Goal: Task Accomplishment & Management: Manage account settings

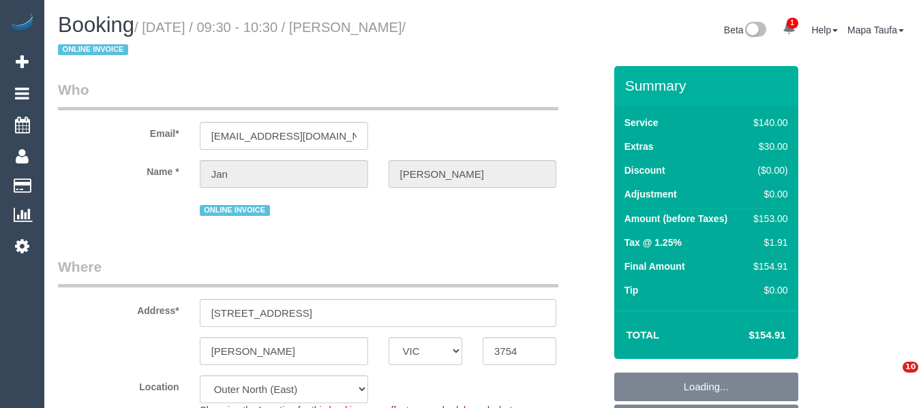
select select "VIC"
select select "number:28"
select select "number:14"
select select "number:18"
select select "number:24"
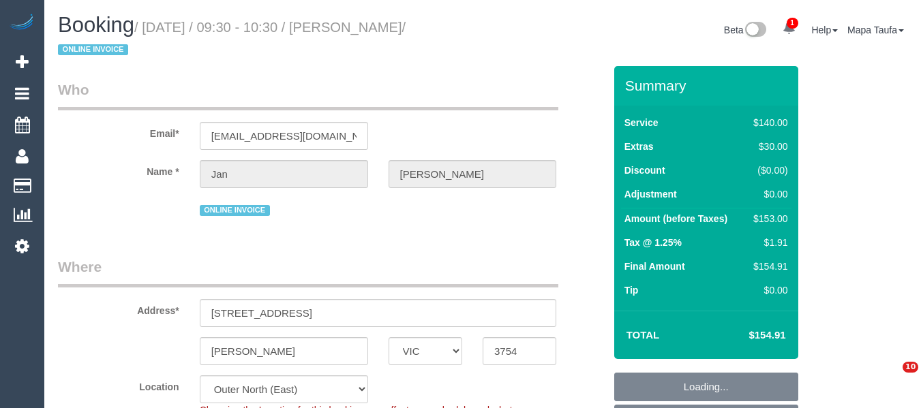
select select "number:34"
select select "number:12"
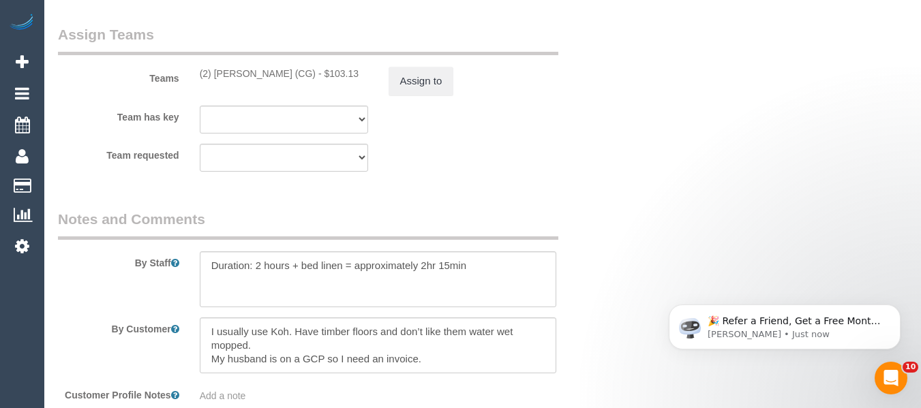
scroll to position [2122, 0]
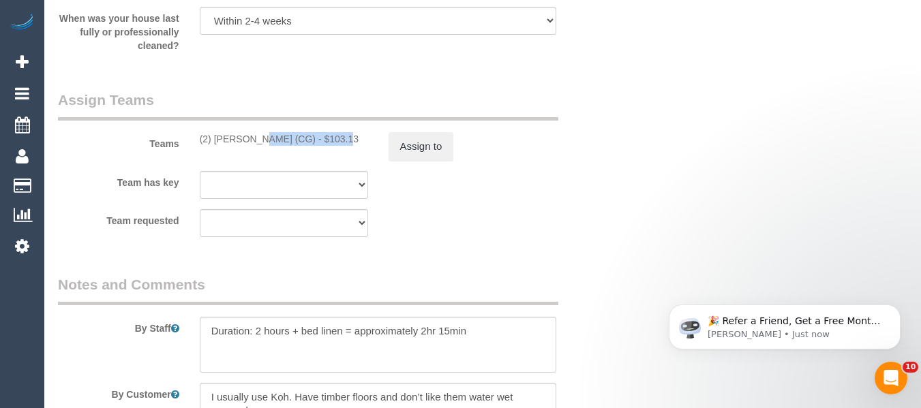
drag, startPoint x: 306, startPoint y: 139, endPoint x: 215, endPoint y: 138, distance: 90.6
click at [215, 138] on div "(2) Mohd Che Manir (CG) - $103.13" at bounding box center [284, 139] width 168 height 14
copy div "Mohd Che Manir (CG"
click at [405, 144] on button "Assign to" at bounding box center [420, 146] width 65 height 29
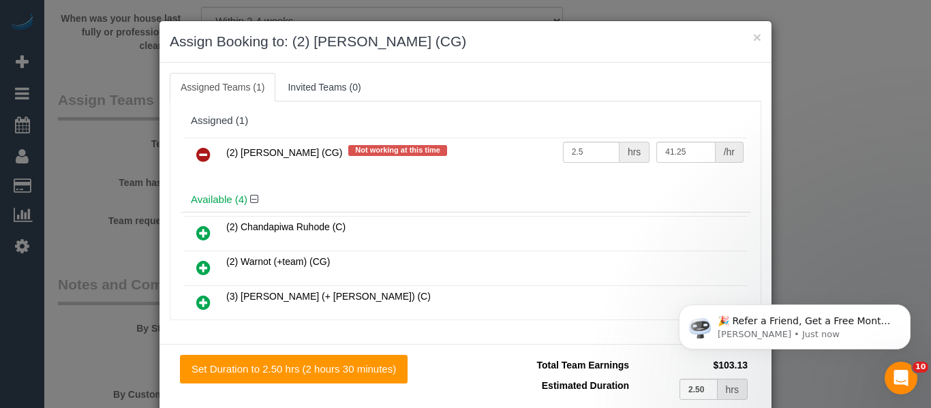
click at [211, 151] on link at bounding box center [203, 155] width 32 height 27
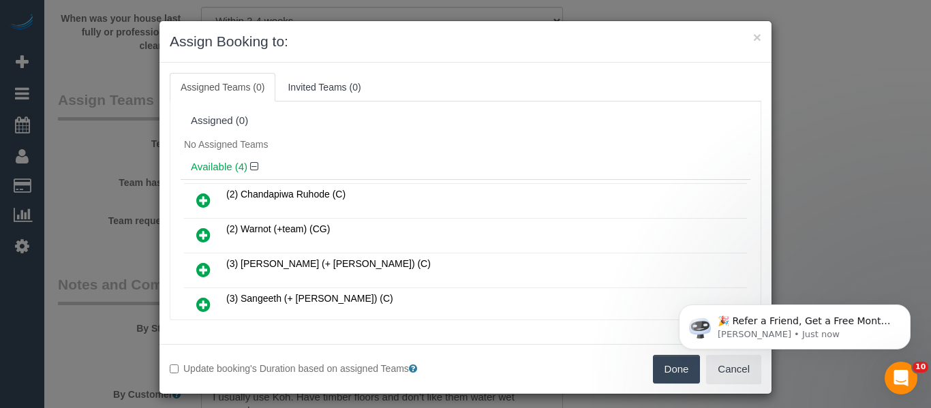
click html "🎉 Refer a Friend, Get a Free Month! 🎉 Love Automaid? Share the love! When you r…"
click at [662, 379] on button "Done" at bounding box center [677, 369] width 48 height 29
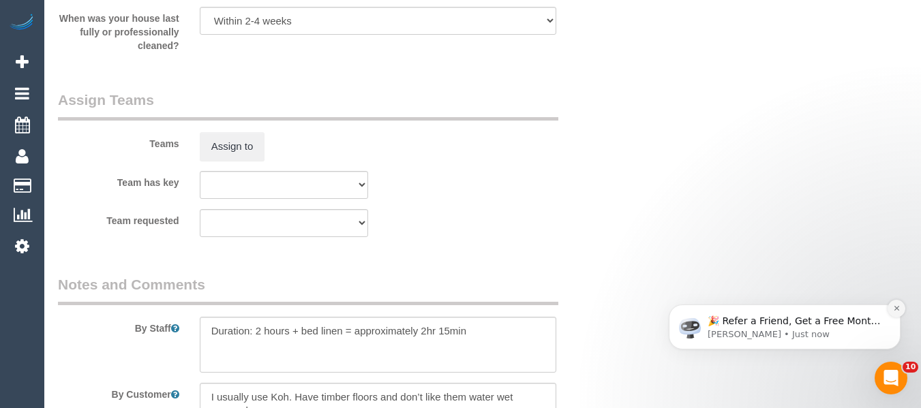
click at [893, 312] on icon "Dismiss notification" at bounding box center [896, 308] width 7 height 7
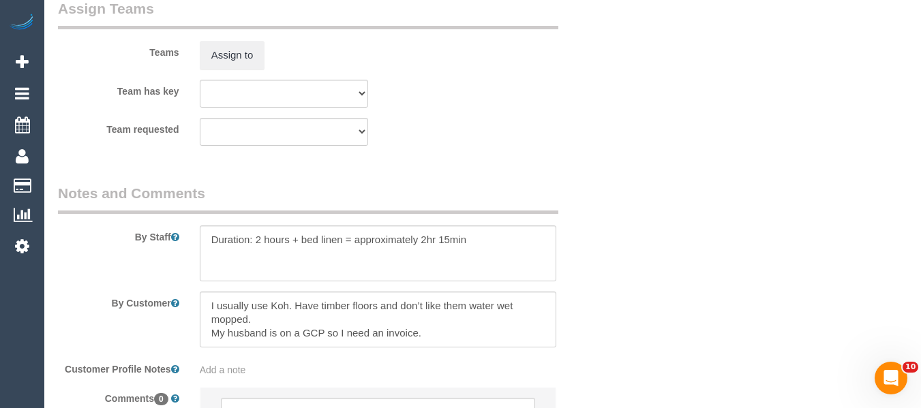
scroll to position [2355, 0]
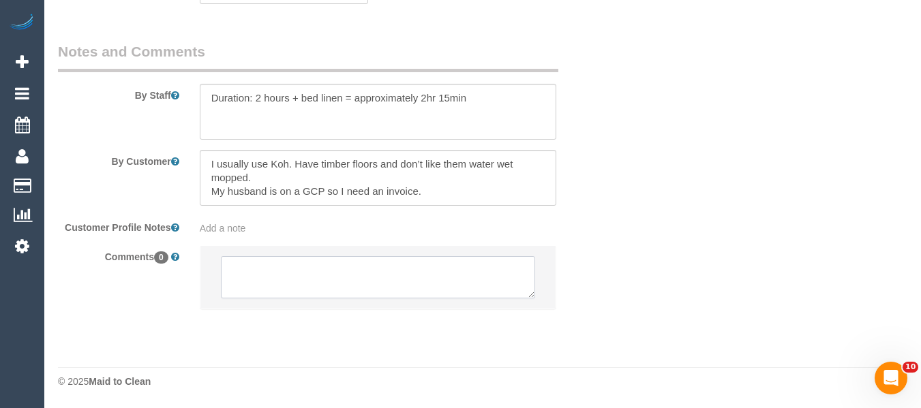
click at [413, 282] on textarea at bounding box center [378, 277] width 315 height 42
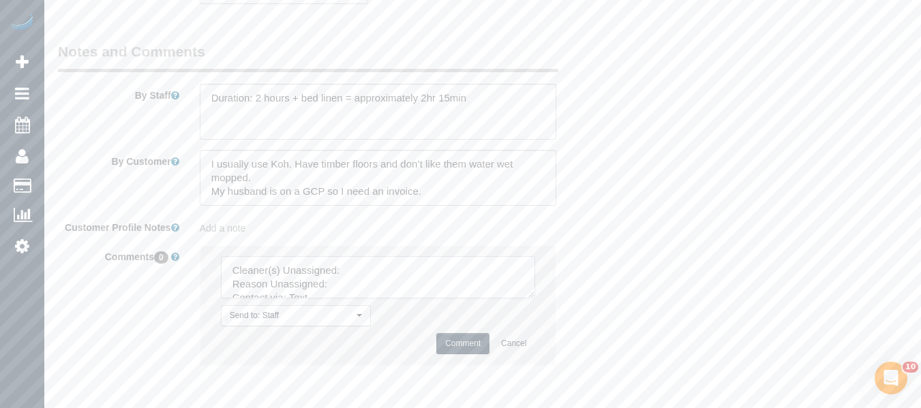
click at [411, 281] on textarea at bounding box center [378, 277] width 315 height 42
click at [409, 273] on textarea at bounding box center [378, 277] width 315 height 42
paste textarea "Mohd Che Manir (CG"
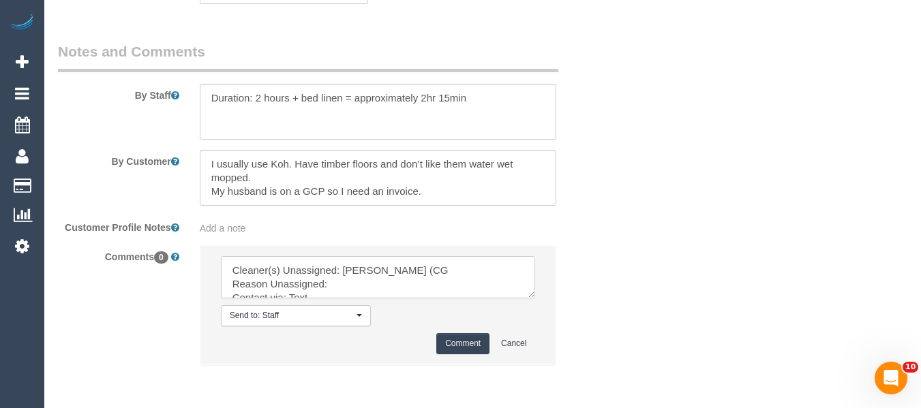
drag, startPoint x: 525, startPoint y: 294, endPoint x: 526, endPoint y: 348, distance: 53.2
click at [529, 298] on textarea at bounding box center [378, 277] width 315 height 42
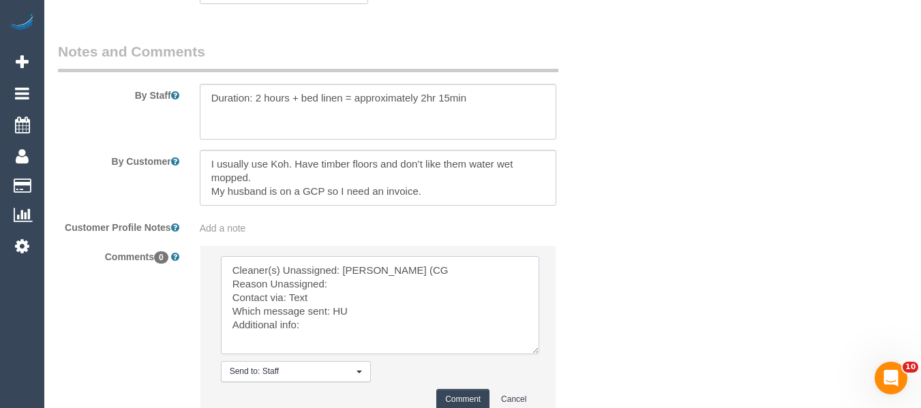
click at [396, 293] on textarea at bounding box center [380, 305] width 318 height 98
click at [399, 286] on textarea at bounding box center [380, 305] width 318 height 98
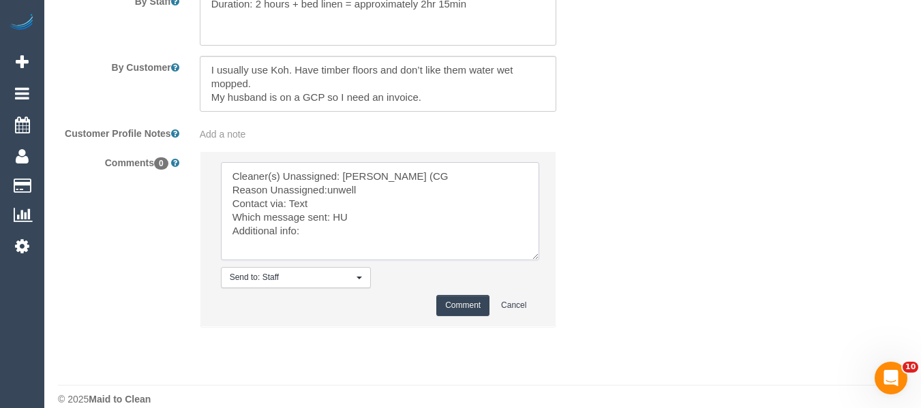
scroll to position [2467, 0]
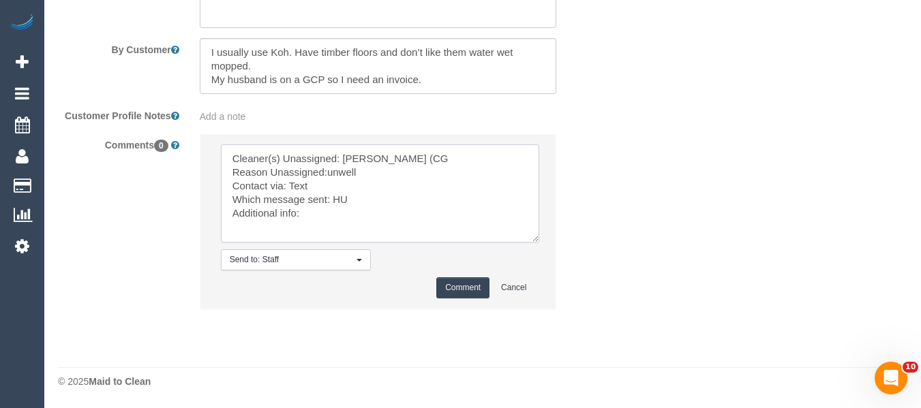
type textarea "Cleaner(s) Unassigned: Mohd Che Manir (CG Reason Unassigned:unwell Contact via:…"
click at [455, 294] on button "Comment" at bounding box center [462, 287] width 53 height 21
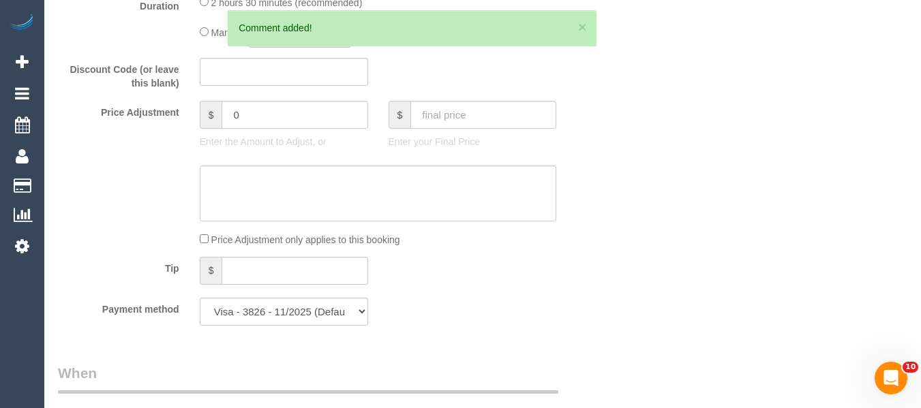
scroll to position [289, 0]
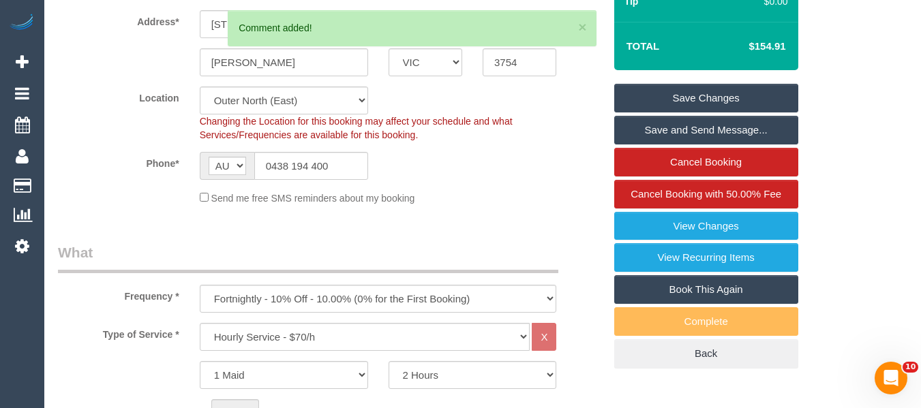
click at [739, 101] on link "Save Changes" at bounding box center [706, 98] width 184 height 29
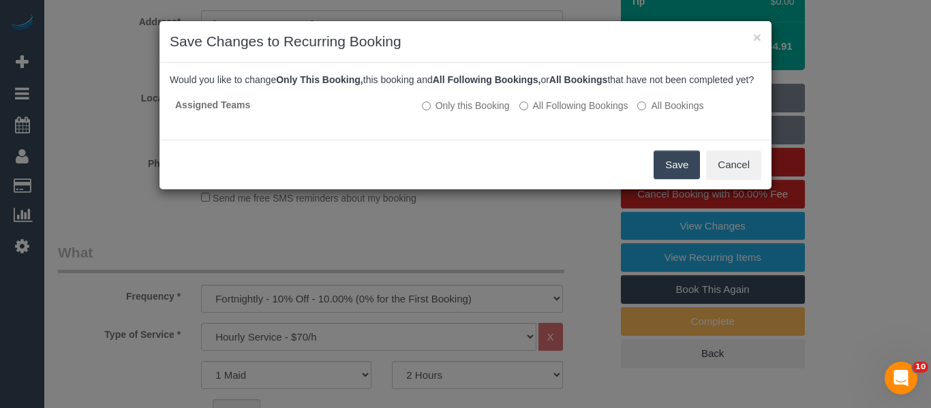
click at [667, 179] on button "Save" at bounding box center [677, 165] width 46 height 29
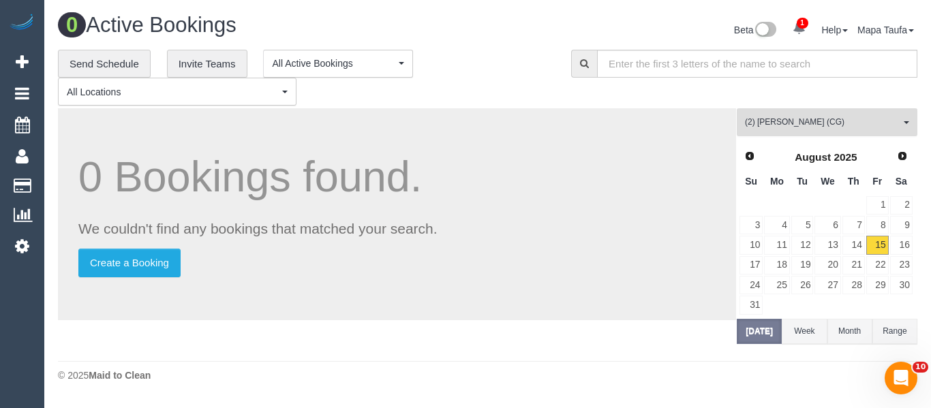
click at [769, 126] on span "(2) Mohd Che Manir (CG)" at bounding box center [822, 123] width 155 height 12
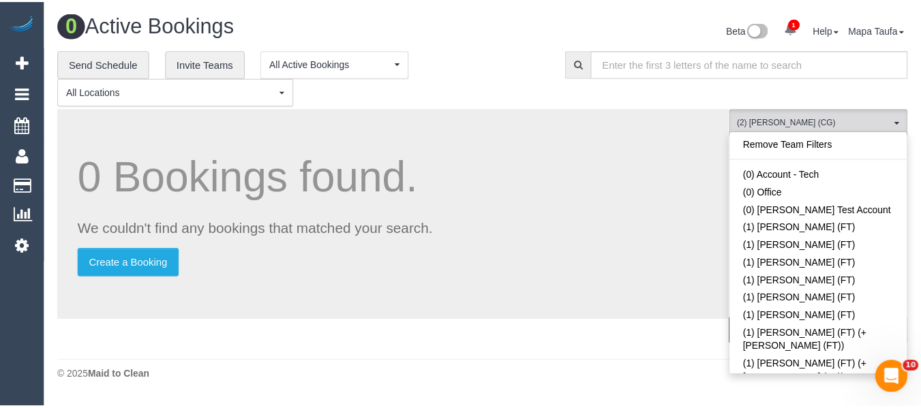
scroll to position [984, 0]
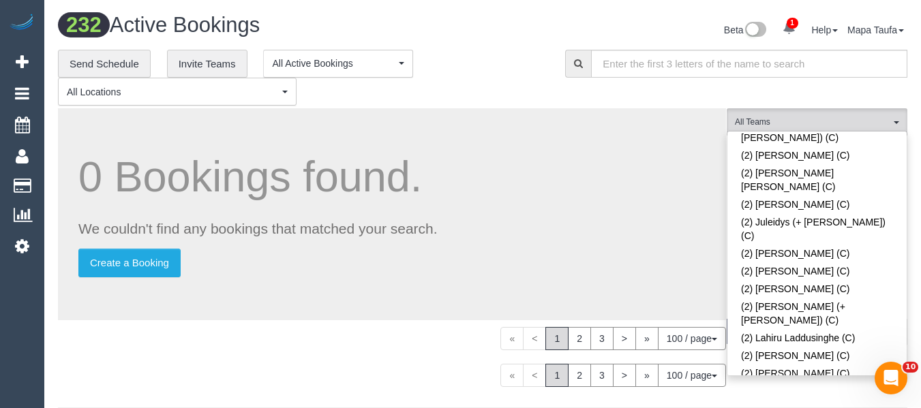
scroll to position [2313, 0]
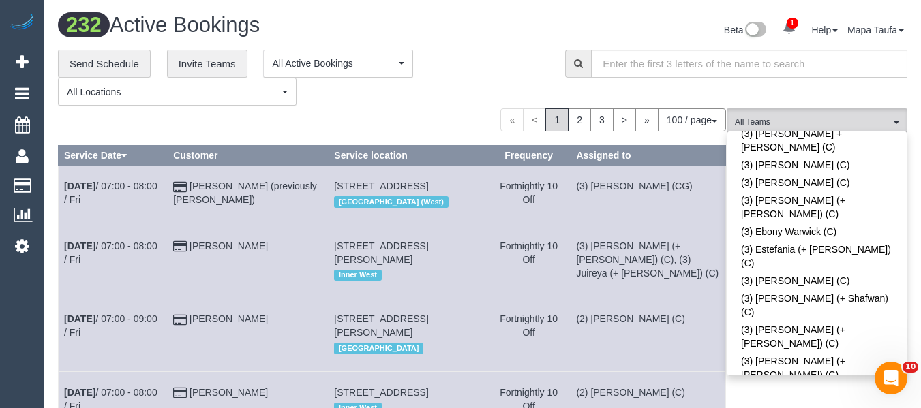
click at [525, 87] on div "**********" at bounding box center [301, 78] width 487 height 57
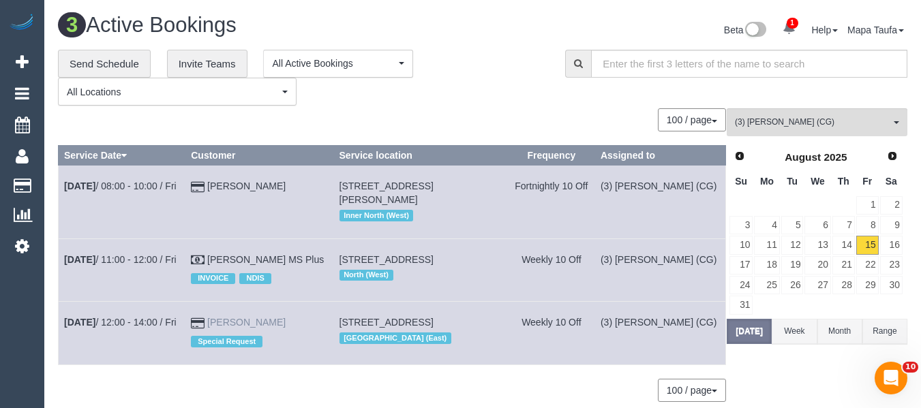
drag, startPoint x: 288, startPoint y: 318, endPoint x: 228, endPoint y: 318, distance: 60.0
click at [228, 318] on td "Matthew Bradford Special Request" at bounding box center [259, 333] width 148 height 63
copy link "Matthew Bradford"
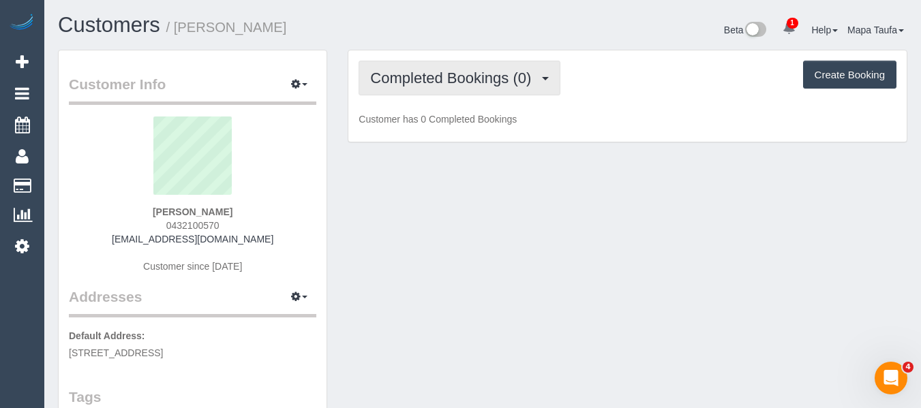
drag, startPoint x: 456, startPoint y: 78, endPoint x: 450, endPoint y: 129, distance: 51.5
click at [456, 79] on span "Completed Bookings (0)" at bounding box center [454, 78] width 168 height 17
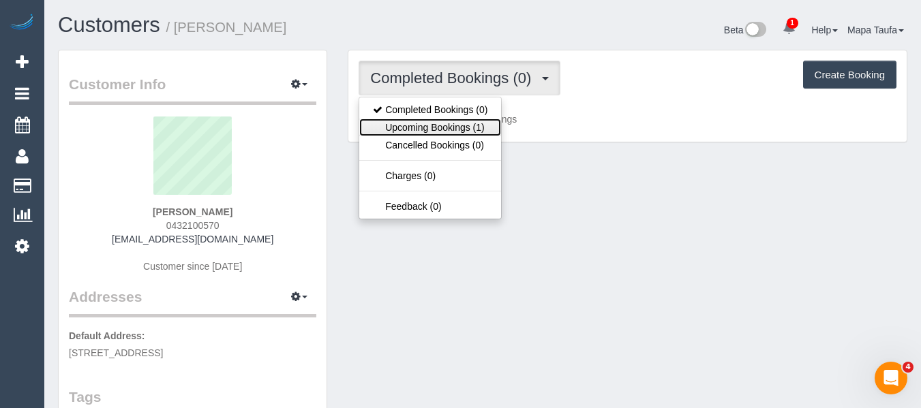
click at [444, 124] on link "Upcoming Bookings (1)" at bounding box center [430, 128] width 142 height 18
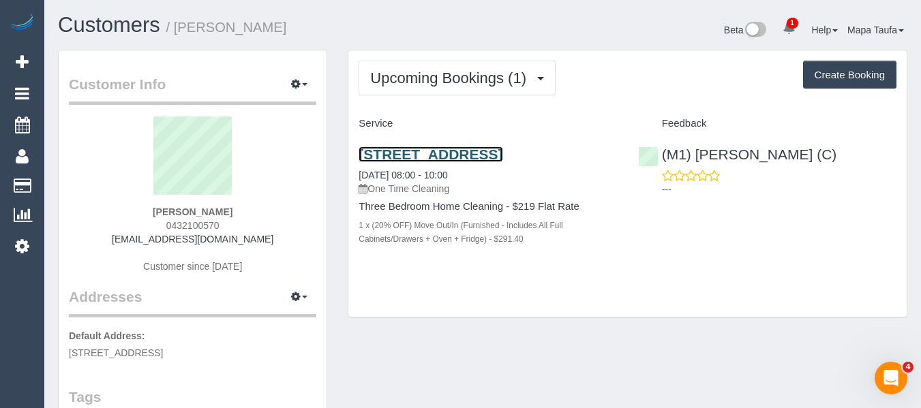
click at [444, 151] on link "[STREET_ADDRESS]" at bounding box center [430, 155] width 144 height 16
drag, startPoint x: 221, startPoint y: 231, endPoint x: 163, endPoint y: 228, distance: 58.7
click at [163, 228] on div "Will Harrisson 0432100570 will@willharrisson.com Customer since 2025" at bounding box center [192, 202] width 247 height 170
drag, startPoint x: 418, startPoint y: 175, endPoint x: 363, endPoint y: 153, distance: 58.7
click at [363, 153] on h3 "33 Queens Road, 3, Melbourne, VIC 3004" at bounding box center [487, 155] width 258 height 16
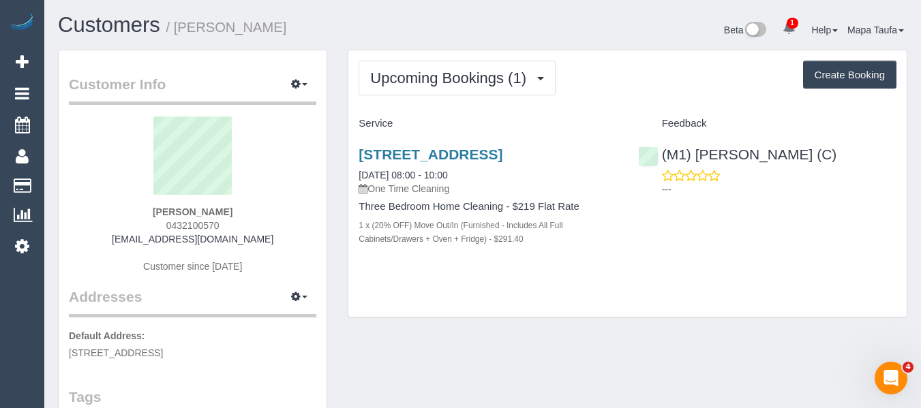
click at [449, 162] on h3 "33 Queens Road, 3, Melbourne, VIC 3004" at bounding box center [487, 155] width 258 height 16
drag, startPoint x: 413, startPoint y: 181, endPoint x: 370, endPoint y: 159, distance: 48.2
click at [370, 159] on div "33 Queens Road, 3, Melbourne, VIC 3004 15/08/2025 08:00 - 10:00 One Time Cleani…" at bounding box center [487, 171] width 258 height 49
click at [417, 162] on h3 "33 Queens Road, 3, Melbourne, VIC 3004" at bounding box center [487, 155] width 258 height 16
click at [370, 162] on link "33 Queens Road, 3, Melbourne, VIC 3004" at bounding box center [430, 155] width 144 height 16
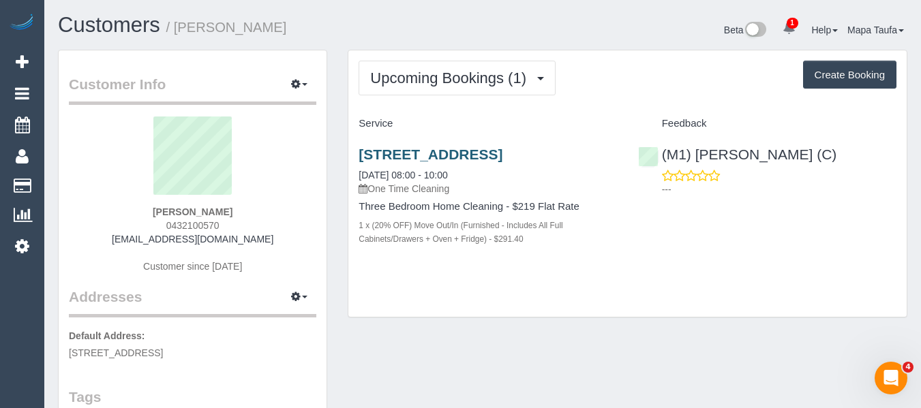
drag, startPoint x: 406, startPoint y: 164, endPoint x: 358, endPoint y: 147, distance: 50.9
click at [358, 147] on h3 "33 Queens Road, 3, Melbourne, VIC 3004" at bounding box center [487, 155] width 258 height 16
copy link "33 Queens Road, 3, Melbourne, VIC 3004"
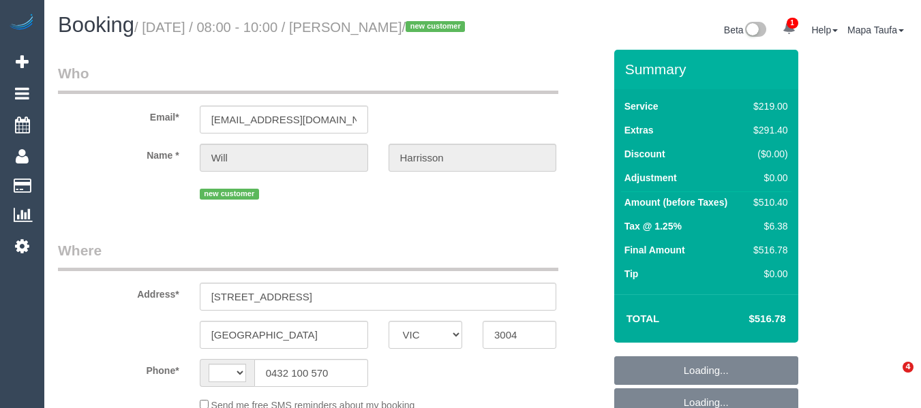
select select "VIC"
select select "string:AU"
select select "string:stripe-pm_1RsigD2GScqysDRV1eUNDwRr"
select select "number:28"
select select "number:14"
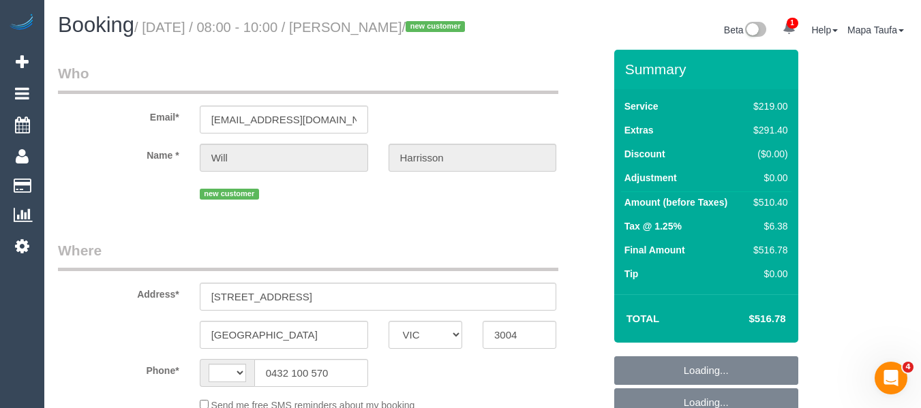
select select "number:18"
select select "number:24"
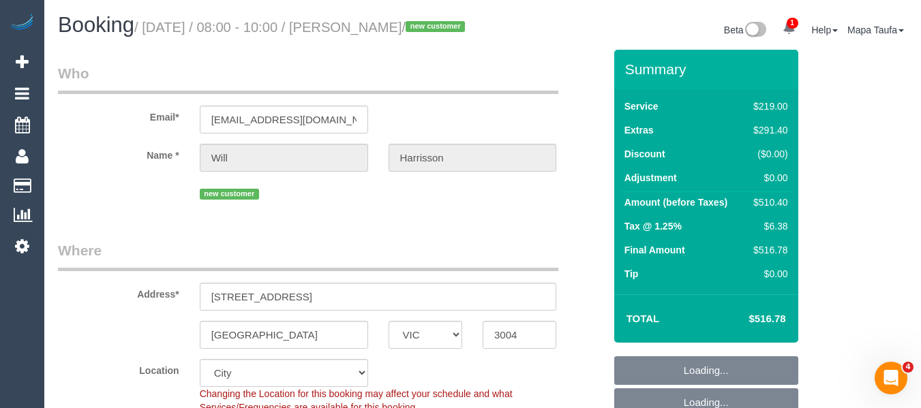
select select "object:1255"
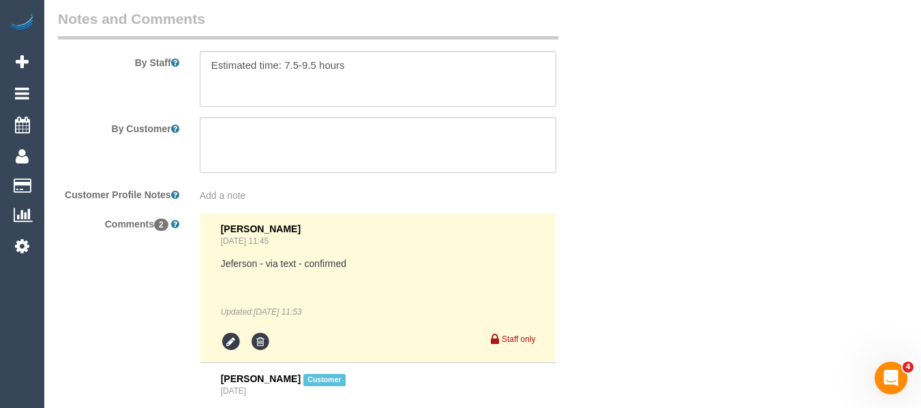
scroll to position [2406, 0]
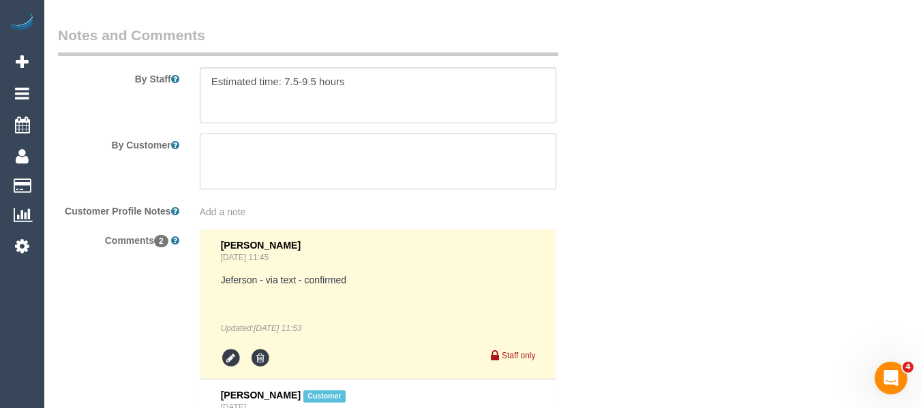
click at [234, 166] on textarea at bounding box center [378, 162] width 357 height 56
paste textarea "Please contact Adam 0488232600 on arrival. He will let you into the carpark (en…"
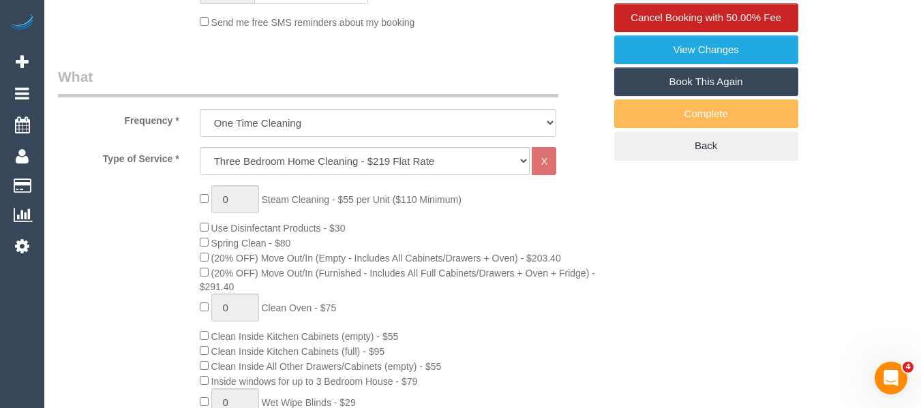
scroll to position [312, 0]
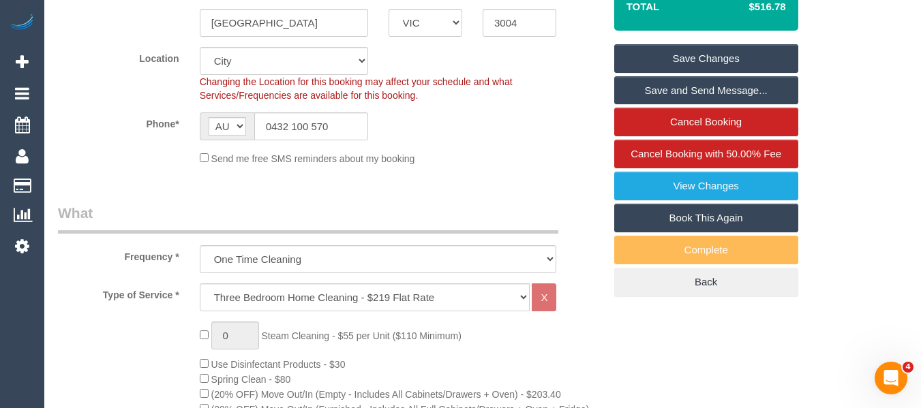
type textarea "Please contact Adam 0488232600 on arrival. He will let you into the carpark (en…"
click at [713, 73] on link "Save Changes" at bounding box center [706, 58] width 184 height 29
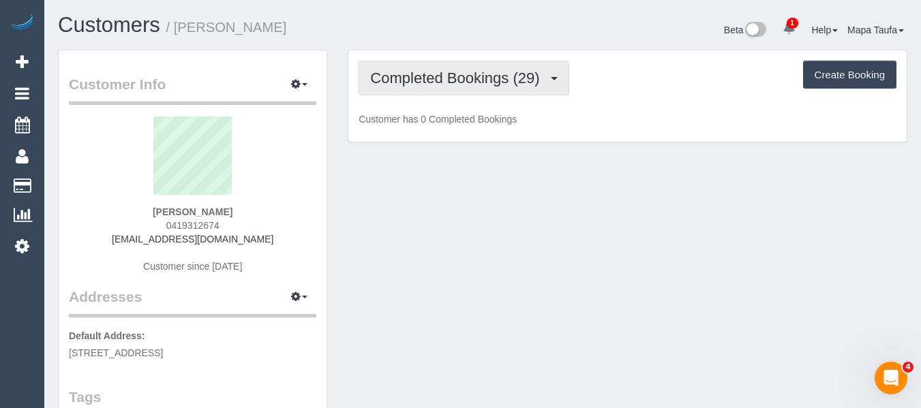
click at [392, 91] on button "Completed Bookings (29)" at bounding box center [463, 78] width 210 height 35
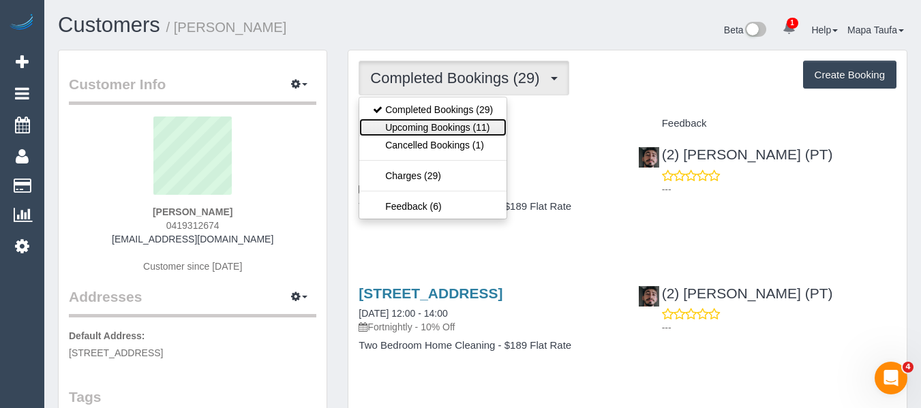
click at [390, 123] on link "Upcoming Bookings (11)" at bounding box center [432, 128] width 147 height 18
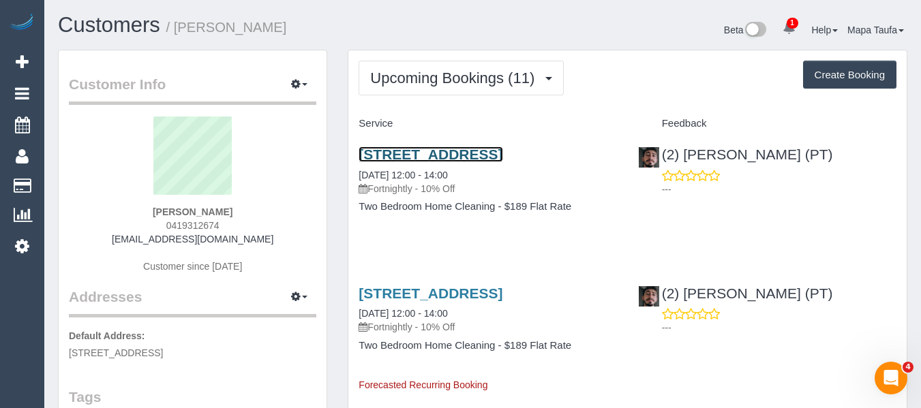
click at [465, 151] on link "25 Therry St, 801, Melbourne, VIC 3000" at bounding box center [430, 155] width 144 height 16
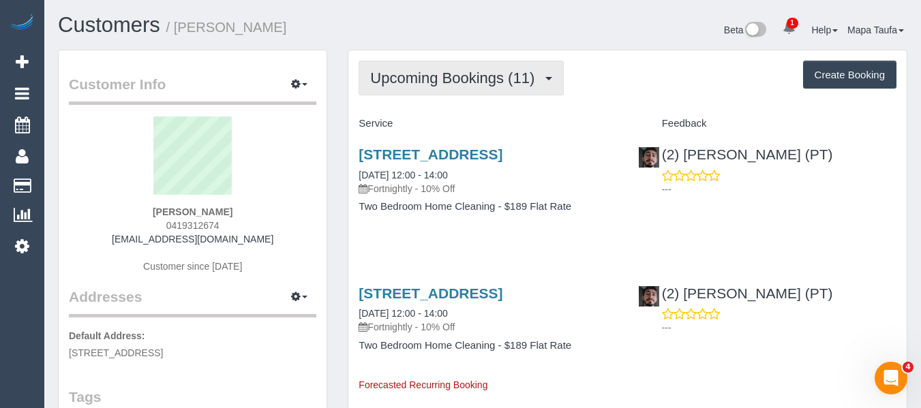
click at [441, 65] on button "Upcoming Bookings (11)" at bounding box center [460, 78] width 205 height 35
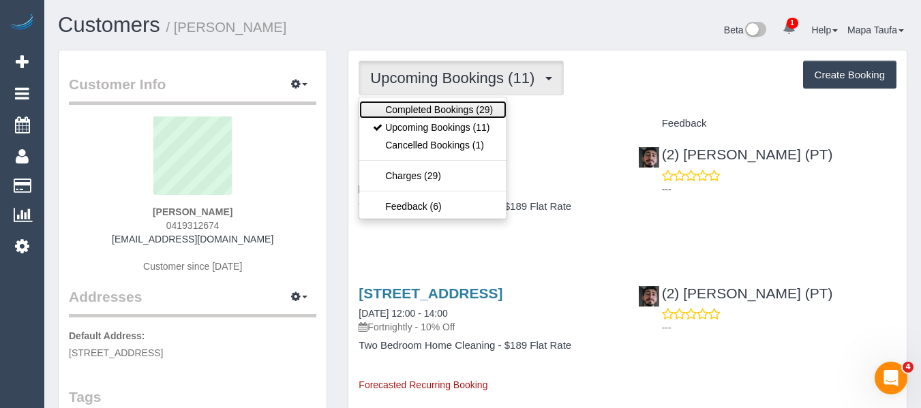
click at [433, 108] on link "Completed Bookings (29)" at bounding box center [432, 110] width 147 height 18
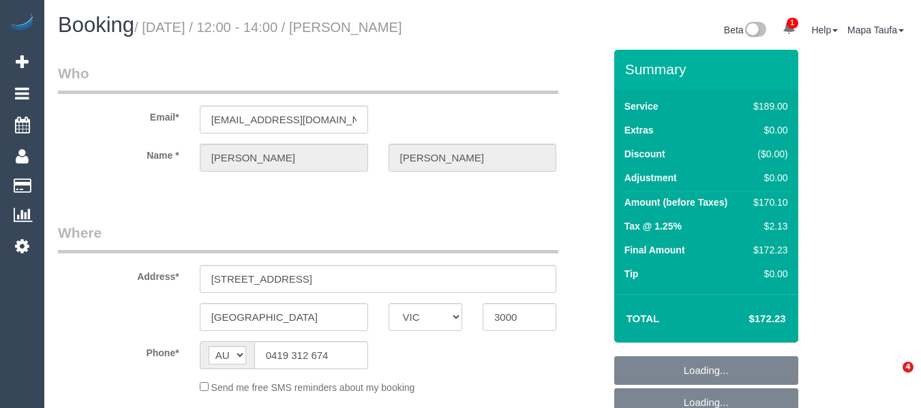
select select "VIC"
select select "string:stripe-pm_1Ov7RK2GScqysDRVZ85kHDu5"
select select "number:29"
select select "number:14"
select select "number:20"
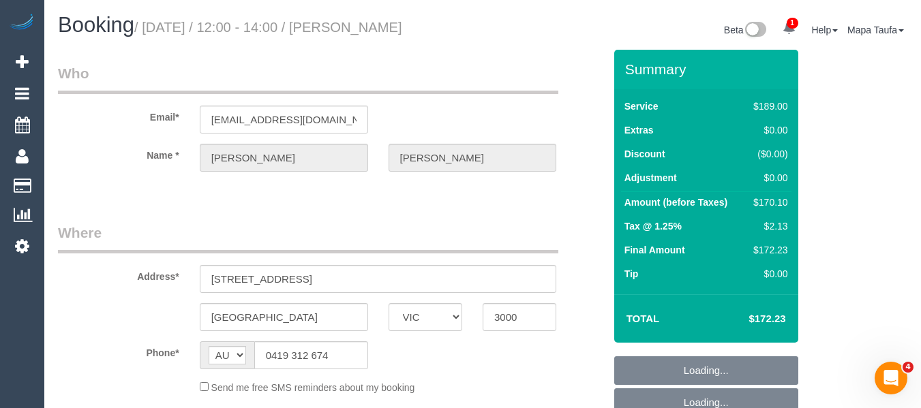
select select "number:22"
select select "number:34"
select select "number:12"
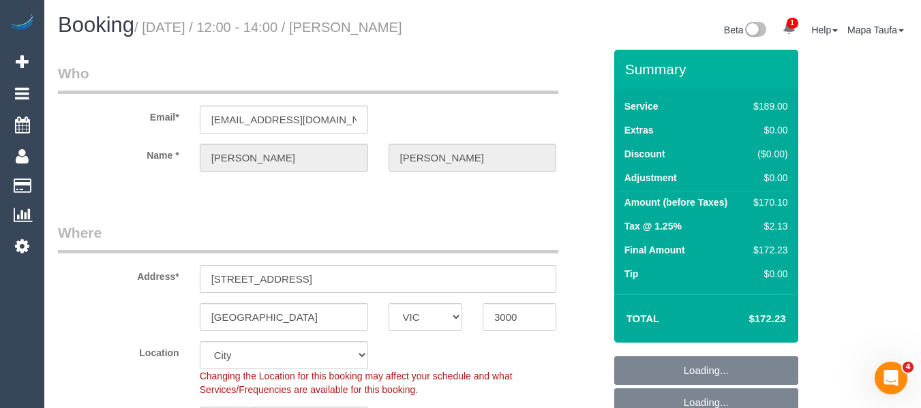
select select "object:1202"
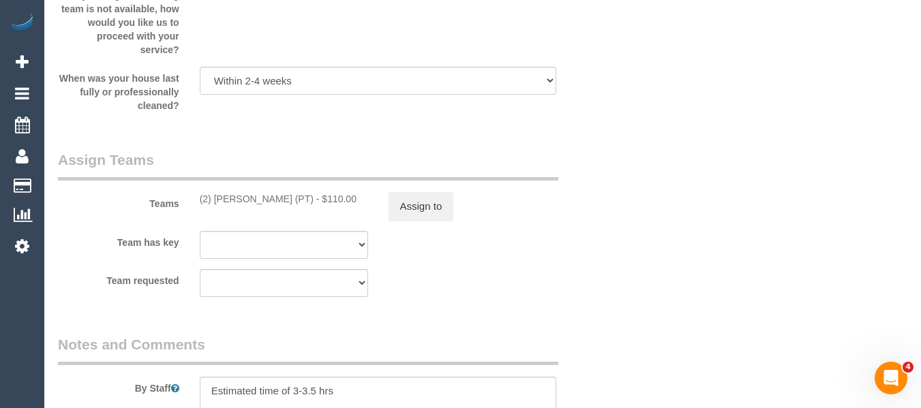
scroll to position [2386, 0]
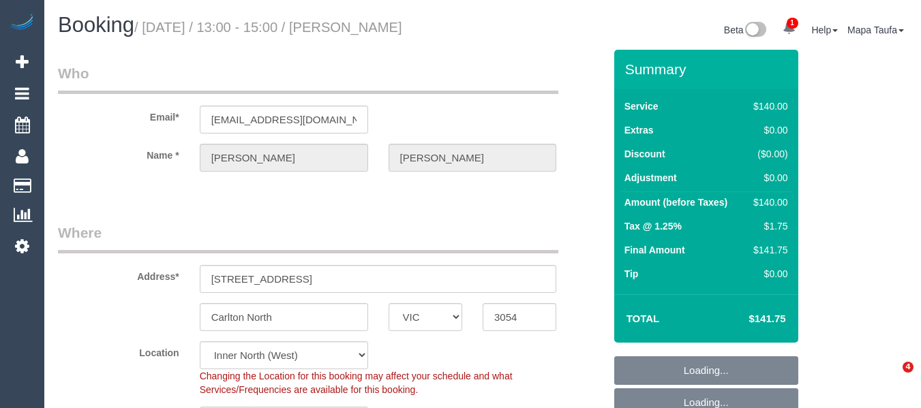
select select "VIC"
select select "number:28"
select select "number:14"
select select "number:19"
select select "number:22"
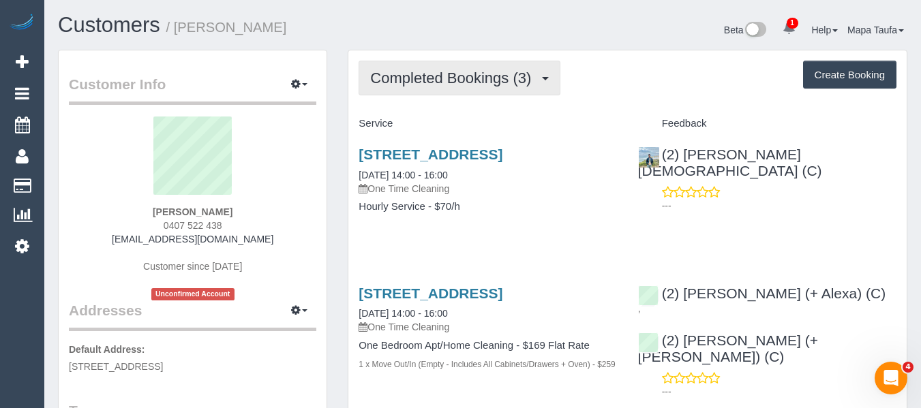
click at [419, 74] on span "Completed Bookings (3)" at bounding box center [454, 78] width 168 height 17
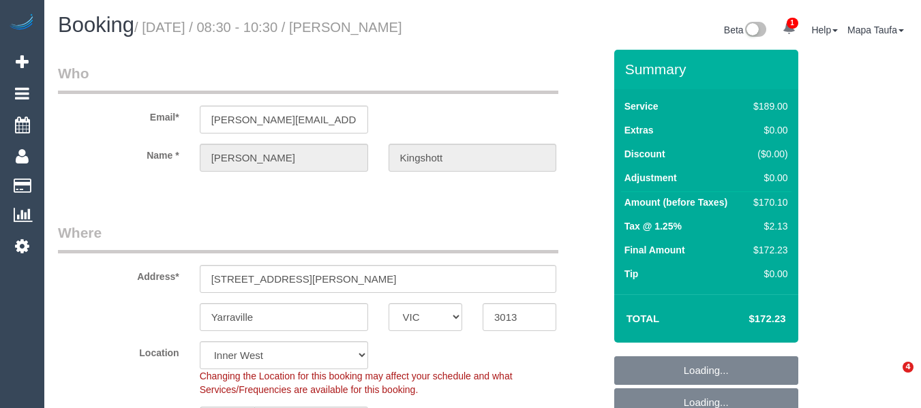
select select "VIC"
select select "number:27"
select select "number:14"
select select "number:19"
select select "number:36"
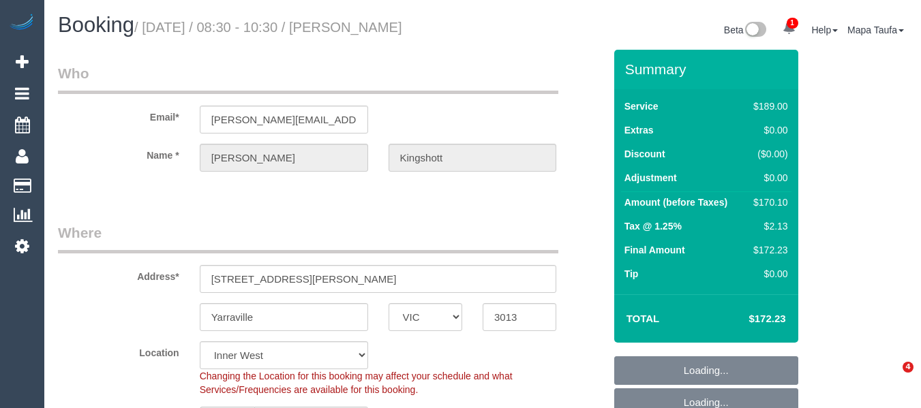
select select "number:34"
select select "number:11"
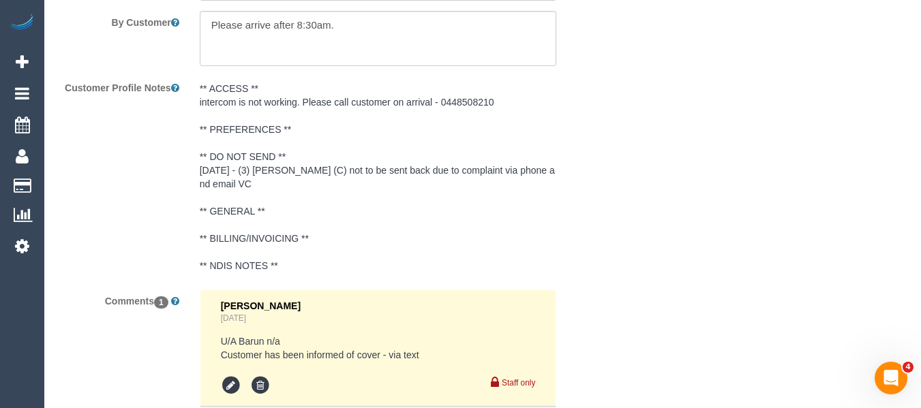
scroll to position [2709, 0]
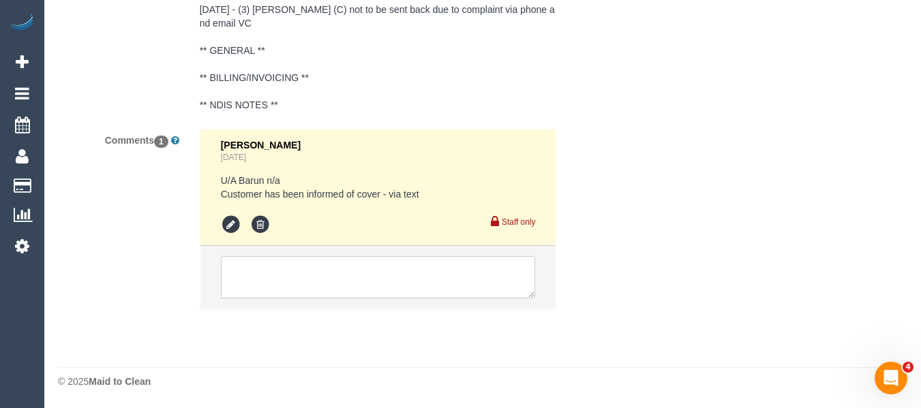
click at [312, 269] on textarea at bounding box center [378, 277] width 315 height 42
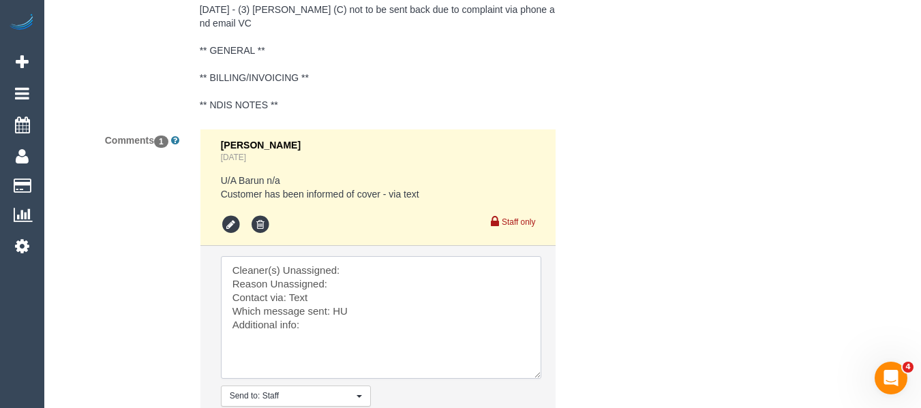
drag, startPoint x: 526, startPoint y: 294, endPoint x: 515, endPoint y: 365, distance: 71.8
click at [532, 378] on textarea at bounding box center [381, 317] width 320 height 123
click at [376, 285] on textarea at bounding box center [381, 318] width 320 height 125
click at [373, 273] on textarea at bounding box center [381, 318] width 320 height 125
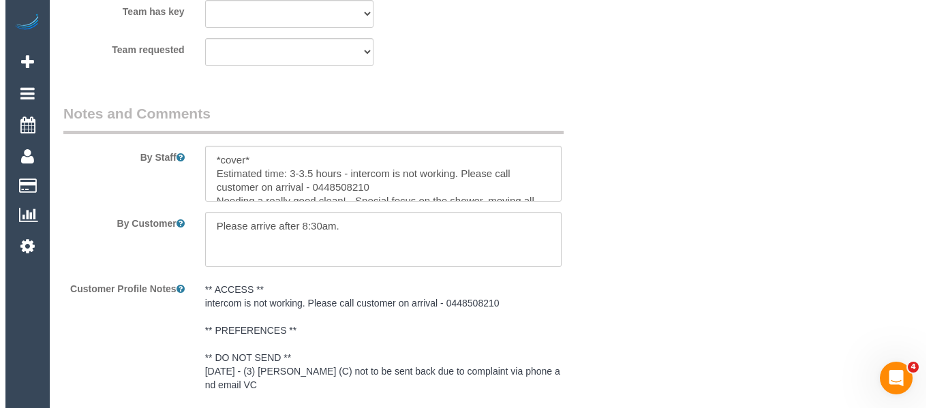
scroll to position [2164, 0]
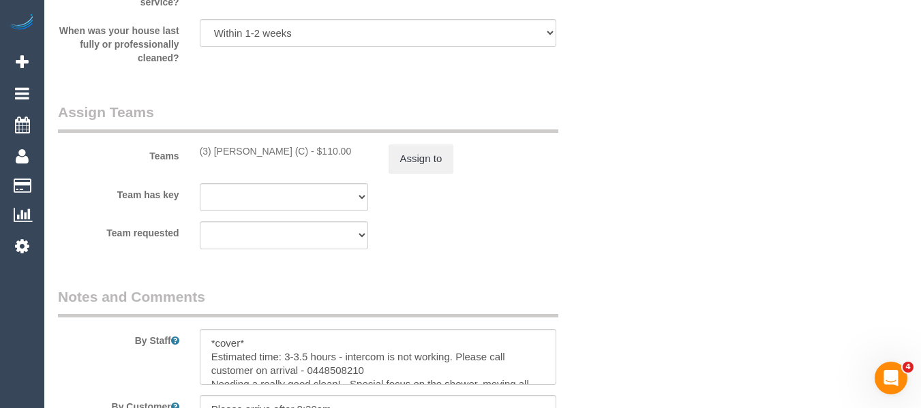
type textarea "Cleaner(s) Unassigned: Reason Unassigned: Contact via: Text Which message sent:…"
drag, startPoint x: 288, startPoint y: 152, endPoint x: 215, endPoint y: 152, distance: 72.9
click at [215, 152] on div "(3) Barun Chand (C) - $110.00" at bounding box center [284, 151] width 168 height 14
copy div "Barun Chand (C)"
click at [410, 158] on button "Assign to" at bounding box center [420, 158] width 65 height 29
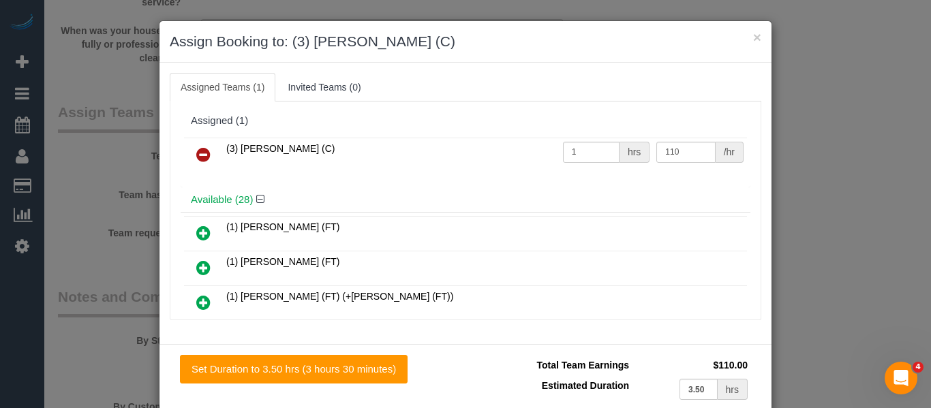
click at [204, 153] on icon at bounding box center [203, 155] width 14 height 16
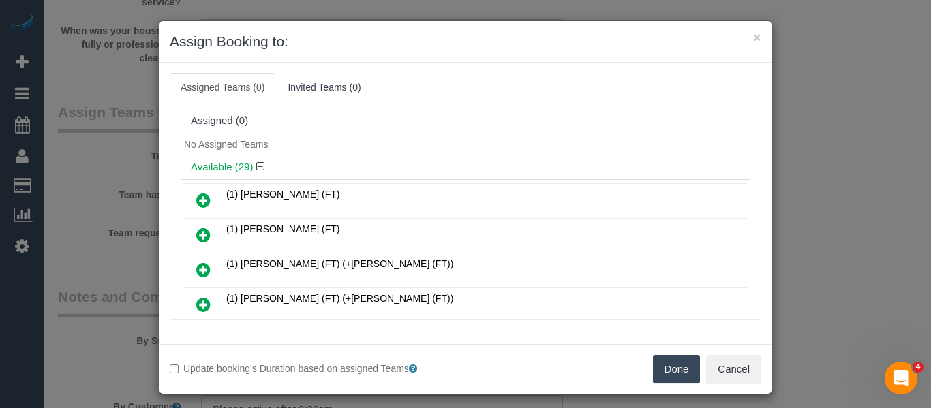
click at [656, 368] on button "Done" at bounding box center [677, 369] width 48 height 29
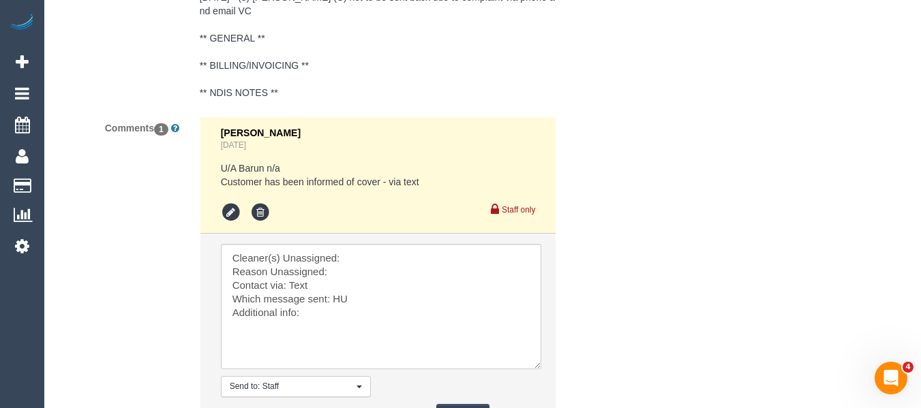
scroll to position [2848, 0]
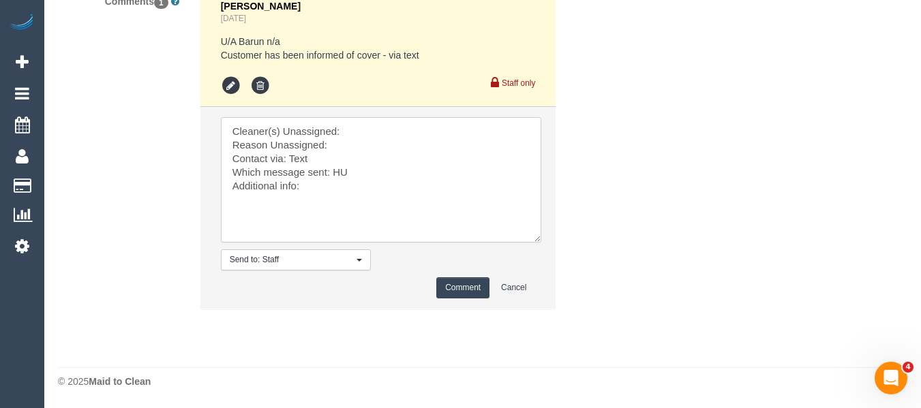
click at [376, 138] on textarea at bounding box center [381, 179] width 320 height 125
click at [367, 131] on textarea at bounding box center [381, 179] width 320 height 125
paste textarea "Barun Chand (C)"
click at [353, 144] on textarea at bounding box center [381, 179] width 320 height 125
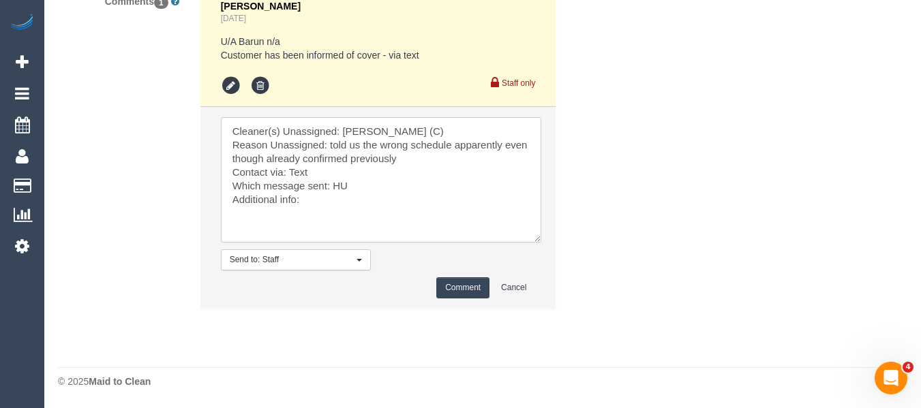
type textarea "Cleaner(s) Unassigned: Barun Chand (C) Reason Unassigned: told us the wrong sch…"
click at [442, 284] on button "Comment" at bounding box center [462, 287] width 53 height 21
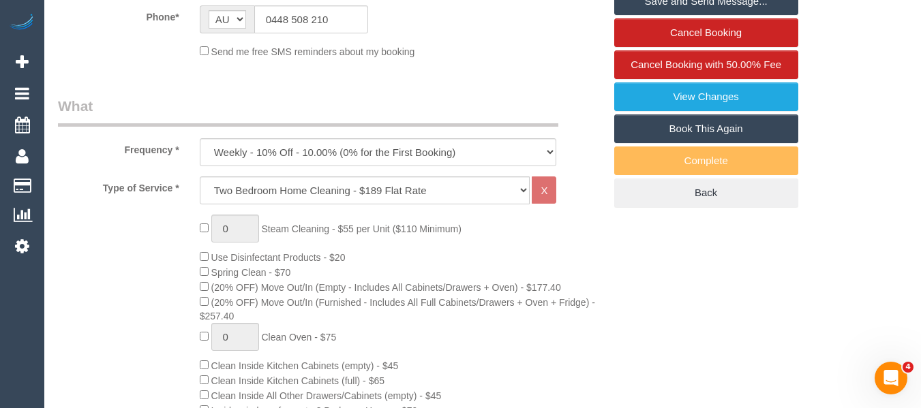
scroll to position [209, 0]
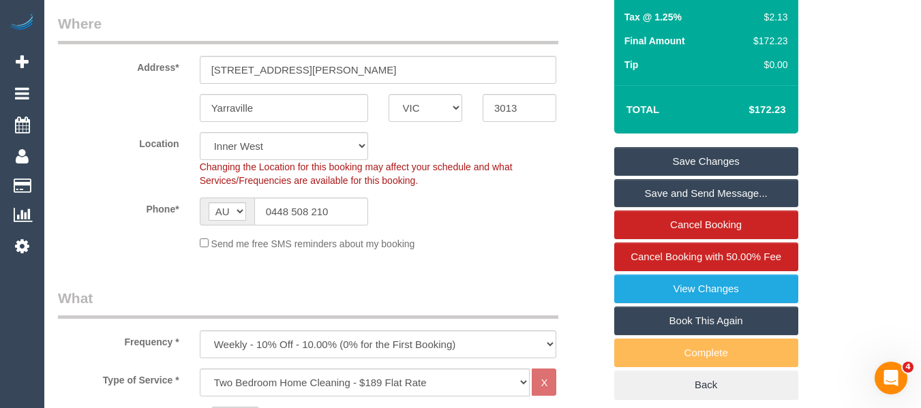
click at [676, 160] on link "Save Changes" at bounding box center [706, 161] width 184 height 29
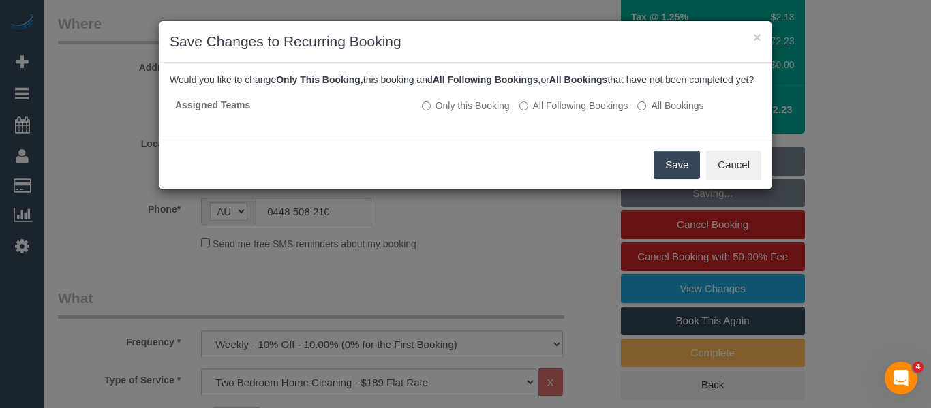
click at [669, 174] on button "Save" at bounding box center [677, 165] width 46 height 29
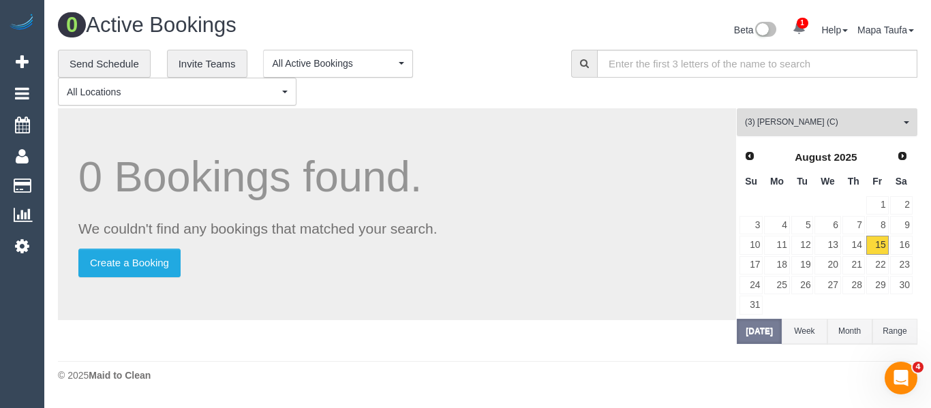
click at [770, 113] on button "(3) Barun Chand (C) All Teams" at bounding box center [827, 122] width 181 height 28
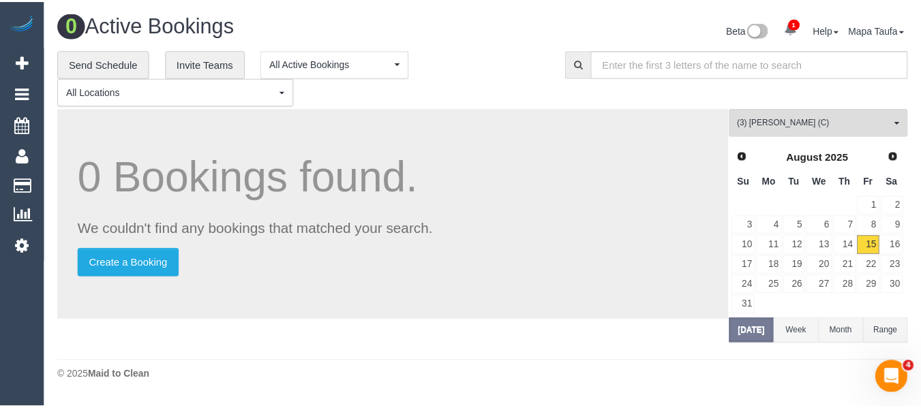
scroll to position [1693, 0]
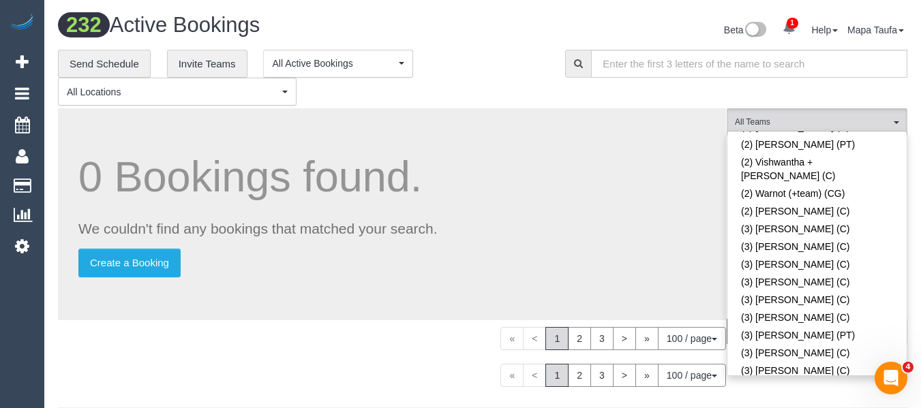
scroll to position [328, 0]
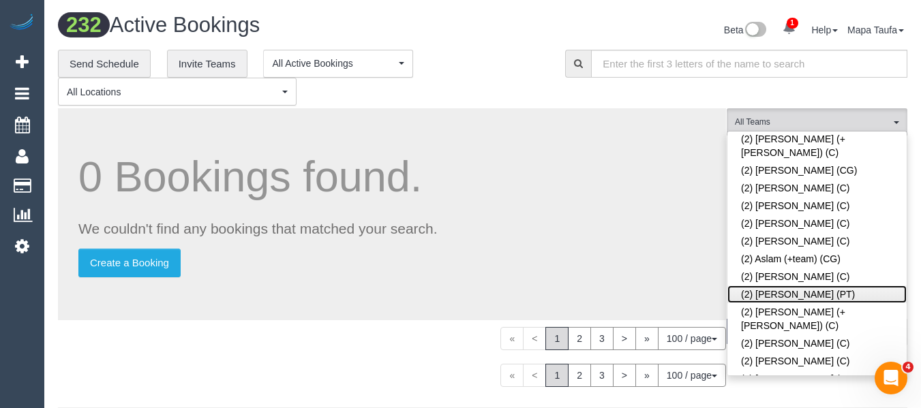
click at [786, 286] on link "(2) Azwad Raza (PT)" at bounding box center [816, 295] width 179 height 18
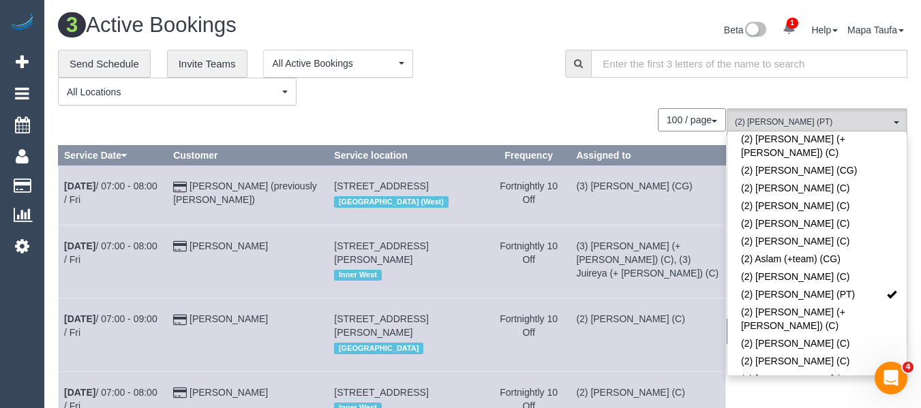
click at [504, 91] on div "**********" at bounding box center [301, 78] width 487 height 57
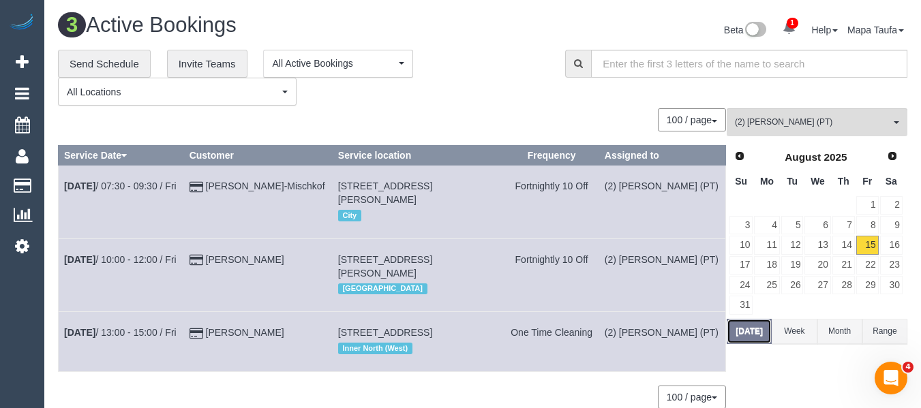
click at [744, 327] on button "Today" at bounding box center [748, 331] width 45 height 25
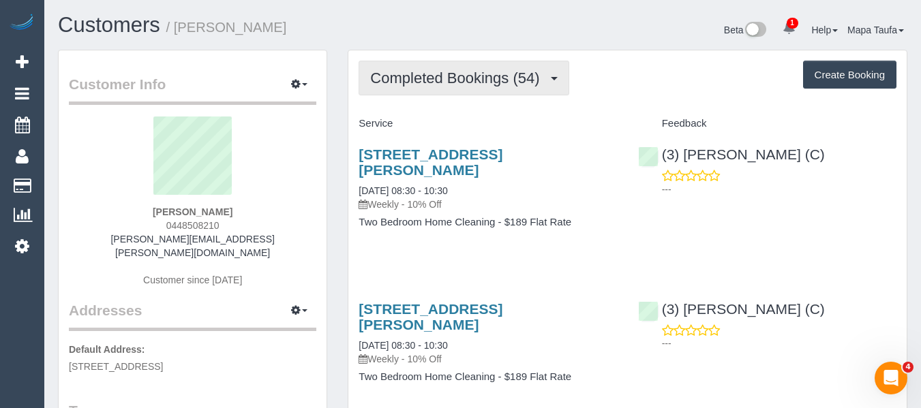
click at [418, 67] on button "Completed Bookings (54)" at bounding box center [463, 78] width 210 height 35
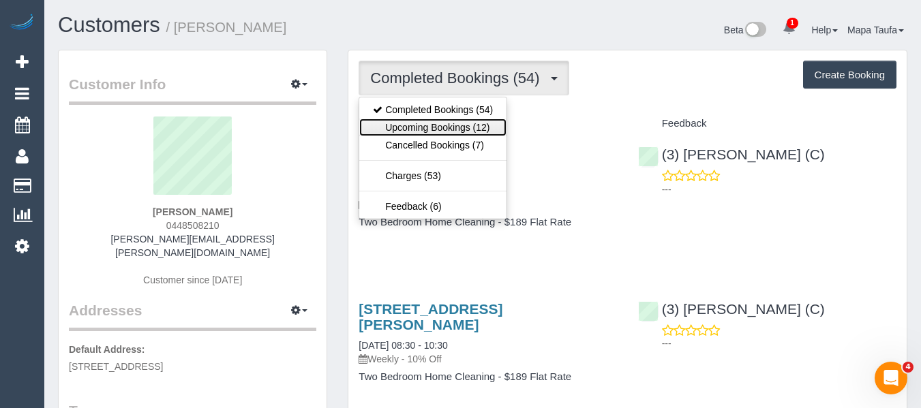
click at [420, 125] on link "Upcoming Bookings (12)" at bounding box center [432, 128] width 147 height 18
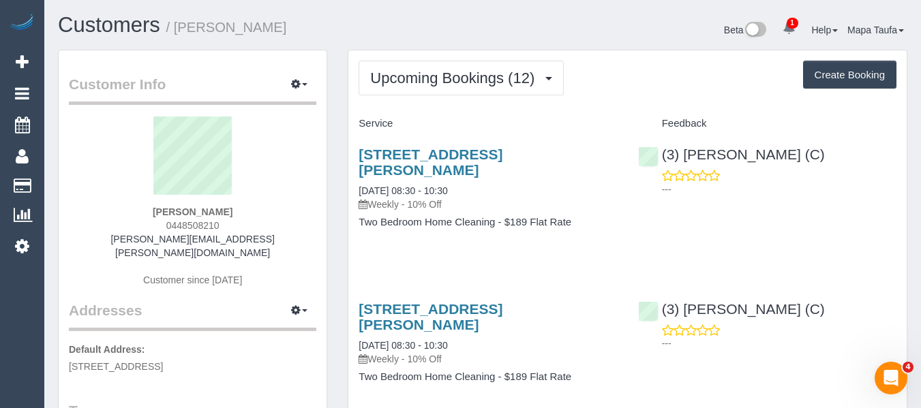
drag, startPoint x: 234, startPoint y: 225, endPoint x: 164, endPoint y: 220, distance: 70.4
click at [164, 220] on div "[PERSON_NAME] 0448508210 [PERSON_NAME][EMAIL_ADDRESS][PERSON_NAME][DOMAIN_NAME]…" at bounding box center [192, 209] width 247 height 184
copy span "0448508210"
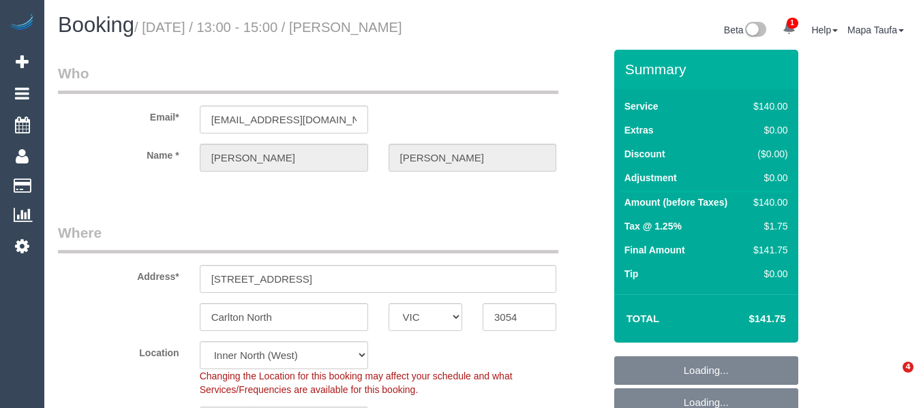
select select "VIC"
select select "number:28"
select select "number:14"
select select "number:19"
select select "number:22"
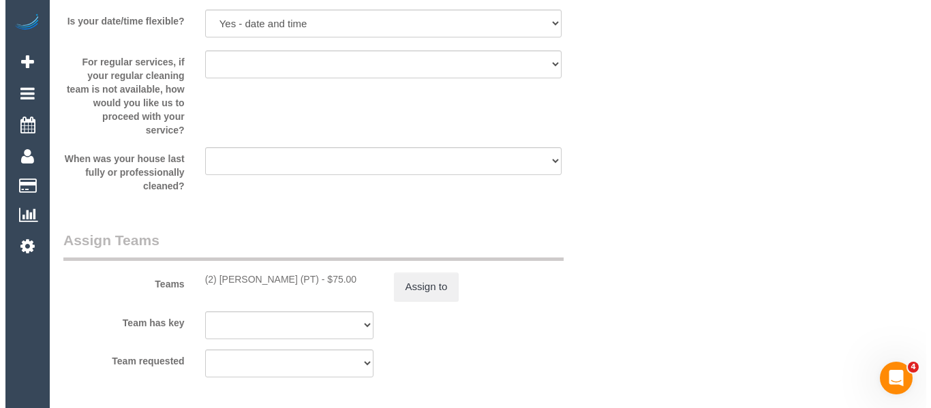
scroll to position [1980, 0]
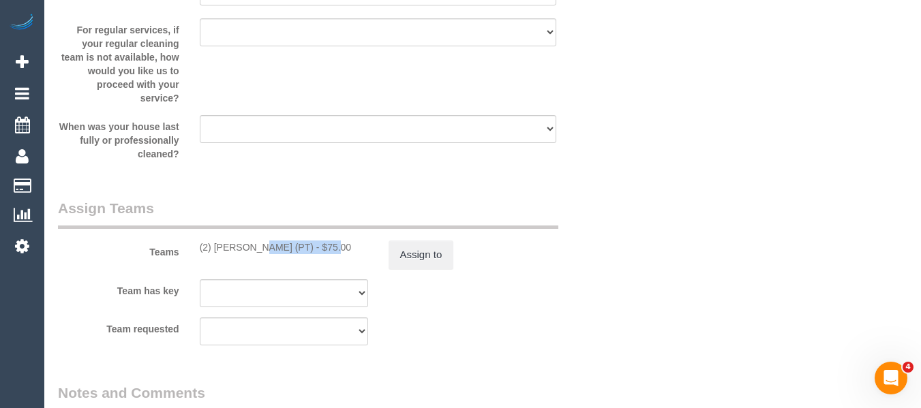
drag, startPoint x: 291, startPoint y: 249, endPoint x: 229, endPoint y: 245, distance: 62.2
click at [213, 245] on div "(2) Azwad Raza (PT) - $75.00" at bounding box center [284, 248] width 168 height 14
copy div "Azwad Raza (PT)"
click at [421, 260] on button "Assign to" at bounding box center [420, 255] width 65 height 29
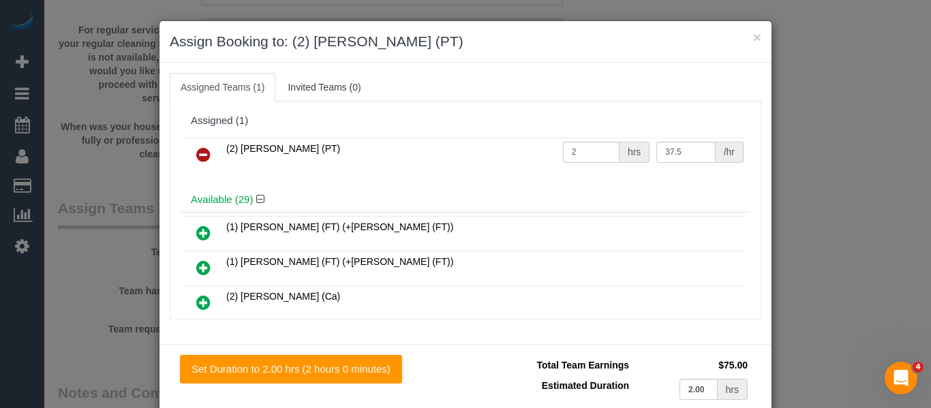
click at [210, 151] on link at bounding box center [203, 155] width 32 height 27
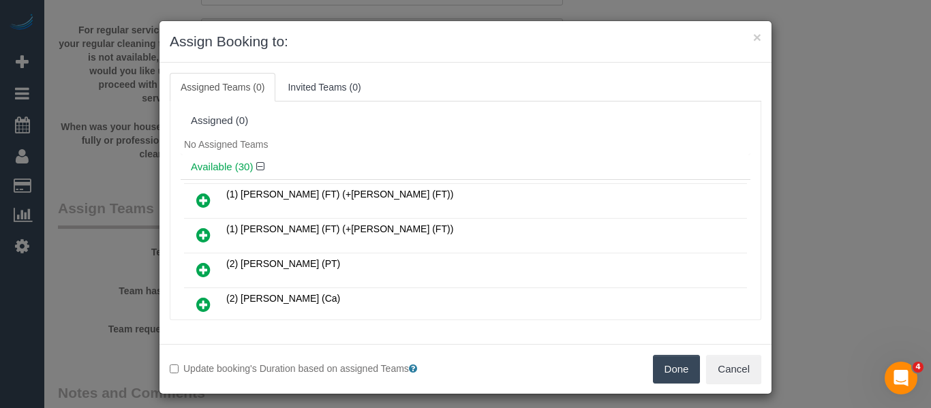
click at [666, 358] on button "Done" at bounding box center [677, 369] width 48 height 29
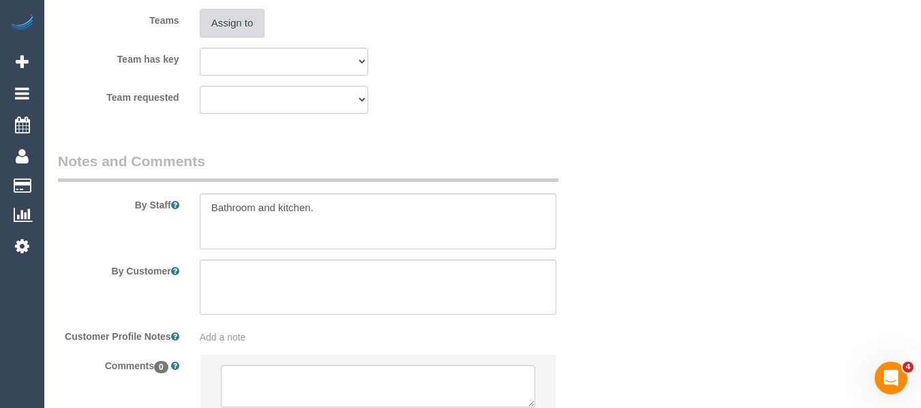
scroll to position [2321, 0]
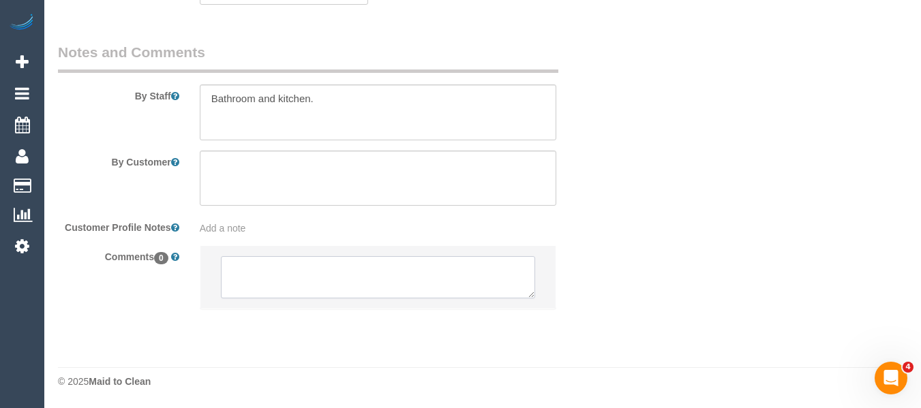
click at [325, 280] on textarea at bounding box center [378, 277] width 315 height 42
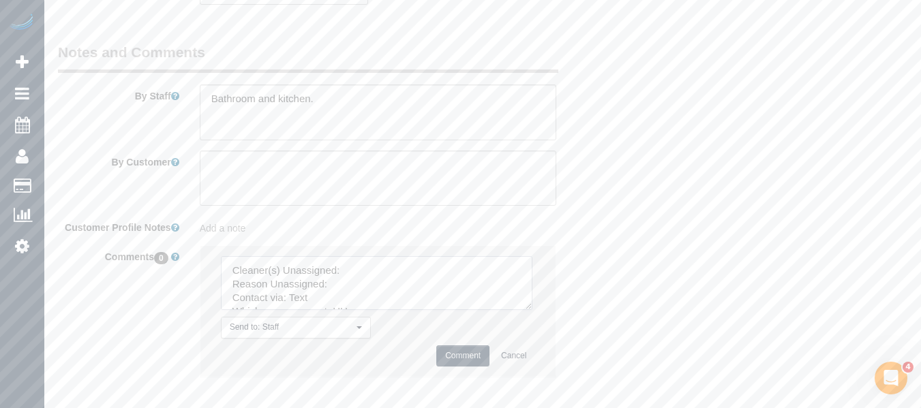
drag, startPoint x: 530, startPoint y: 294, endPoint x: 496, endPoint y: 342, distance: 58.2
click at [532, 310] on textarea at bounding box center [376, 283] width 311 height 54
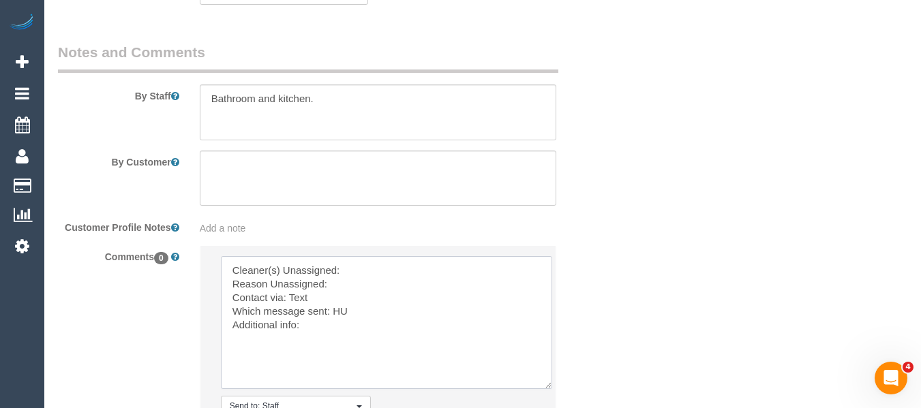
click at [359, 265] on textarea at bounding box center [386, 322] width 331 height 133
paste textarea "Azwad Raza (PT)"
click at [358, 284] on textarea at bounding box center [386, 322] width 331 height 133
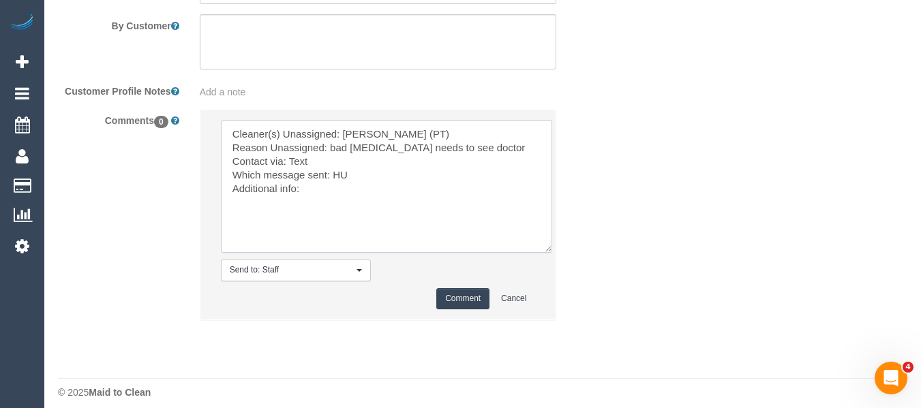
type textarea "Cleaner(s) Unassigned: Azwad Raza (PT) Reason Unassigned: bad toothache needs t…"
click at [462, 297] on button "Comment" at bounding box center [462, 298] width 53 height 21
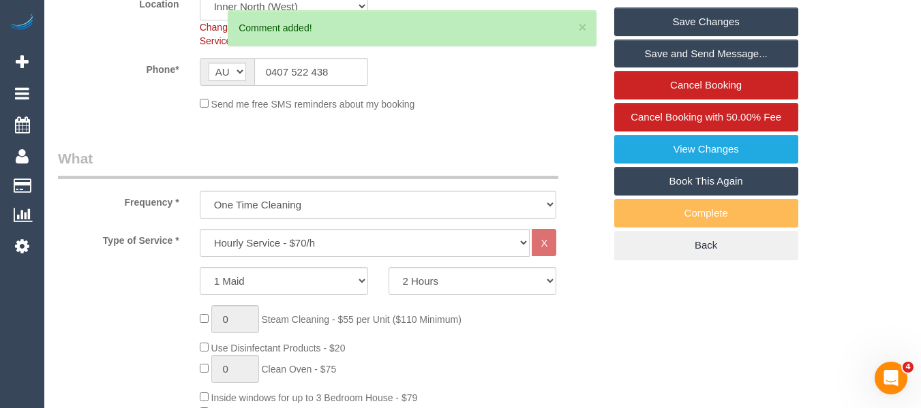
scroll to position [234, 0]
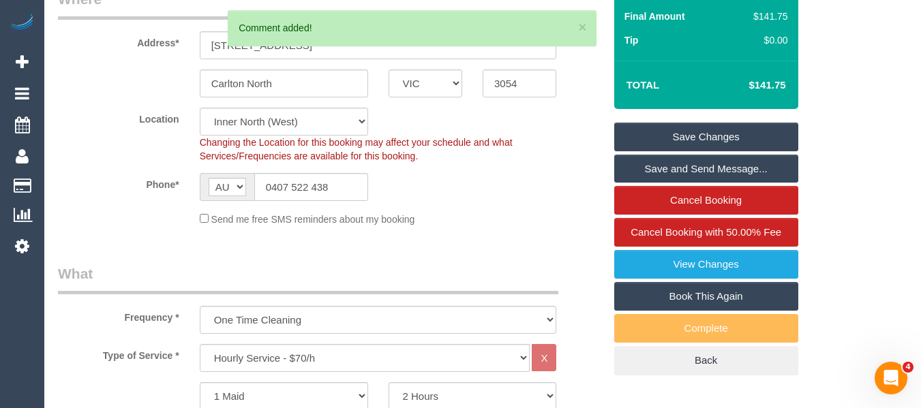
click at [723, 138] on link "Save Changes" at bounding box center [706, 137] width 184 height 29
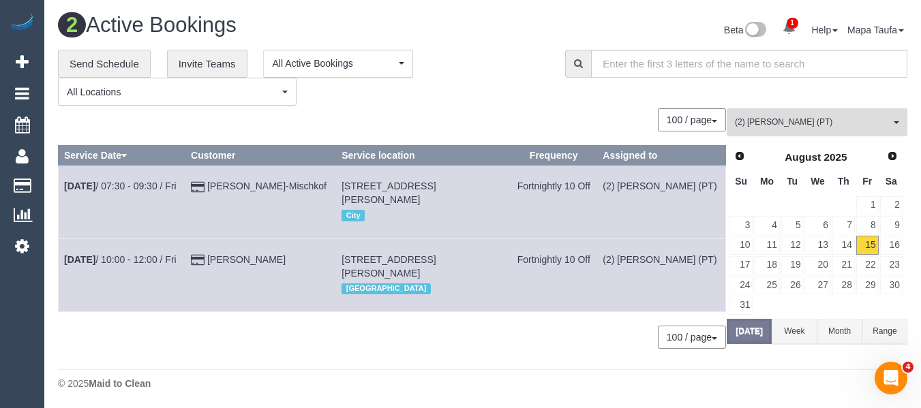
click at [759, 112] on button "(2) Azwad Raza (PT) All Teams" at bounding box center [816, 122] width 181 height 28
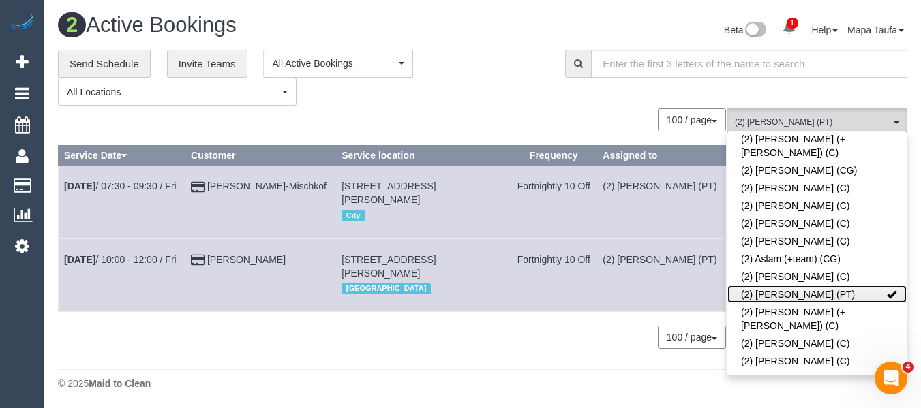
click at [767, 286] on link "(2) [PERSON_NAME] (PT)" at bounding box center [816, 295] width 179 height 18
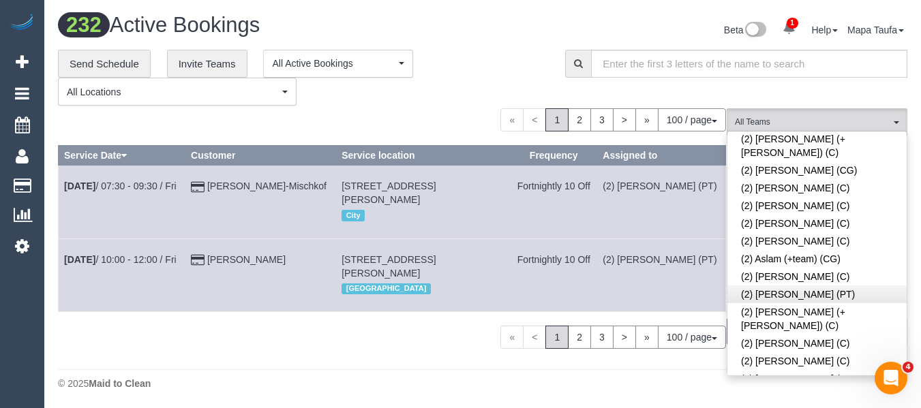
scroll to position [1675, 0]
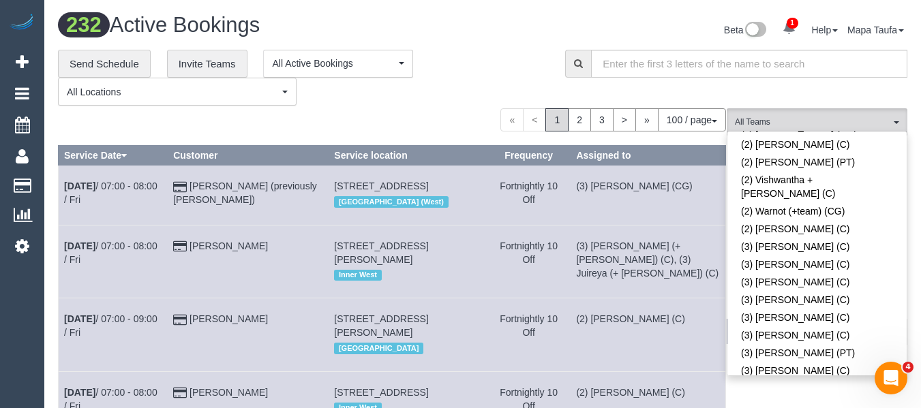
click at [482, 120] on div "« < 1 2 3 > » 100 / page 10 / page 20 / page 30 / page 40 / page 50 / page 100 …" at bounding box center [392, 119] width 668 height 23
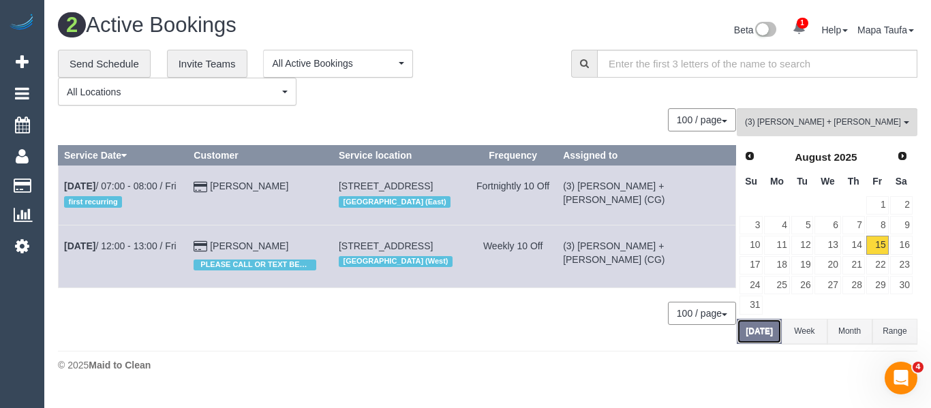
click at [761, 335] on button "Today" at bounding box center [759, 331] width 45 height 25
drag, startPoint x: 288, startPoint y: 189, endPoint x: 202, endPoint y: 203, distance: 87.6
click at [220, 186] on td "George Ghanakas" at bounding box center [260, 195] width 145 height 59
copy link "George Ghanakas"
click at [125, 183] on link "Aug 15th / 07:00 - 08:00 / Fri" at bounding box center [120, 186] width 112 height 11
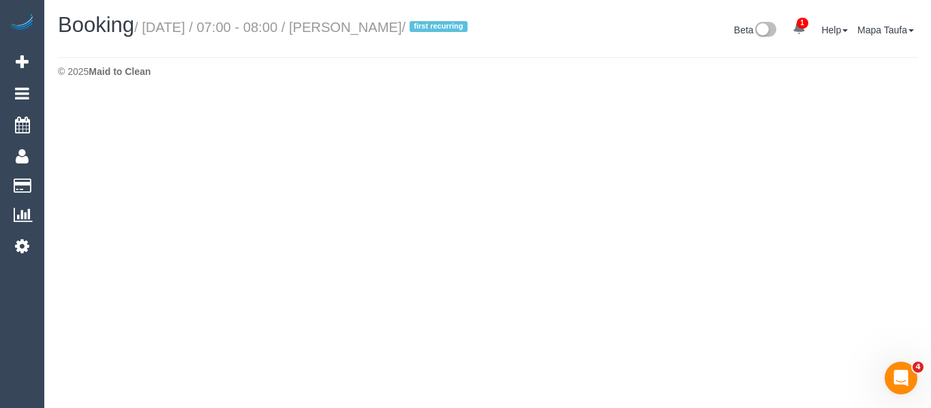
select select "VIC"
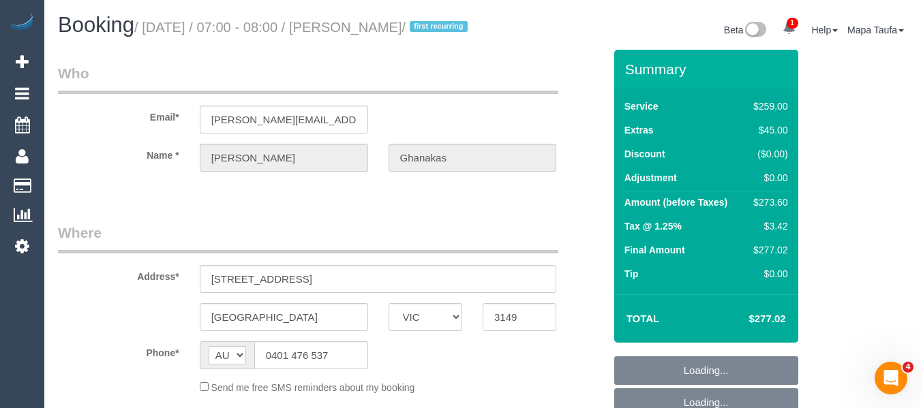
select select "object:7066"
select select "string:stripe-pm_1Rr6iw2GScqysDRVVyruUklm"
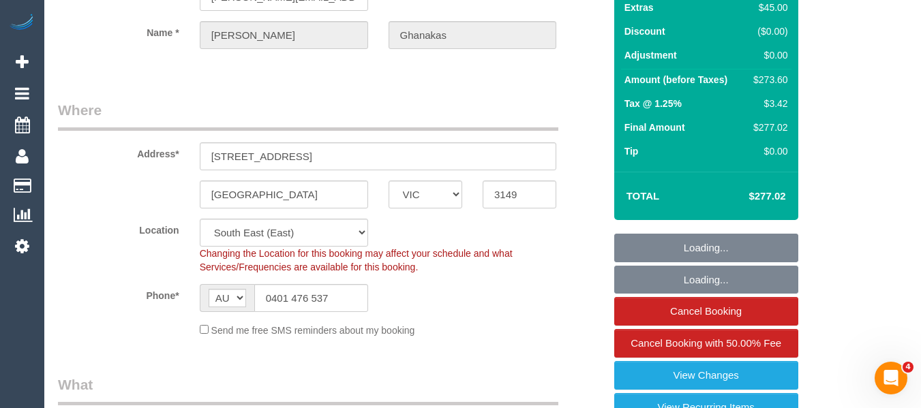
scroll to position [136, 0]
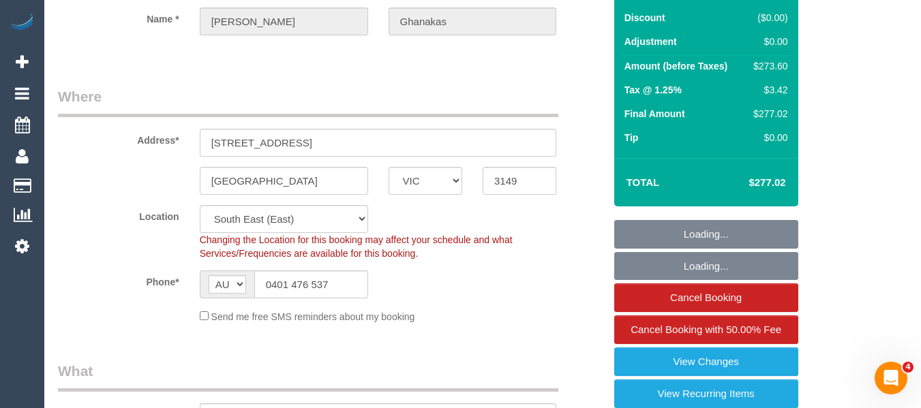
select select "object:7669"
select select "number:28"
select select "number:14"
select select "number:19"
select select "number:36"
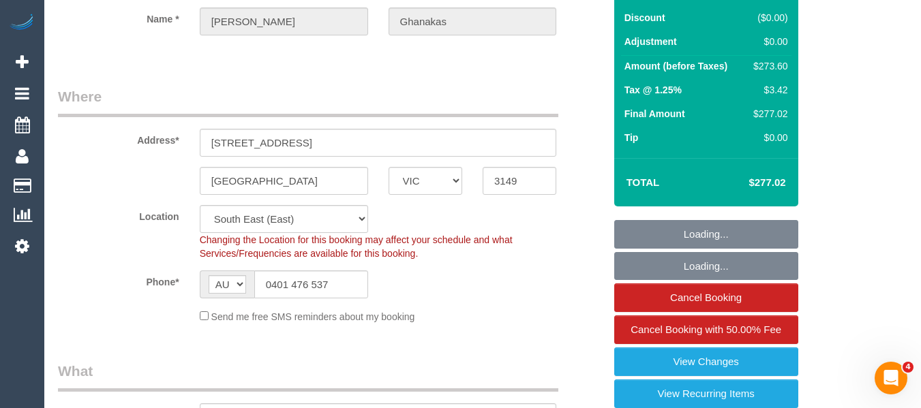
select select "number:35"
click at [311, 290] on input "0401 476 537" at bounding box center [311, 285] width 114 height 28
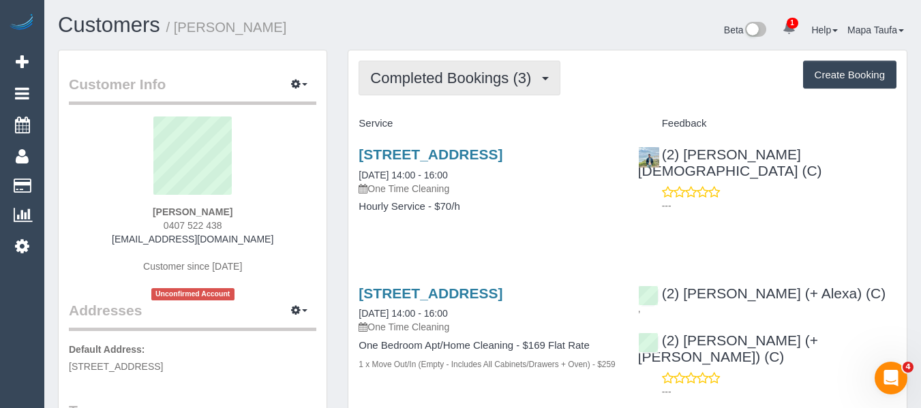
click at [425, 76] on span "Completed Bookings (3)" at bounding box center [454, 78] width 168 height 17
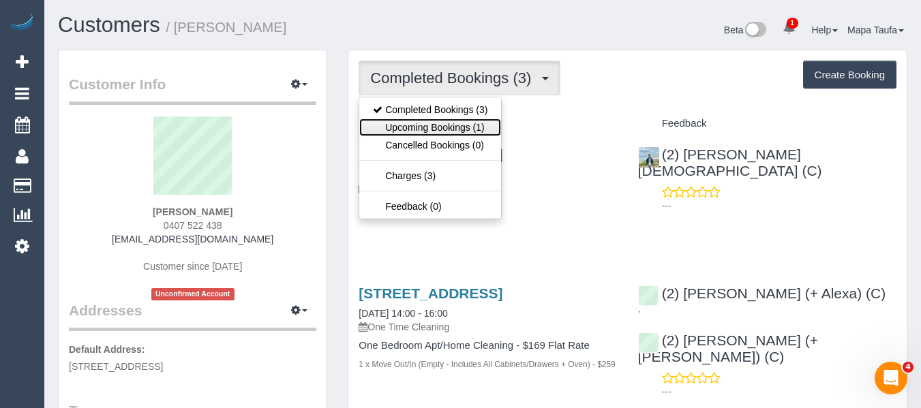
click at [433, 124] on link "Upcoming Bookings (1)" at bounding box center [430, 128] width 142 height 18
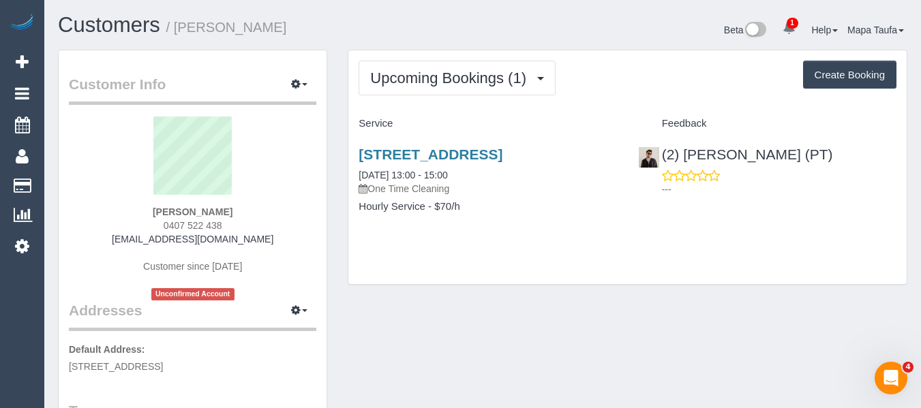
drag, startPoint x: 231, startPoint y: 224, endPoint x: 162, endPoint y: 226, distance: 69.5
click at [162, 226] on div "[PERSON_NAME] 0407 522 438 [EMAIL_ADDRESS][DOMAIN_NAME] Customer since [DATE] U…" at bounding box center [192, 209] width 247 height 184
copy span "0407 522 438"
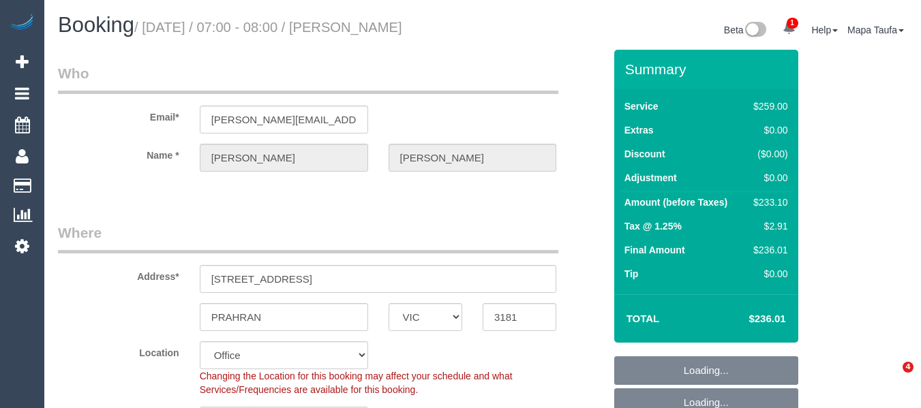
select select "VIC"
select select "string:stripe-pm_1OFrQF2GScqysDRVKJ2bZE9d"
select select "number:28"
select select "number:14"
select select "number:21"
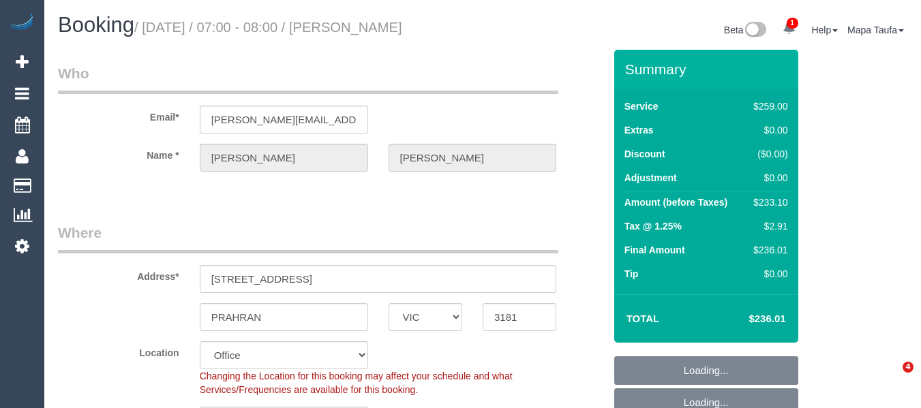
select select "number:24"
select select "number:35"
select select "number:13"
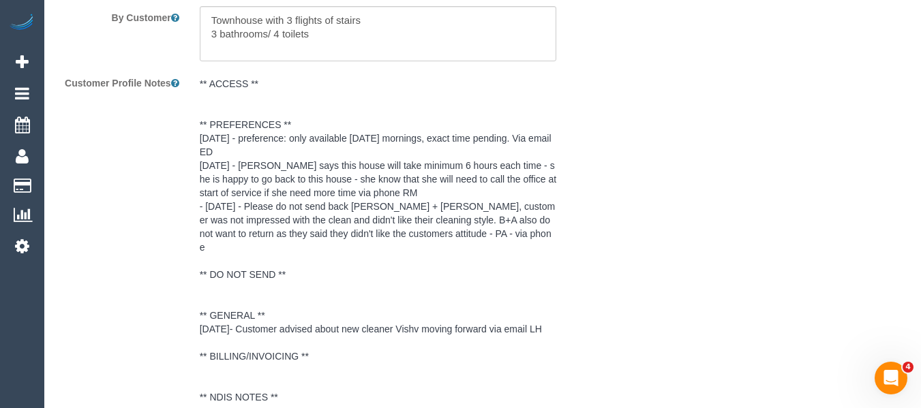
scroll to position [2653, 0]
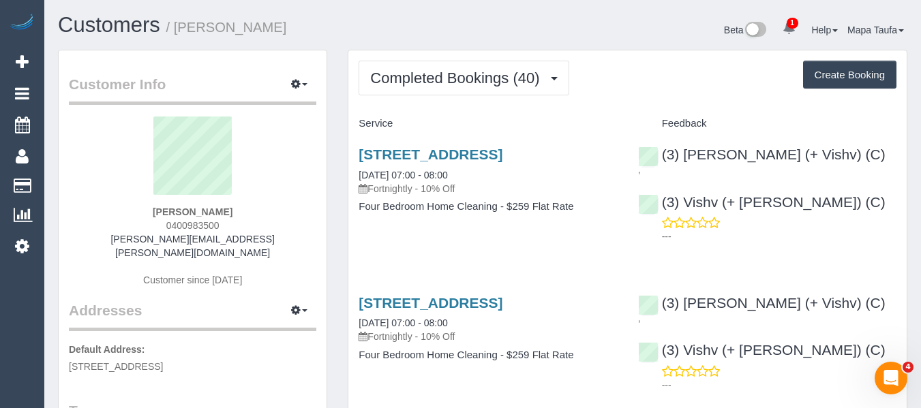
click at [416, 162] on h3 "[STREET_ADDRESS]" at bounding box center [487, 155] width 258 height 16
click at [416, 157] on link "[STREET_ADDRESS]" at bounding box center [430, 155] width 144 height 16
drag, startPoint x: 224, startPoint y: 228, endPoint x: 167, endPoint y: 228, distance: 57.2
click at [167, 228] on div "Alison Laing 0400983500 alison.laing@hotmail.com Customer since 2019" at bounding box center [192, 209] width 247 height 184
copy span "0400983500"
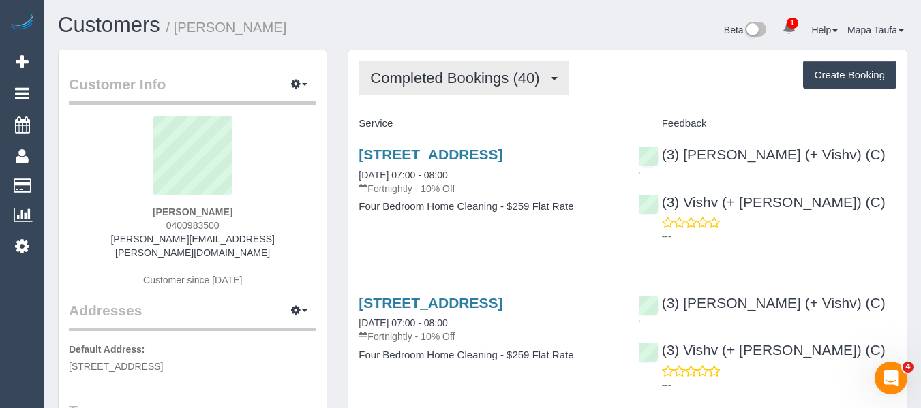
click at [474, 61] on button "Completed Bookings (40)" at bounding box center [463, 78] width 210 height 35
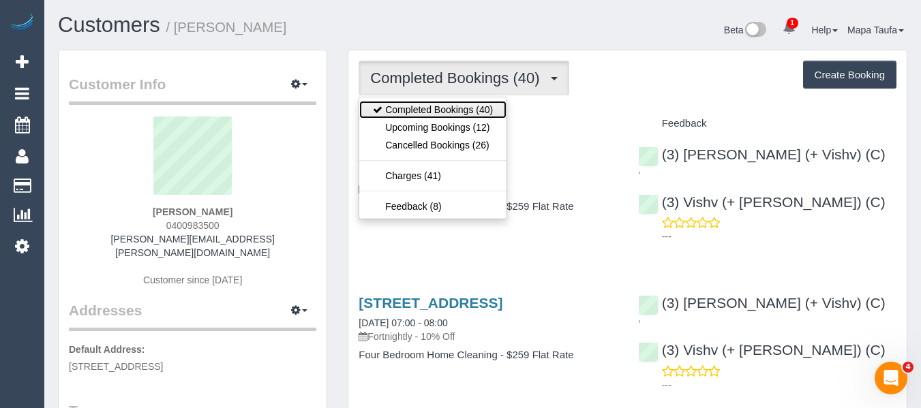
click at [457, 117] on link "Completed Bookings (40)" at bounding box center [432, 110] width 147 height 18
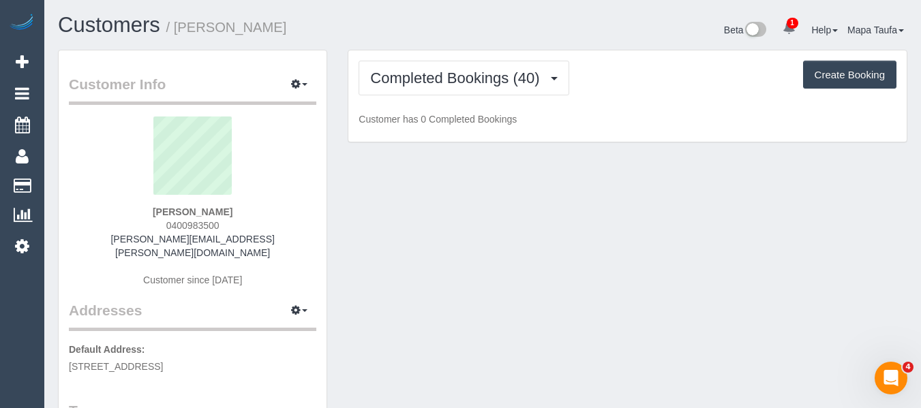
click at [636, 80] on div "Completed Bookings (40) Completed Bookings (40) Upcoming Bookings (12) Cancelle…" at bounding box center [627, 78] width 538 height 35
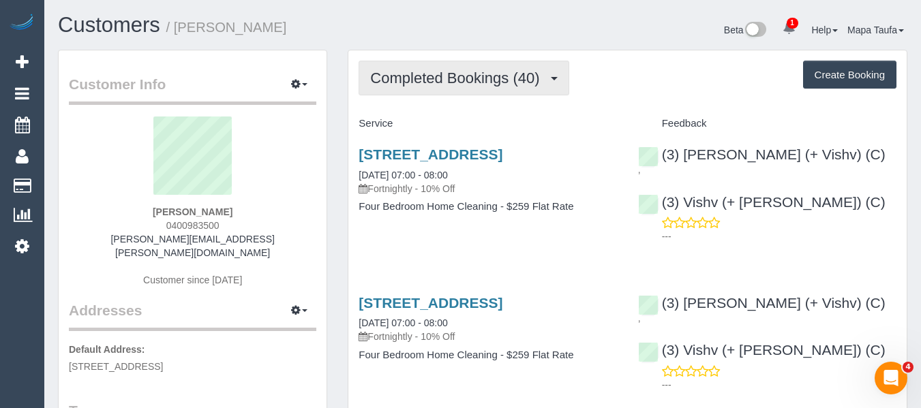
click at [480, 67] on button "Completed Bookings (40)" at bounding box center [463, 78] width 210 height 35
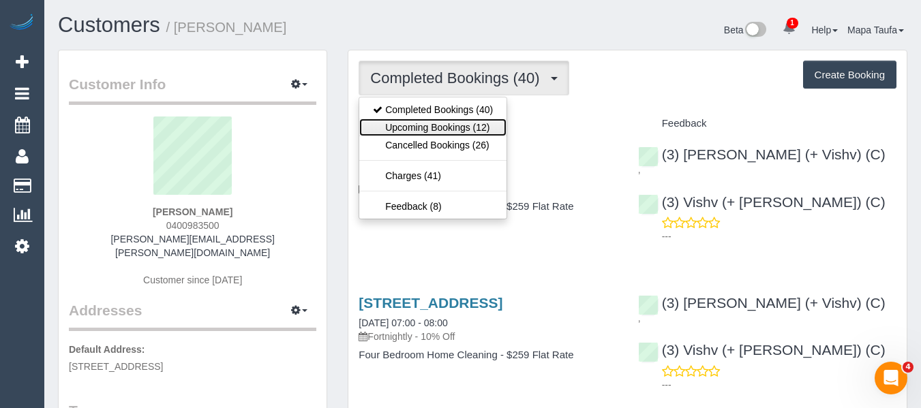
click at [455, 122] on link "Upcoming Bookings (12)" at bounding box center [432, 128] width 147 height 18
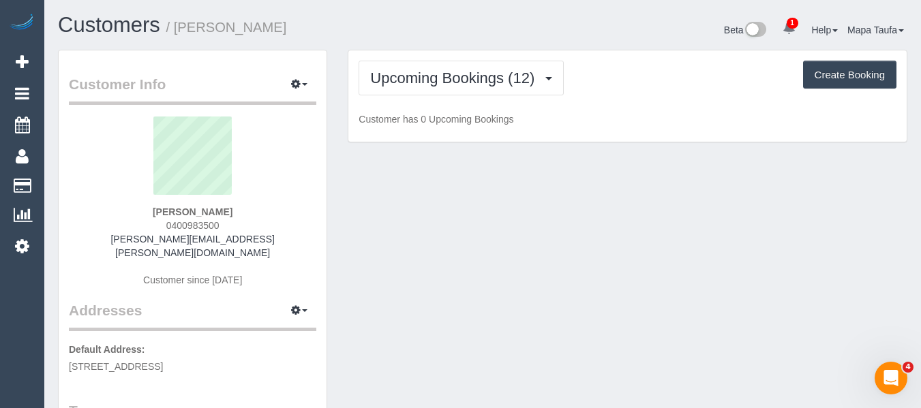
click at [621, 78] on div "Upcoming Bookings (12) Completed Bookings (40) Upcoming Bookings (12) Cancelled…" at bounding box center [627, 78] width 538 height 35
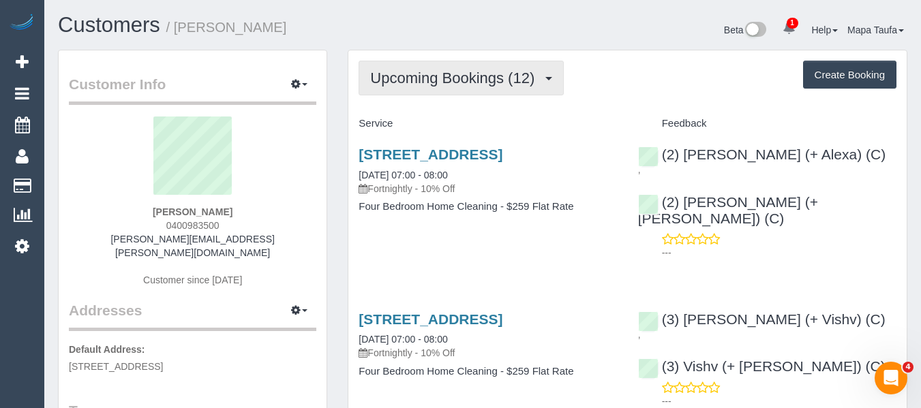
click at [463, 74] on span "Upcoming Bookings (12)" at bounding box center [455, 78] width 171 height 17
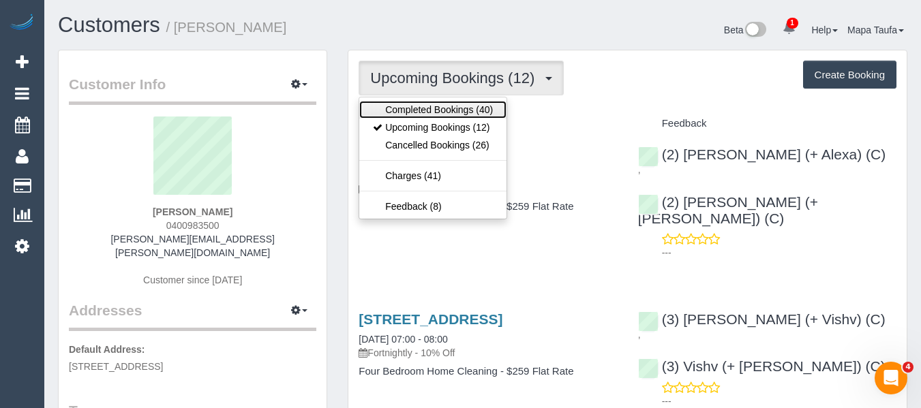
click at [443, 104] on link "Completed Bookings (40)" at bounding box center [432, 110] width 147 height 18
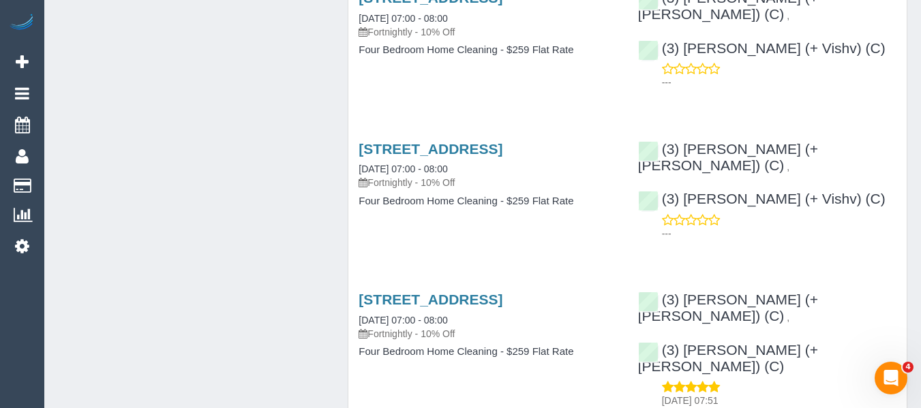
scroll to position [1772, 0]
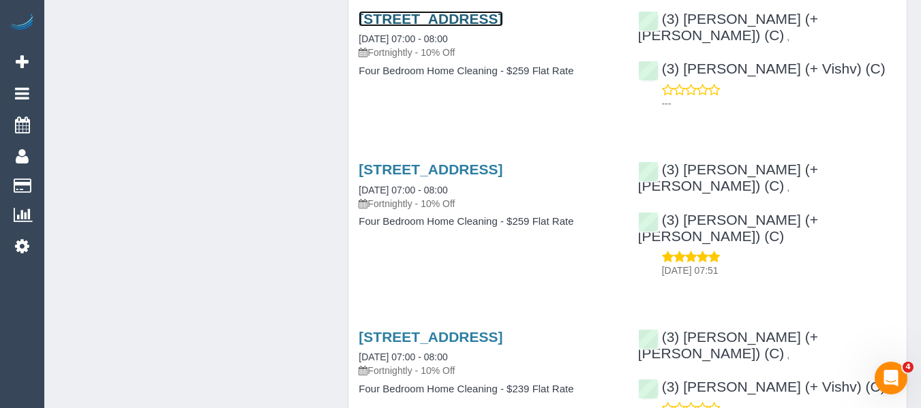
click at [403, 27] on link "22 Macquarie Street, Prahran, VIC 3181" at bounding box center [430, 19] width 144 height 16
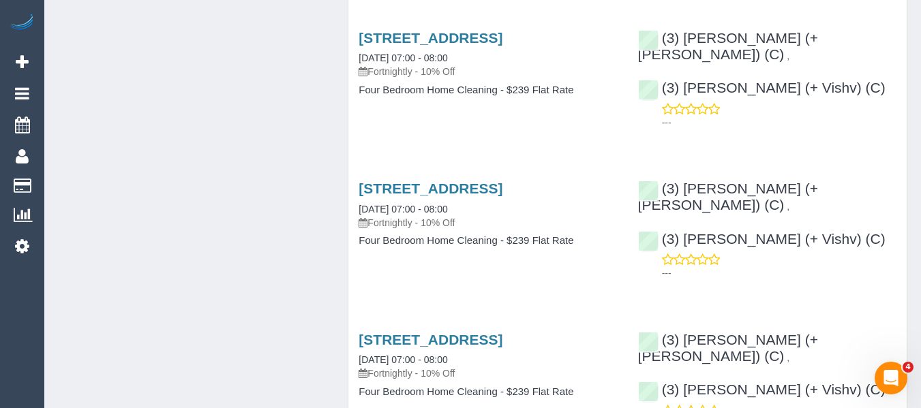
scroll to position [3661, 0]
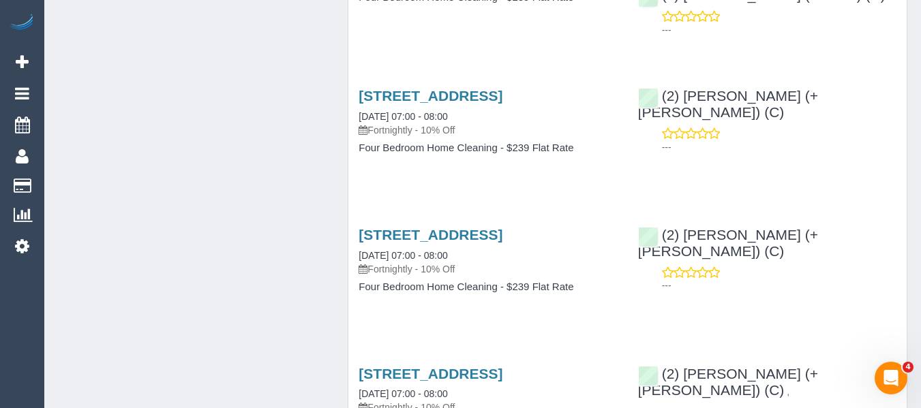
click at [443, 104] on h3 "22 Macquarie Street, Prahran, VIC 3181" at bounding box center [487, 96] width 258 height 16
click at [480, 104] on h3 "22 Macquarie Street, Prahran, VIC 3181" at bounding box center [487, 96] width 258 height 16
click at [461, 104] on link "22 Macquarie Street, Prahran, VIC 3181" at bounding box center [430, 96] width 144 height 16
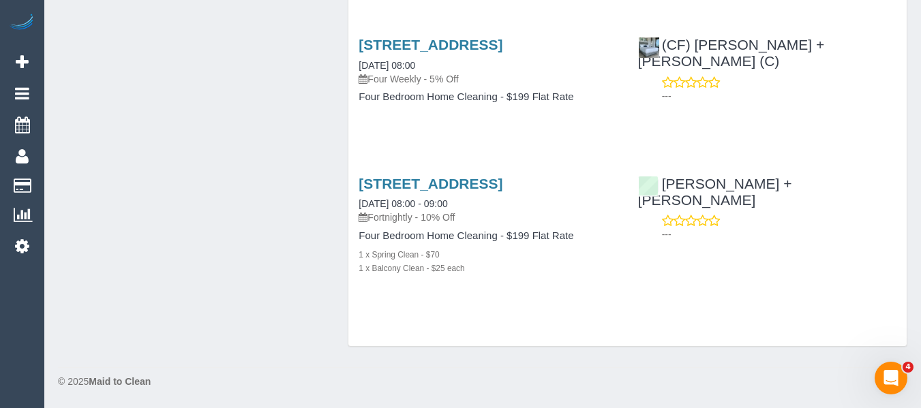
scroll to position [6181, 0]
click at [502, 176] on link "22 Macquarie Street, Prahran, VIC 3181" at bounding box center [430, 184] width 144 height 16
click at [456, 52] on h3 "22 Macquarie Street, Prahran, VIC 3181" at bounding box center [487, 45] width 258 height 16
click at [459, 52] on link "22 Macquarie Street, Prahran, VIC 3181" at bounding box center [430, 45] width 144 height 16
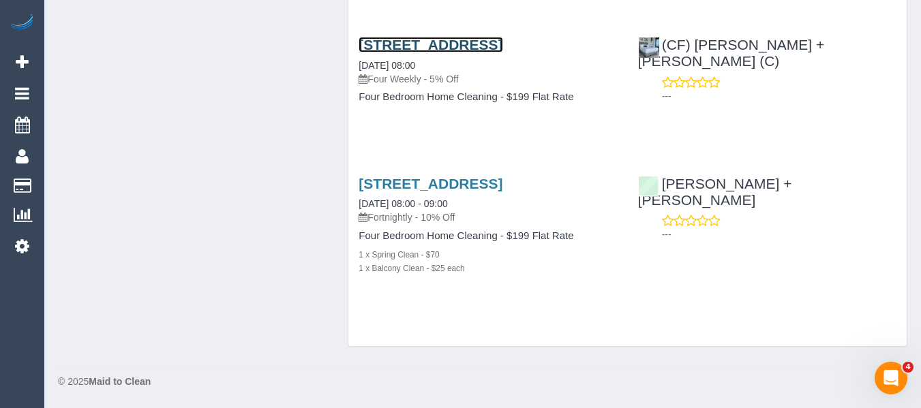
scroll to position [5908, 0]
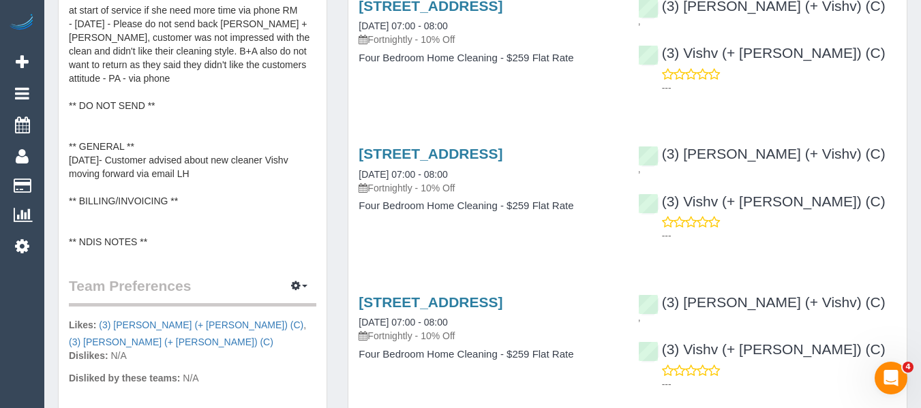
scroll to position [512, 0]
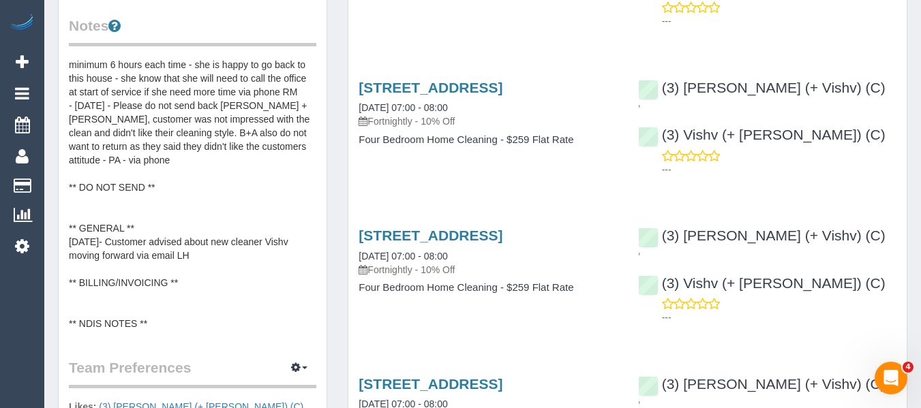
click at [150, 224] on pre "** ACCESS ** ** PREFERENCES ** [DATE] - preference: only available [DATE] morni…" at bounding box center [192, 194] width 247 height 273
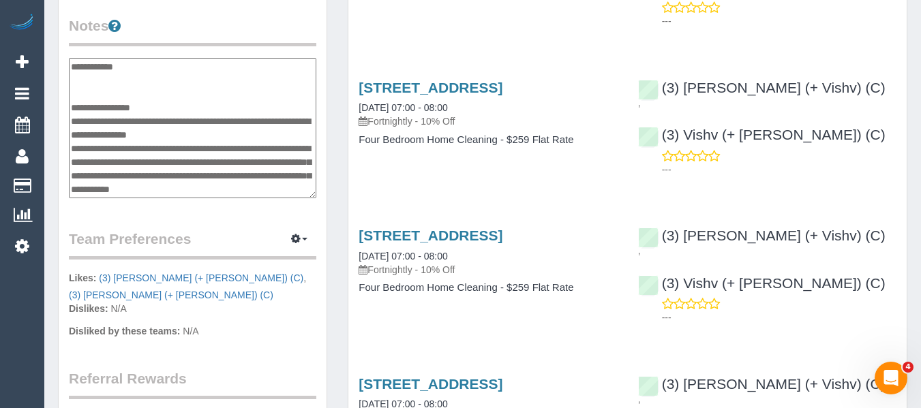
scroll to position [245, 0]
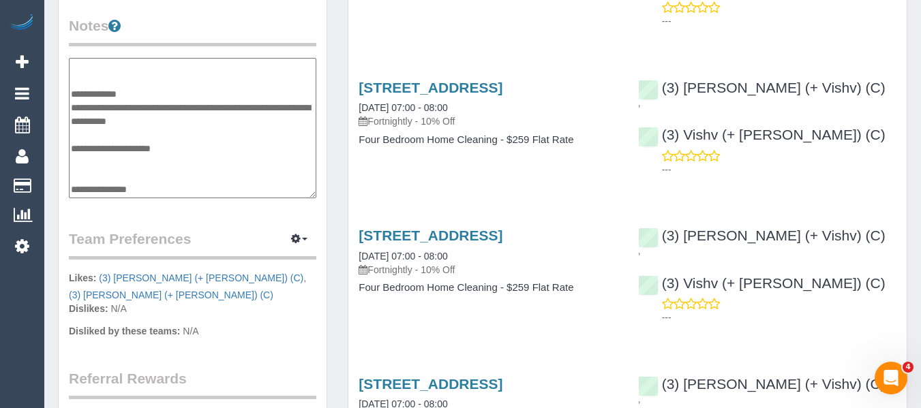
click at [219, 111] on textarea "**********" at bounding box center [192, 128] width 247 height 140
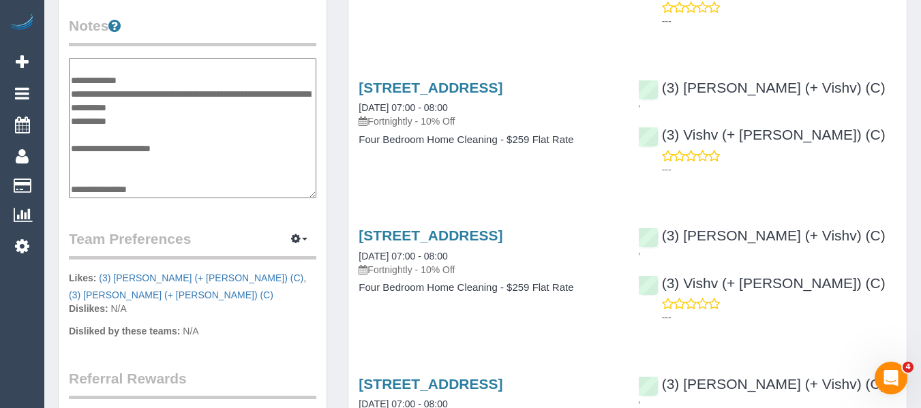
type textarea "**********"
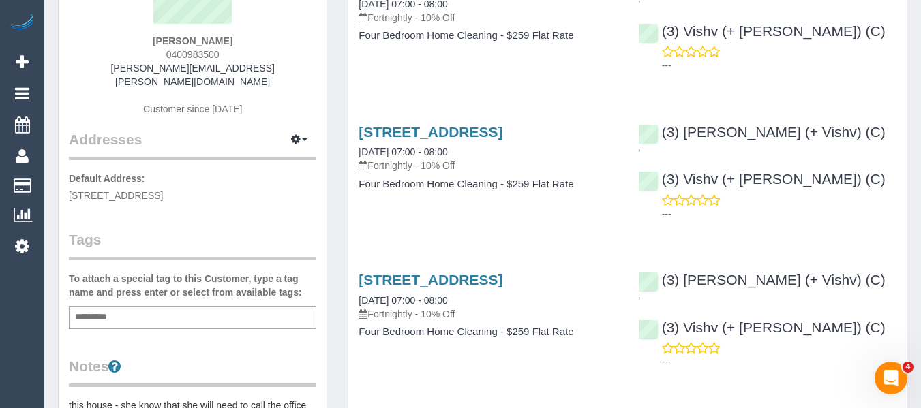
scroll to position [0, 0]
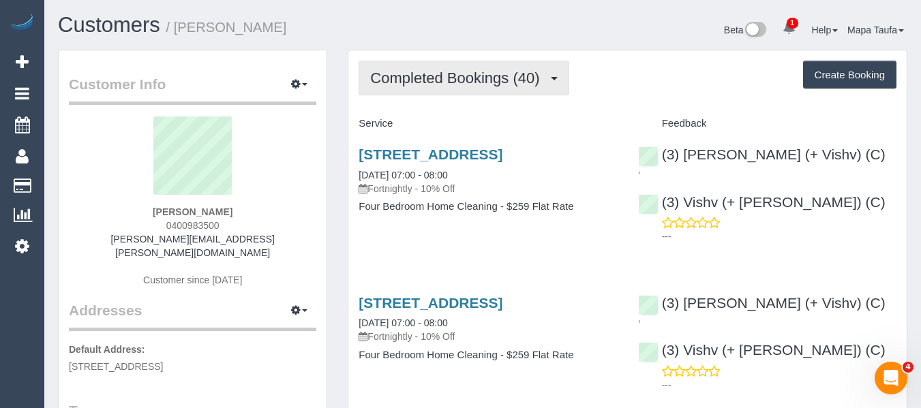
drag, startPoint x: 556, startPoint y: 83, endPoint x: 547, endPoint y: 84, distance: 9.6
click at [547, 84] on button "Completed Bookings (40)" at bounding box center [463, 78] width 210 height 35
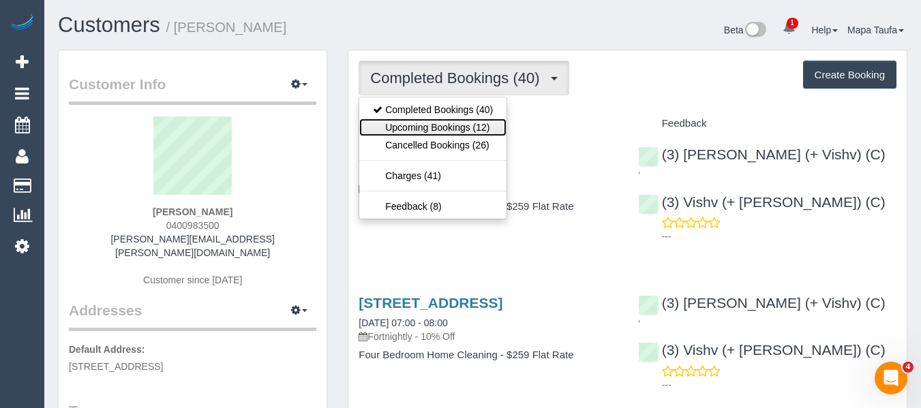
click at [463, 130] on link "Upcoming Bookings (12)" at bounding box center [432, 128] width 147 height 18
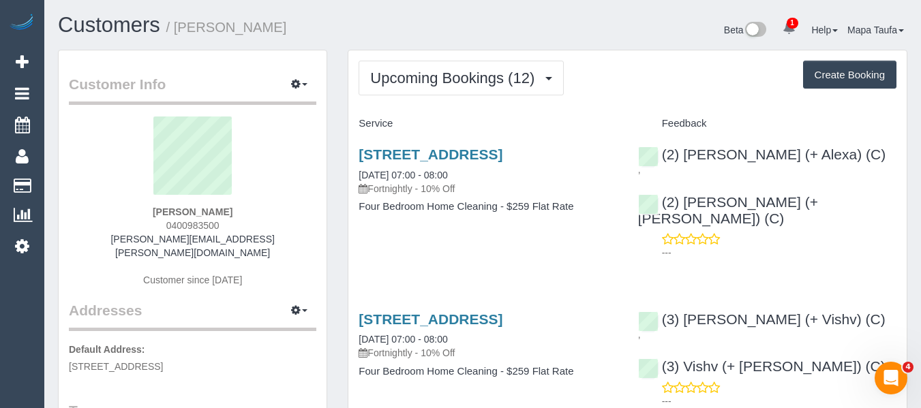
scroll to position [136, 0]
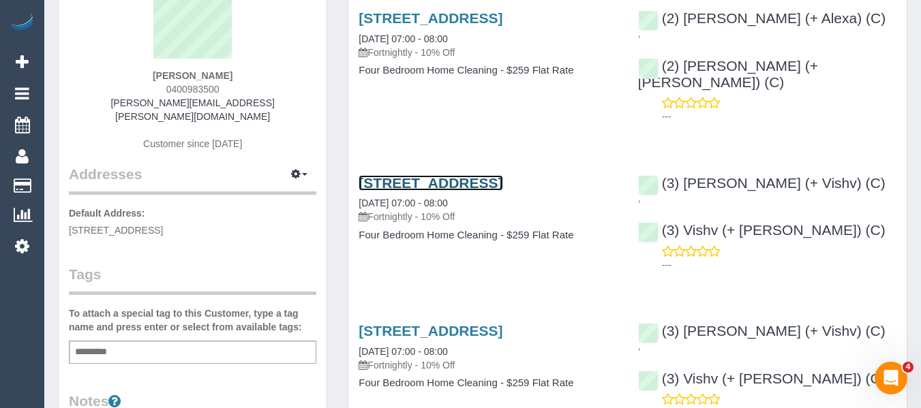
click at [444, 175] on link "22 Macquarie Street, Prahran, VIC 3181" at bounding box center [430, 183] width 144 height 16
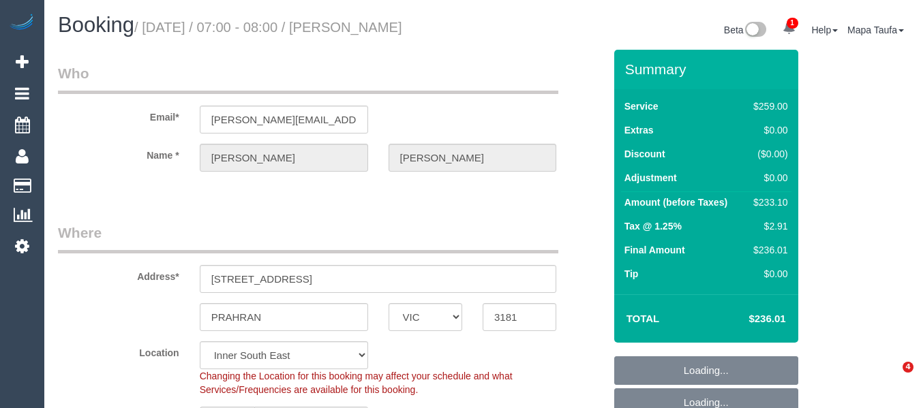
select select "VIC"
select select "string:stripe-pm_1OFrQF2GScqysDRVKJ2bZE9d"
select select "object:1364"
select select "number:28"
select select "number:14"
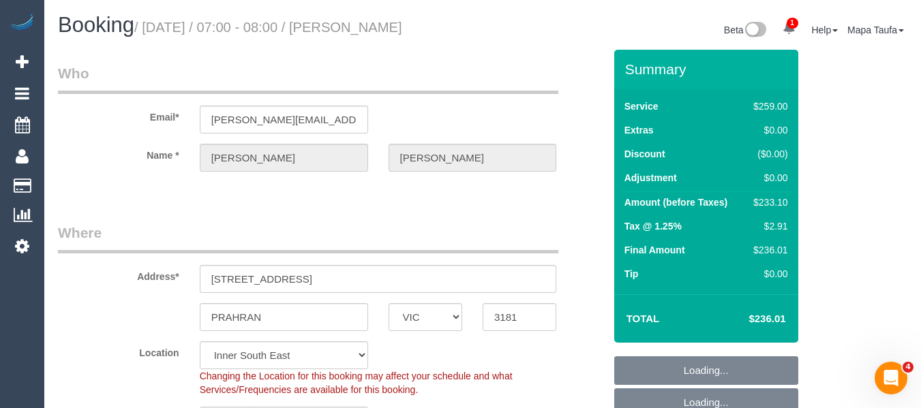
select select "number:21"
select select "number:24"
select select "number:35"
select select "number:13"
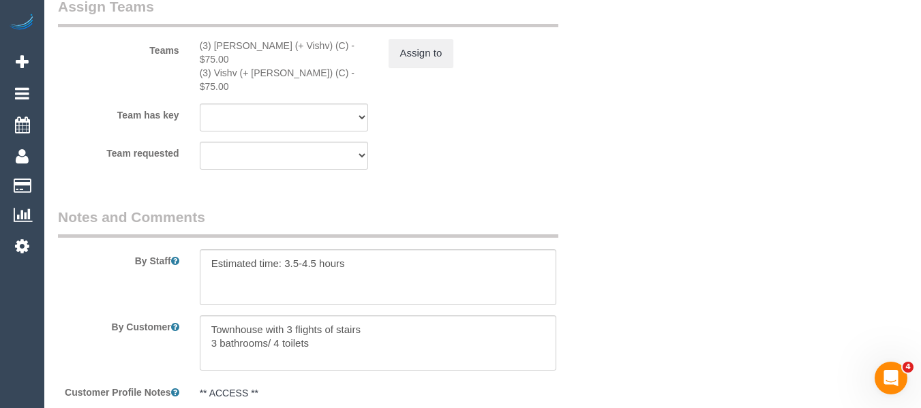
scroll to position [2556, 0]
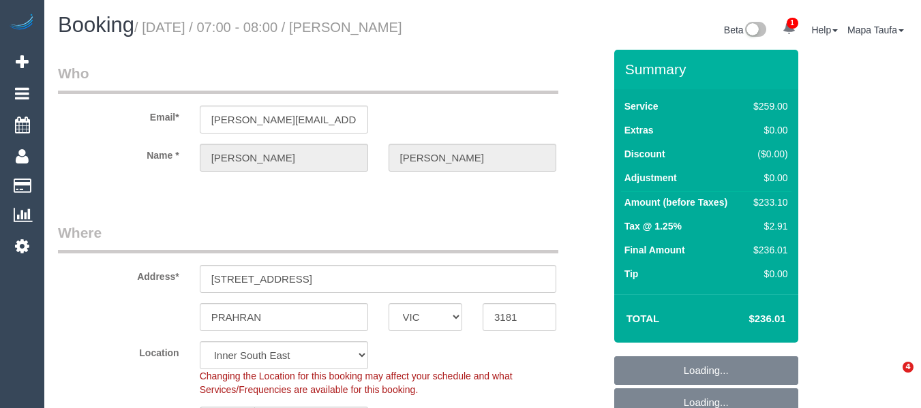
select select "VIC"
select select "object:427"
select select "string:AU"
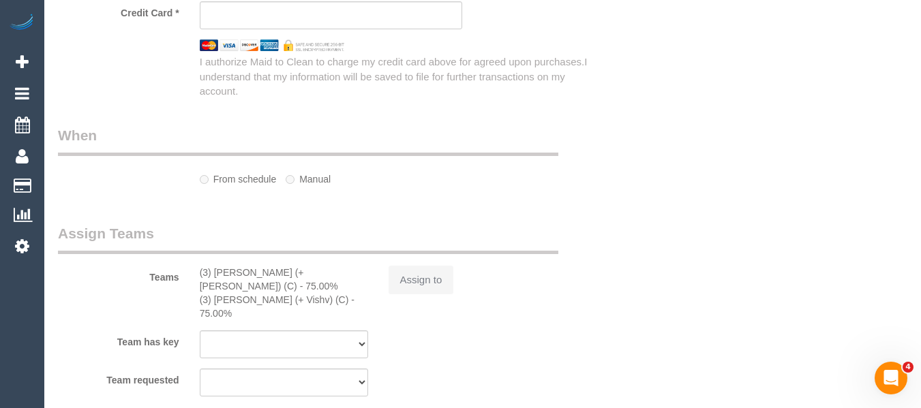
select select "string:stripe-pm_1OFrQF2GScqysDRVKJ2bZE9d"
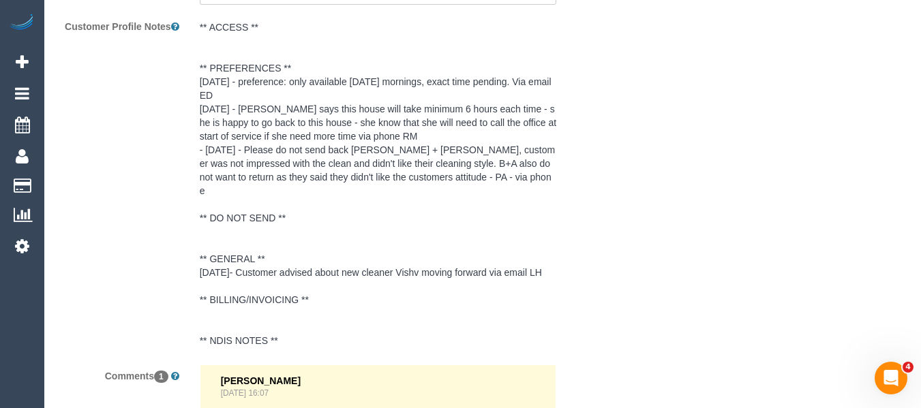
select select "number:28"
select select "number:14"
select select "number:21"
select select "number:24"
select select "number:35"
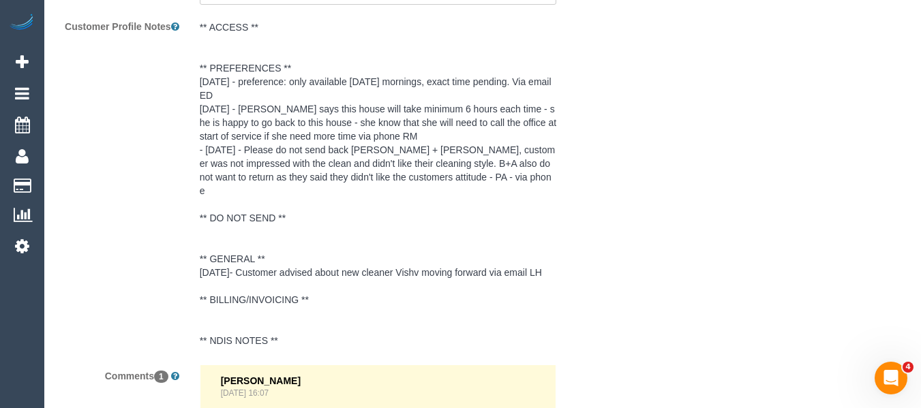
select select "number:13"
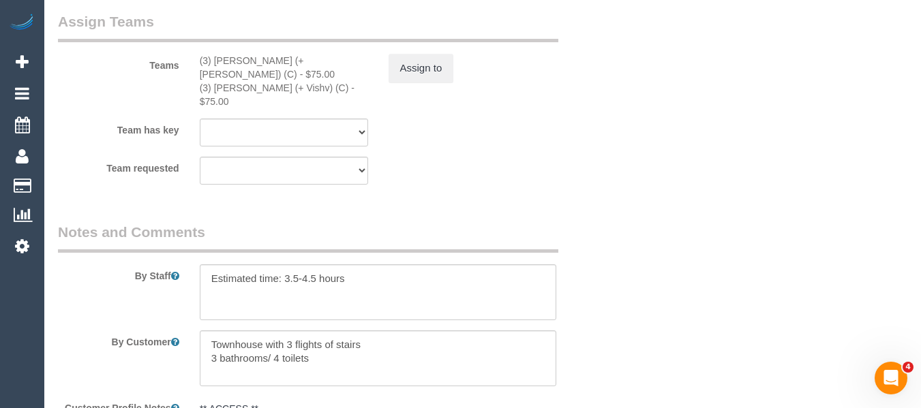
select select "spot1"
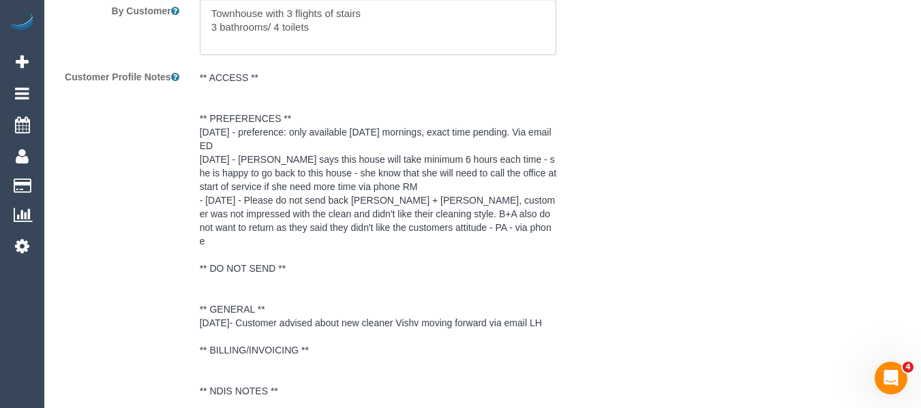
scroll to position [2386, 0]
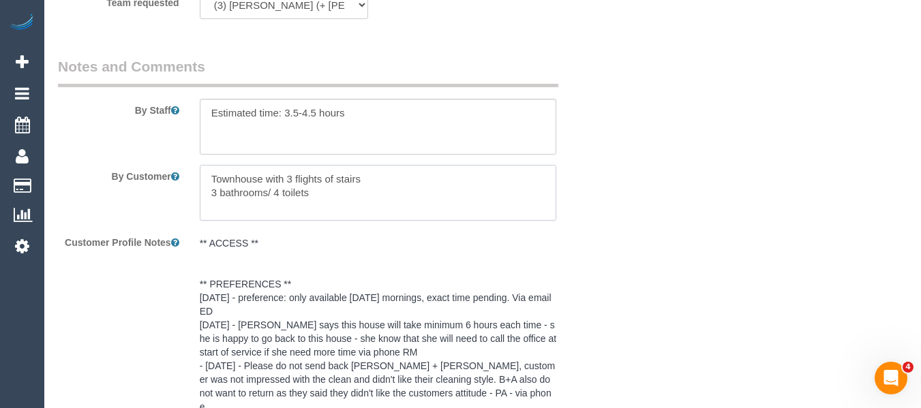
click at [395, 180] on textarea at bounding box center [378, 193] width 357 height 56
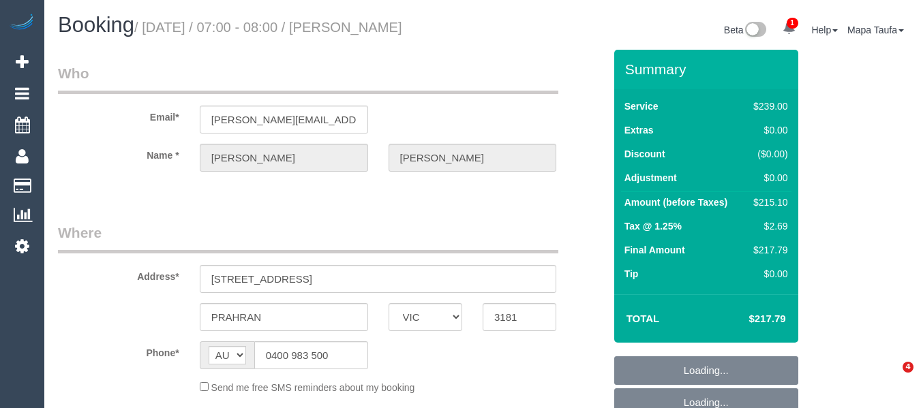
select select "VIC"
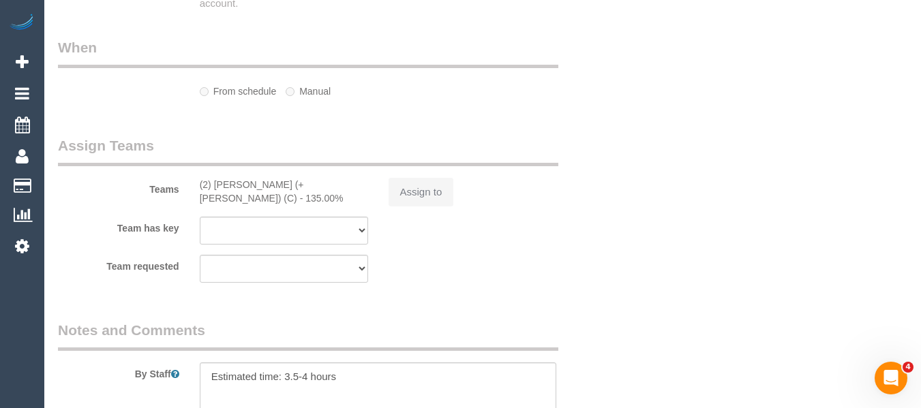
select select "string:stripe-pm_1OFrQF2GScqysDRVKJ2bZE9d"
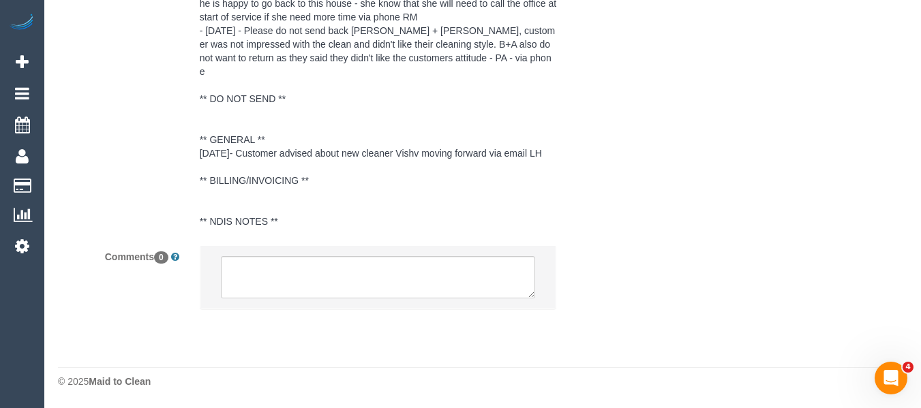
select select "number:28"
select select "number:14"
select select "number:21"
select select "number:24"
select select "number:35"
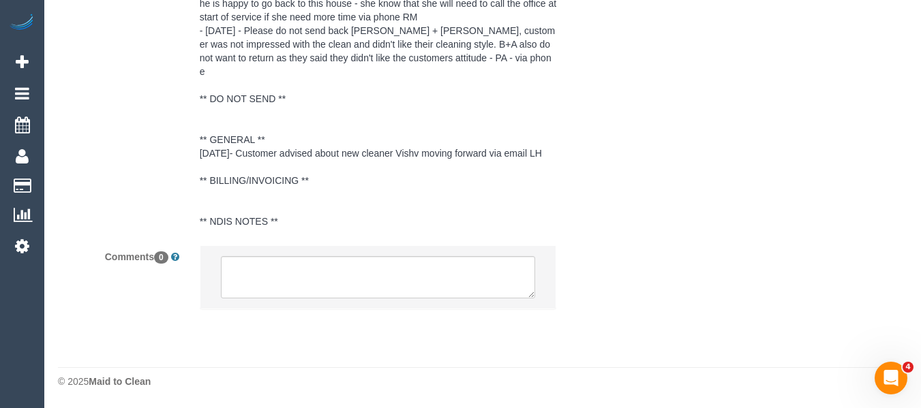
select select "number:13"
select select "spot1"
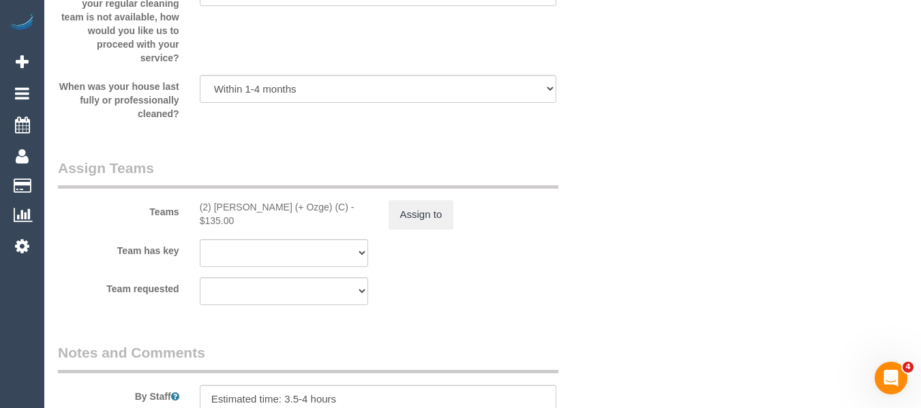
select select "object:1370"
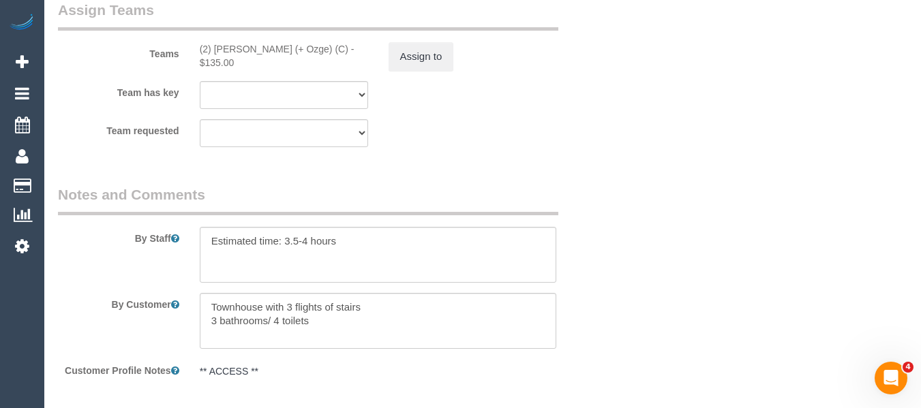
scroll to position [2264, 0]
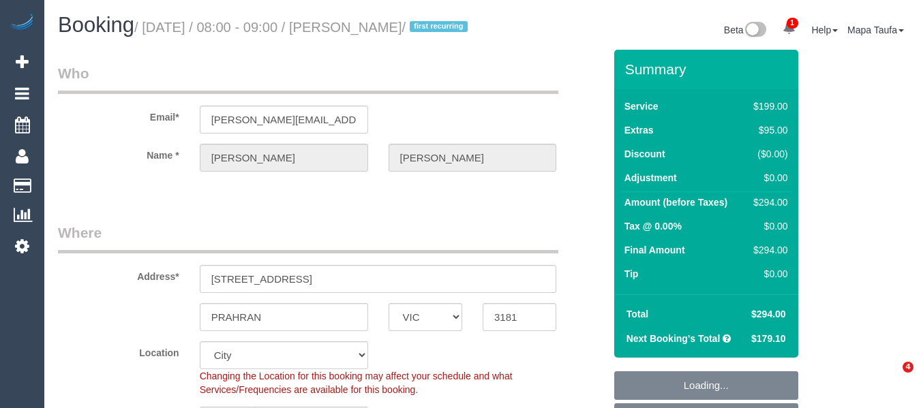
select select "VIC"
select select "object:701"
select select "string:AU"
select select "string:stripe-pm_1FrCEf2GScqysDRVK3KjLKH4"
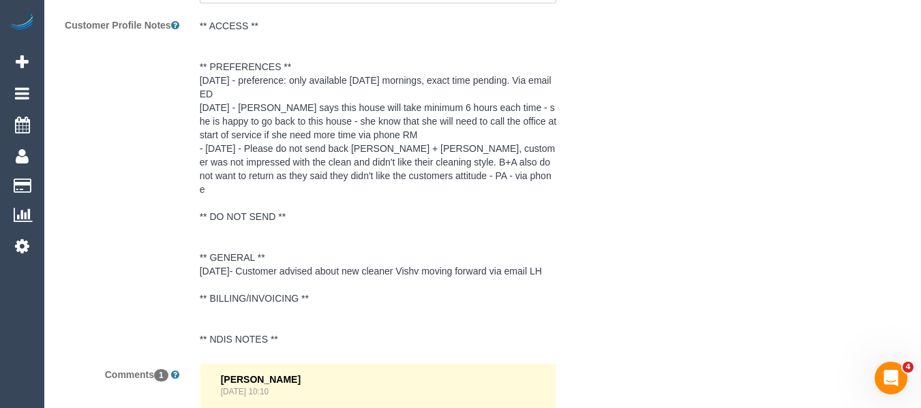
scroll to position [2915, 0]
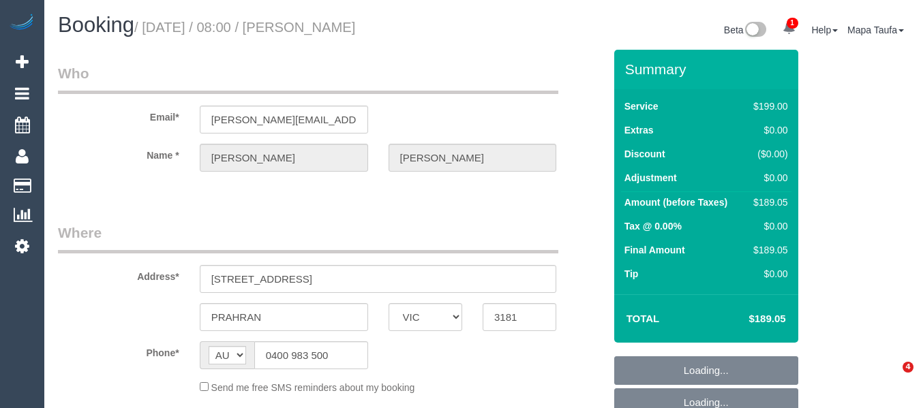
select select "VIC"
select select "string:stripe-pm_1FrCEf2GScqysDRVK3KjLKH4"
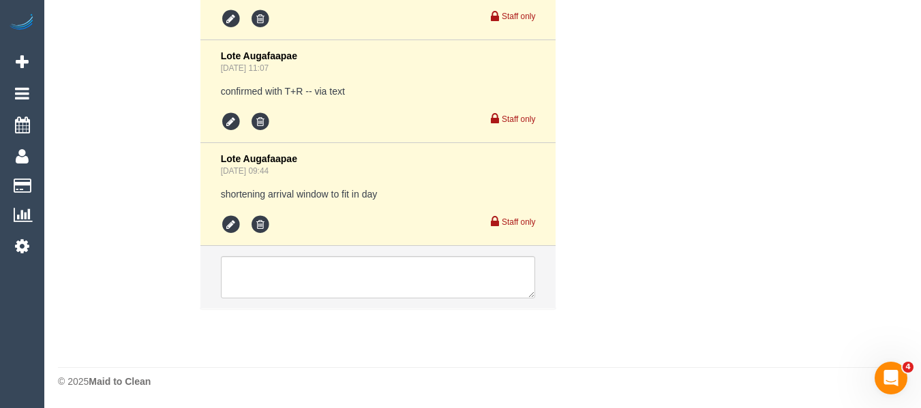
select select "object:915"
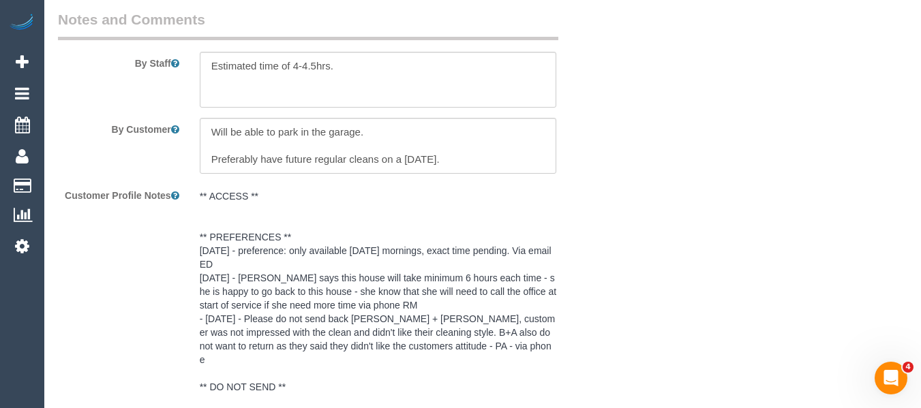
scroll to position [2459, 0]
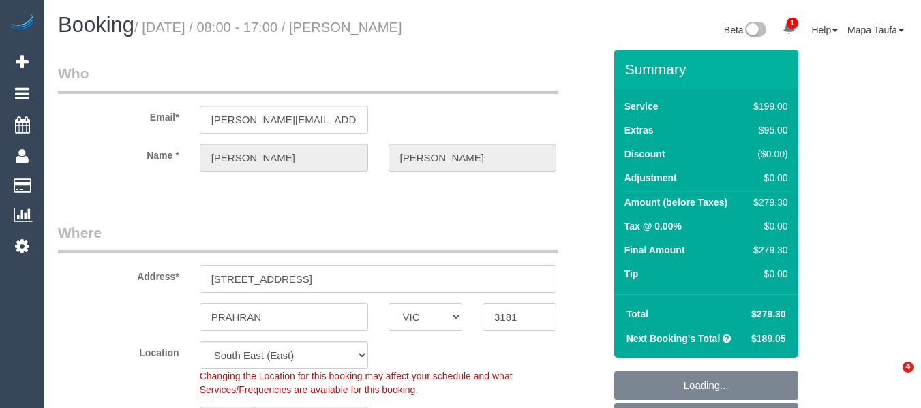
select select "VIC"
select select "object:572"
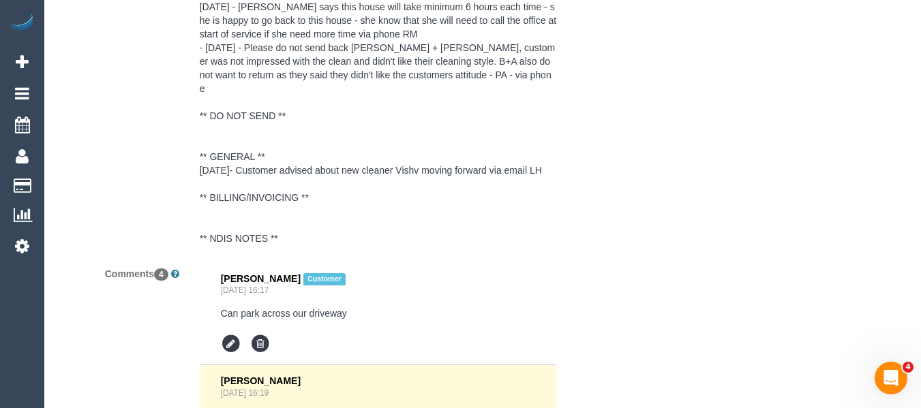
select select "number:28"
select select "number:14"
select select "number:19"
select select "number:24"
select select "number:26"
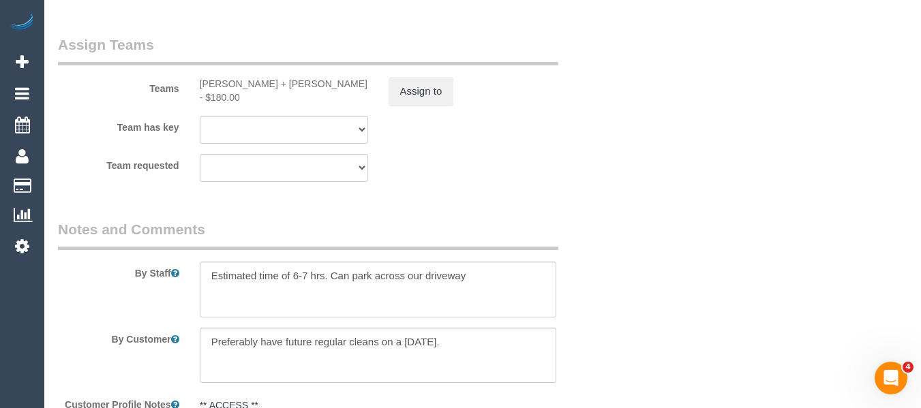
select select "string:stripe-pm_1FrCEf2GScqysDRVK3KjLKH4"
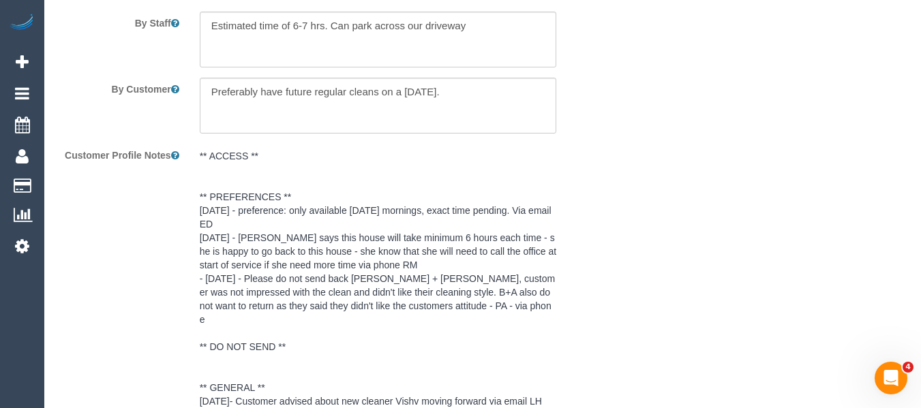
scroll to position [2599, 0]
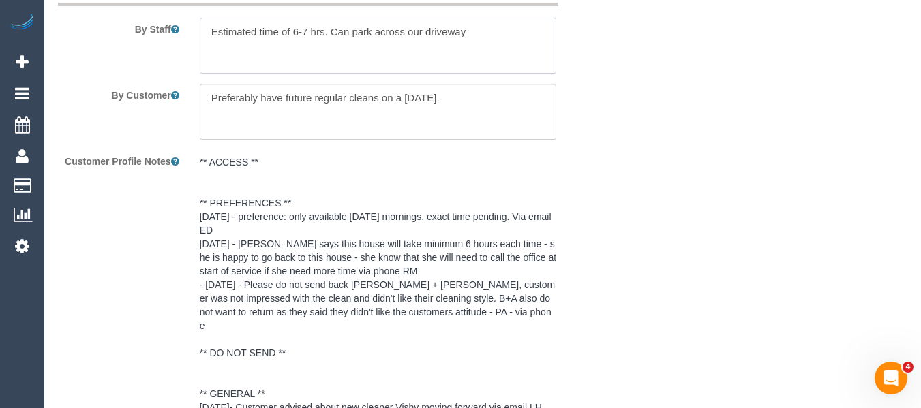
drag, startPoint x: 483, startPoint y: 33, endPoint x: 331, endPoint y: 32, distance: 151.3
click at [331, 32] on textarea at bounding box center [378, 46] width 357 height 56
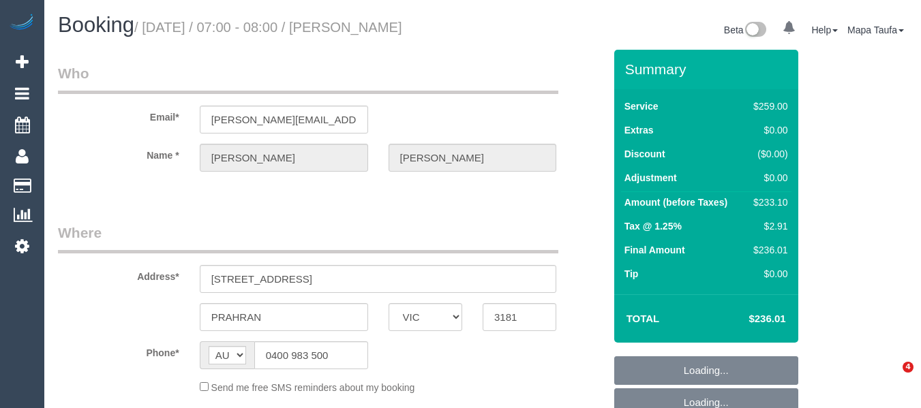
select select "VIC"
select select "string:stripe-pm_1OFrQF2GScqysDRVKJ2bZE9d"
select select "object:541"
select select "number:28"
select select "number:14"
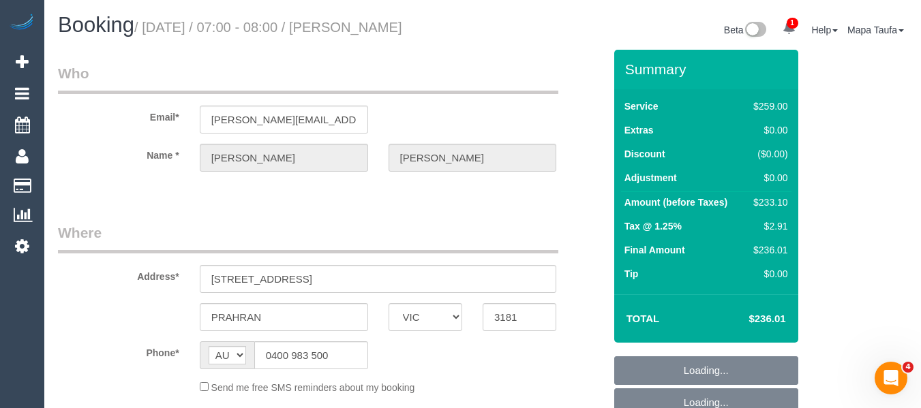
select select "number:21"
select select "number:24"
select select "number:35"
select select "number:13"
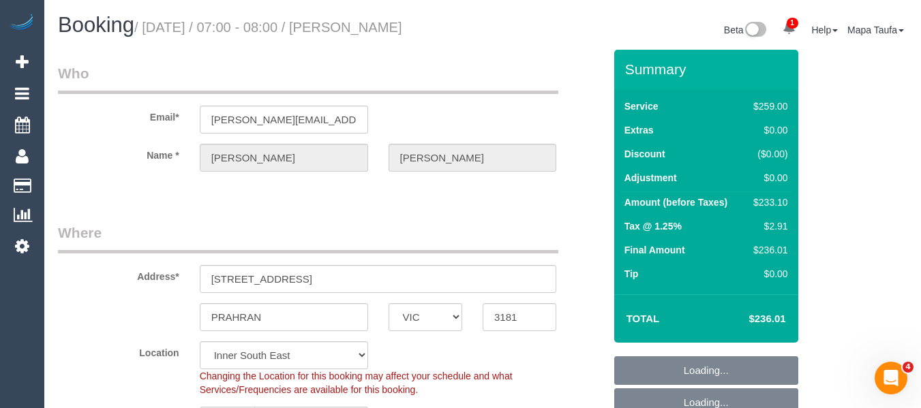
select select "object:1355"
select select "spot1"
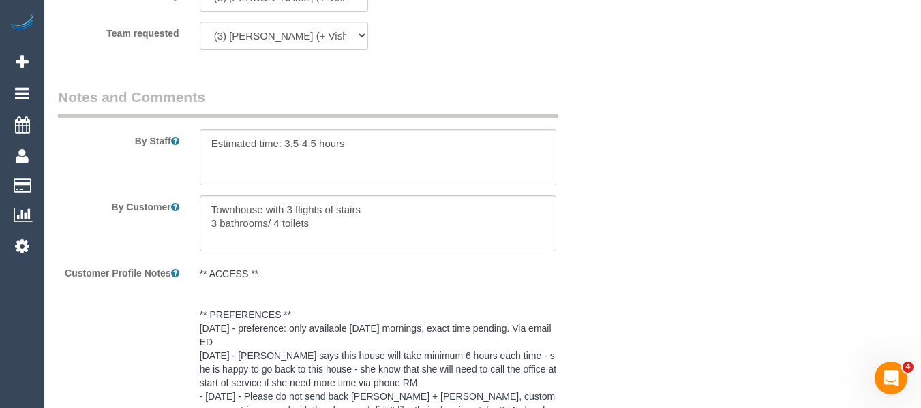
scroll to position [2208, 0]
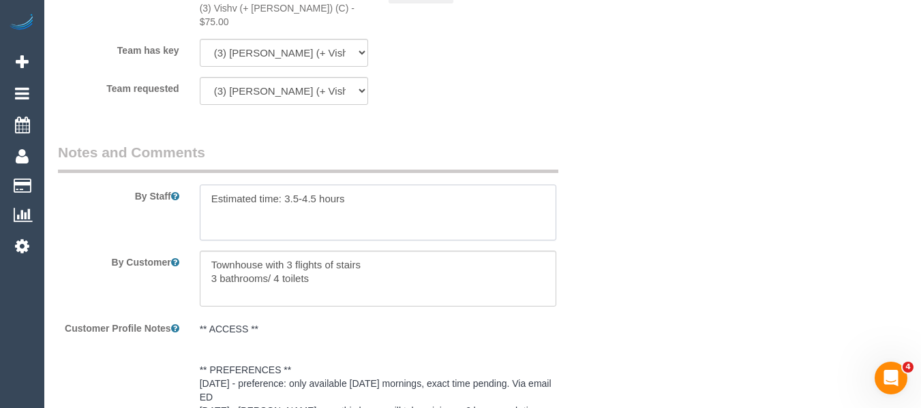
click at [224, 192] on textarea at bounding box center [378, 213] width 357 height 56
click at [375, 185] on textarea at bounding box center [378, 213] width 357 height 56
click at [358, 259] on textarea at bounding box center [378, 279] width 357 height 56
paste textarea "Can park across our driveway"
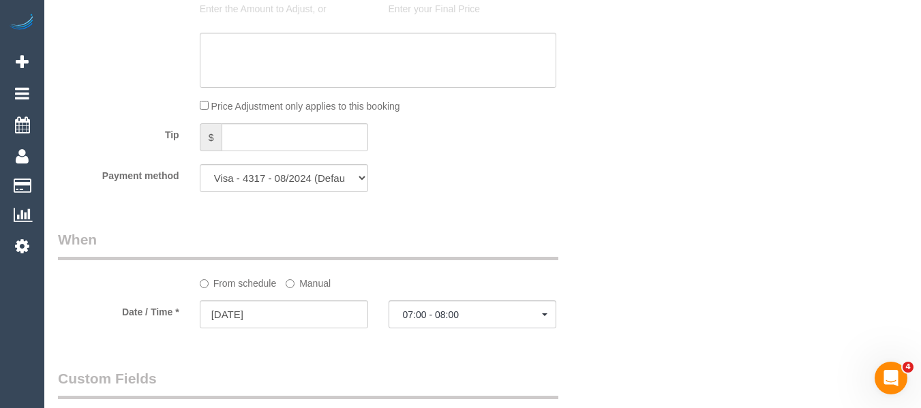
scroll to position [263, 0]
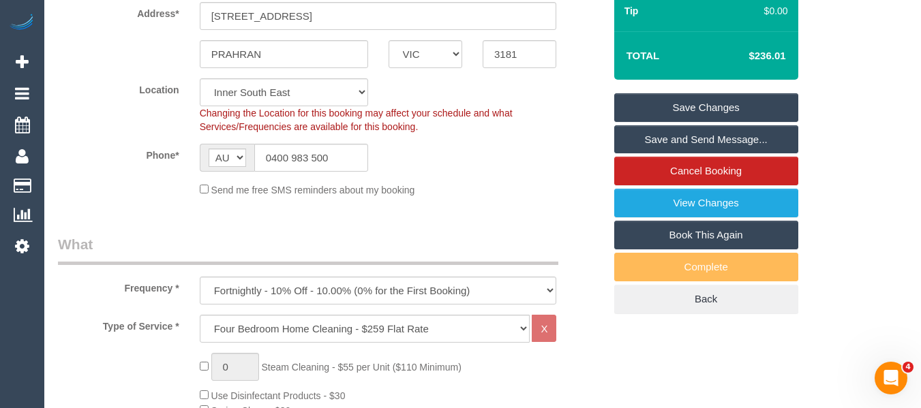
type textarea "Townhouse with 3 flights of stairs 3 bathrooms/ 4 toilets Can park across our d…"
click at [727, 102] on link "Save Changes" at bounding box center [706, 107] width 184 height 29
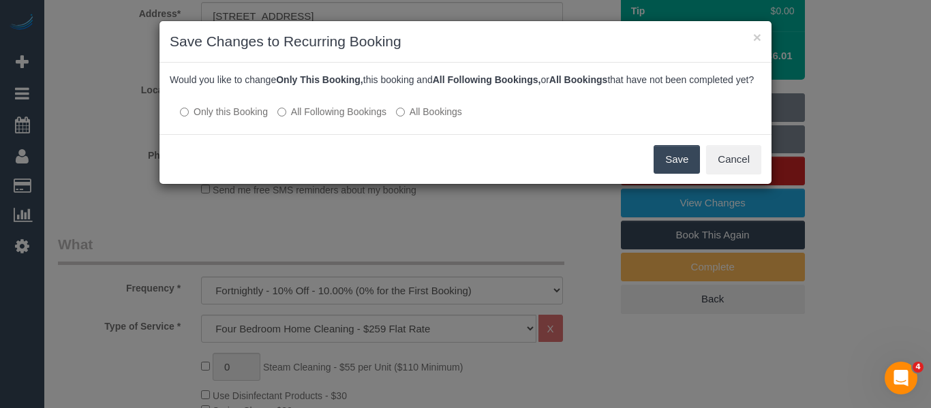
click at [331, 119] on label "All Following Bookings" at bounding box center [331, 112] width 109 height 14
click at [671, 169] on button "Save" at bounding box center [677, 159] width 46 height 29
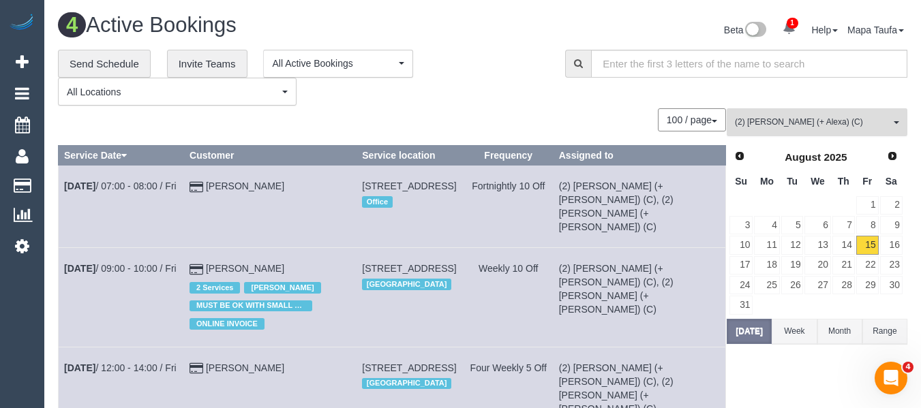
click at [769, 112] on button "(2) Alejandro (+ Alexa) (C) All Teams" at bounding box center [816, 122] width 181 height 28
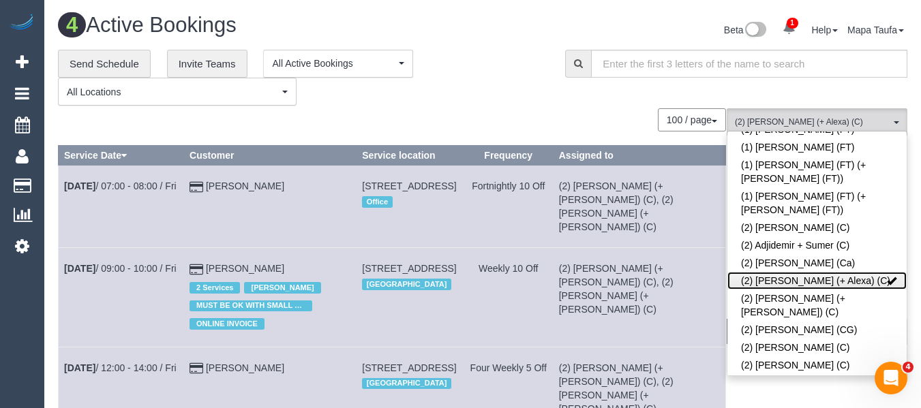
click at [774, 272] on link "(2) [PERSON_NAME] (+ Alexa) (C)" at bounding box center [816, 281] width 179 height 18
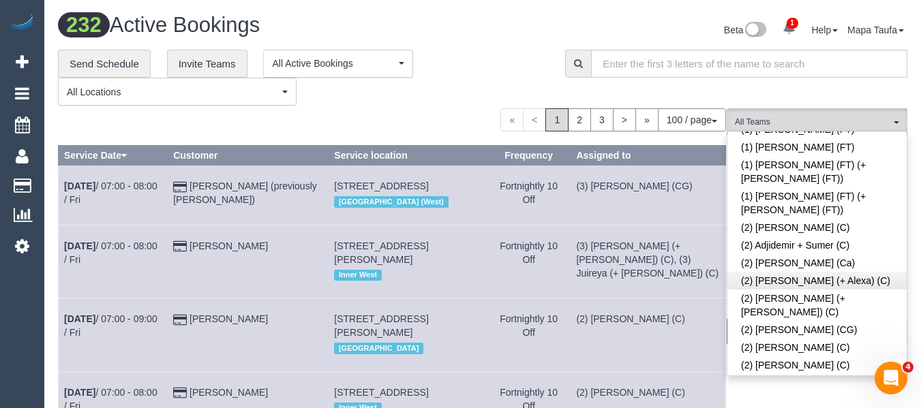
scroll to position [2313, 0]
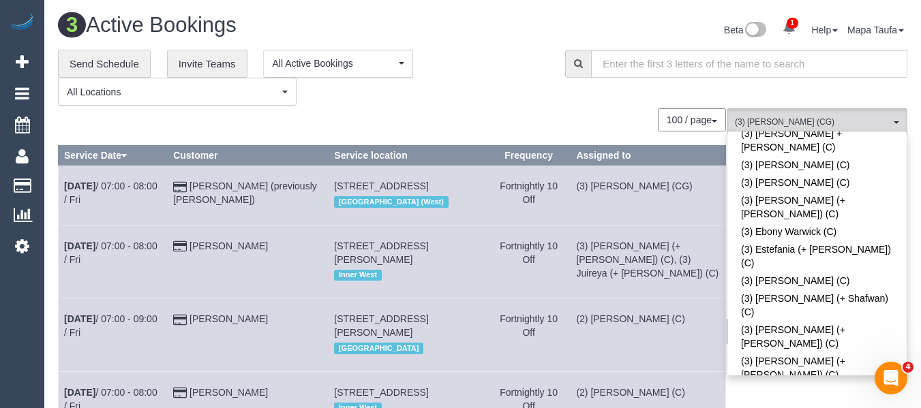
click at [438, 100] on div "**********" at bounding box center [301, 78] width 487 height 57
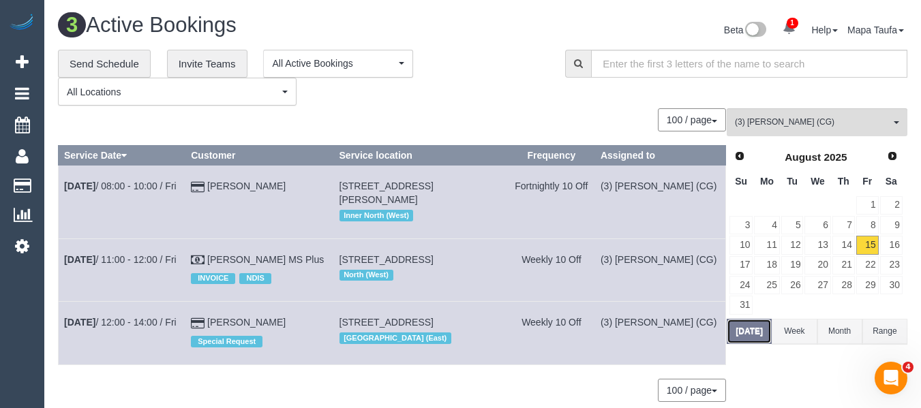
click at [746, 337] on button "Today" at bounding box center [748, 331] width 45 height 25
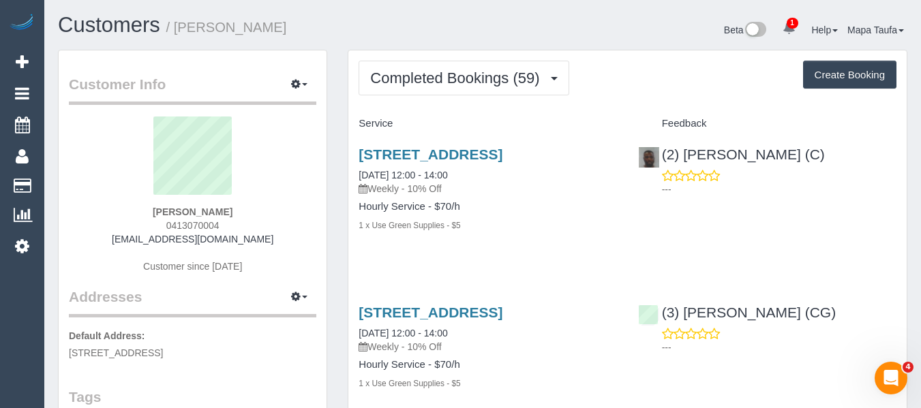
drag, startPoint x: 241, startPoint y: 224, endPoint x: 151, endPoint y: 222, distance: 90.0
click at [150, 222] on div "Matthew Bradford 0413070004 mattbradford3@hotmail.com Customer since 2024" at bounding box center [192, 202] width 247 height 170
copy span "0413070004"
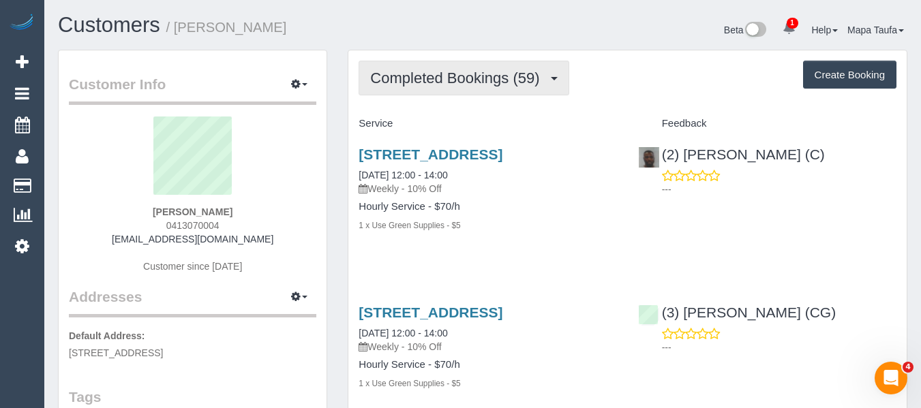
click at [382, 91] on button "Completed Bookings (59)" at bounding box center [463, 78] width 210 height 35
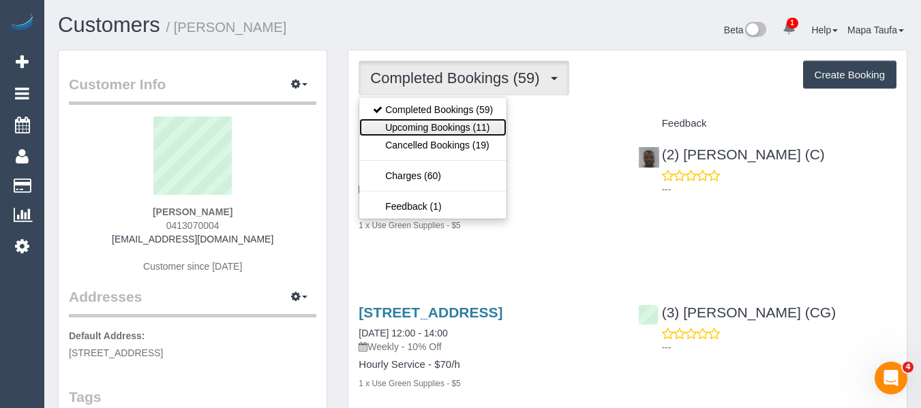
click at [376, 125] on link "Upcoming Bookings (11)" at bounding box center [432, 128] width 147 height 18
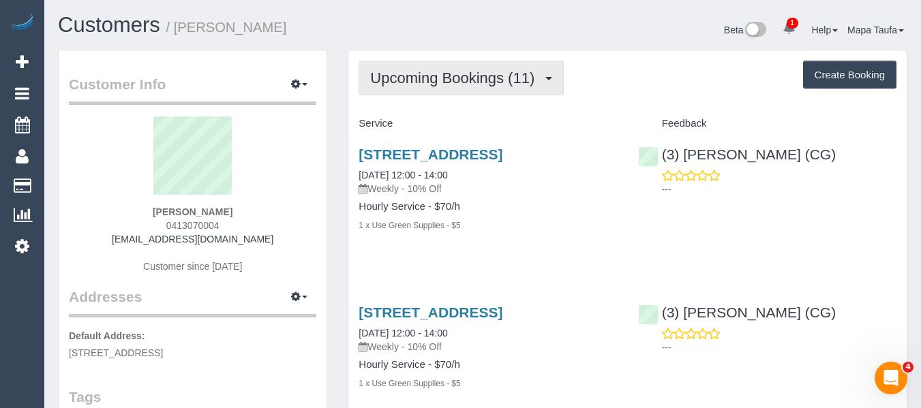
click at [393, 88] on button "Upcoming Bookings (11)" at bounding box center [460, 78] width 205 height 35
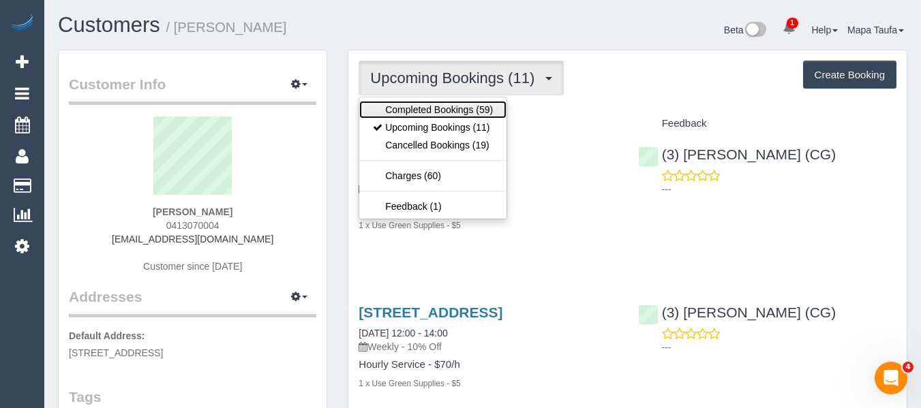
click at [397, 110] on link "Completed Bookings (59)" at bounding box center [432, 110] width 147 height 18
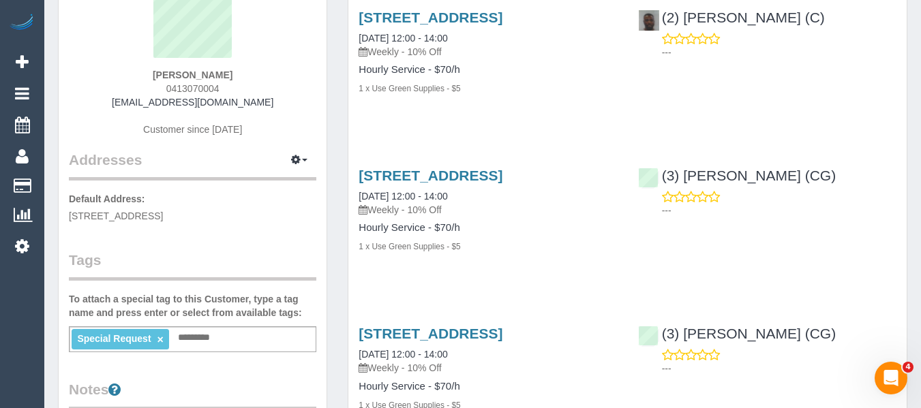
scroll to position [136, 0]
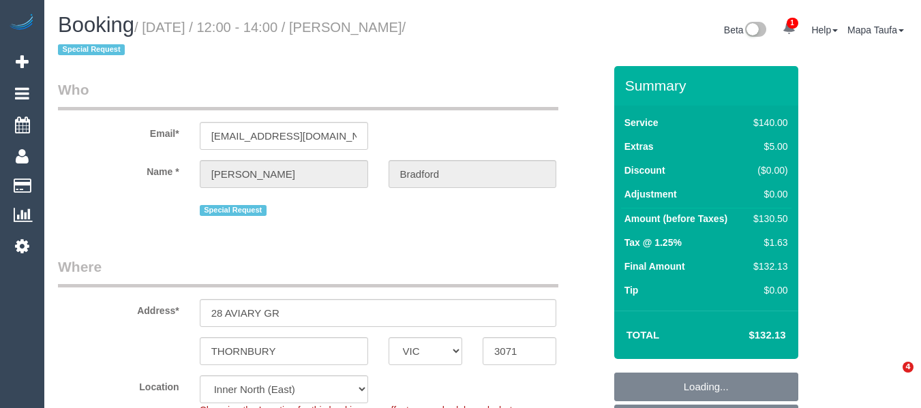
select select "VIC"
select select "number:30"
select select "number:14"
select select "number:19"
select select "number:36"
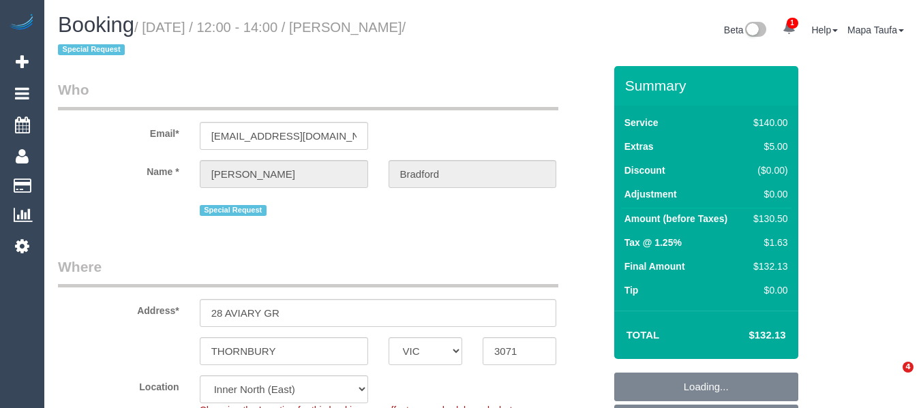
select select "number:34"
select select "number:13"
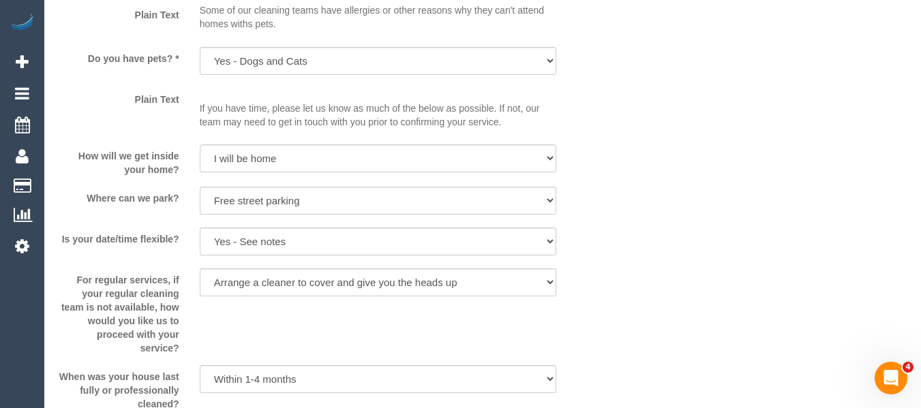
scroll to position [2635, 0]
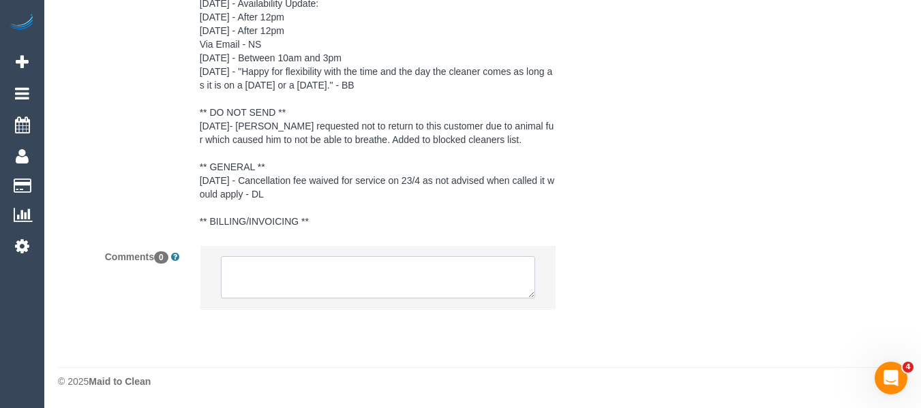
click at [365, 271] on textarea at bounding box center [378, 277] width 315 height 42
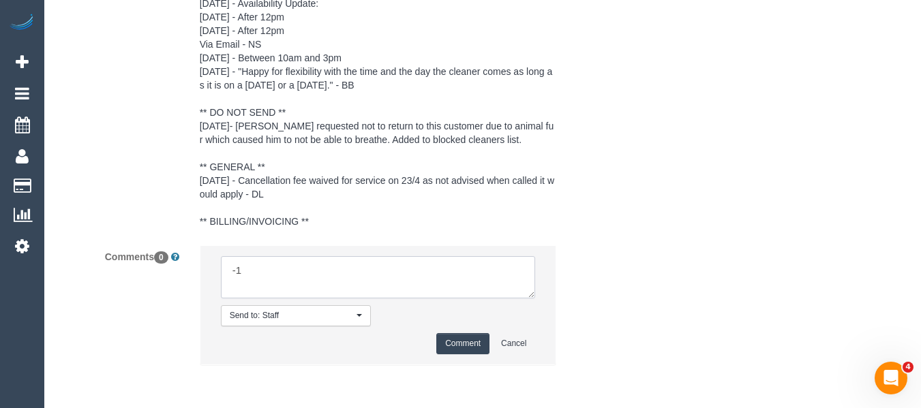
type textarea "-"
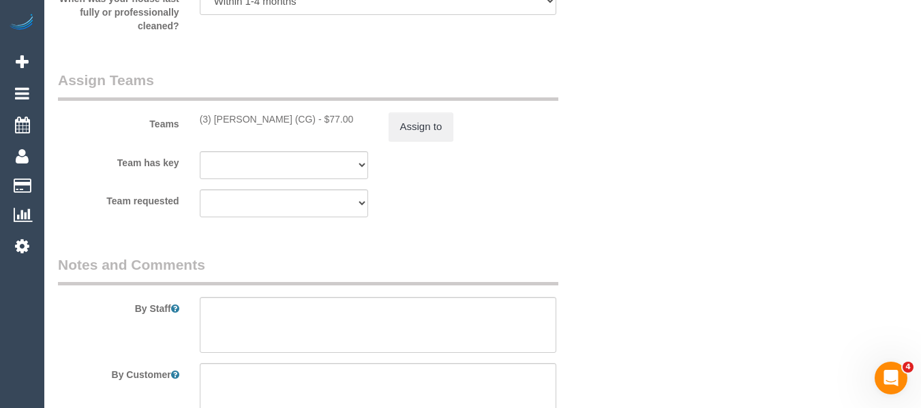
scroll to position [2089, 0]
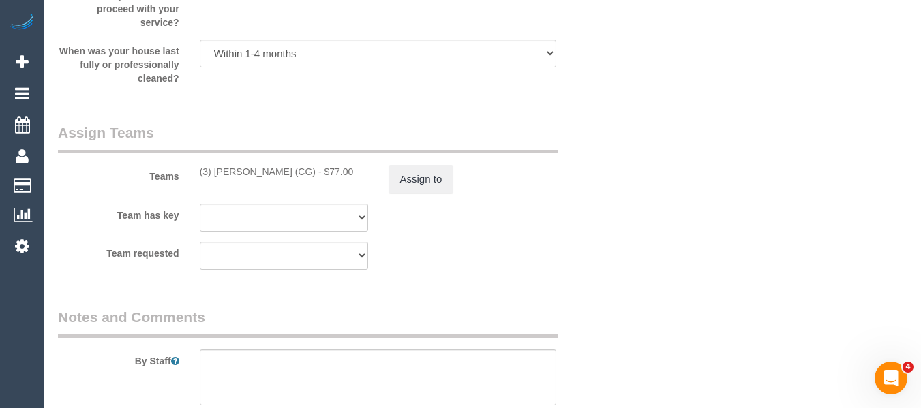
type textarea "Cleaner(s) Unassigned: Reason Unassigned: Contact via: Text Which message sent:…"
drag, startPoint x: 245, startPoint y: 169, endPoint x: 216, endPoint y: 172, distance: 29.5
click at [211, 170] on div "(3) John Schuster (CG) - $77.00" at bounding box center [284, 172] width 168 height 14
copy div "John Schuster (CG)"
click at [410, 177] on button "Assign to" at bounding box center [420, 179] width 65 height 29
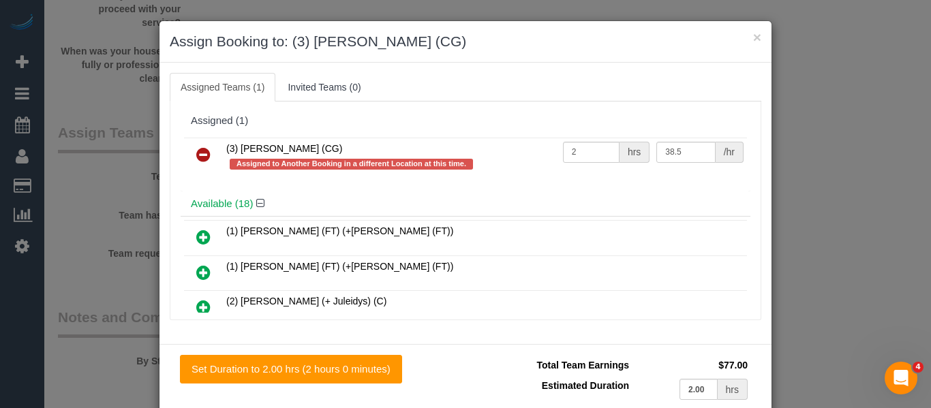
click at [198, 157] on icon at bounding box center [203, 155] width 14 height 16
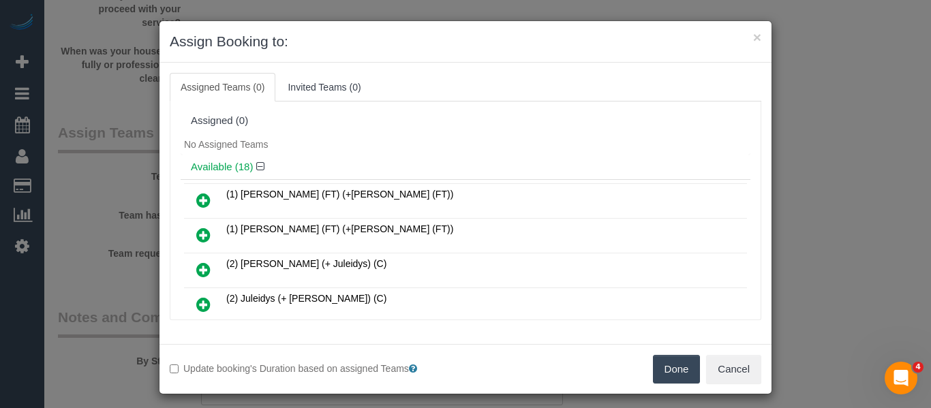
click at [665, 370] on button "Done" at bounding box center [677, 369] width 48 height 29
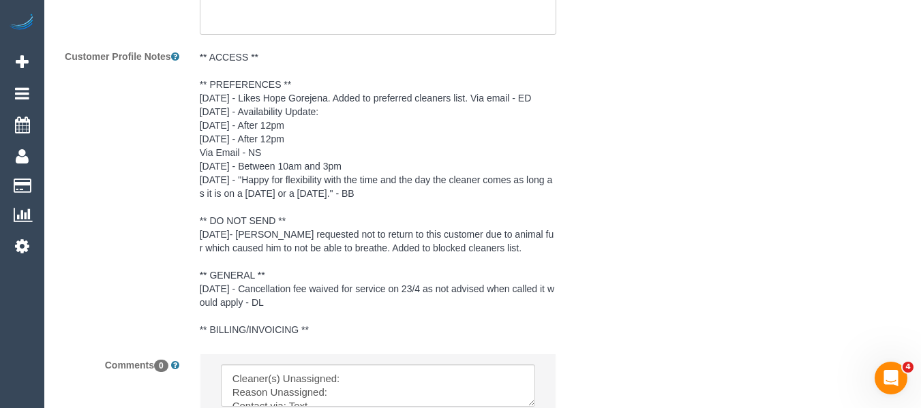
scroll to position [2691, 0]
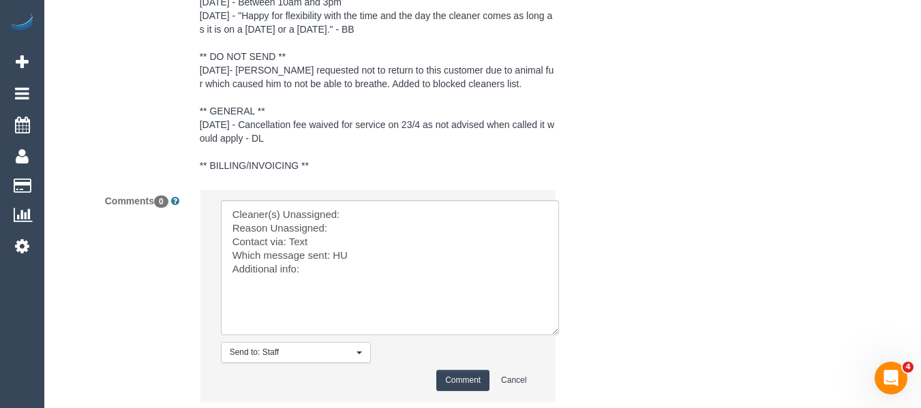
drag, startPoint x: 532, startPoint y: 239, endPoint x: 362, endPoint y: 257, distance: 170.6
click at [551, 335] on textarea at bounding box center [390, 267] width 338 height 135
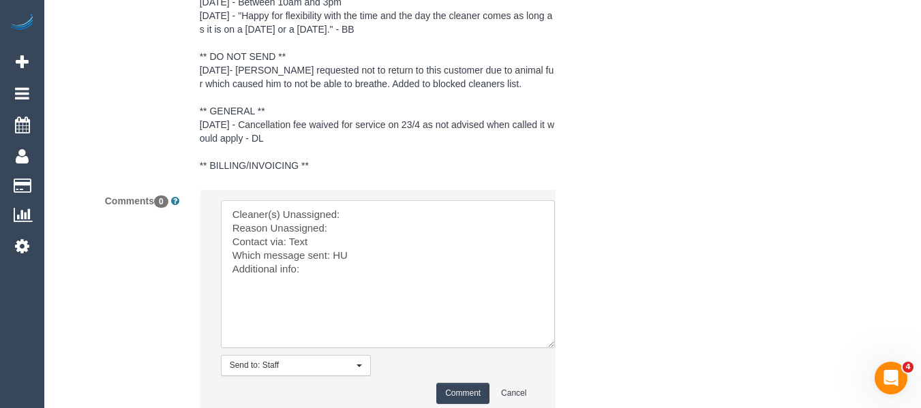
click at [376, 216] on textarea at bounding box center [388, 274] width 334 height 148
paste textarea "John Schuster (CG)"
click at [363, 229] on textarea at bounding box center [388, 274] width 334 height 148
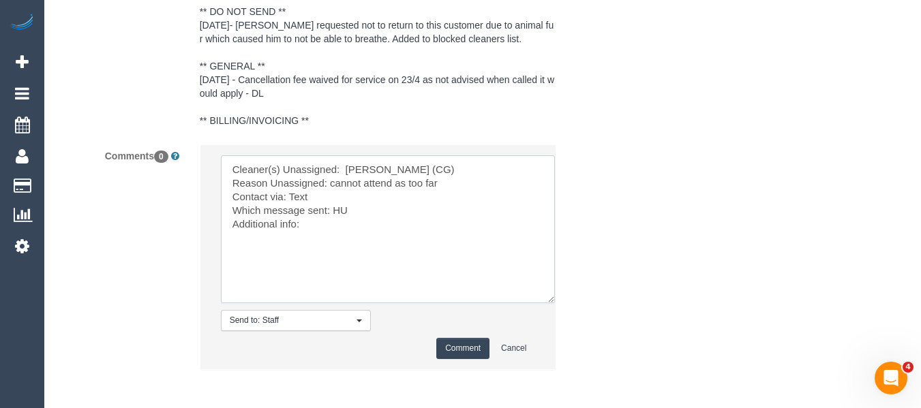
scroll to position [2759, 0]
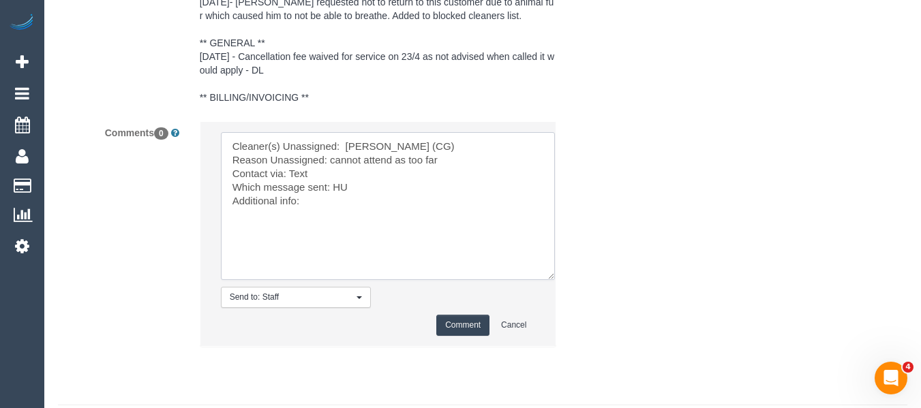
click at [324, 209] on textarea at bounding box center [388, 206] width 334 height 148
type textarea "Cleaner(s) Unassigned: John Schuster (CG) Reason Unassigned: cannot attend as t…"
click at [455, 316] on button "Comment" at bounding box center [462, 325] width 53 height 21
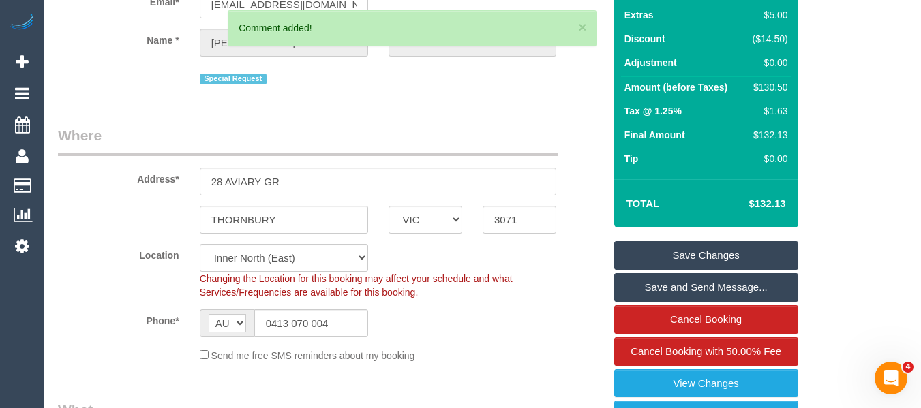
scroll to position [102, 0]
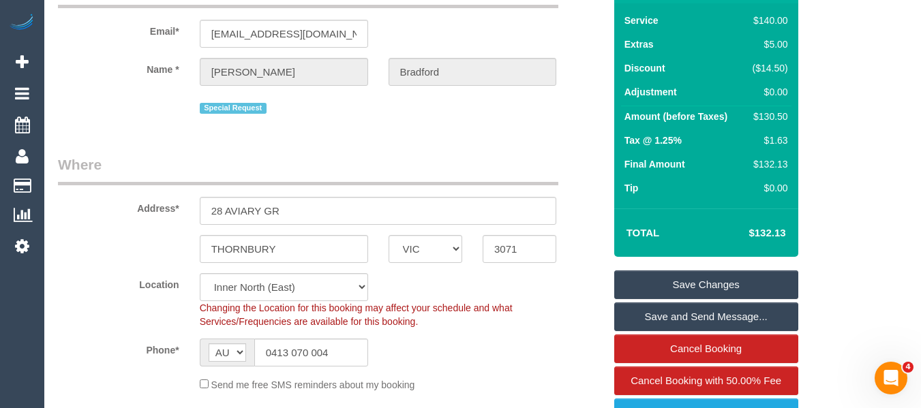
click at [667, 283] on link "Save Changes" at bounding box center [706, 285] width 184 height 29
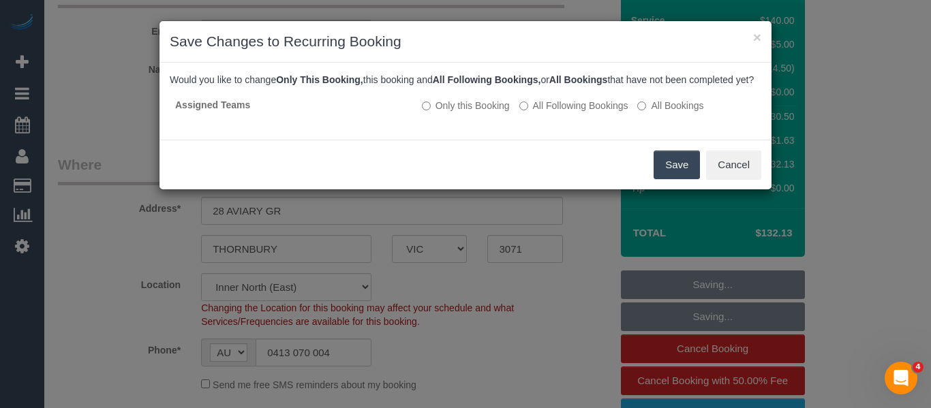
click at [661, 170] on button "Save" at bounding box center [677, 165] width 46 height 29
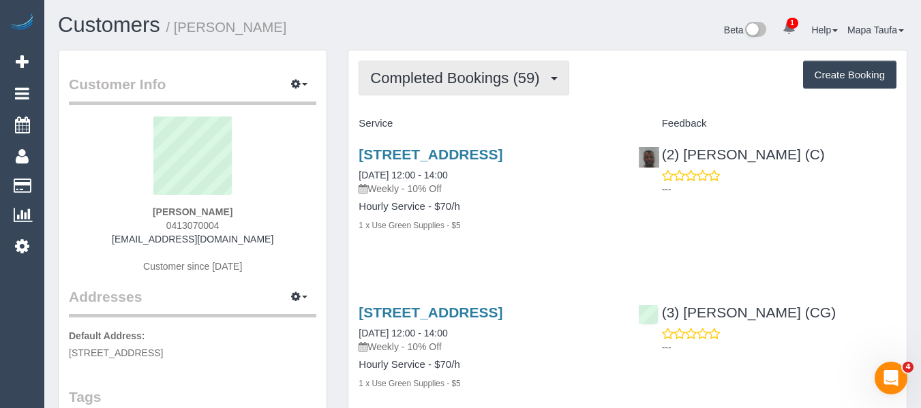
click at [459, 71] on span "Completed Bookings (59)" at bounding box center [458, 78] width 176 height 17
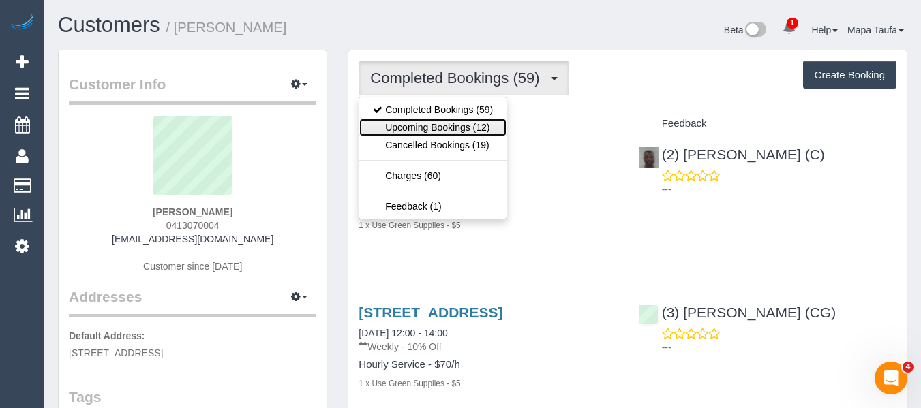
click at [427, 123] on link "Upcoming Bookings (12)" at bounding box center [432, 128] width 147 height 18
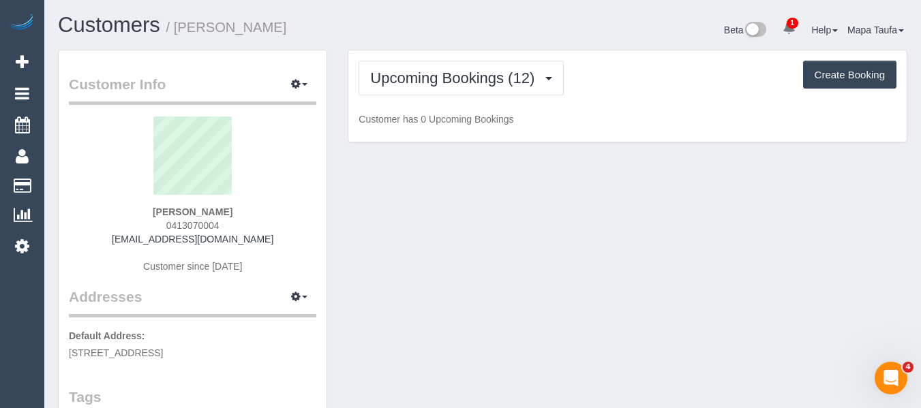
drag, startPoint x: 425, startPoint y: 54, endPoint x: 365, endPoint y: 5, distance: 76.5
click at [425, 54] on div "Upcoming Bookings (12) Completed Bookings (59) Upcoming Bookings (12) Cancelled…" at bounding box center [627, 96] width 558 height 92
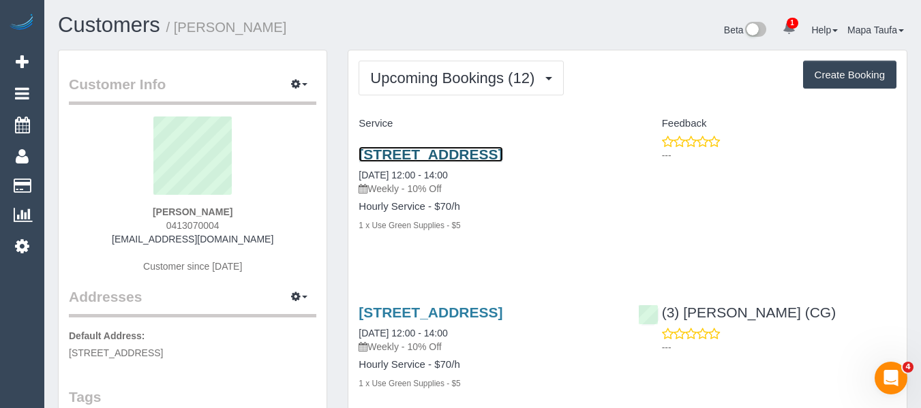
click at [448, 156] on link "28 Aviary Gr, Thornbury, VIC 3071" at bounding box center [430, 155] width 144 height 16
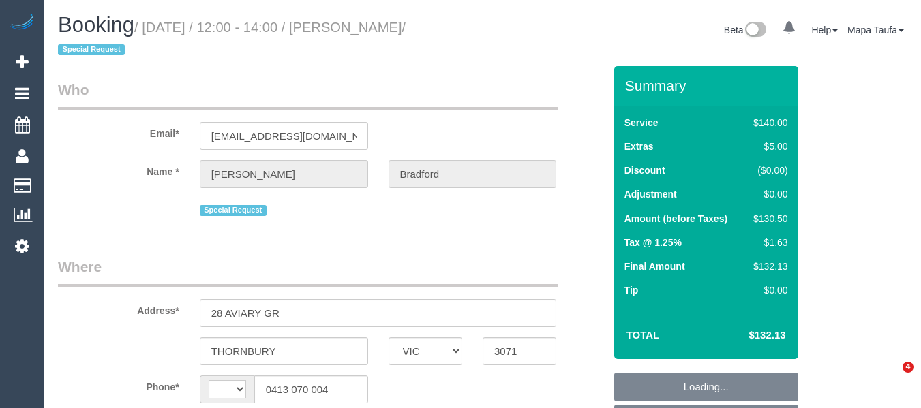
select select "VIC"
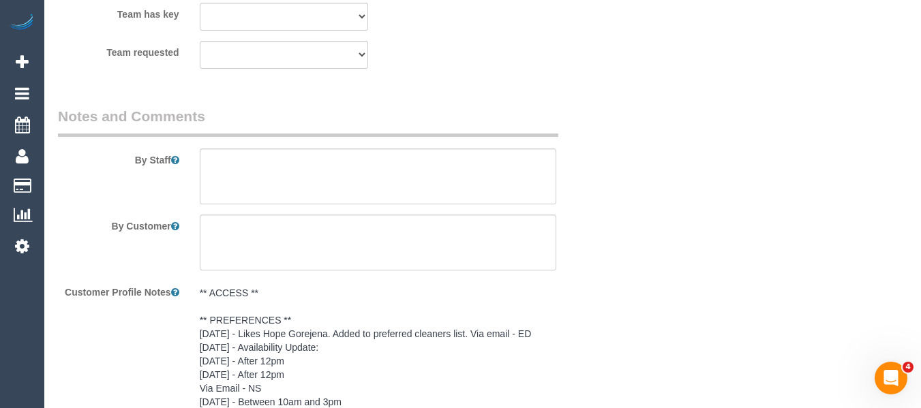
scroll to position [1376, 0]
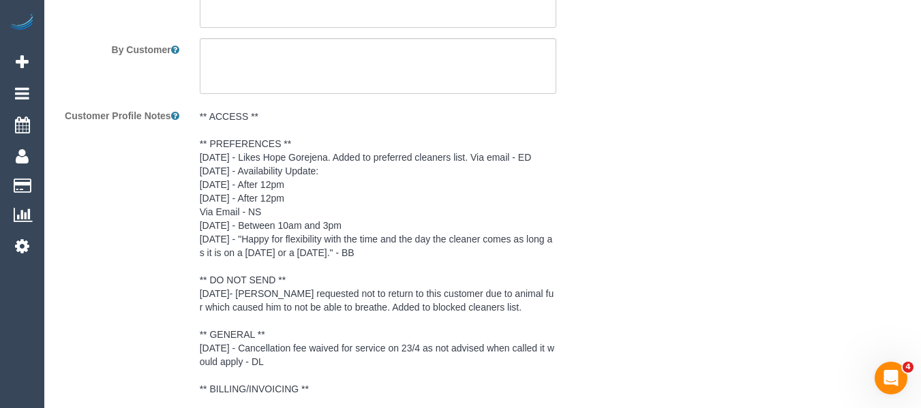
select select "string:stripe-pm_1OWVXU2GScqysDRV6tZjupq2"
select select "number:30"
select select "number:14"
select select "number:19"
select select "number:36"
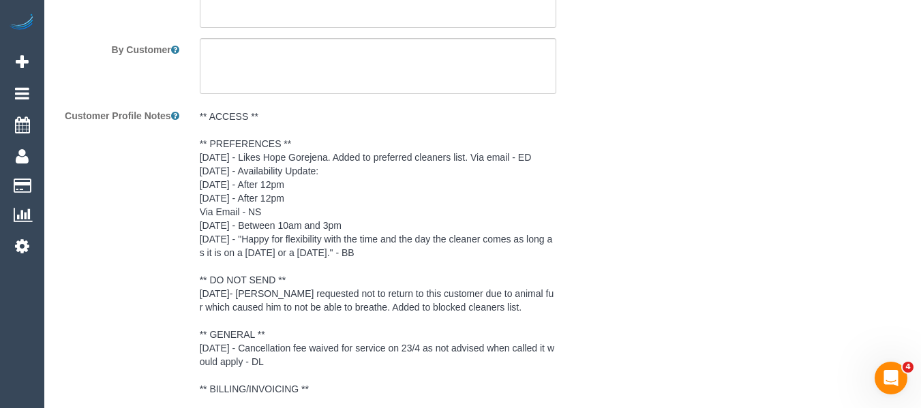
select select "number:34"
select select "number:13"
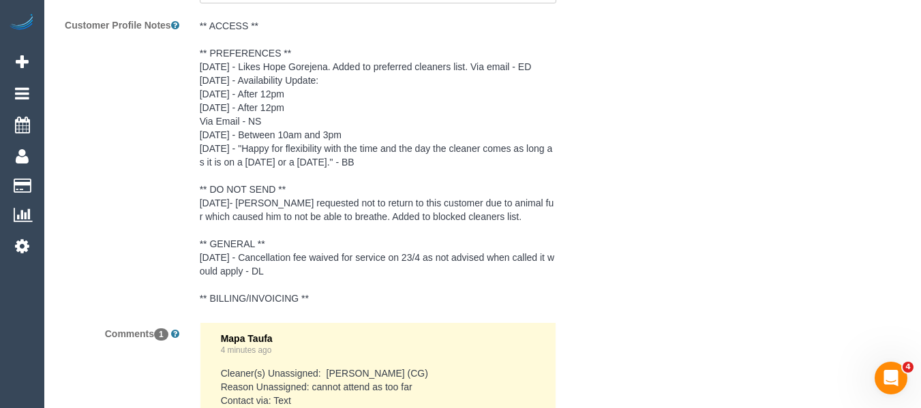
select select "string:AU"
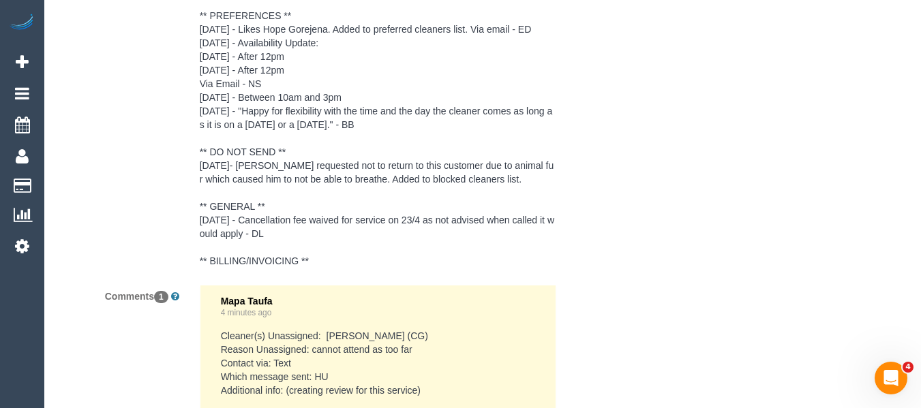
select select "object:888"
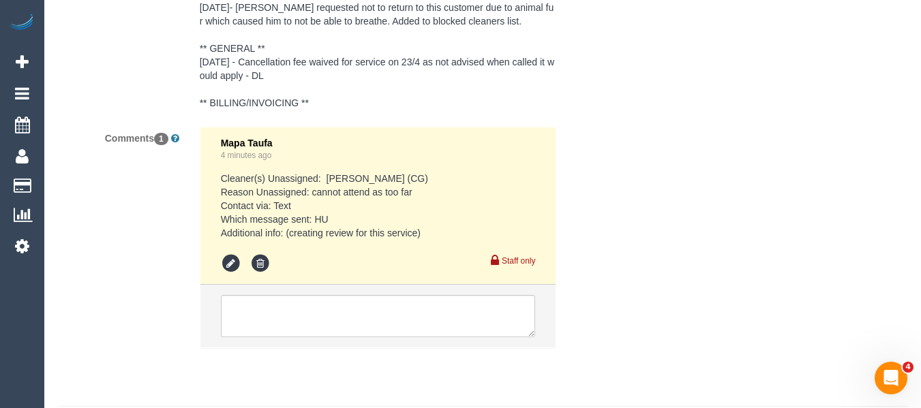
scroll to position [2800, 0]
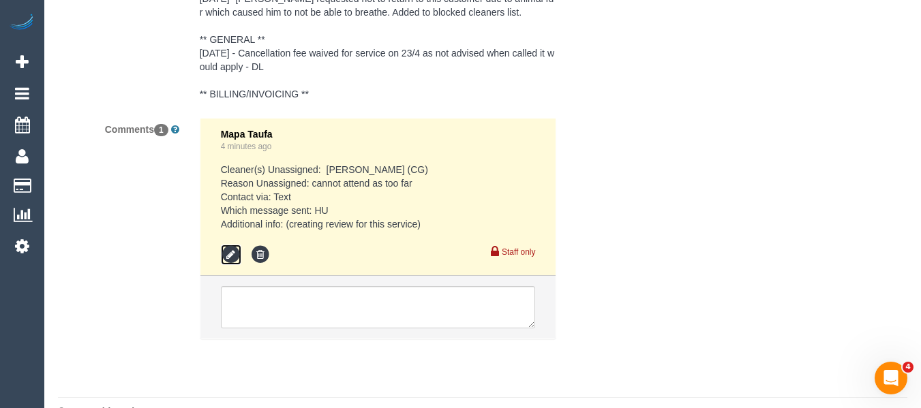
click at [233, 257] on icon at bounding box center [231, 255] width 20 height 20
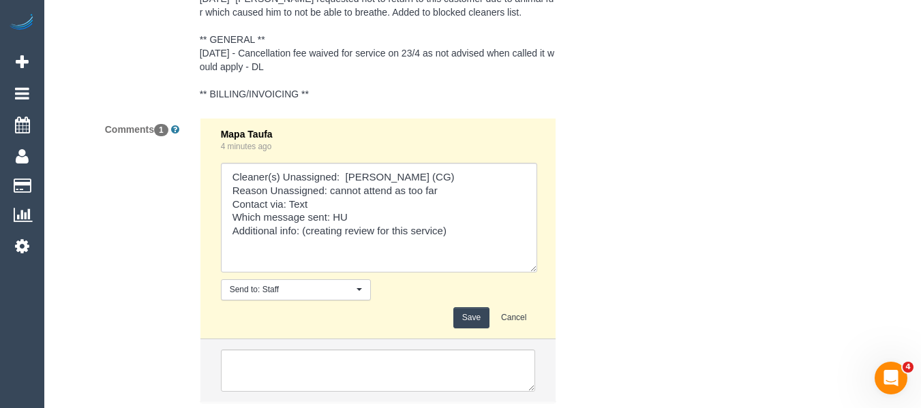
drag, startPoint x: 534, startPoint y: 198, endPoint x: 492, endPoint y: 258, distance: 73.5
click at [537, 273] on textarea at bounding box center [379, 218] width 316 height 110
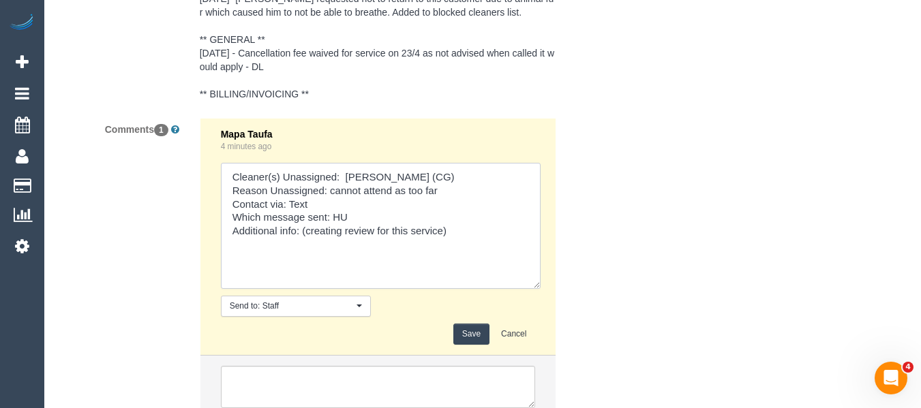
drag, startPoint x: 457, startPoint y: 238, endPoint x: 301, endPoint y: 232, distance: 155.5
click at [301, 232] on textarea at bounding box center [381, 226] width 320 height 126
type textarea "Cleaner(s) Unassigned: John Schuster (CG) Reason Unassigned: cannot attend as t…"
click at [472, 331] on button "Save" at bounding box center [471, 334] width 36 height 21
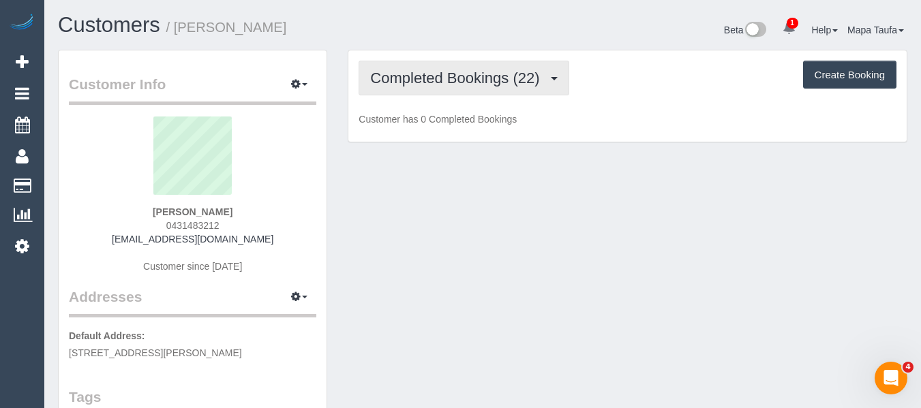
click at [426, 82] on span "Completed Bookings (22)" at bounding box center [458, 78] width 176 height 17
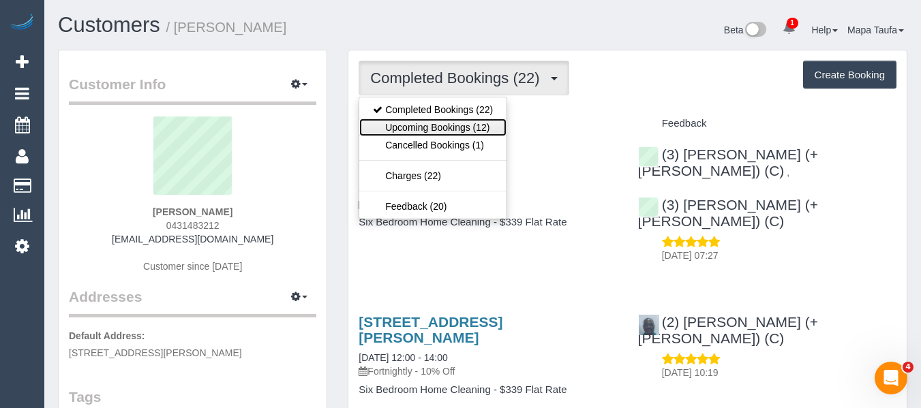
click at [434, 129] on link "Upcoming Bookings (12)" at bounding box center [432, 128] width 147 height 18
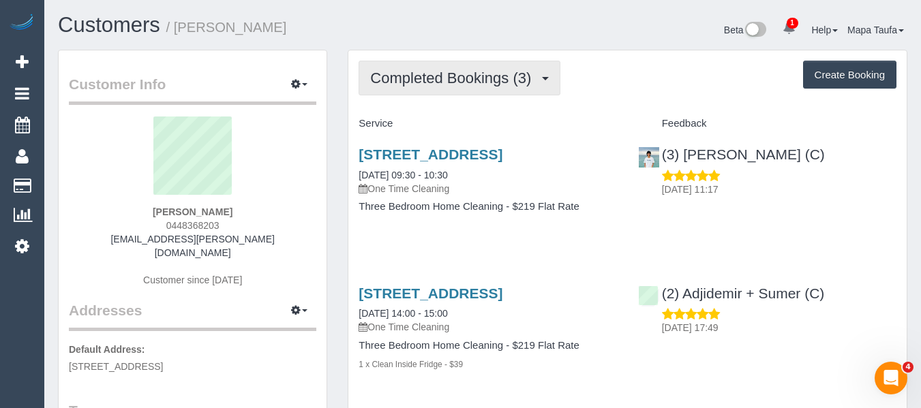
click at [464, 75] on span "Completed Bookings (3)" at bounding box center [454, 78] width 168 height 17
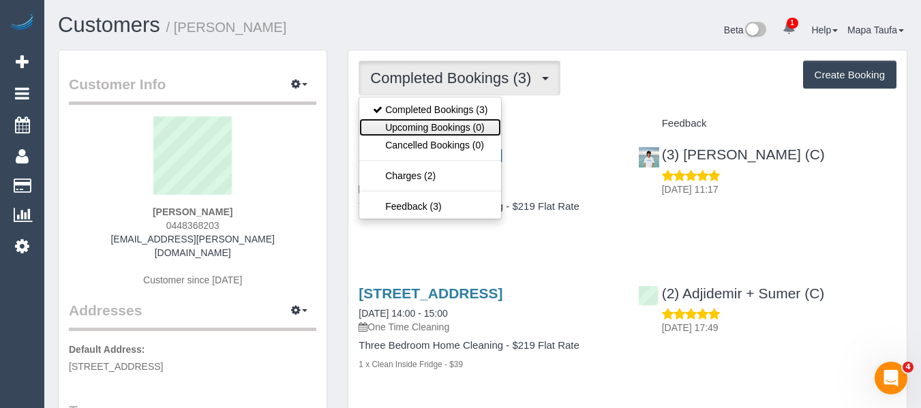
click at [427, 129] on link "Upcoming Bookings (0)" at bounding box center [430, 128] width 142 height 18
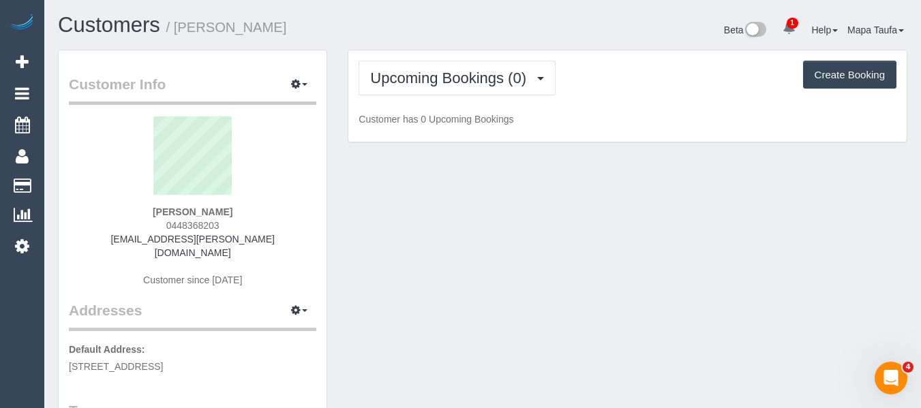
click at [443, 99] on div "Upcoming Bookings (0) Completed Bookings (3) Upcoming Bookings (0) Cancelled Bo…" at bounding box center [627, 96] width 558 height 92
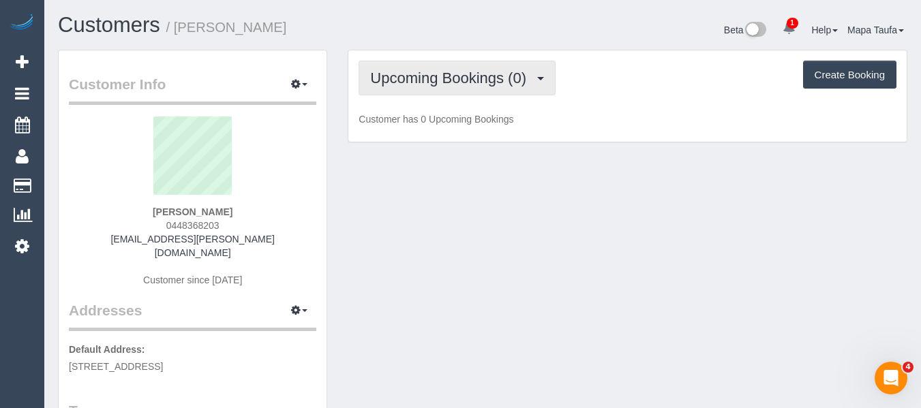
drag, startPoint x: 448, startPoint y: 84, endPoint x: 444, endPoint y: 96, distance: 12.7
click at [447, 89] on button "Upcoming Bookings (0)" at bounding box center [456, 78] width 197 height 35
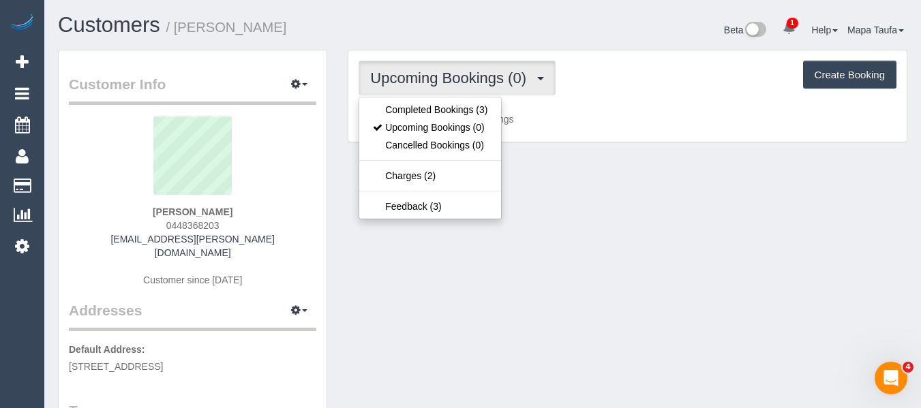
click at [441, 99] on ul "Completed Bookings (3) Upcoming Bookings (0) Cancelled Bookings (0) Charges (2)…" at bounding box center [429, 158] width 143 height 123
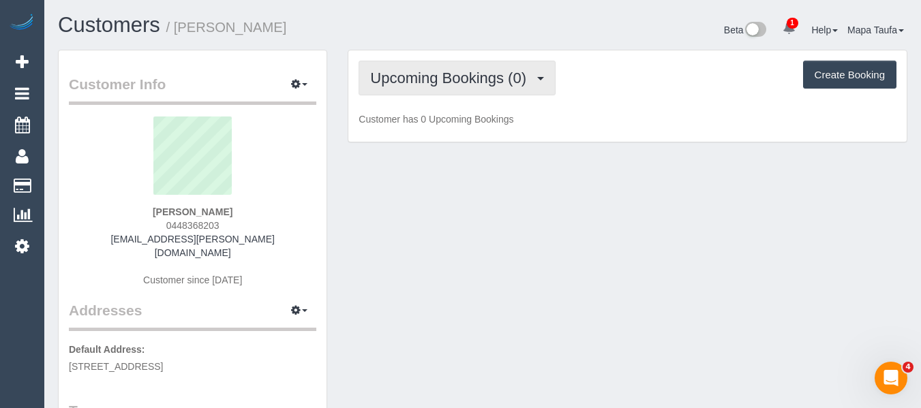
click at [440, 88] on button "Upcoming Bookings (0)" at bounding box center [456, 78] width 197 height 35
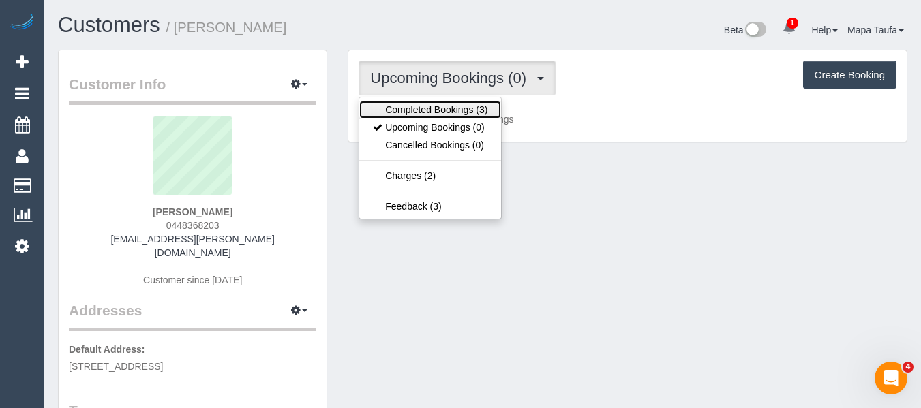
click at [429, 110] on link "Completed Bookings (3)" at bounding box center [430, 110] width 142 height 18
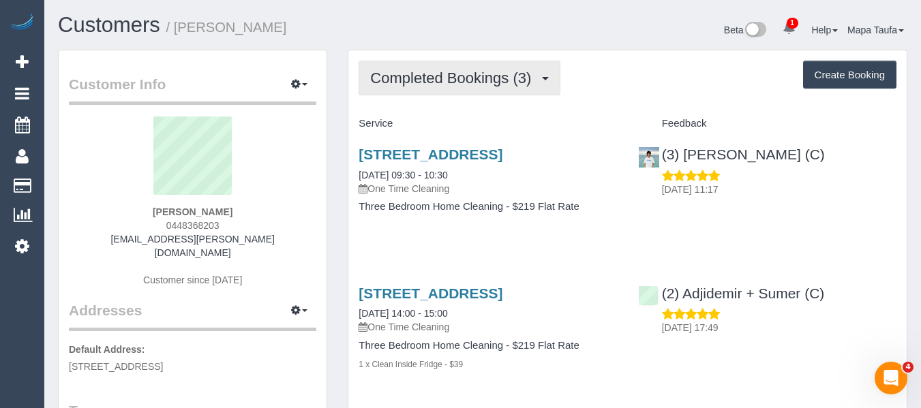
click at [491, 76] on span "Completed Bookings (3)" at bounding box center [454, 78] width 168 height 17
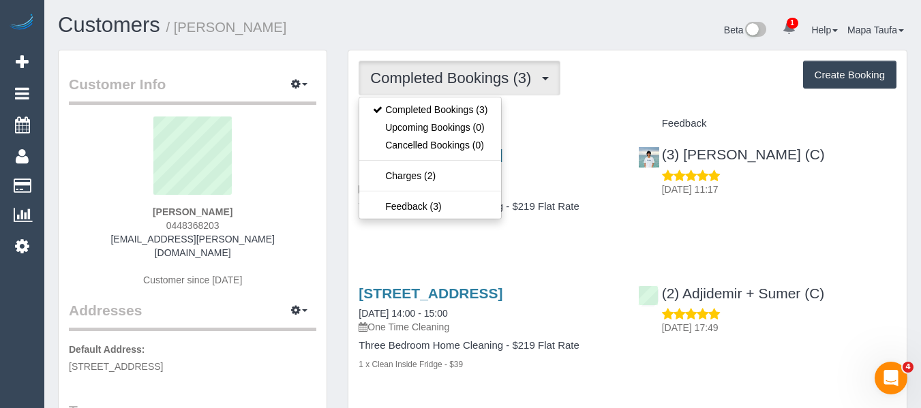
click at [564, 24] on div "Beta 1 Your Notifications You have 0 alerts × You have 220 to charge for 14/08/…" at bounding box center [700, 32] width 435 height 36
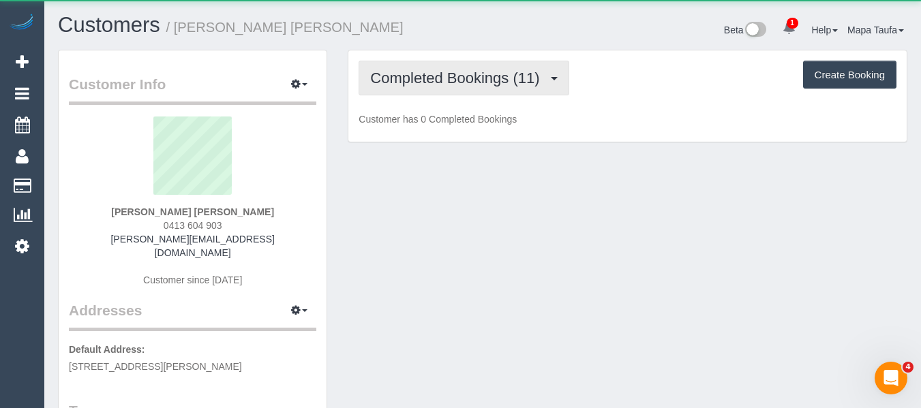
click at [405, 76] on div "Completed Bookings (11) Completed Bookings (11) Upcoming Bookings (11) Cancelle…" at bounding box center [627, 78] width 538 height 35
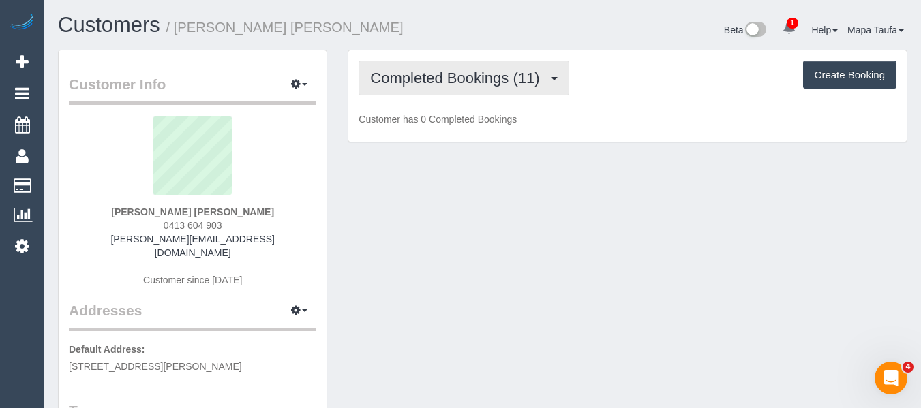
drag, startPoint x: 403, startPoint y: 81, endPoint x: 403, endPoint y: 91, distance: 10.2
click at [403, 82] on span "Completed Bookings (11)" at bounding box center [458, 78] width 176 height 17
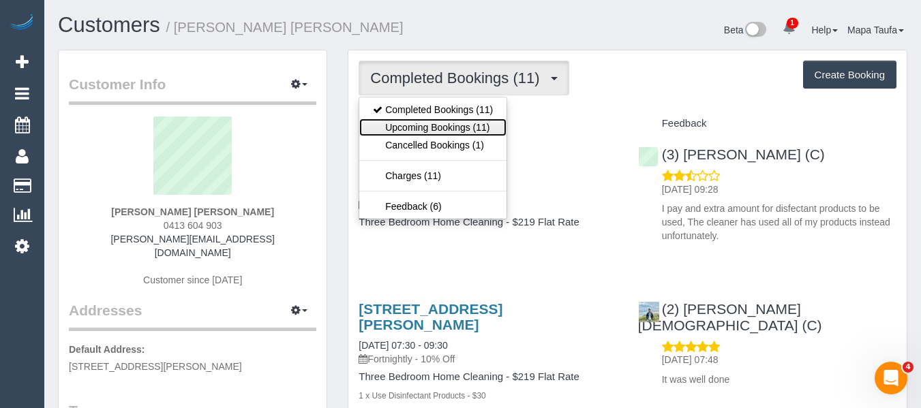
click at [408, 123] on link "Upcoming Bookings (11)" at bounding box center [432, 128] width 147 height 18
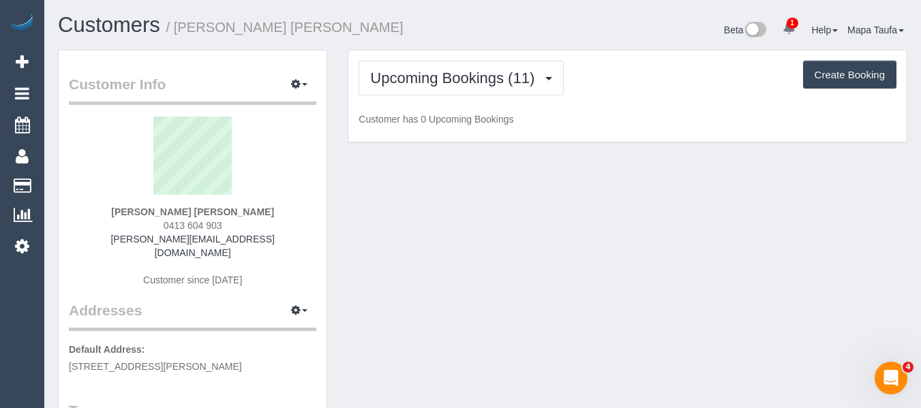
click at [428, 33] on h1 "Customers / Catherine Velisha" at bounding box center [265, 25] width 414 height 23
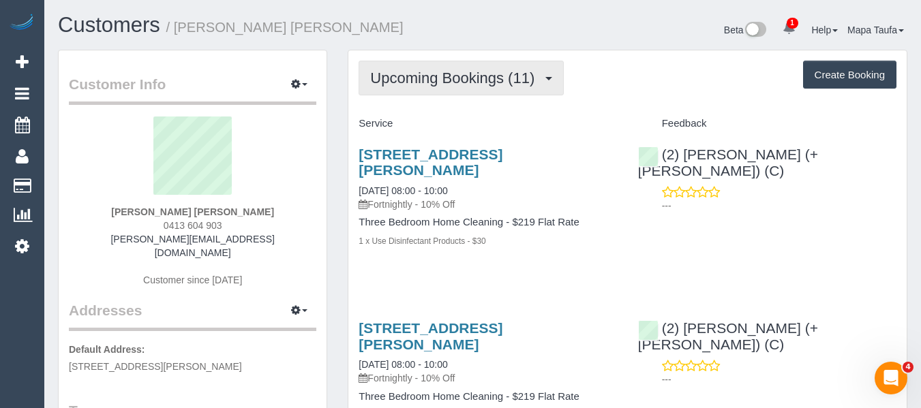
drag, startPoint x: 463, startPoint y: 79, endPoint x: 461, endPoint y: 93, distance: 14.5
click at [463, 83] on span "Upcoming Bookings (11)" at bounding box center [455, 78] width 171 height 17
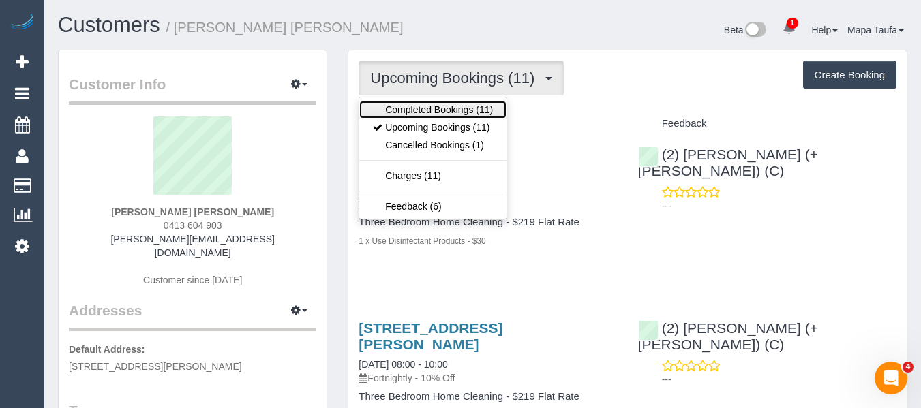
click at [457, 102] on link "Completed Bookings (11)" at bounding box center [432, 110] width 147 height 18
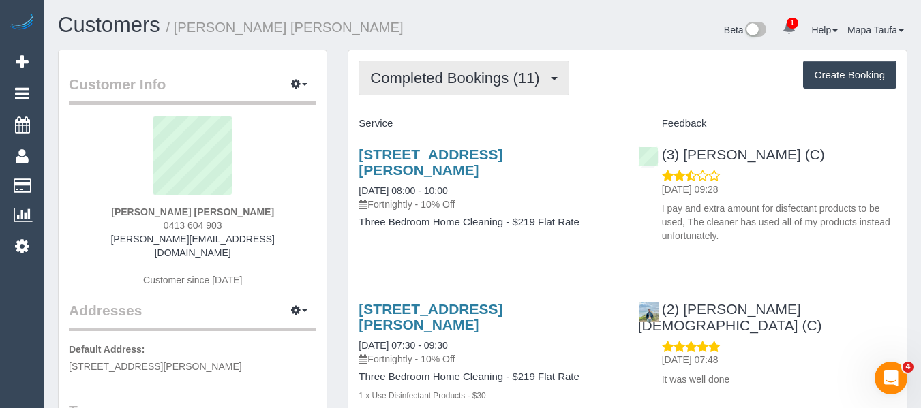
click at [458, 90] on button "Completed Bookings (11)" at bounding box center [463, 78] width 210 height 35
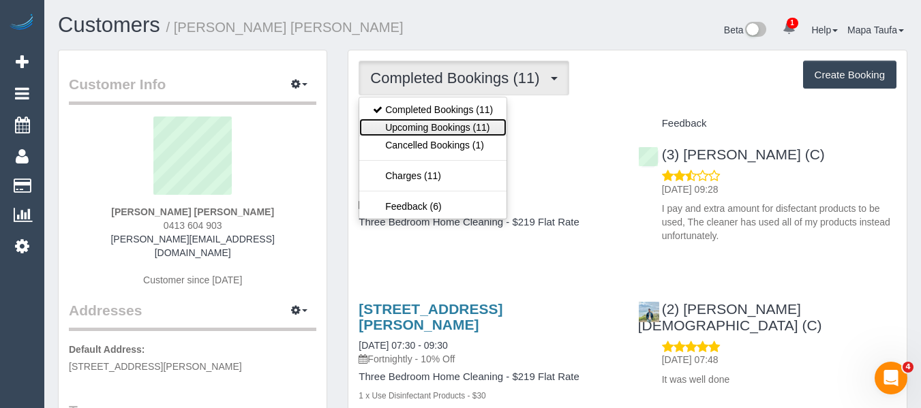
click at [446, 125] on link "Upcoming Bookings (11)" at bounding box center [432, 128] width 147 height 18
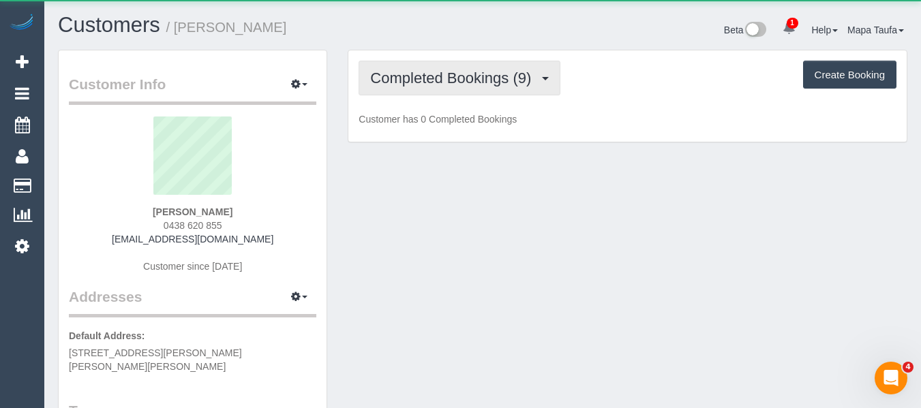
click at [463, 88] on button "Completed Bookings (9)" at bounding box center [459, 78] width 202 height 35
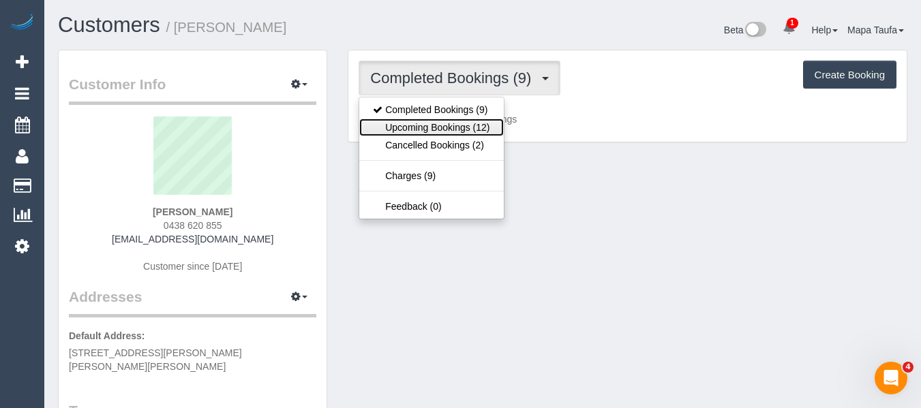
click at [457, 134] on link "Upcoming Bookings (12)" at bounding box center [431, 128] width 144 height 18
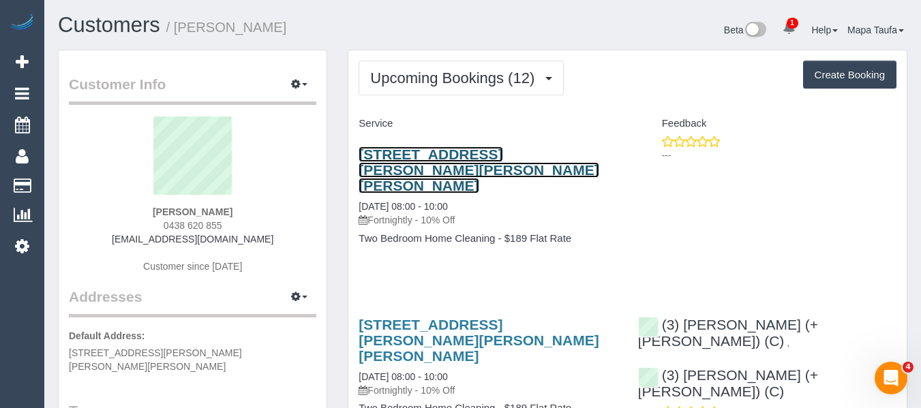
click at [387, 168] on link "439-443 Burke Road, Unit 3, Glen Iris, VIC 3146" at bounding box center [478, 170] width 240 height 47
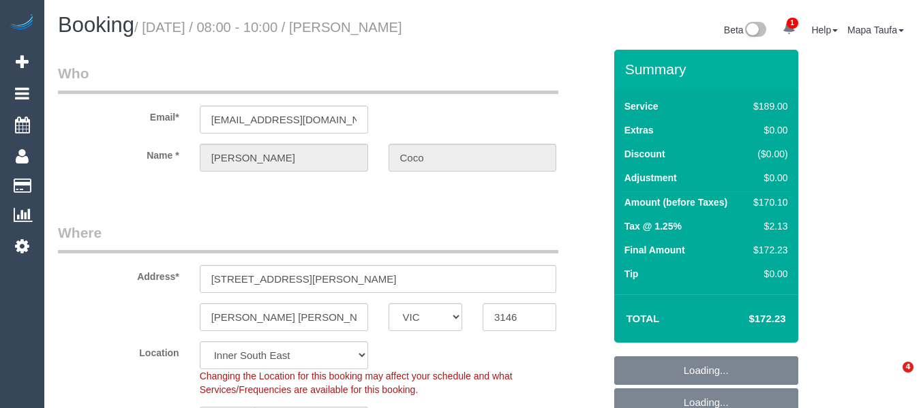
select select "VIC"
select select "spot2"
select select "number:29"
select select "number:14"
select select "number:18"
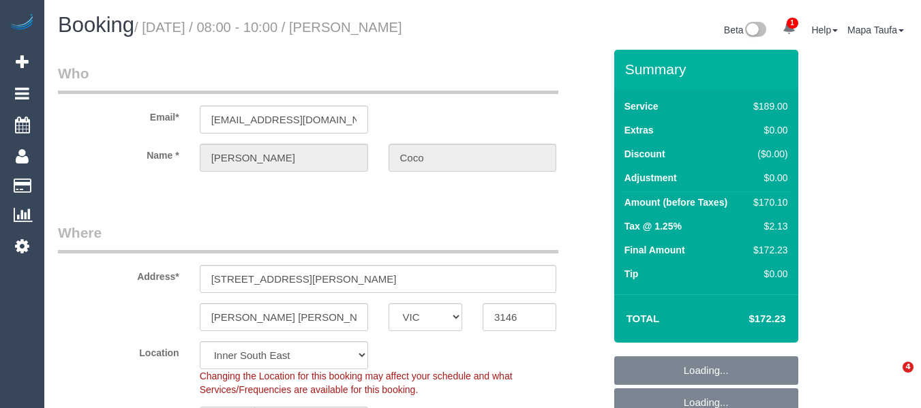
select select "number:24"
select select "number:35"
select select "number:26"
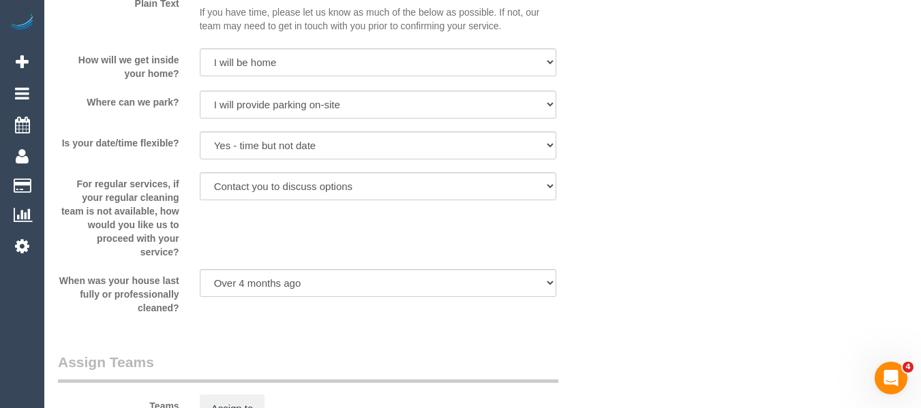
scroll to position [2436, 0]
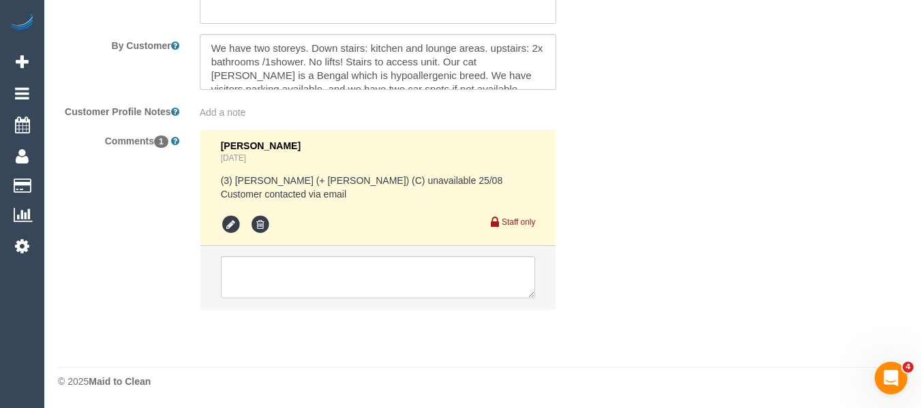
drag, startPoint x: 927, startPoint y: 35, endPoint x: 8, endPoint y: 1, distance: 919.3
click at [390, 262] on textarea at bounding box center [378, 277] width 315 height 42
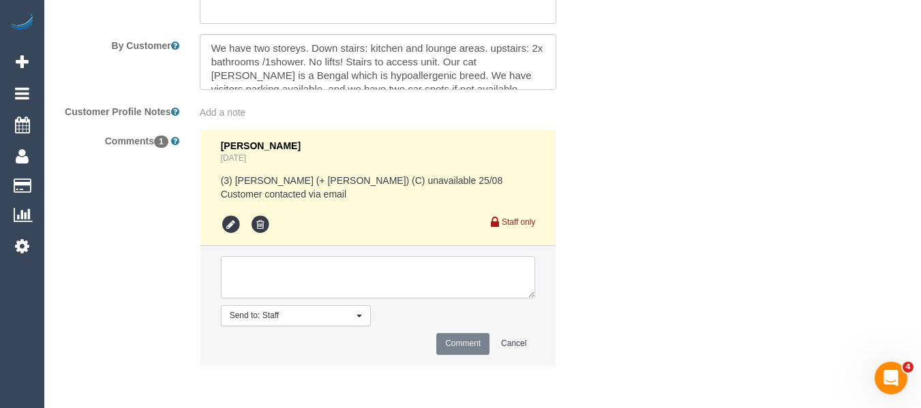
paste textarea "Monday 28th is flexible with time, please confirm rough time frame."
drag, startPoint x: 290, startPoint y: 269, endPoint x: 272, endPoint y: 265, distance: 18.8
click at [272, 265] on textarea at bounding box center [378, 277] width 315 height 42
type textarea "Monday is flexible with time, please confirm rough time frame."
click at [446, 343] on button "Comment" at bounding box center [462, 343] width 53 height 21
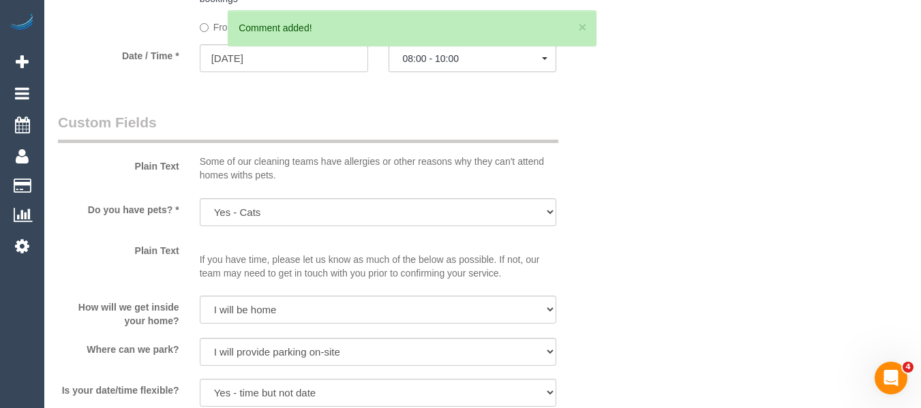
scroll to position [1473, 0]
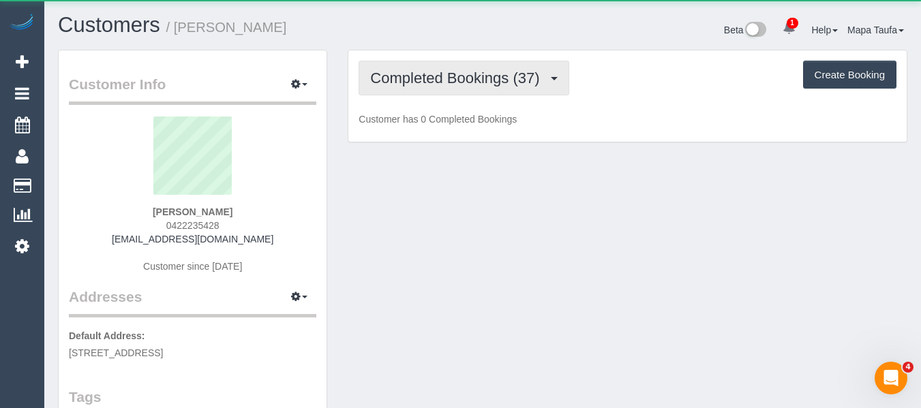
click at [421, 74] on span "Completed Bookings (37)" at bounding box center [458, 78] width 176 height 17
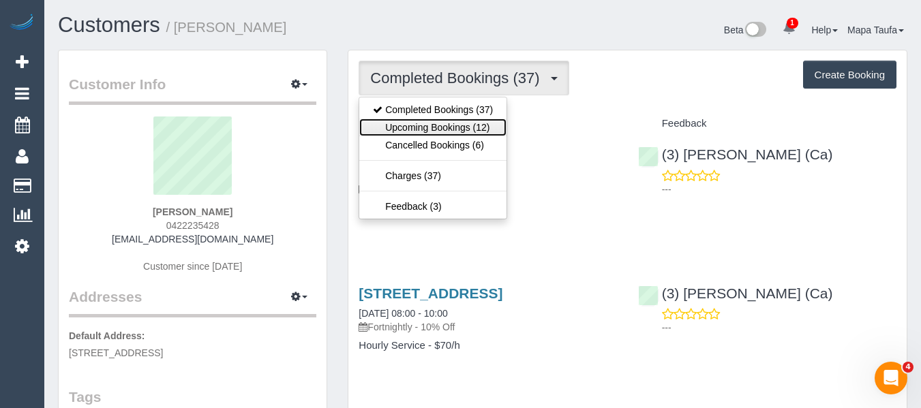
click at [430, 127] on link "Upcoming Bookings (12)" at bounding box center [432, 128] width 147 height 18
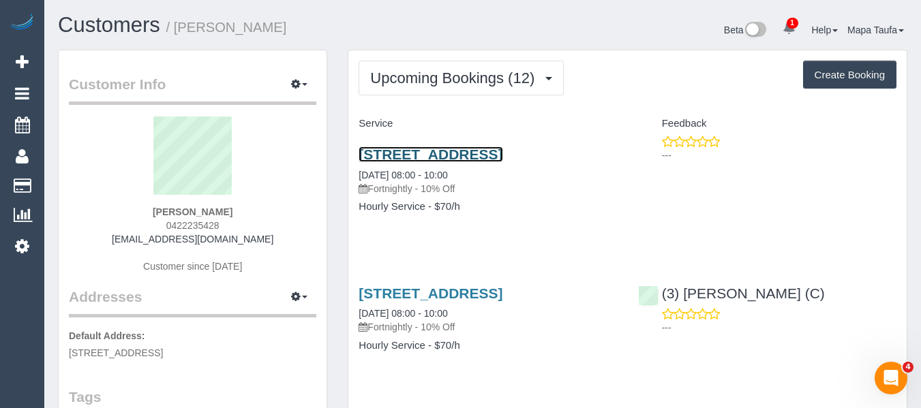
click at [446, 151] on link "250 Abbotsford Street, North Melbourne, VIC 3051" at bounding box center [430, 155] width 144 height 16
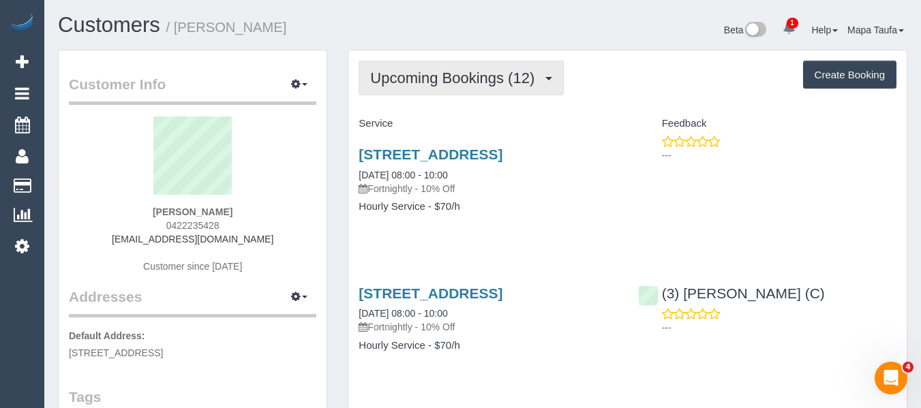
click at [458, 77] on span "Upcoming Bookings (12)" at bounding box center [455, 78] width 171 height 17
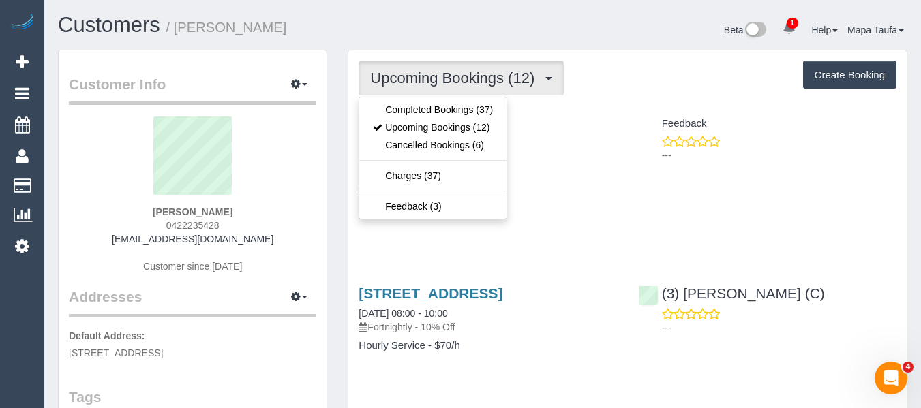
drag, startPoint x: 454, startPoint y: 72, endPoint x: 454, endPoint y: 80, distance: 8.2
click at [454, 75] on span "Upcoming Bookings (12)" at bounding box center [455, 78] width 171 height 17
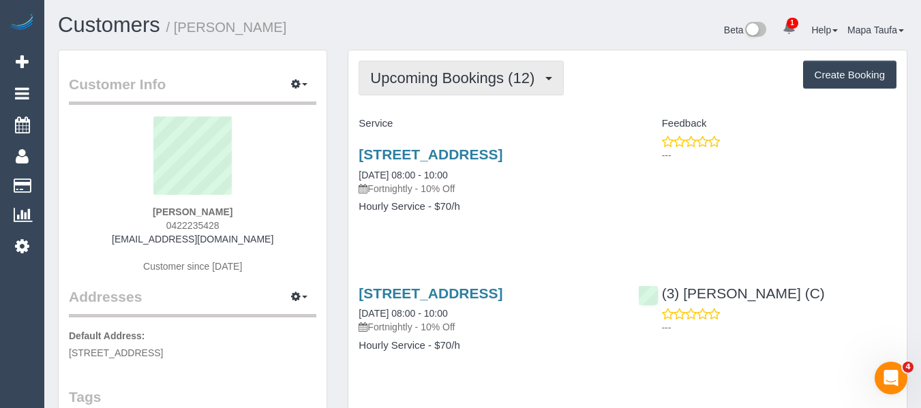
click at [452, 88] on button "Upcoming Bookings (12)" at bounding box center [460, 78] width 205 height 35
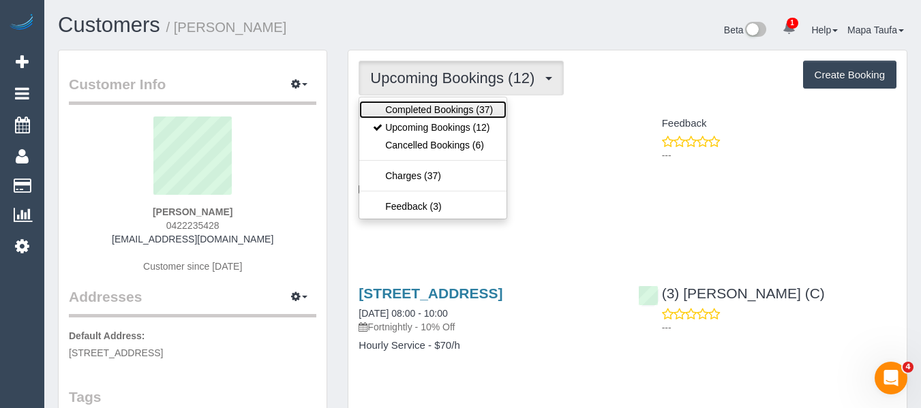
click at [446, 105] on link "Completed Bookings (37)" at bounding box center [432, 110] width 147 height 18
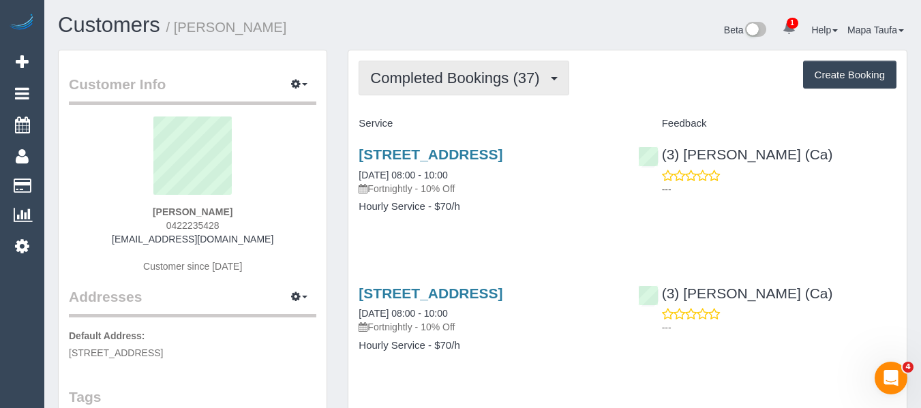
click at [506, 84] on span "Completed Bookings (37)" at bounding box center [458, 78] width 176 height 17
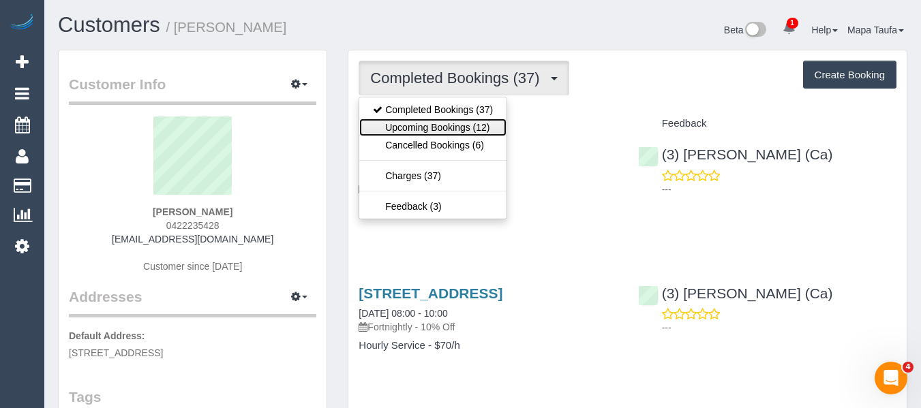
click at [476, 125] on link "Upcoming Bookings (12)" at bounding box center [432, 128] width 147 height 18
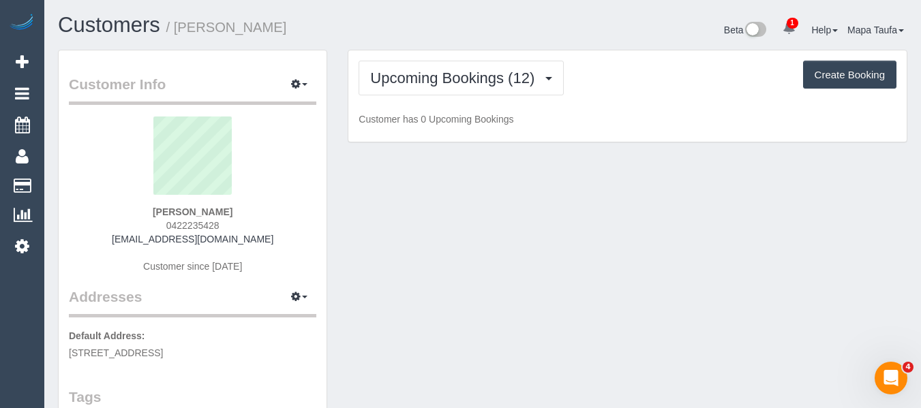
click at [594, 63] on div "Upcoming Bookings (12) Completed Bookings (37) Upcoming Bookings (12) Cancelled…" at bounding box center [627, 78] width 538 height 35
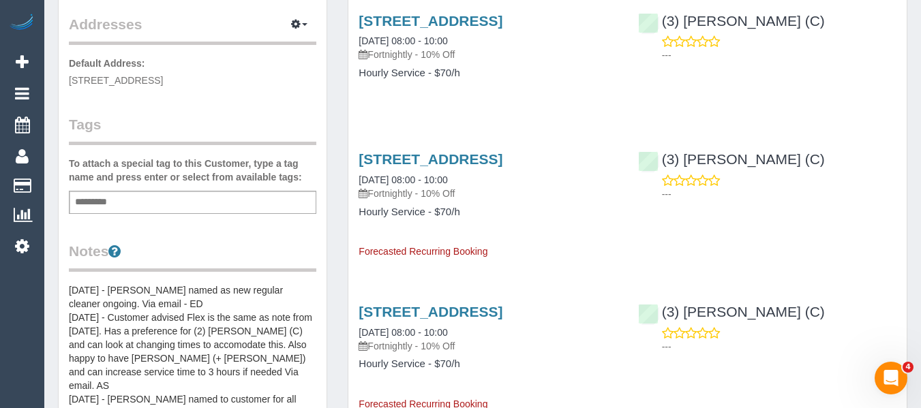
scroll to position [68, 0]
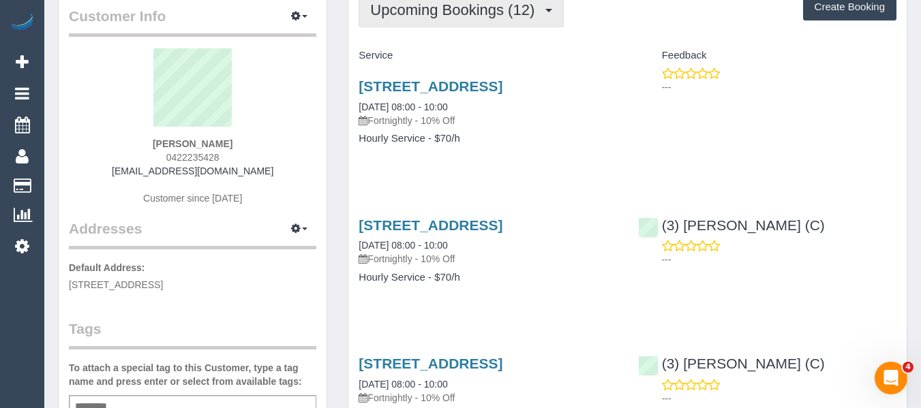
click at [468, 19] on button "Upcoming Bookings (12)" at bounding box center [460, 10] width 205 height 35
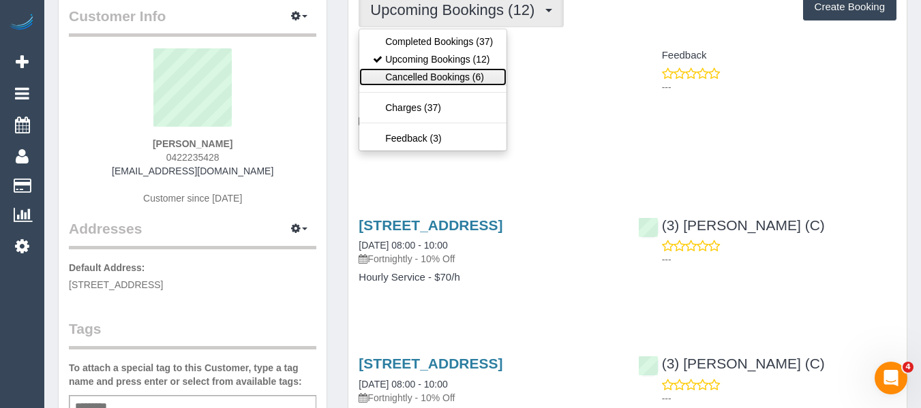
click at [459, 74] on link "Cancelled Bookings (6)" at bounding box center [432, 77] width 147 height 18
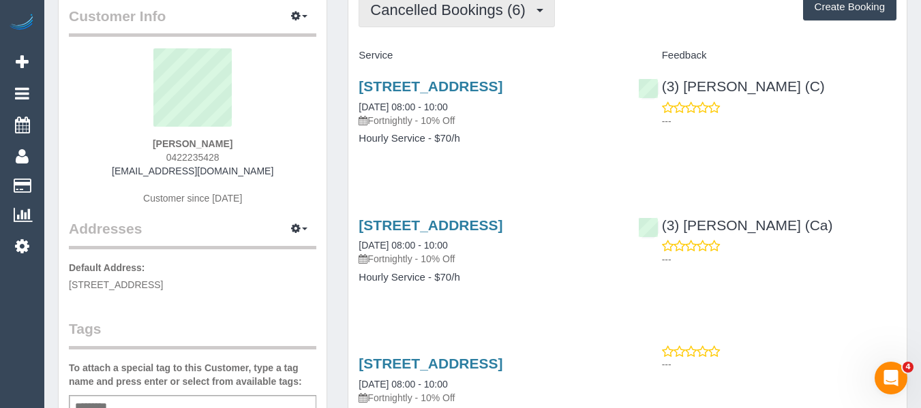
click at [485, 8] on span "Cancelled Bookings (6)" at bounding box center [451, 9] width 162 height 17
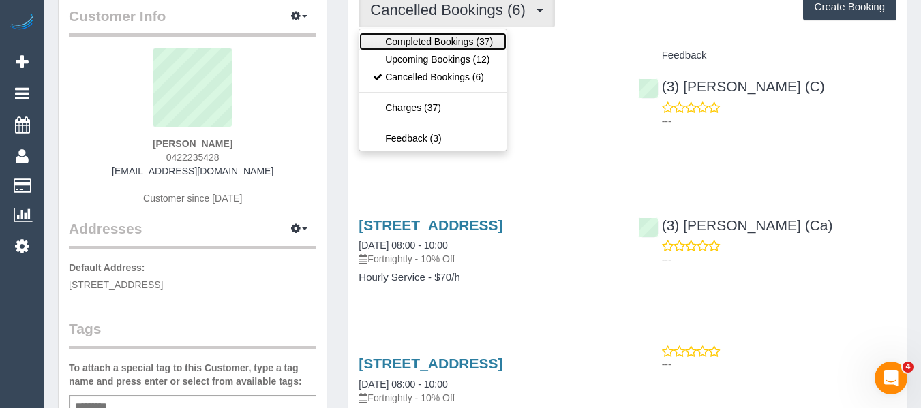
click at [462, 40] on link "Completed Bookings (37)" at bounding box center [432, 42] width 147 height 18
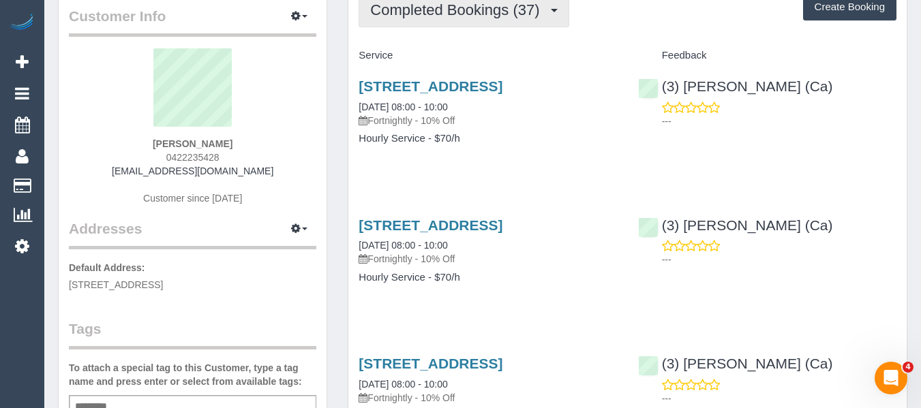
click at [405, 8] on span "Completed Bookings (37)" at bounding box center [458, 9] width 176 height 17
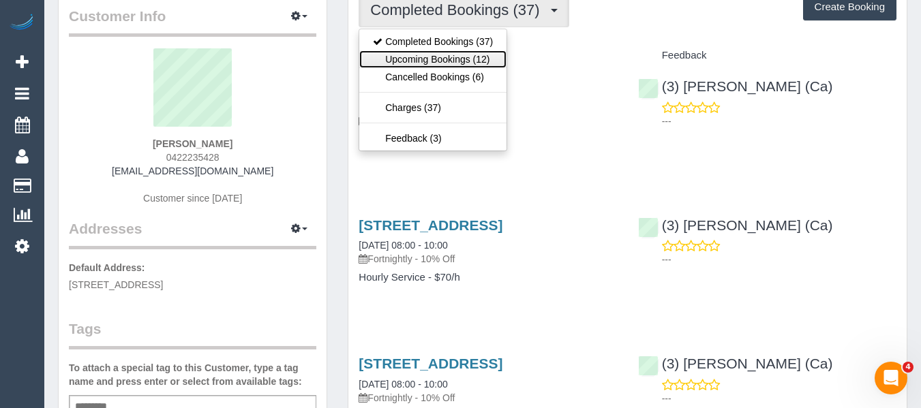
click at [392, 51] on link "Upcoming Bookings (12)" at bounding box center [432, 59] width 147 height 18
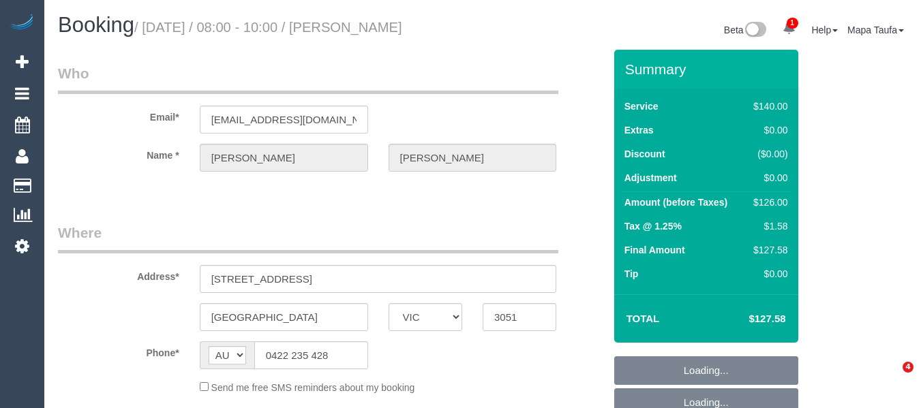
select select "VIC"
select select "string:stripe-pm_1ObBgM2GScqysDRVyxUhc63c"
select select "number:27"
select select "number:14"
select select "number:19"
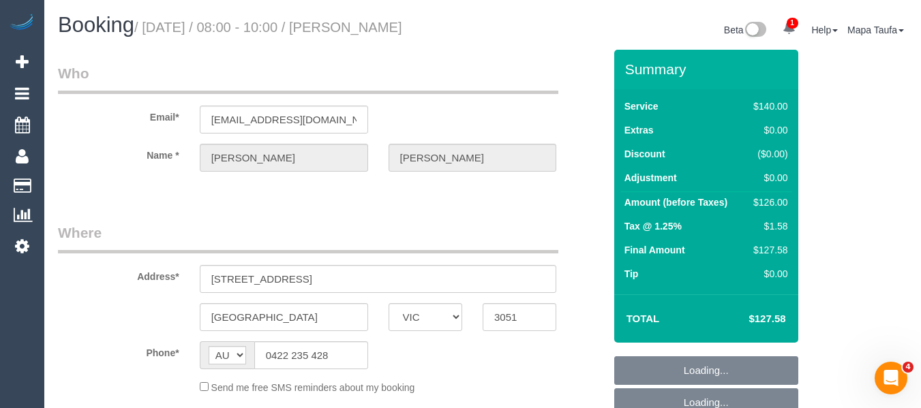
select select "number:36"
select select "number:35"
select select "number:12"
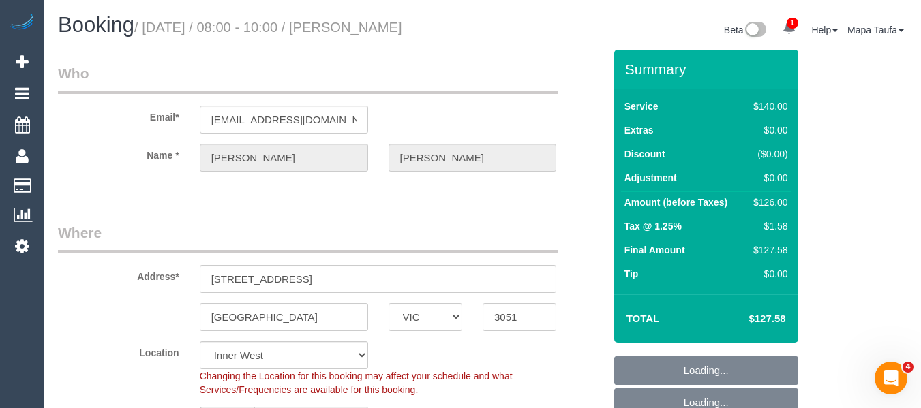
select select "object:1592"
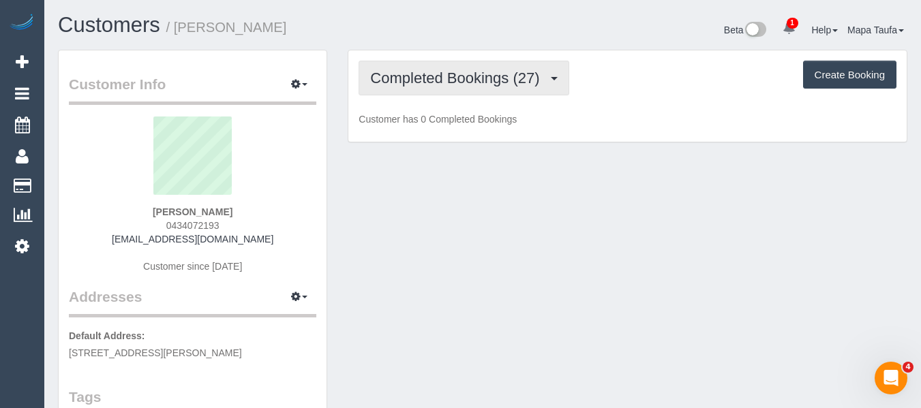
click at [463, 69] on button "Completed Bookings (27)" at bounding box center [463, 78] width 210 height 35
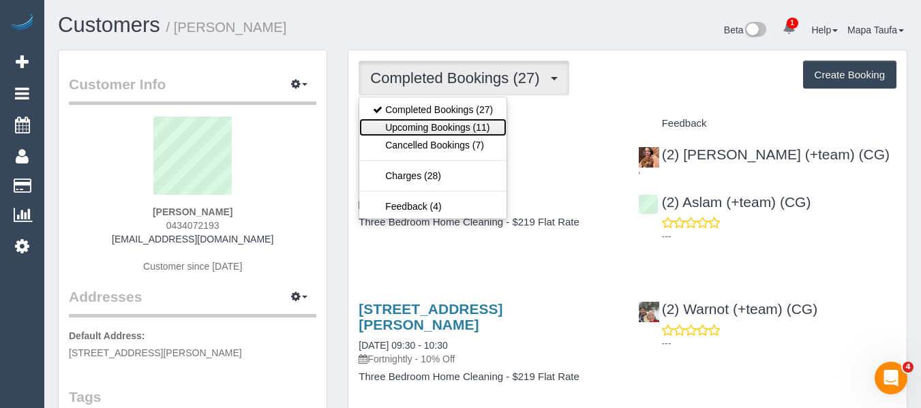
click at [454, 123] on link "Upcoming Bookings (11)" at bounding box center [432, 128] width 147 height 18
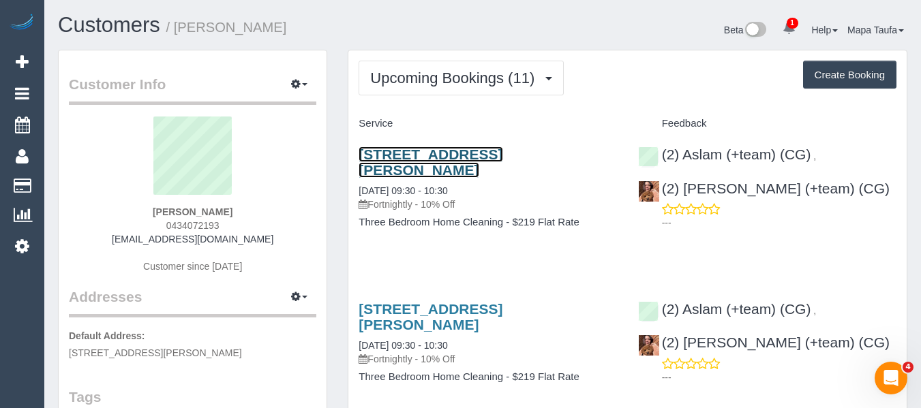
click at [448, 151] on link "[STREET_ADDRESS][PERSON_NAME]" at bounding box center [430, 162] width 144 height 31
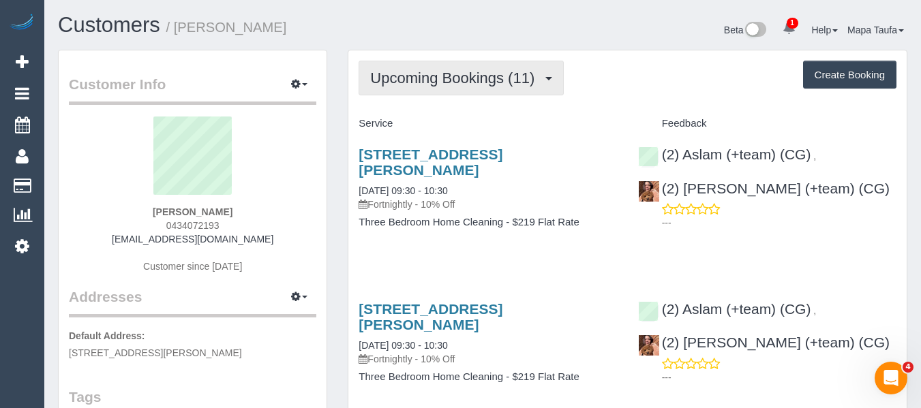
click at [386, 67] on button "Upcoming Bookings (11)" at bounding box center [460, 78] width 205 height 35
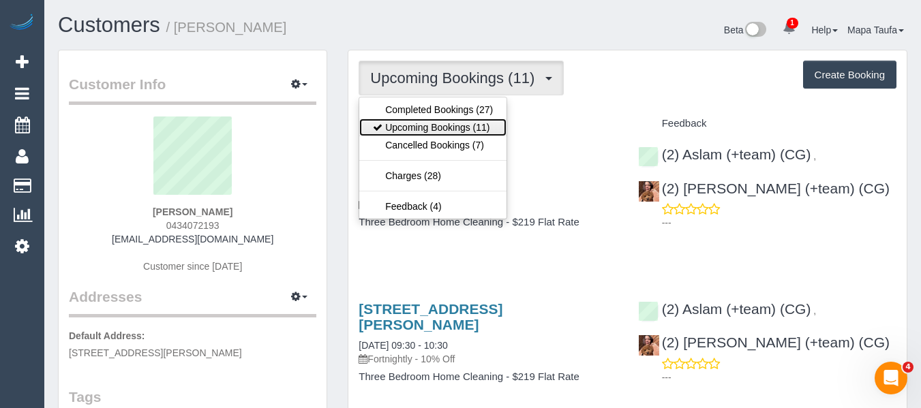
click at [390, 127] on link "Upcoming Bookings (11)" at bounding box center [432, 128] width 147 height 18
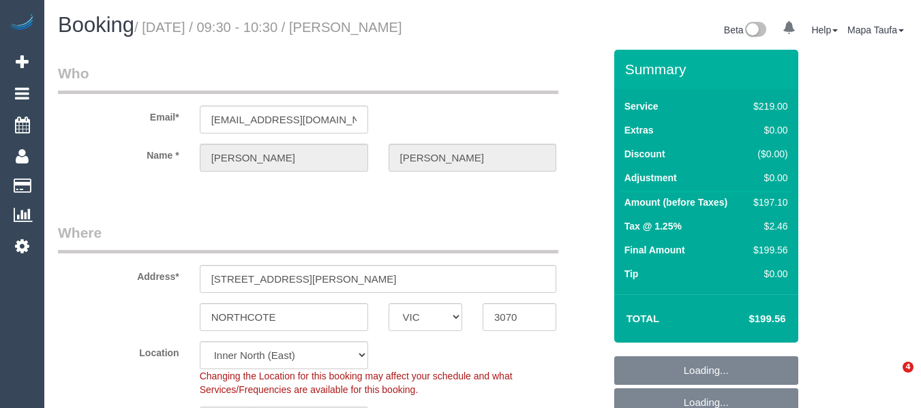
select select "VIC"
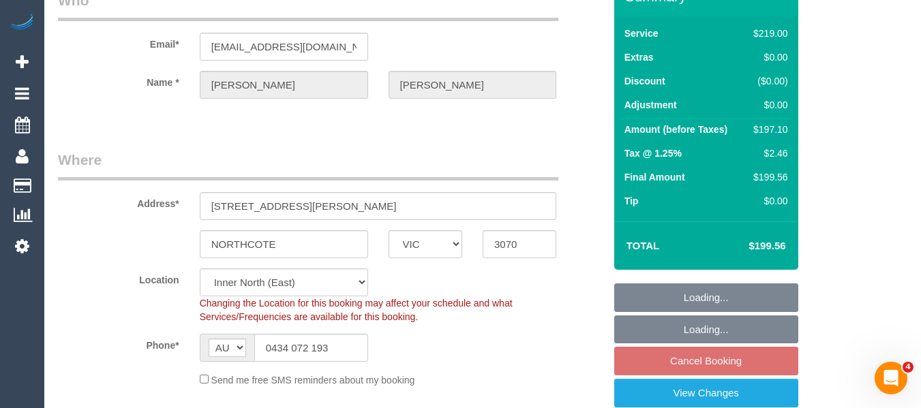
select select "object:548"
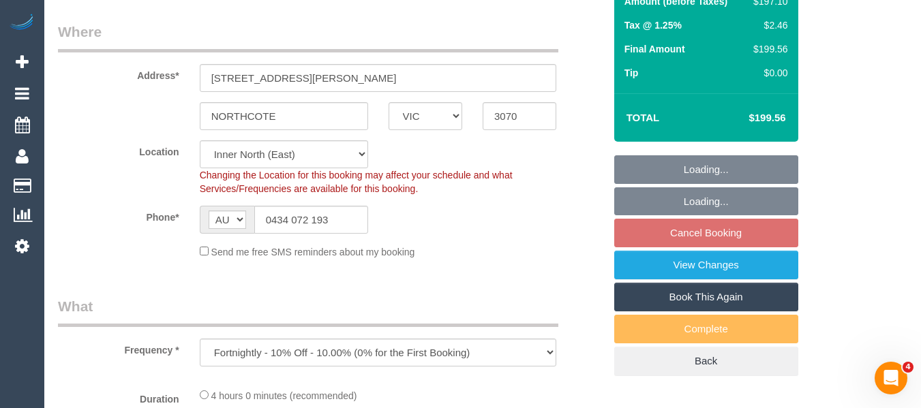
scroll to position [204, 0]
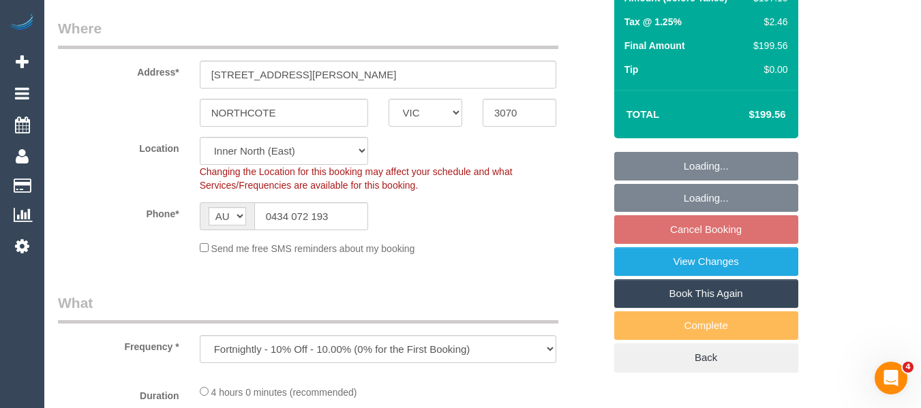
select select "string:stripe-pm_1PFoYf2GScqysDRVXqau3ZJQ"
select select "number:30"
select select "number:15"
select select "number:19"
select select "number:36"
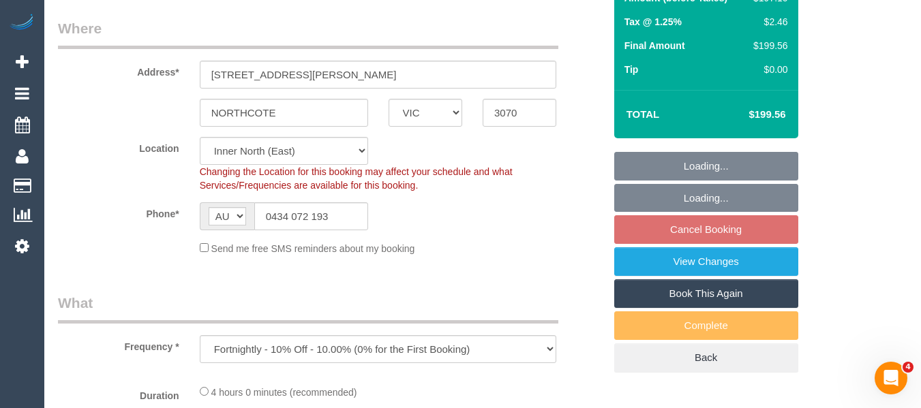
select select "number:33"
select select "number:12"
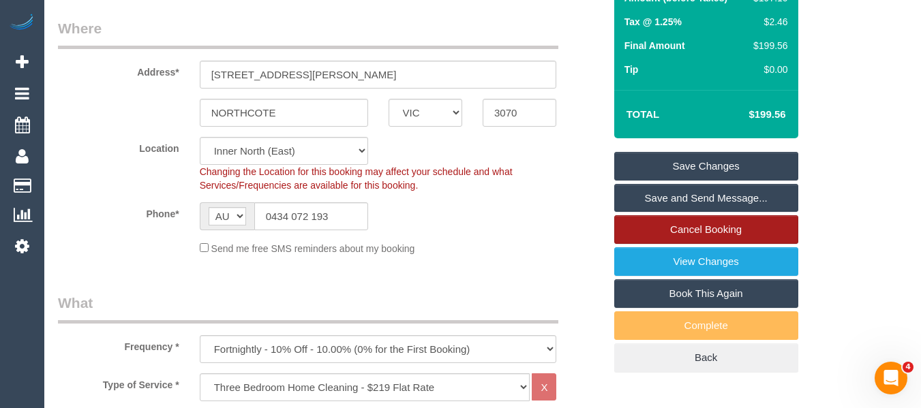
click at [721, 226] on link "Cancel Booking" at bounding box center [706, 229] width 184 height 29
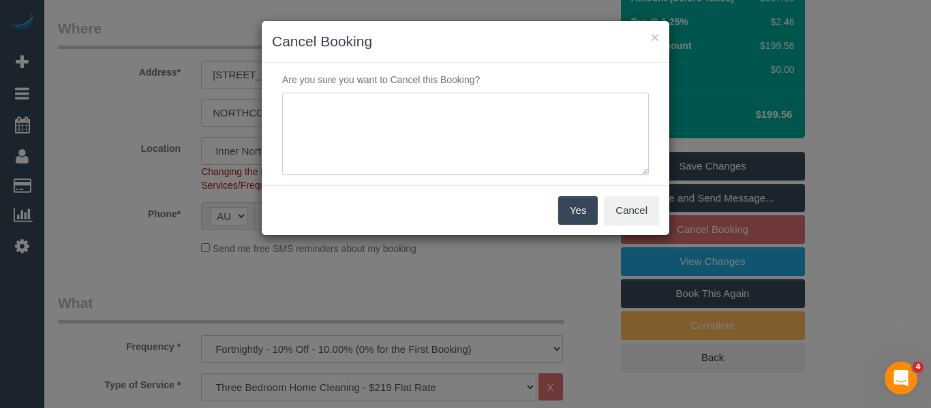
click at [412, 154] on textarea at bounding box center [465, 134] width 367 height 83
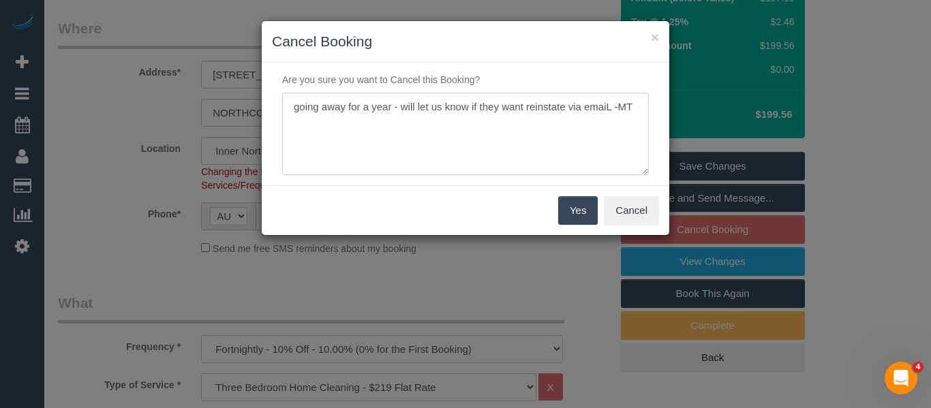
type textarea "going away for a year - will let us know if they want reinstate via emaiL -MT"
click at [564, 211] on button "Yes" at bounding box center [578, 210] width 40 height 29
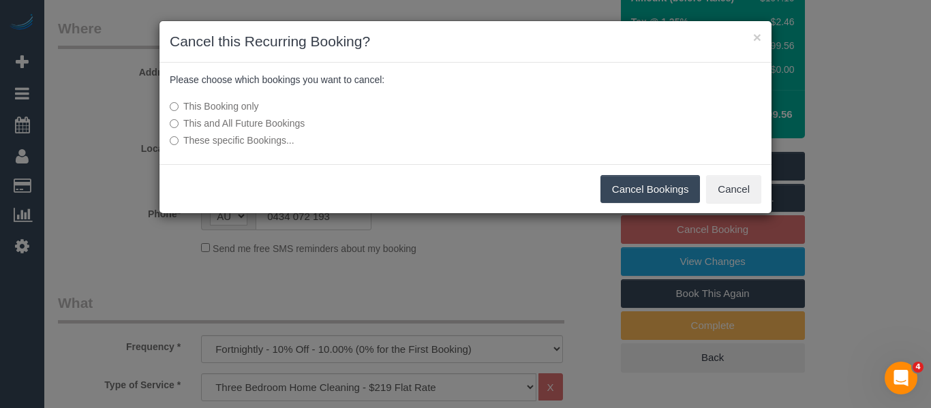
click at [281, 121] on label "This and All Future Bookings" at bounding box center [364, 124] width 388 height 14
click at [602, 183] on button "Cancel Bookings" at bounding box center [650, 189] width 100 height 29
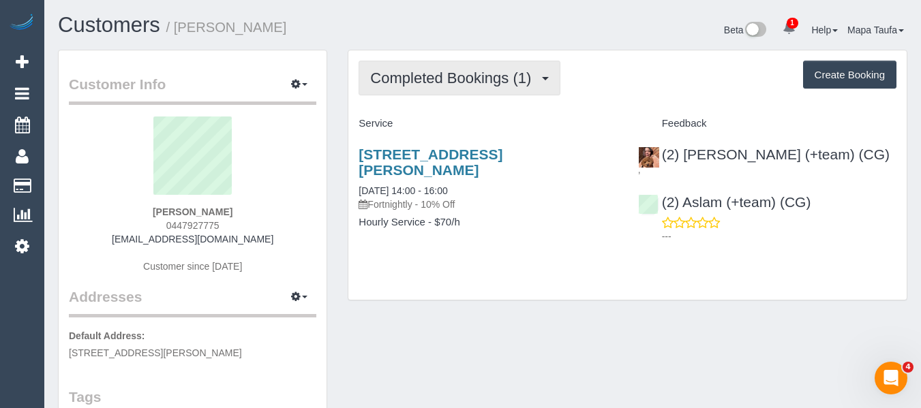
click at [398, 90] on button "Completed Bookings (1)" at bounding box center [459, 78] width 202 height 35
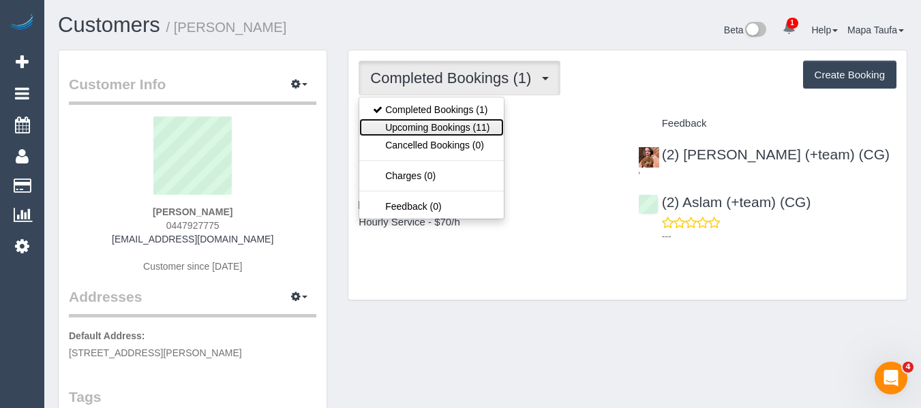
click at [420, 131] on link "Upcoming Bookings (11)" at bounding box center [431, 128] width 144 height 18
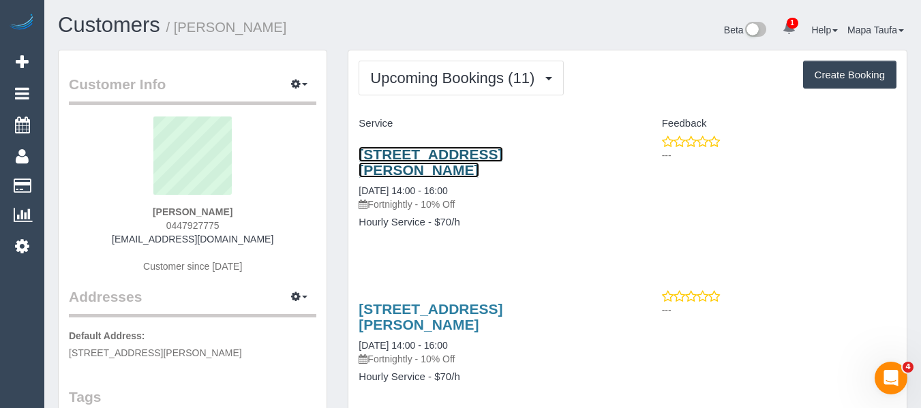
click at [435, 159] on link "398b Clarke St, Stanmore, Northcote Vic 3070, VIC 3070" at bounding box center [430, 162] width 144 height 31
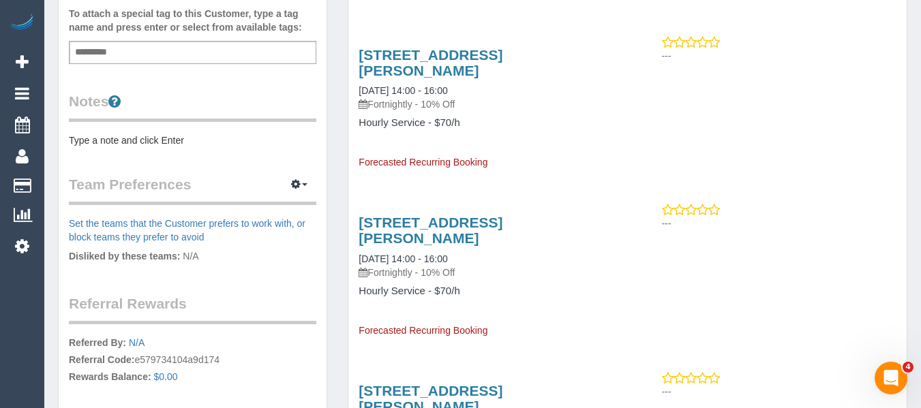
scroll to position [477, 0]
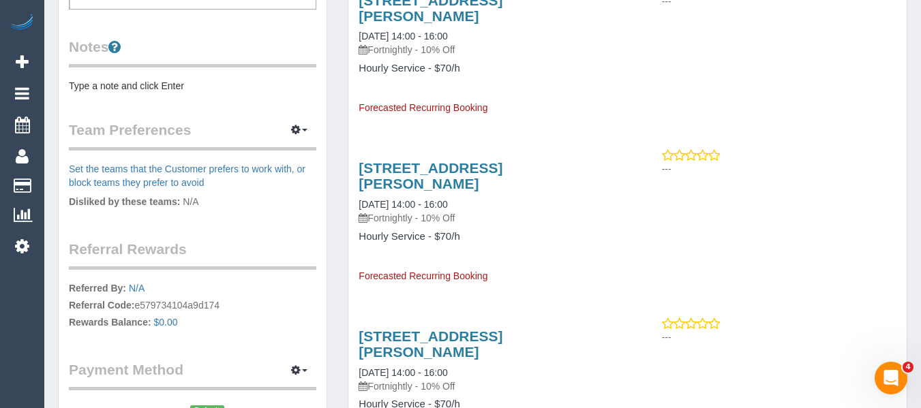
click at [129, 93] on pre "Type a note and click Enter" at bounding box center [192, 86] width 247 height 14
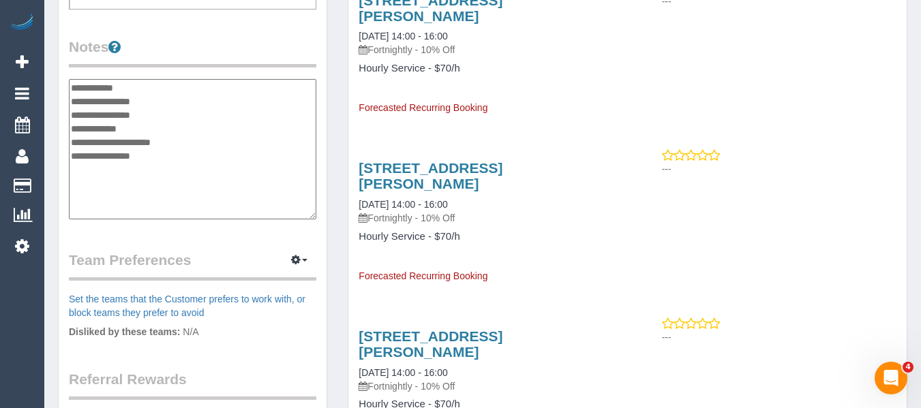
drag, startPoint x: 153, startPoint y: 171, endPoint x: 71, endPoint y: 157, distance: 83.6
click at [71, 157] on textarea "**********" at bounding box center [192, 149] width 247 height 140
click at [138, 98] on textarea "**********" at bounding box center [192, 149] width 247 height 140
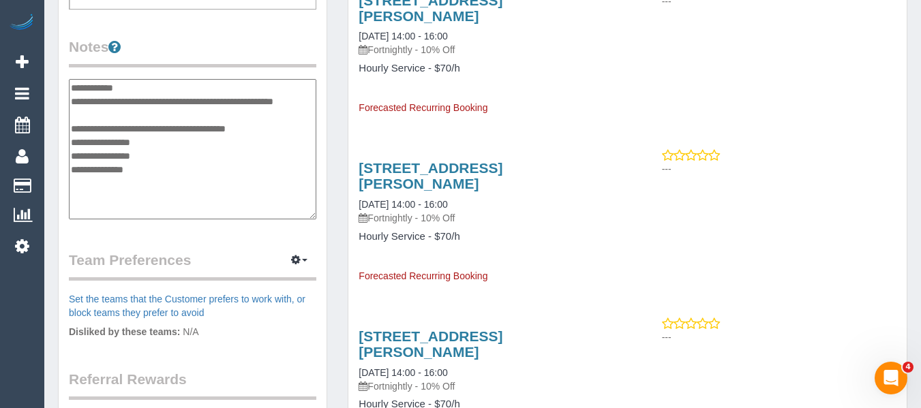
click at [93, 138] on textarea "**********" at bounding box center [192, 149] width 247 height 140
click at [69, 117] on textarea "**********" at bounding box center [192, 149] width 247 height 140
click at [126, 136] on textarea "**********" at bounding box center [192, 149] width 247 height 140
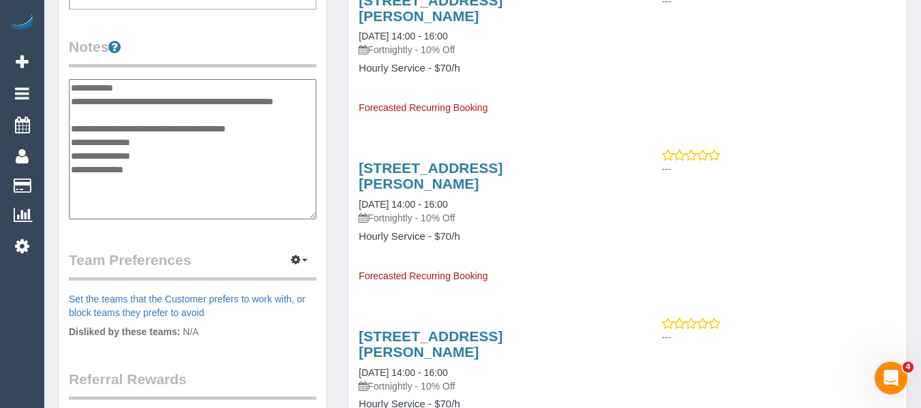
click at [126, 136] on textarea "**********" at bounding box center [192, 149] width 247 height 140
click at [154, 172] on textarea "**********" at bounding box center [192, 149] width 247 height 140
click at [155, 181] on textarea "**********" at bounding box center [192, 149] width 247 height 140
click at [109, 154] on textarea "**********" at bounding box center [192, 149] width 247 height 140
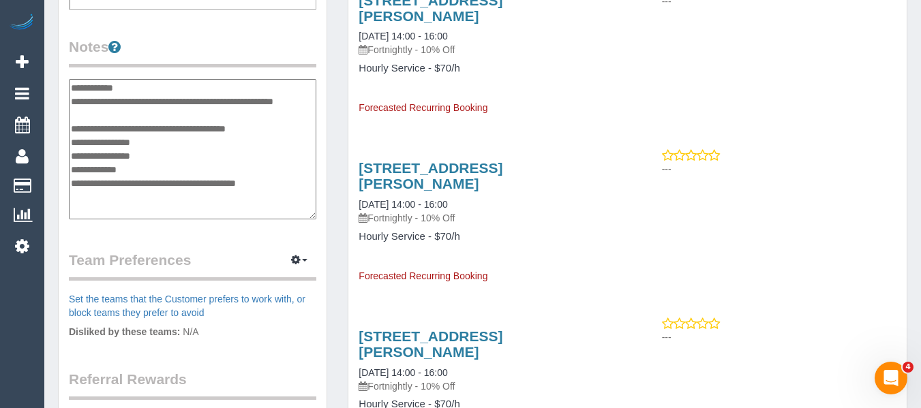
click at [109, 154] on textarea "**********" at bounding box center [192, 149] width 247 height 140
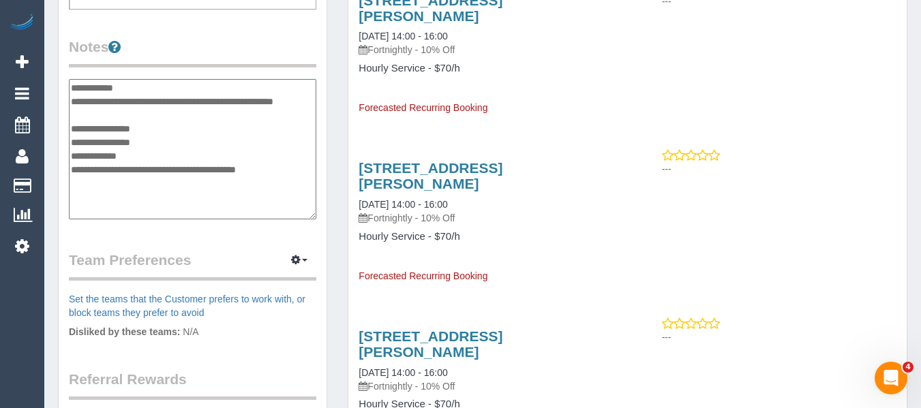
type textarea "**********"
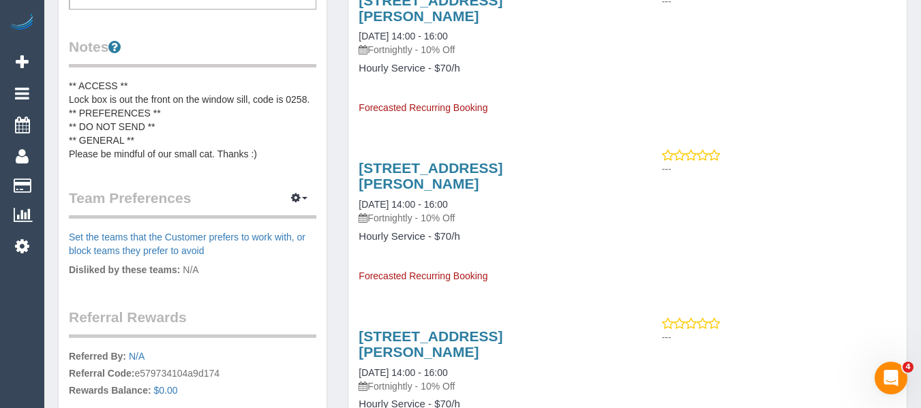
click at [132, 117] on pre "** ACCESS ** Lock box is out the front on the window sill, code is 0258. ** PRE…" at bounding box center [192, 120] width 247 height 82
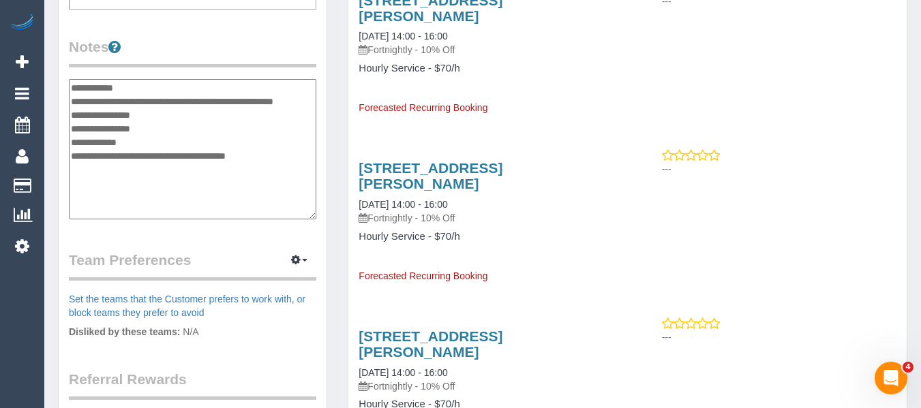
click at [73, 111] on textarea "**********" at bounding box center [192, 149] width 247 height 140
click at [142, 123] on textarea "**********" at bounding box center [192, 149] width 247 height 140
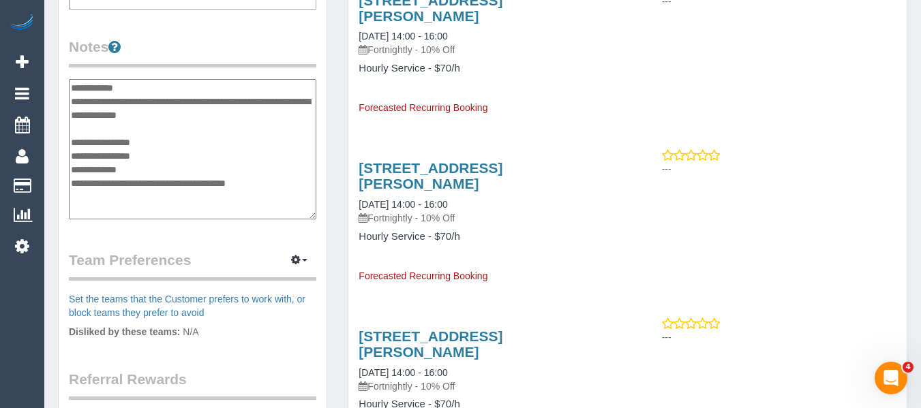
type textarea "**********"
click at [192, 57] on legend "Notes" at bounding box center [192, 52] width 247 height 31
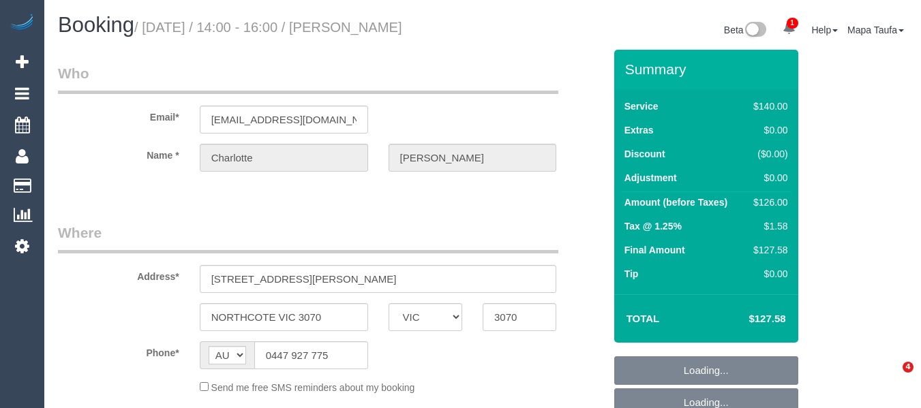
select select "VIC"
select select "string:stripe-pm_1RutSU2GScqysDRVw6OmeBWv"
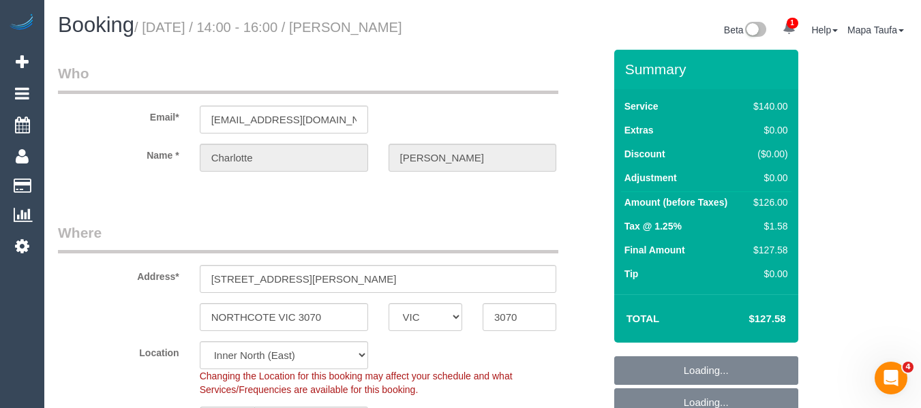
select select "object:725"
select select "number:29"
select select "number:16"
select select "number:19"
select select "number:24"
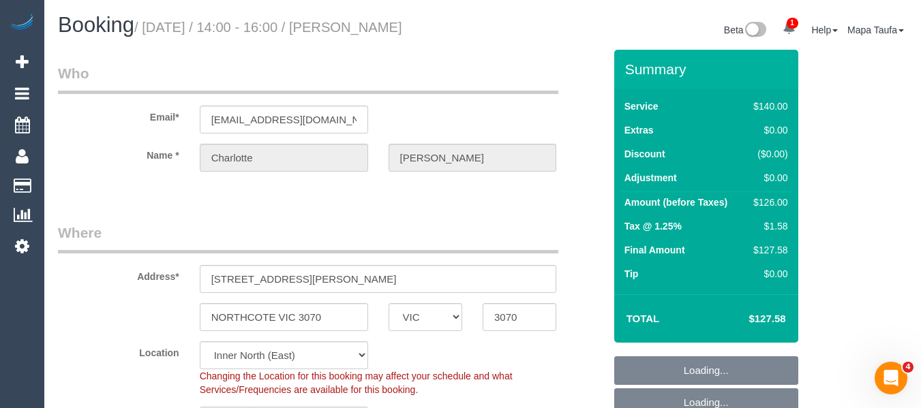
select select "number:35"
select select "number:26"
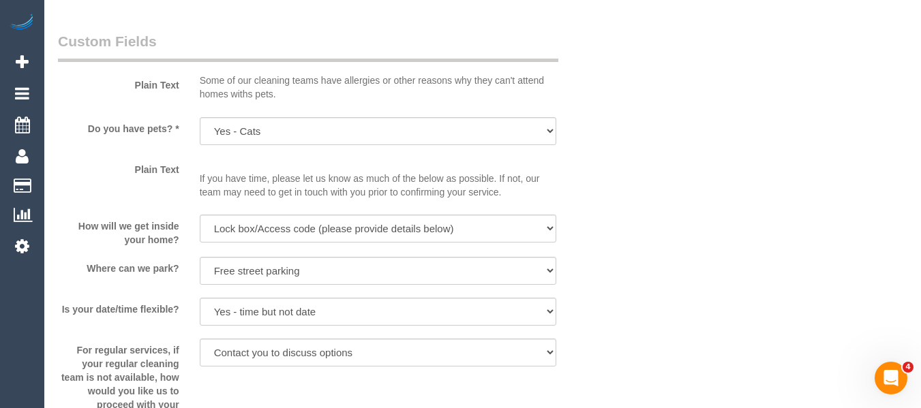
select select "spot5"
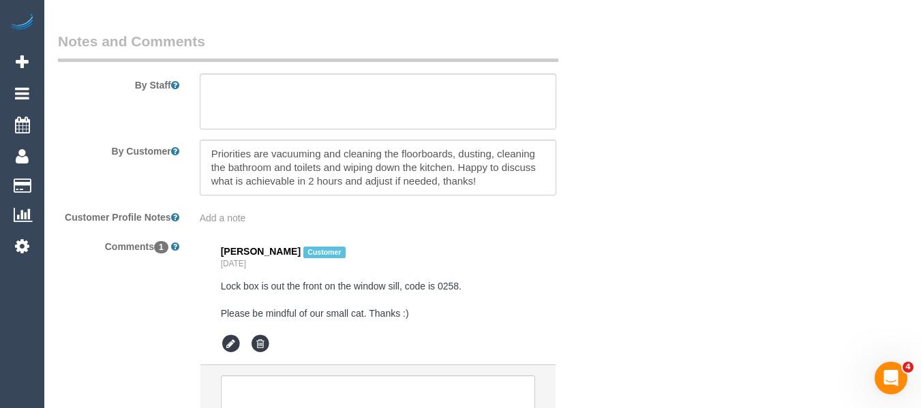
scroll to position [2243, 0]
click at [342, 105] on textarea at bounding box center [378, 101] width 357 height 56
paste textarea "Lock box is out the front on the window sill, code is 0258. Please be mindful o…"
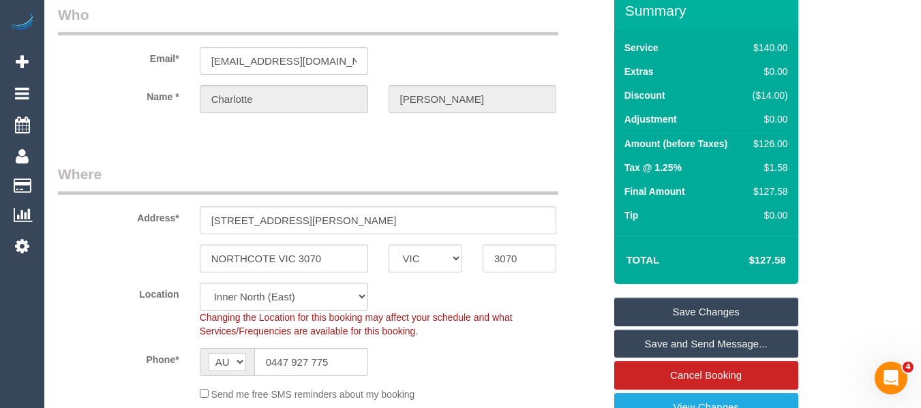
scroll to position [0, 0]
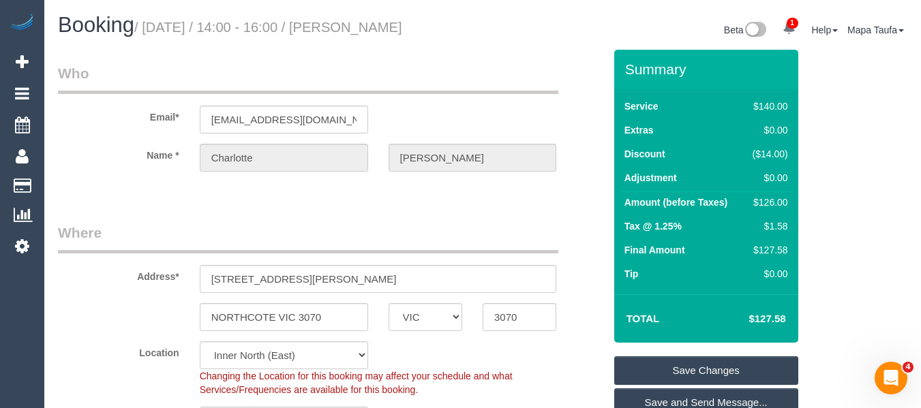
type textarea "Lock box is out the front on the window sill, code is 0258. Please be mindful o…"
click at [712, 369] on link "Save Changes" at bounding box center [706, 370] width 184 height 29
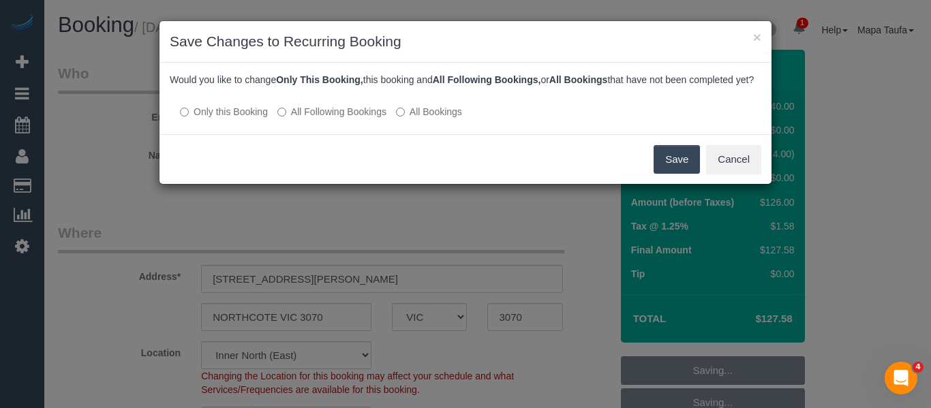
click at [318, 134] on div "Would you like to change Only This Booking, this booking and All Following Book…" at bounding box center [465, 99] width 612 height 72
click at [320, 119] on label "All Following Bookings" at bounding box center [331, 112] width 109 height 14
click at [656, 174] on button "Save" at bounding box center [677, 159] width 46 height 29
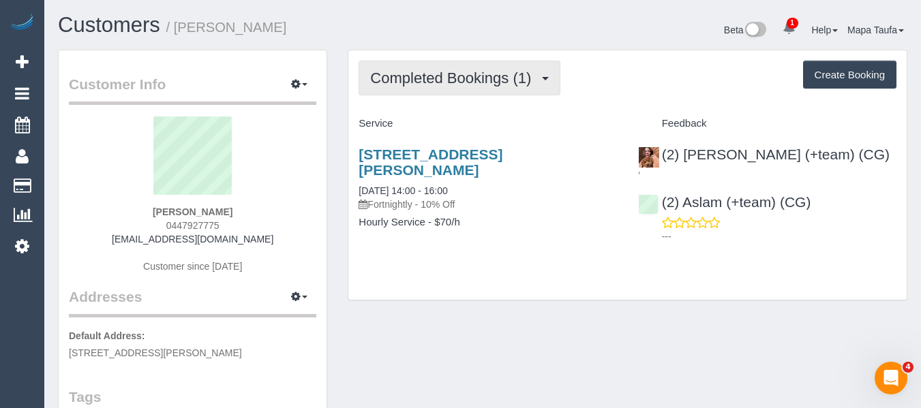
click at [419, 74] on span "Completed Bookings (1)" at bounding box center [454, 78] width 168 height 17
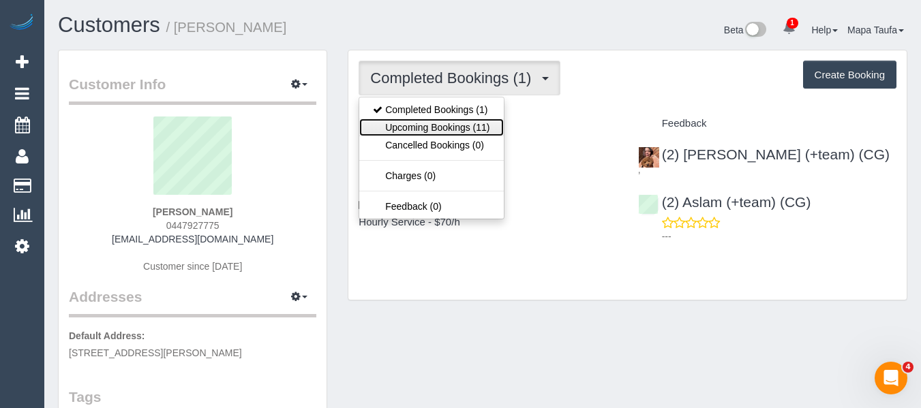
click at [420, 119] on link "Upcoming Bookings (11)" at bounding box center [431, 128] width 144 height 18
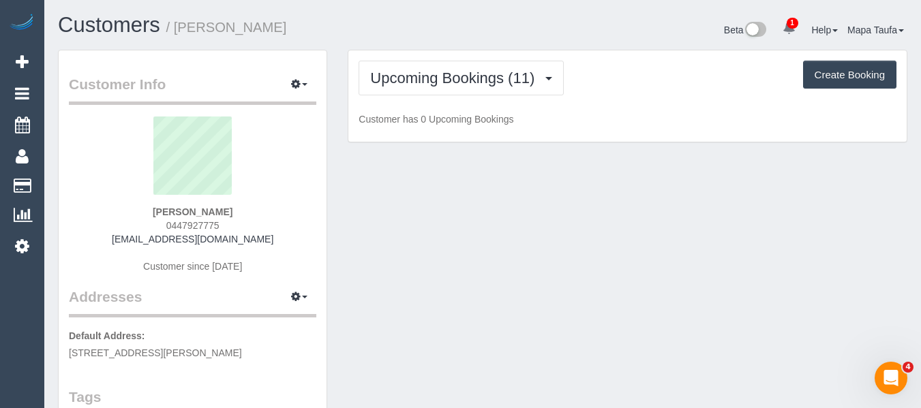
click at [435, 40] on div "Customers / [PERSON_NAME]" at bounding box center [265, 28] width 435 height 29
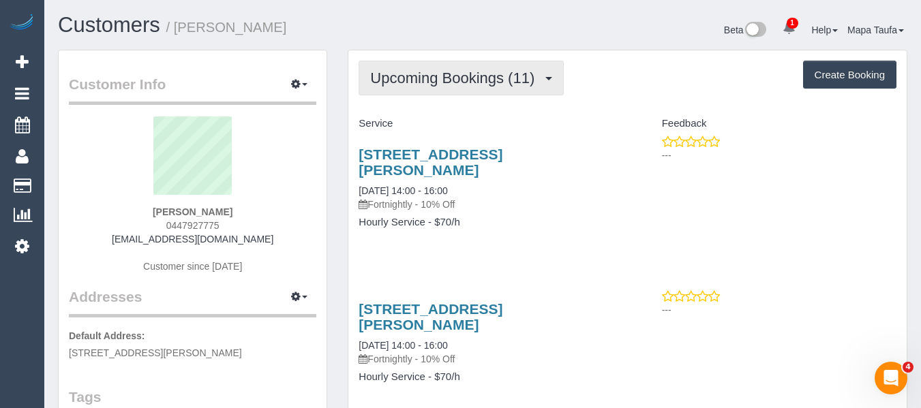
click at [444, 78] on span "Upcoming Bookings (11)" at bounding box center [455, 78] width 171 height 17
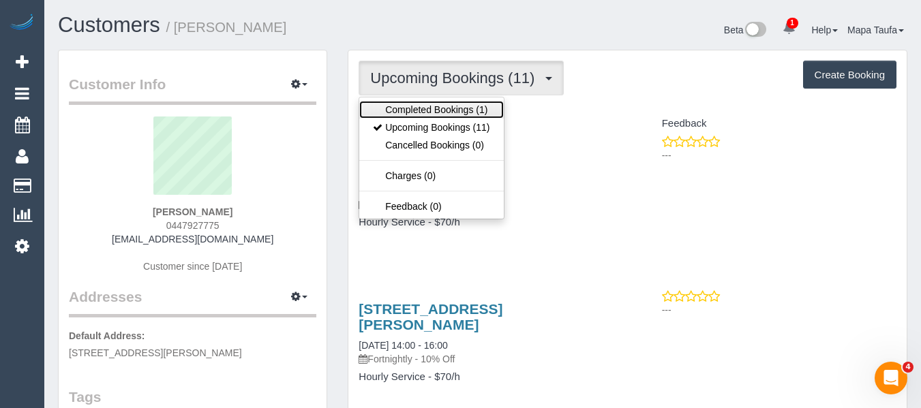
click at [434, 106] on link "Completed Bookings (1)" at bounding box center [431, 110] width 144 height 18
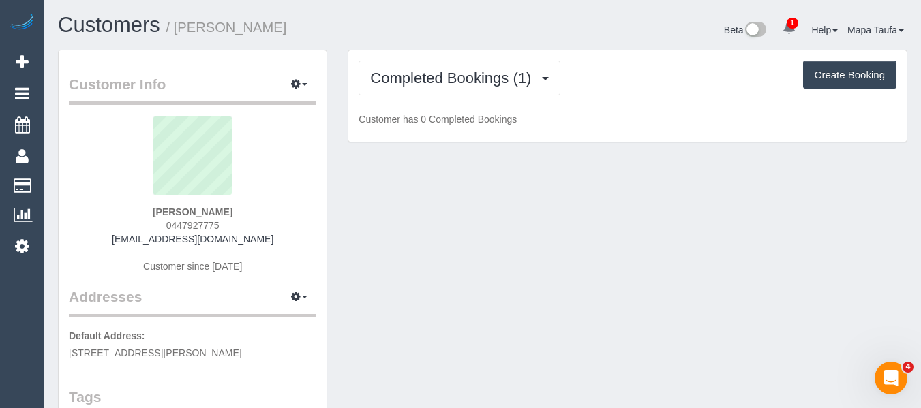
click at [444, 53] on div "Completed Bookings (1) Completed Bookings (1) Upcoming Bookings (11) Cancelled …" at bounding box center [627, 96] width 558 height 92
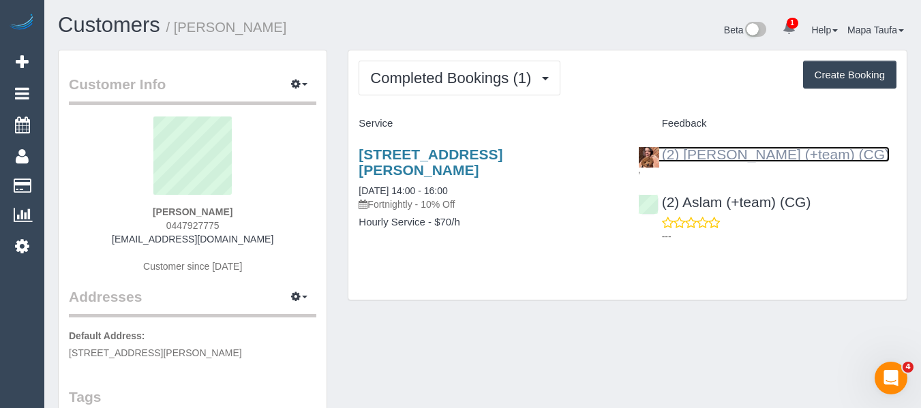
click at [733, 155] on link "(2) [PERSON_NAME] (+team) (CG)" at bounding box center [763, 155] width 251 height 16
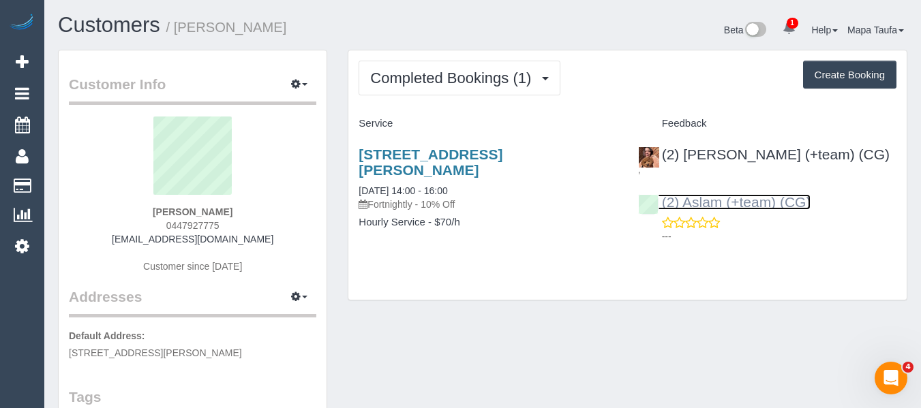
click at [696, 194] on link "(2) Aslam (+team) (CG)" at bounding box center [724, 202] width 173 height 16
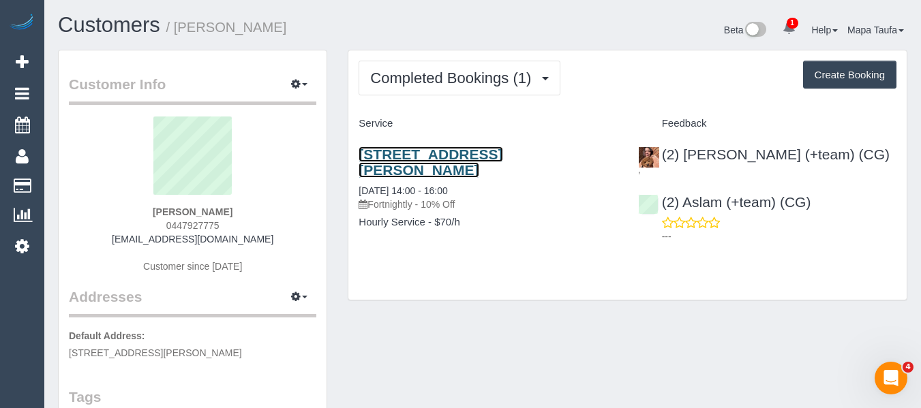
click at [406, 157] on link "398b Clarke St, Stanmore, Northcote Vic 3070, VIC 3070" at bounding box center [430, 162] width 144 height 31
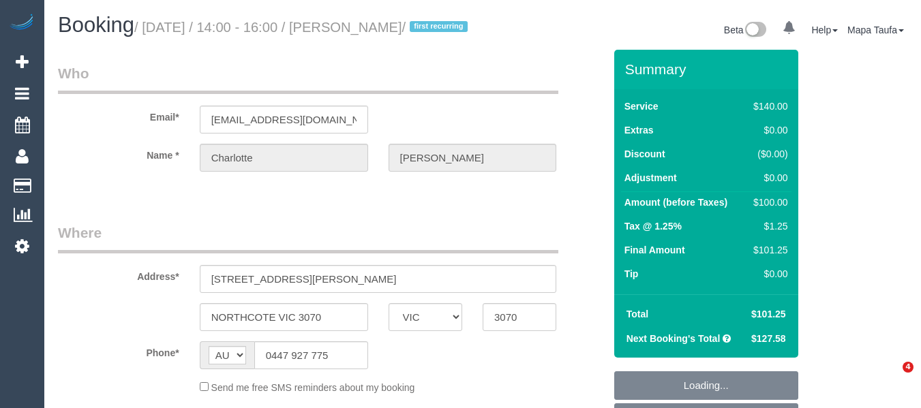
select select "VIC"
select select "string:stripe-pm_1RutSU2GScqysDRVw6OmeBWv"
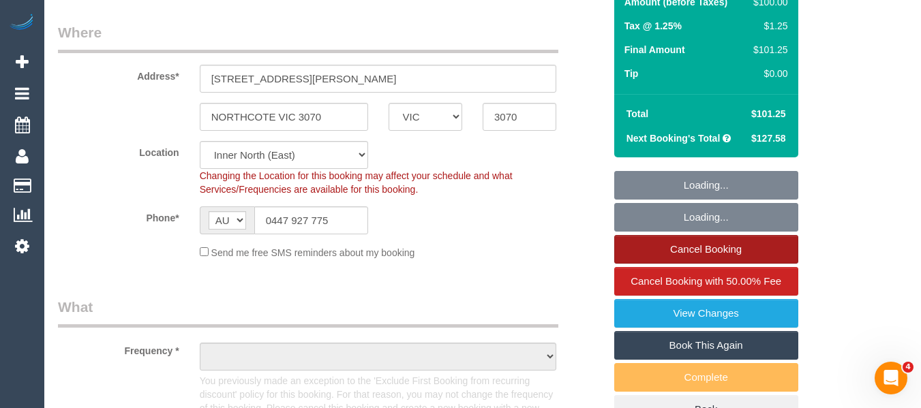
select select "object:582"
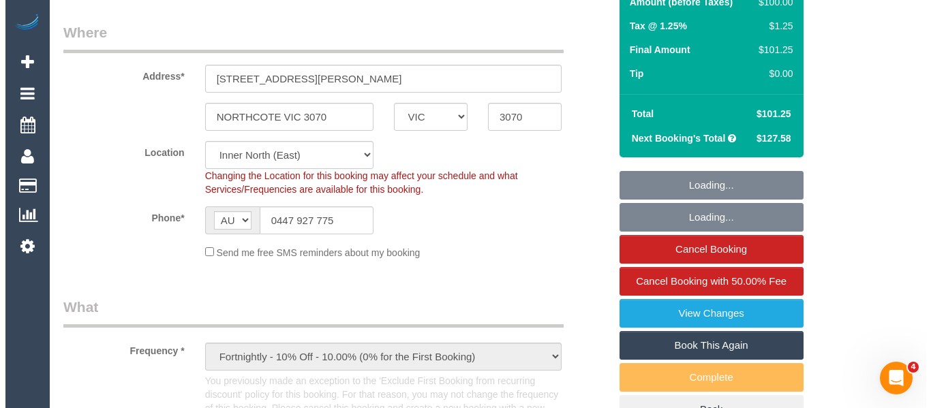
scroll to position [204, 0]
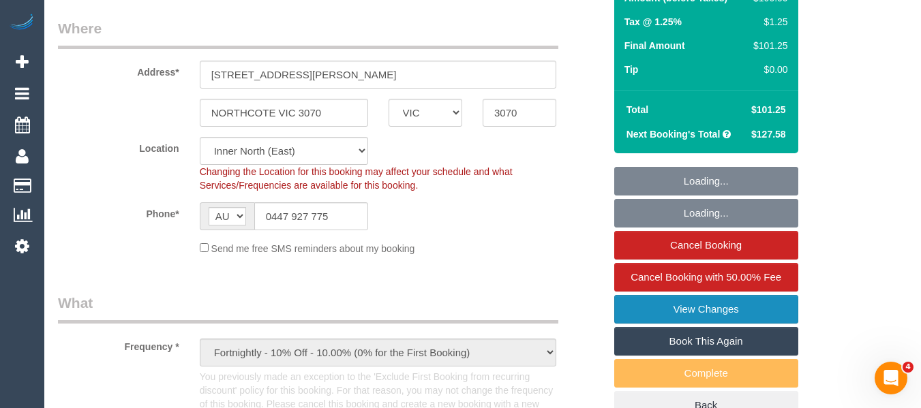
select select "number:29"
select select "number:14"
select select "number:19"
select select "number:24"
select select "number:35"
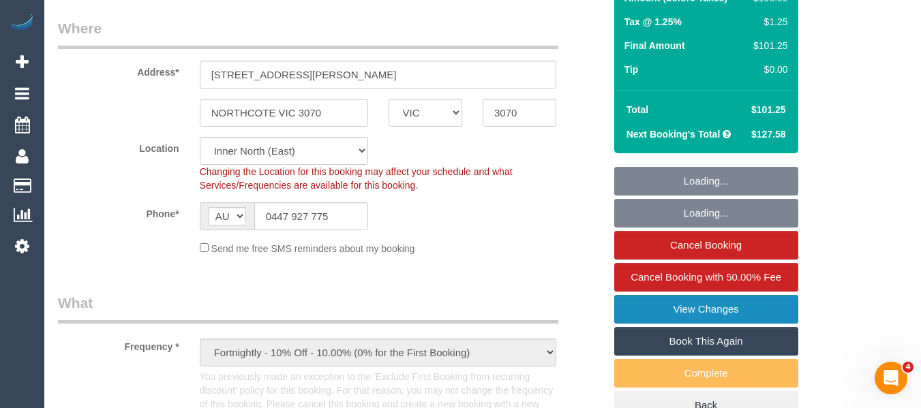
select select "number:26"
select select "object:1687"
click at [701, 320] on link "View Changes" at bounding box center [706, 309] width 184 height 29
select select "spot1"
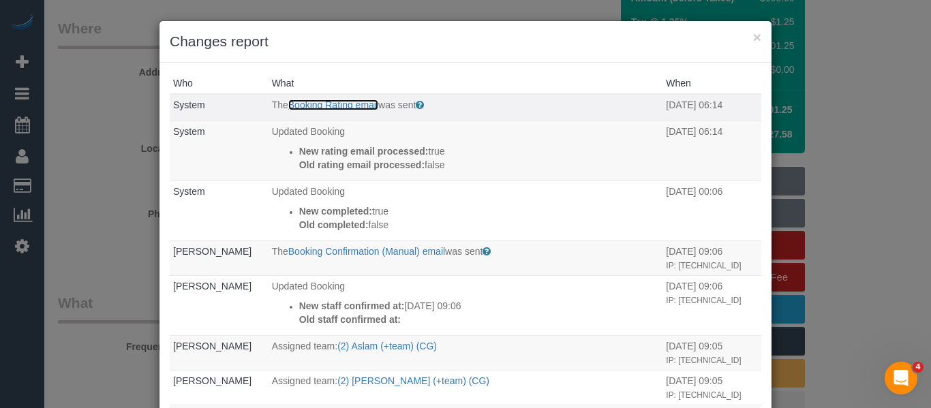
click at [331, 109] on link "Booking Rating email" at bounding box center [333, 104] width 90 height 11
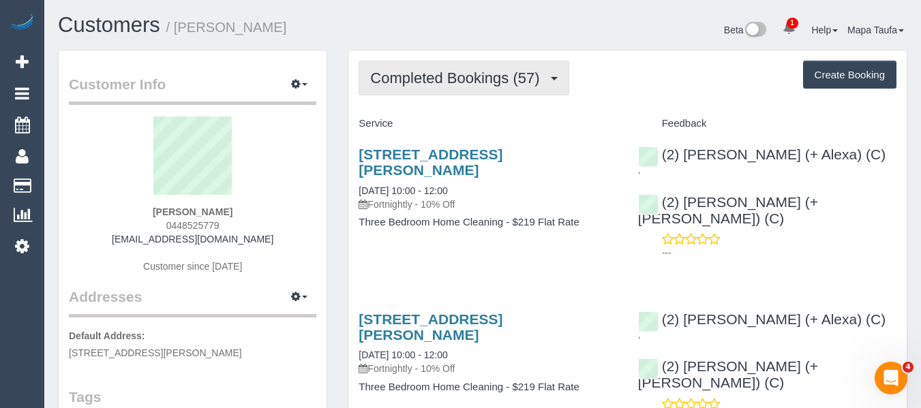
click at [459, 80] on span "Completed Bookings (57)" at bounding box center [458, 78] width 176 height 17
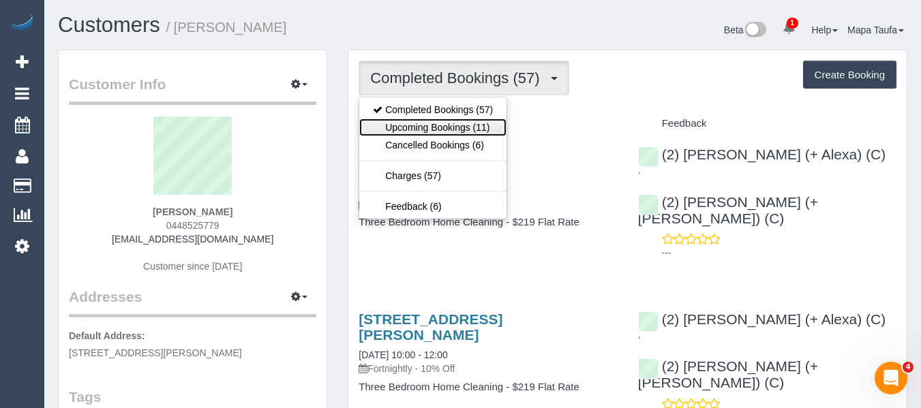
click at [442, 134] on link "Upcoming Bookings (11)" at bounding box center [432, 128] width 147 height 18
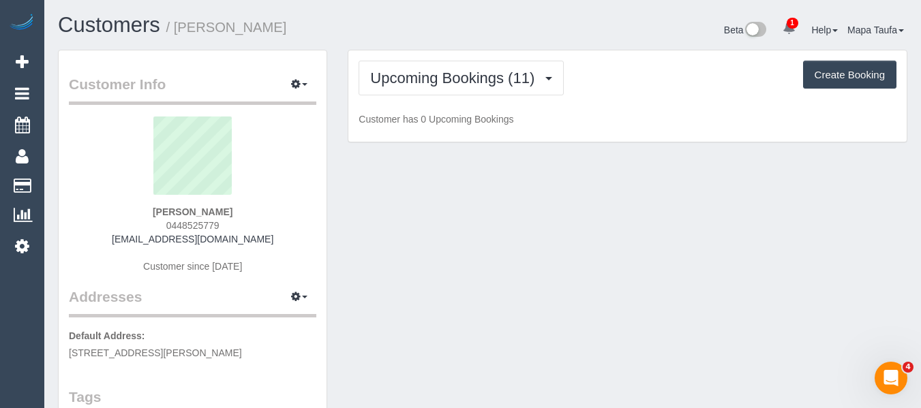
click at [472, 42] on div "Customers / Akahsha Edwards" at bounding box center [265, 28] width 435 height 29
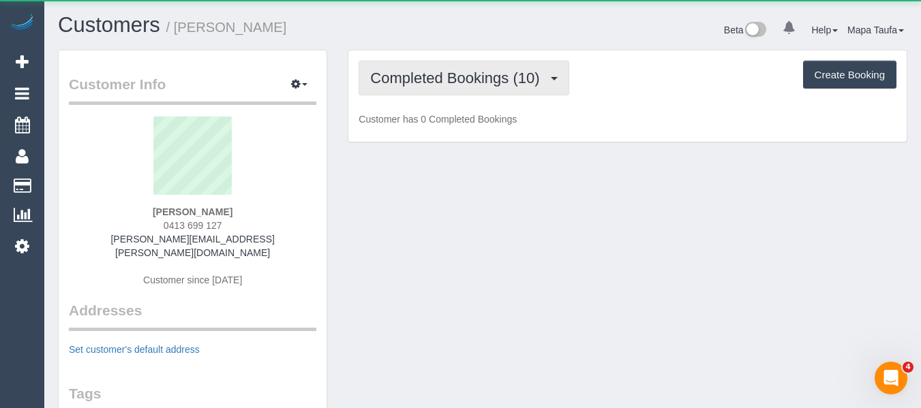
click at [447, 81] on span "Completed Bookings (10)" at bounding box center [458, 78] width 176 height 17
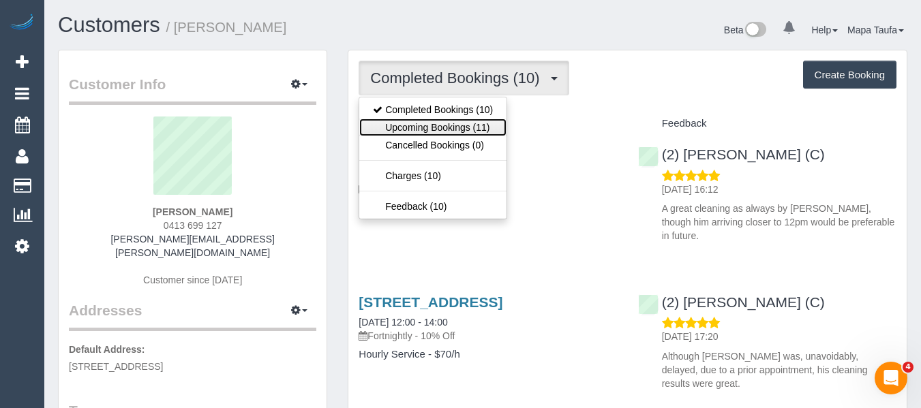
click at [444, 124] on link "Upcoming Bookings (11)" at bounding box center [432, 128] width 147 height 18
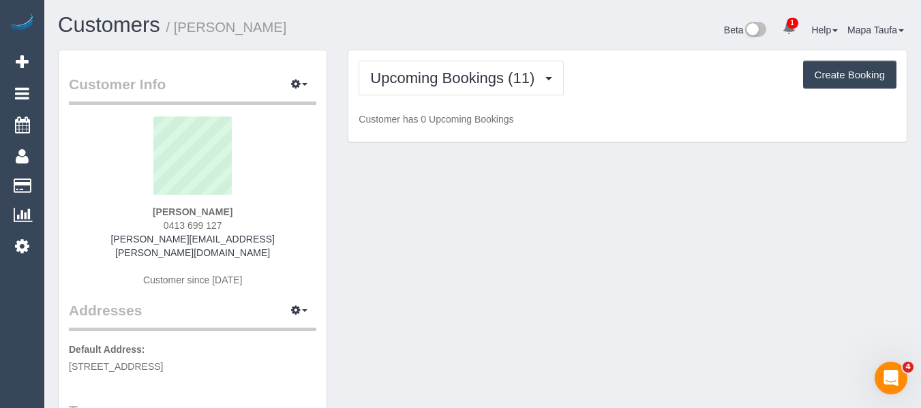
click at [461, 33] on h1 "Customers / [PERSON_NAME]" at bounding box center [265, 25] width 414 height 23
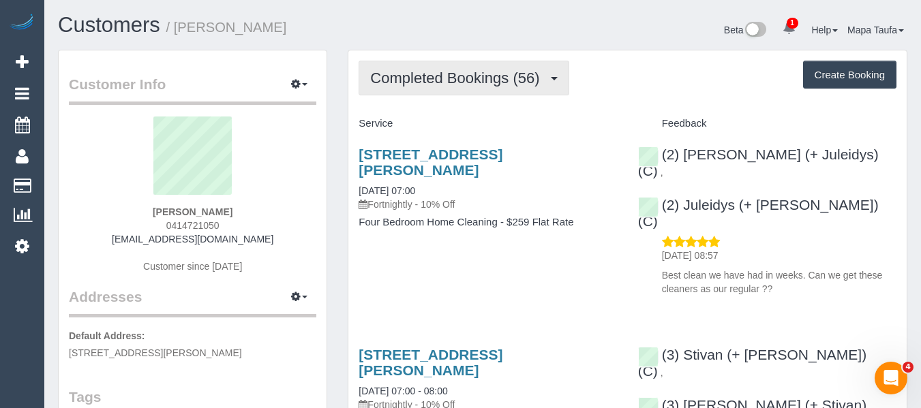
click at [459, 86] on span "Completed Bookings (56)" at bounding box center [458, 78] width 176 height 17
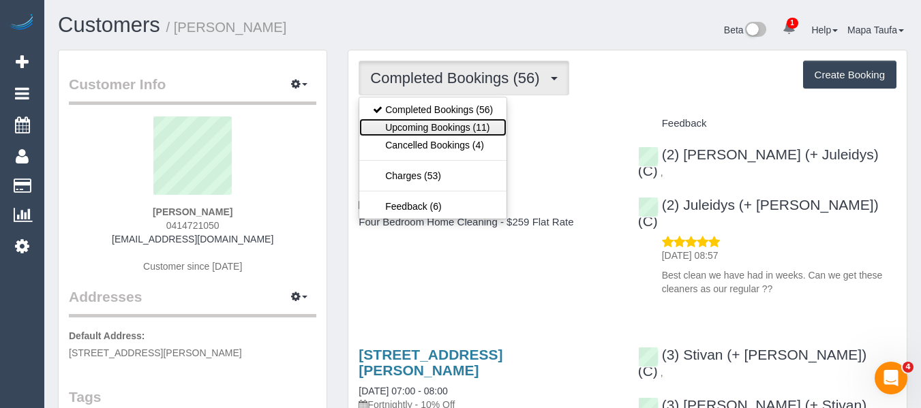
click at [444, 123] on link "Upcoming Bookings (11)" at bounding box center [432, 128] width 147 height 18
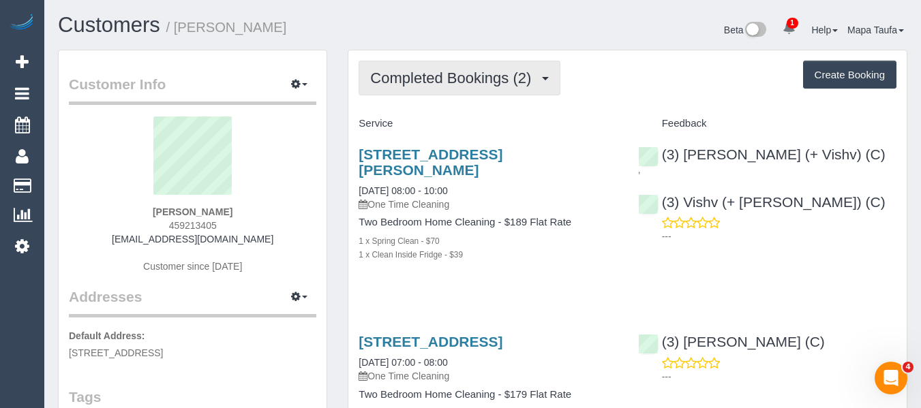
drag, startPoint x: 406, startPoint y: 85, endPoint x: 407, endPoint y: 76, distance: 8.9
click at [406, 82] on span "Completed Bookings (2)" at bounding box center [454, 78] width 168 height 17
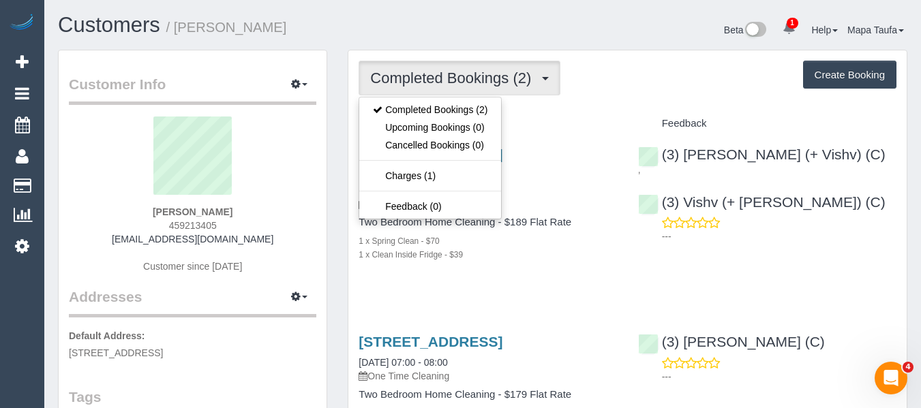
click at [555, 106] on div "Completed Bookings (2) Completed Bookings (2) Upcoming Bookings (0) Cancelled B…" at bounding box center [627, 277] width 558 height 455
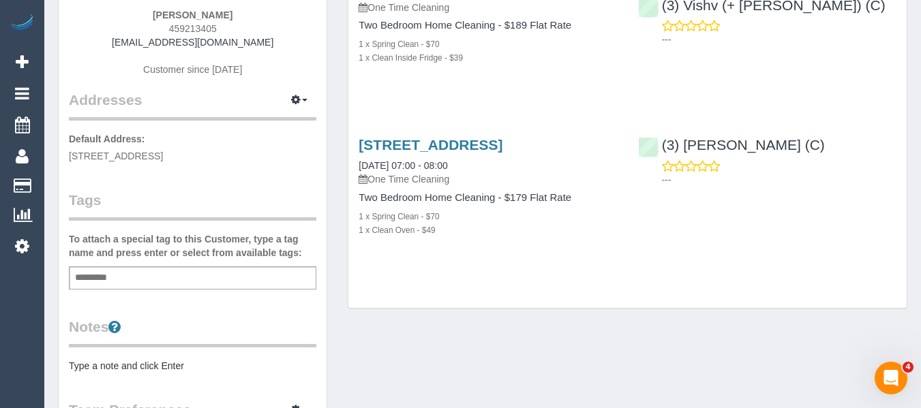
scroll to position [204, 0]
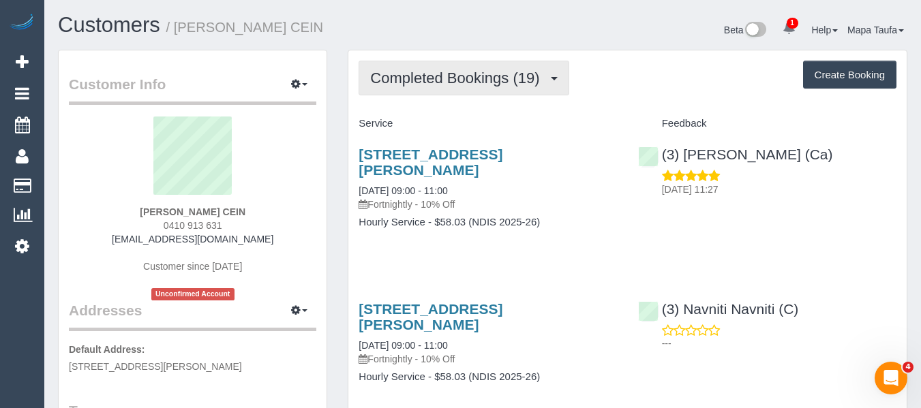
click at [466, 79] on span "Completed Bookings (19)" at bounding box center [458, 78] width 176 height 17
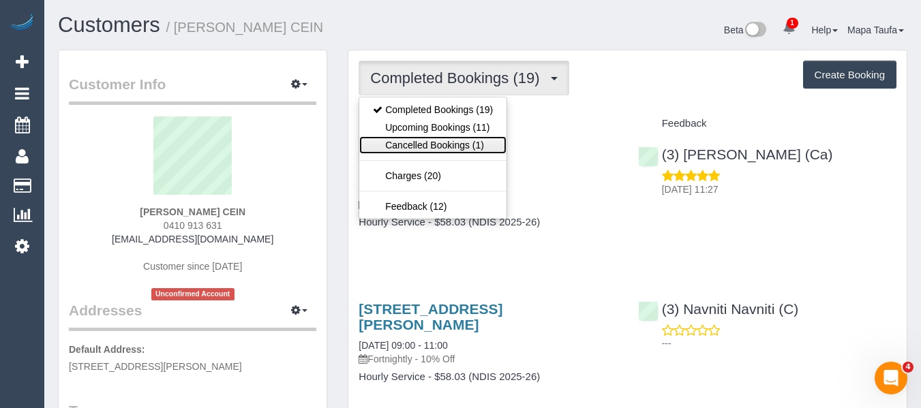
click at [461, 149] on link "Cancelled Bookings (1)" at bounding box center [432, 145] width 147 height 18
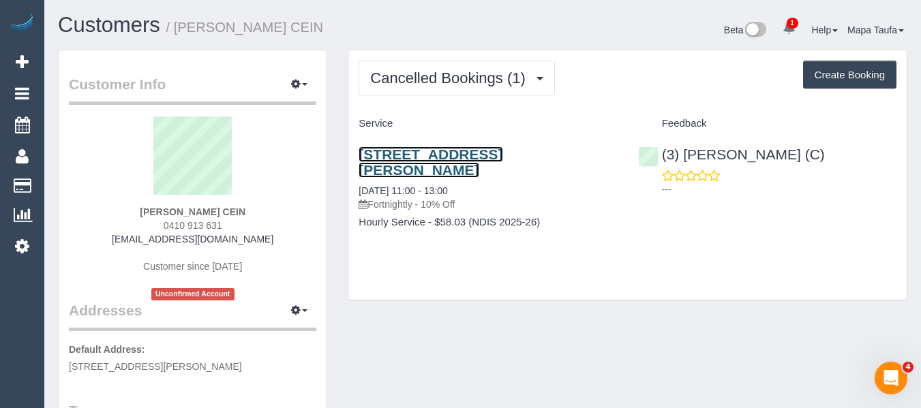
click at [398, 161] on link "189 Wood Street, Preston, VIC 3072" at bounding box center [430, 162] width 144 height 31
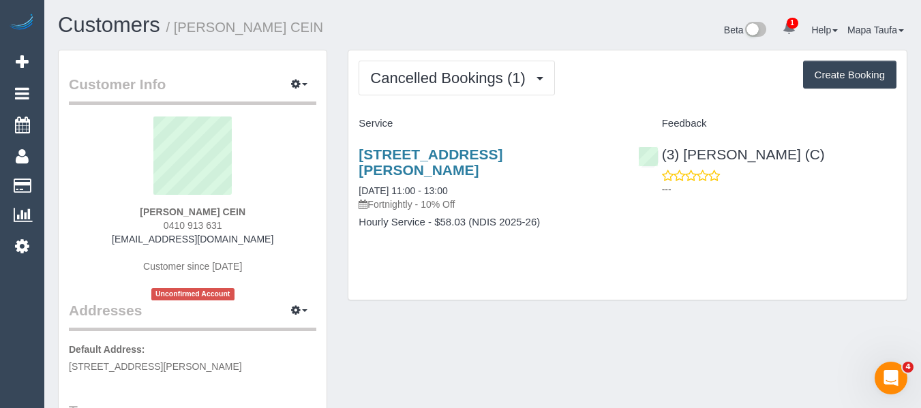
click at [493, 101] on div "Cancelled Bookings (1) Completed Bookings (19) Upcoming Bookings (11) Cancelled…" at bounding box center [627, 174] width 558 height 249
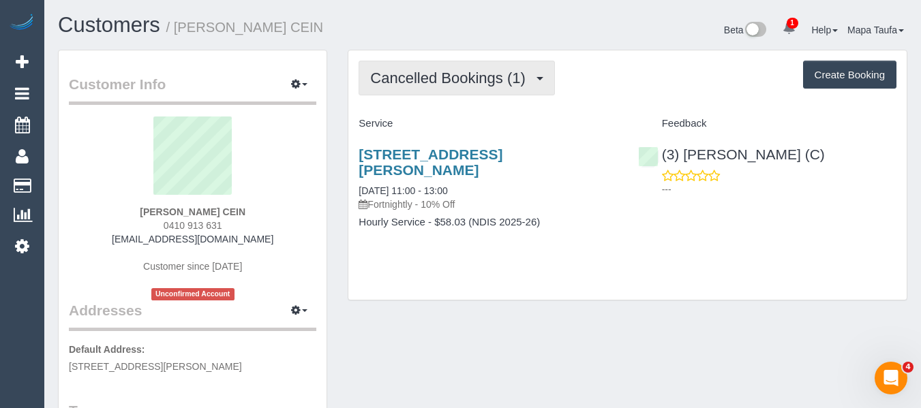
click at [485, 88] on button "Cancelled Bookings (1)" at bounding box center [456, 78] width 196 height 35
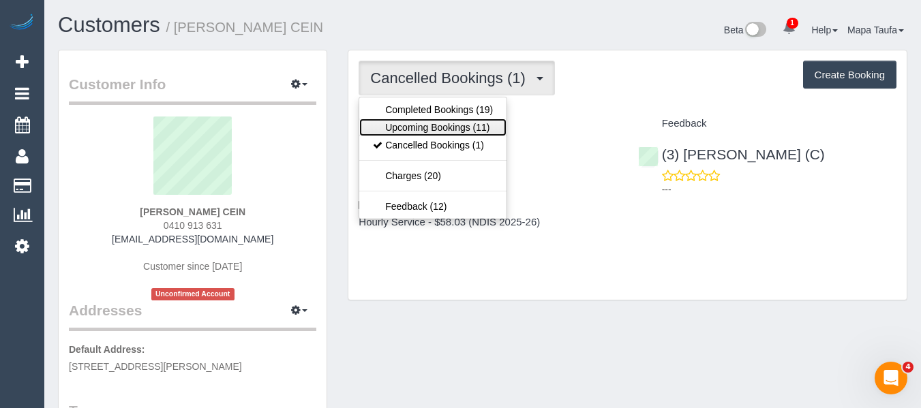
click at [468, 119] on link "Upcoming Bookings (11)" at bounding box center [432, 128] width 147 height 18
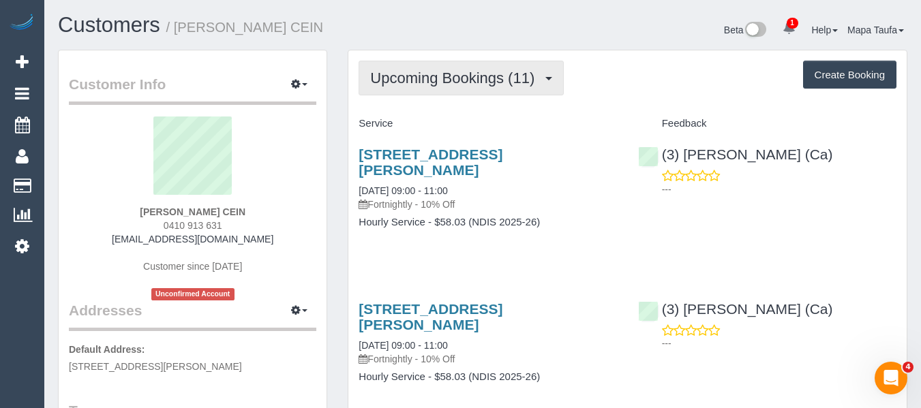
drag, startPoint x: 416, startPoint y: 67, endPoint x: 415, endPoint y: 96, distance: 29.3
click at [416, 69] on button "Upcoming Bookings (11)" at bounding box center [460, 78] width 205 height 35
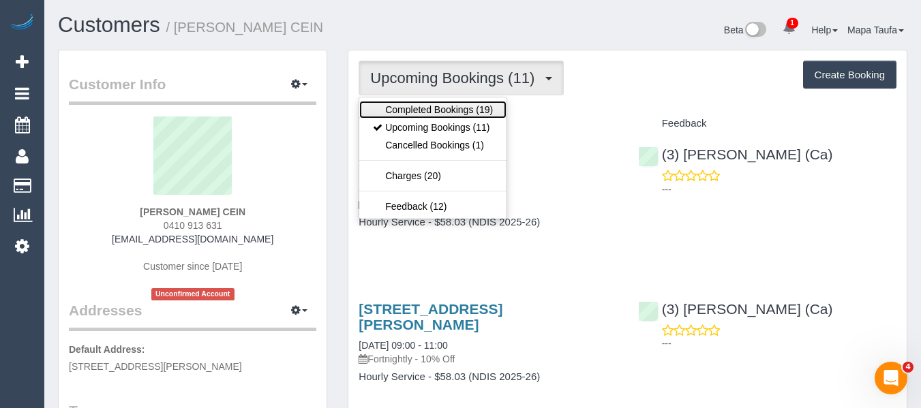
click at [413, 106] on link "Completed Bookings (19)" at bounding box center [432, 110] width 147 height 18
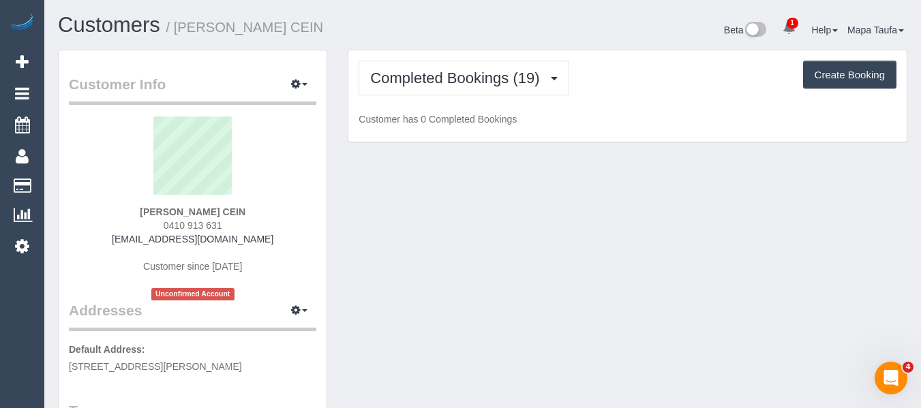
click at [446, 29] on h1 "Customers / Jessica Mills CEIN" at bounding box center [265, 25] width 414 height 23
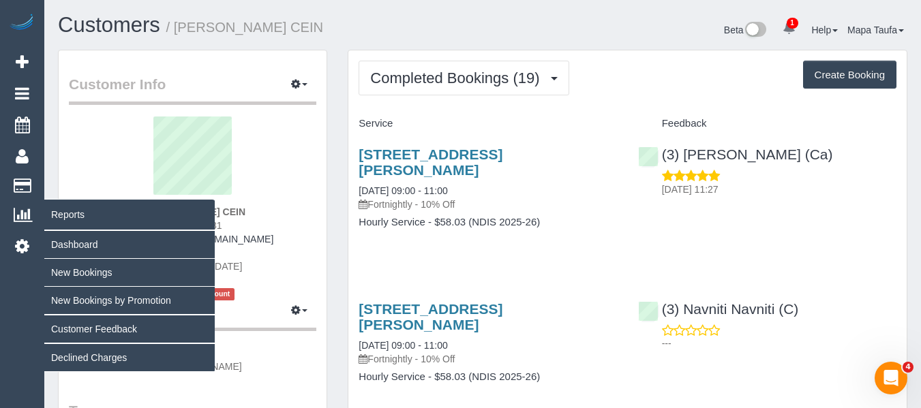
drag, startPoint x: 178, startPoint y: 213, endPoint x: 33, endPoint y: 215, distance: 144.5
click at [144, 214] on div "Jessica Mills CEIN 0410 913 631 jessmills6@gmail.com Customer since 2024 Unconf…" at bounding box center [192, 209] width 247 height 184
copy strong "Jessica Mills CEIN"
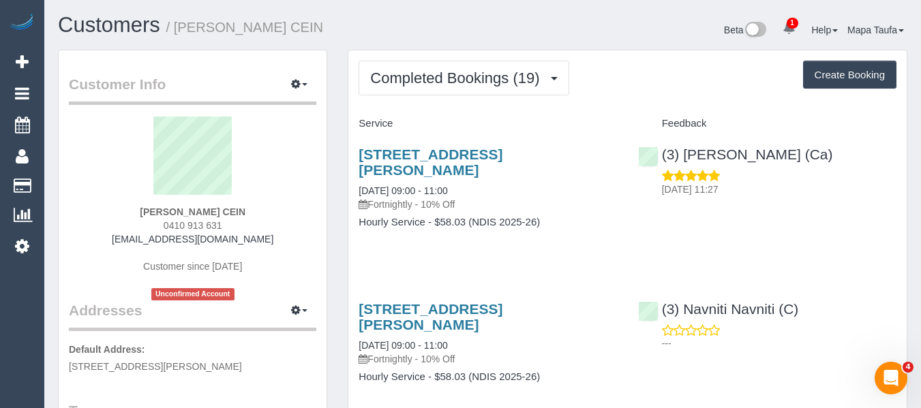
drag, startPoint x: 254, startPoint y: 228, endPoint x: 229, endPoint y: 228, distance: 25.2
click at [237, 228] on div "Jessica Mills CEIN 0410 913 631 jessmills6@gmail.com Customer since 2024 Unconf…" at bounding box center [192, 209] width 247 height 184
drag, startPoint x: 229, startPoint y: 224, endPoint x: 163, endPoint y: 218, distance: 66.4
click at [163, 218] on div "Jessica Mills CEIN 0410 913 631 jessmills6@gmail.com Customer since 2024 Unconf…" at bounding box center [192, 209] width 247 height 184
click at [248, 223] on div "Jessica Mills CEIN 0410 913 631 jessmills6@gmail.com Customer since 2024 Unconf…" at bounding box center [192, 209] width 247 height 184
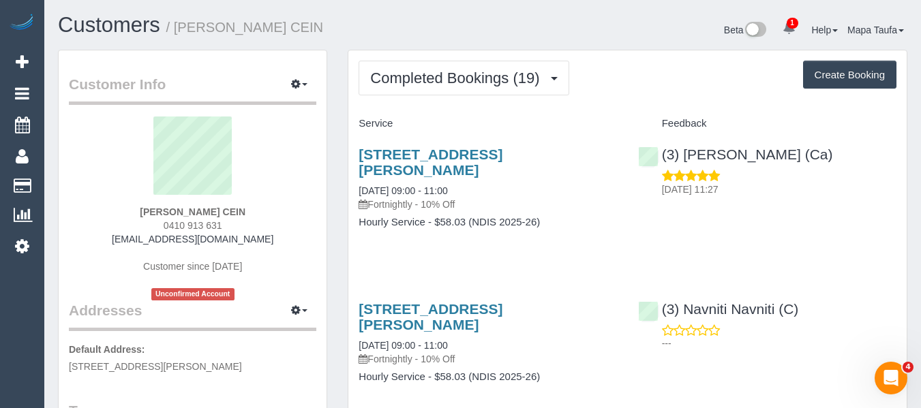
click at [238, 224] on div "Jessica Mills CEIN 0410 913 631 jessmills6@gmail.com Customer since 2024 Unconf…" at bounding box center [192, 209] width 247 height 184
drag, startPoint x: 248, startPoint y: 222, endPoint x: 632, endPoint y: 23, distance: 432.2
click at [160, 224] on div "Jessica Mills CEIN 0410 913 631 jessmills6@gmail.com Customer since 2024 Unconf…" at bounding box center [192, 209] width 247 height 184
copy span "0410 913 631"
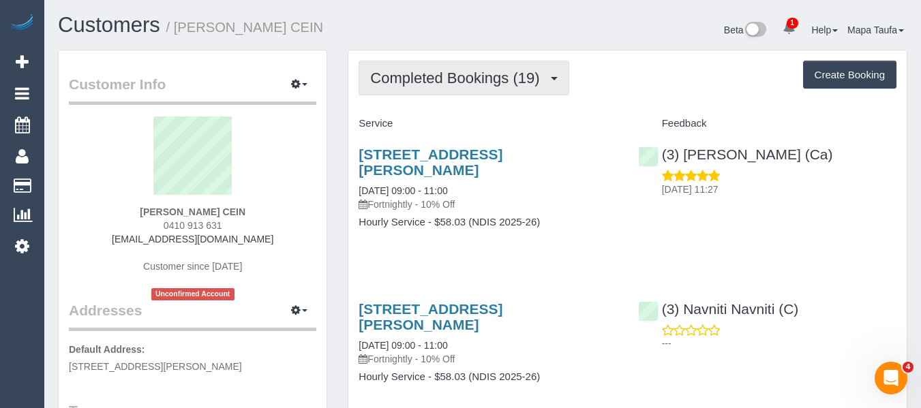
drag, startPoint x: 488, startPoint y: 92, endPoint x: 455, endPoint y: 125, distance: 46.7
click at [485, 93] on button "Completed Bookings (19)" at bounding box center [463, 78] width 210 height 35
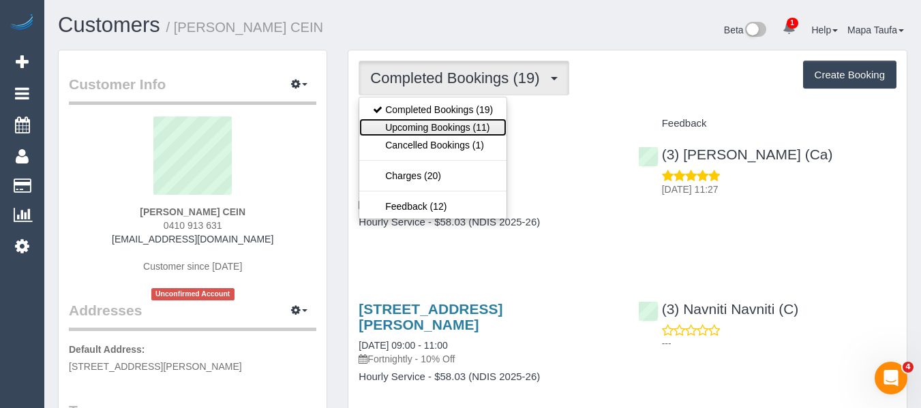
click at [448, 128] on link "Upcoming Bookings (11)" at bounding box center [432, 128] width 147 height 18
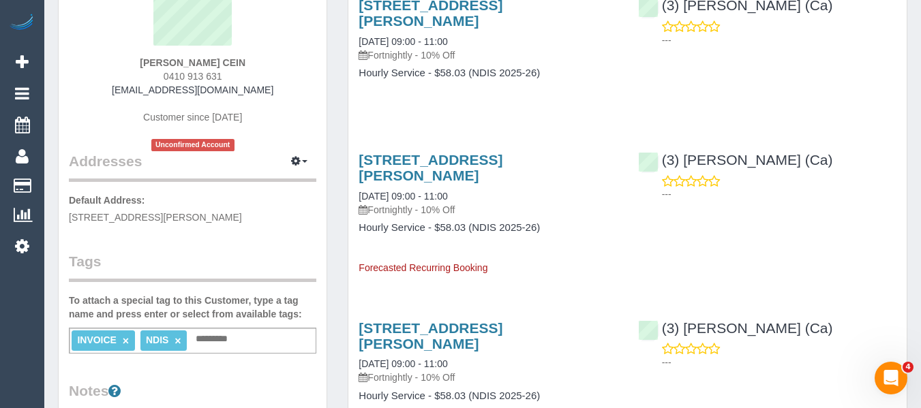
scroll to position [204, 0]
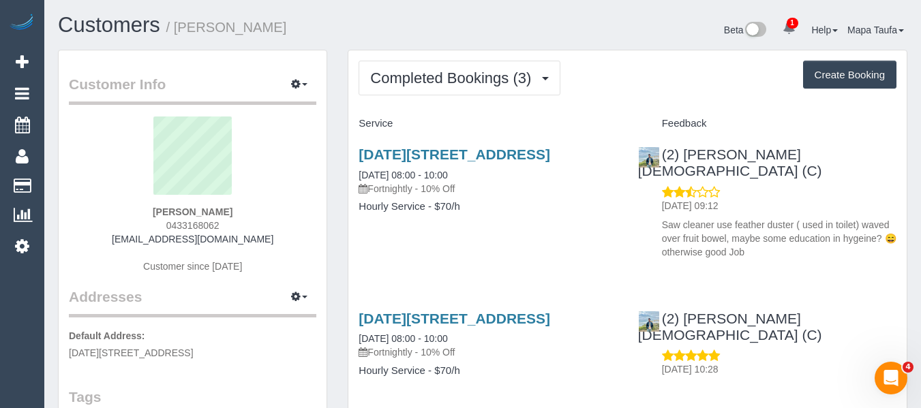
click at [425, 213] on div "3 May Street, Coburg, VIC 3058 09/08/2025 08:00 - 10:00 Fortnightly - 10% Off H…" at bounding box center [487, 187] width 279 height 105
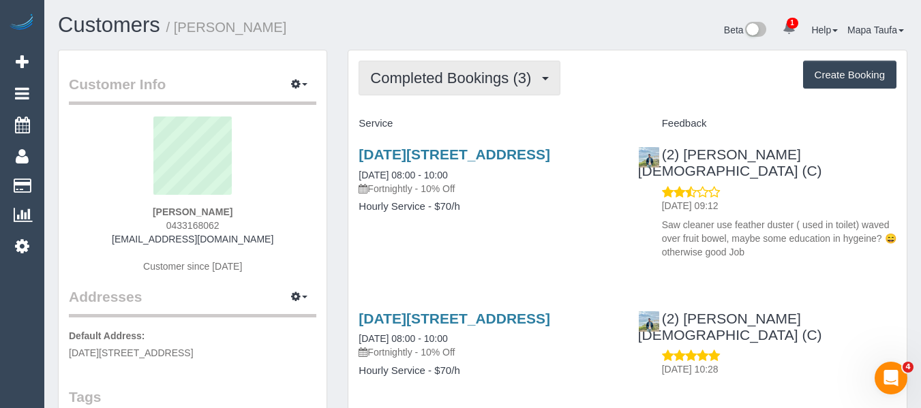
click at [444, 78] on span "Completed Bookings (3)" at bounding box center [454, 78] width 168 height 17
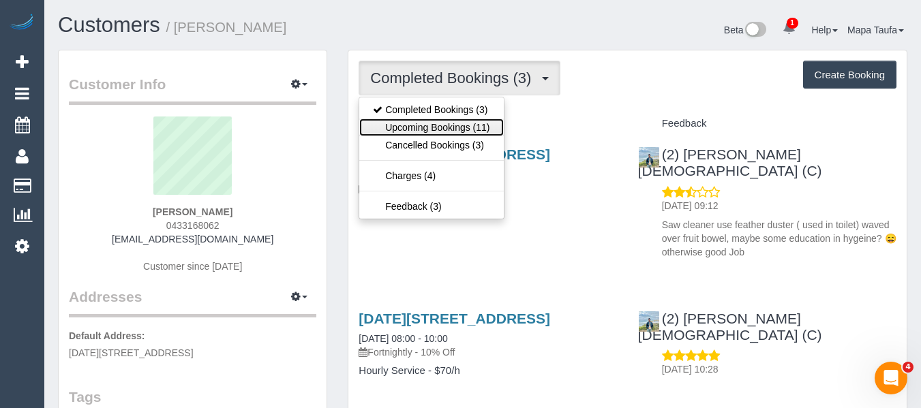
click at [431, 127] on link "Upcoming Bookings (11)" at bounding box center [431, 128] width 144 height 18
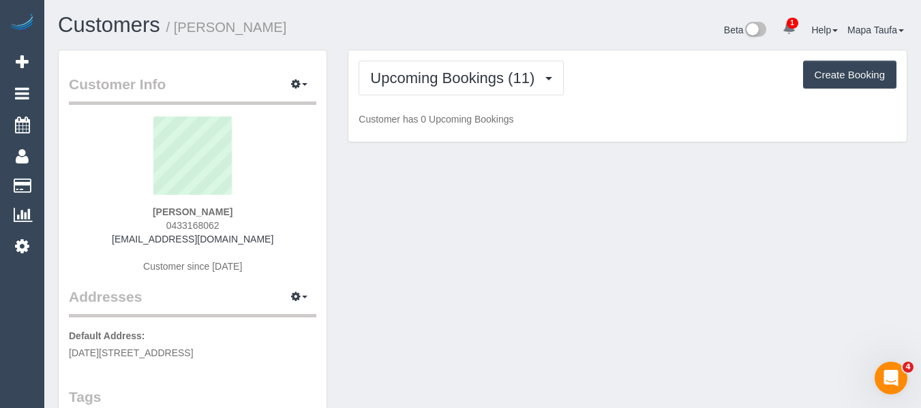
click at [465, 35] on h1 "Customers / Kim Mason" at bounding box center [265, 25] width 414 height 23
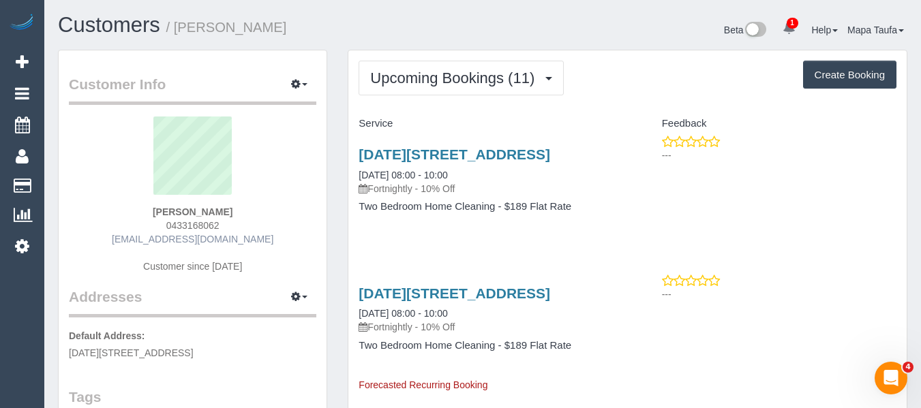
drag, startPoint x: 279, startPoint y: 238, endPoint x: 136, endPoint y: 244, distance: 143.9
click at [129, 242] on div "Kim Mason 0433168062 kimmason66@hotmail.com Customer since 2023" at bounding box center [192, 202] width 247 height 170
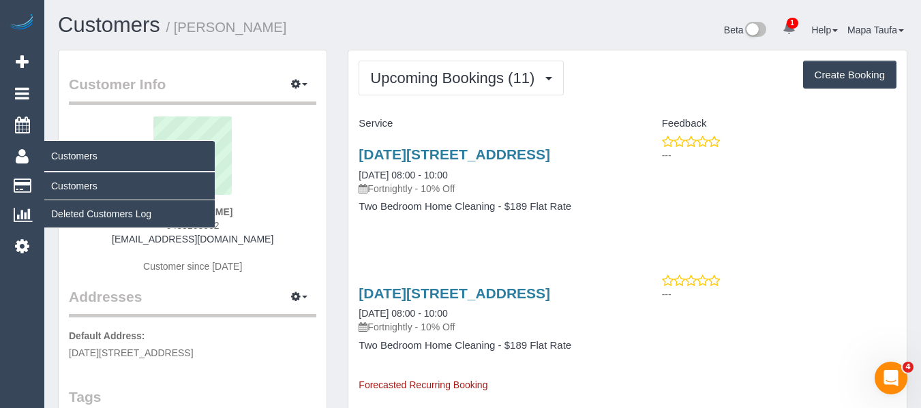
copy link "kimmason66@hotmail.com"
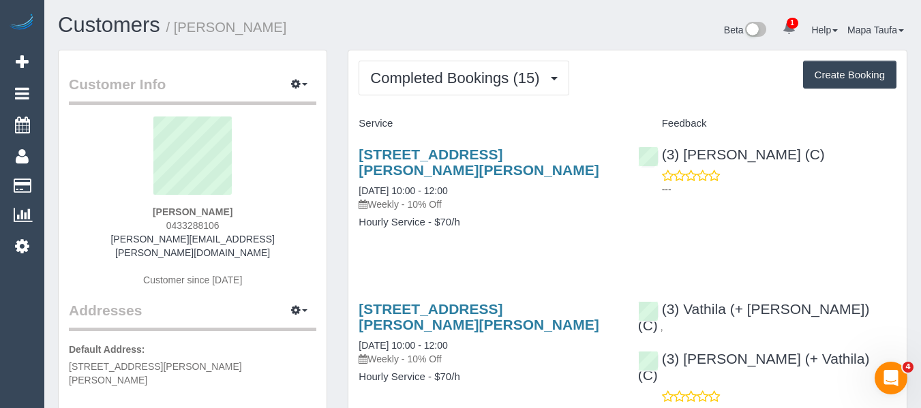
drag, startPoint x: 243, startPoint y: 215, endPoint x: 174, endPoint y: 211, distance: 68.9
click at [174, 211] on div "Chris Nash 0433288106 chris.h.nash@gmail.com Customer since 2025" at bounding box center [192, 209] width 247 height 184
click at [174, 211] on strong "Chris Nash" at bounding box center [193, 211] width 80 height 11
drag, startPoint x: 231, startPoint y: 213, endPoint x: 163, endPoint y: 211, distance: 68.2
click at [163, 211] on div "Chris Nash 0433288106 chris.h.nash@gmail.com Customer since 2025" at bounding box center [192, 209] width 247 height 184
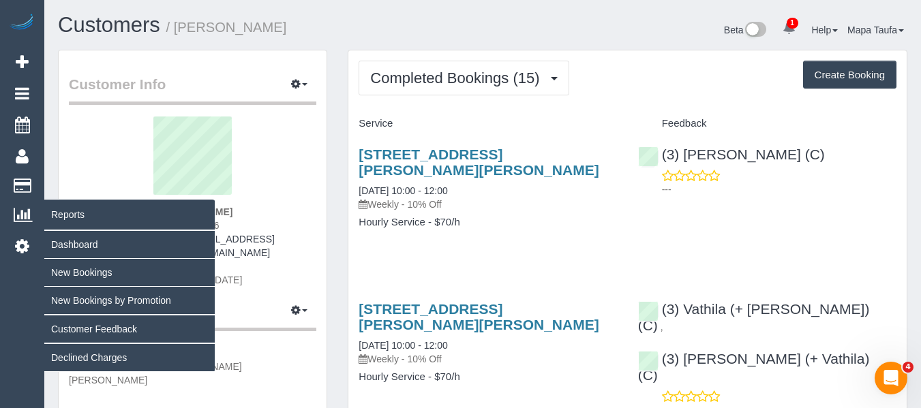
copy strong "Chris Nash"
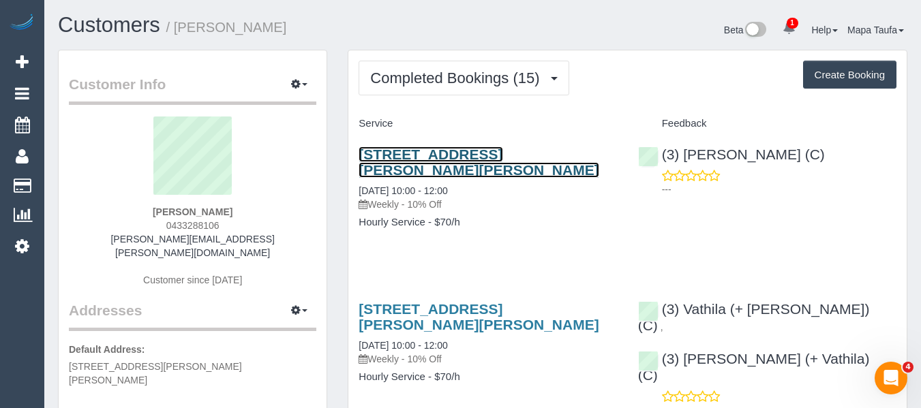
click at [407, 162] on link "Unit 6 1233 Glen Huntly Road, Carnegie, VIC 3163" at bounding box center [478, 162] width 240 height 31
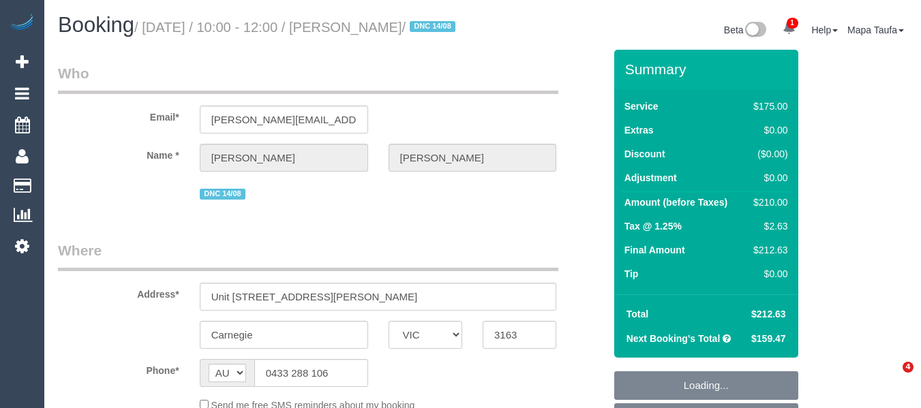
select select "VIC"
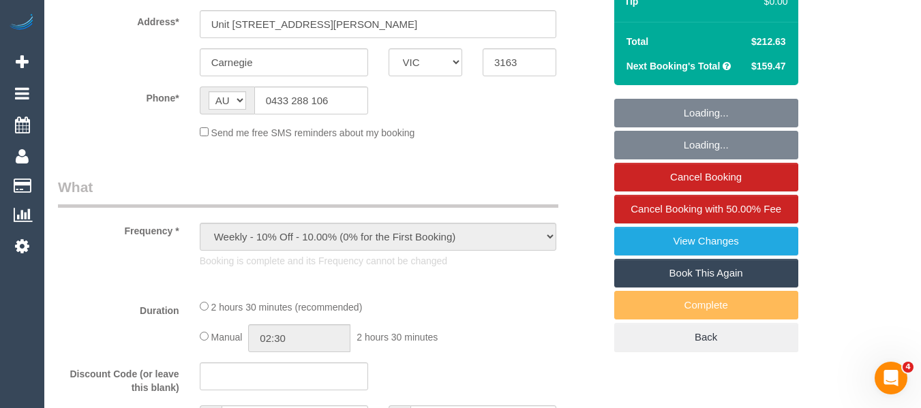
select select "string:stripe-pm_1RISRj2GScqysDRVdfWkrOql"
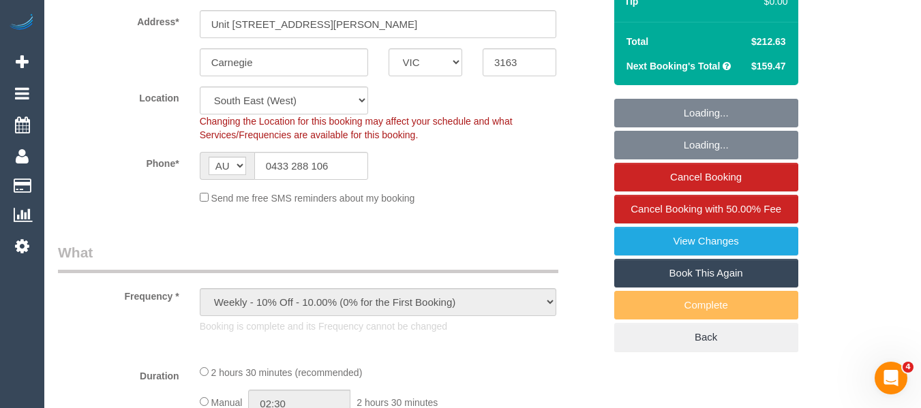
select select "object:604"
select select "150"
select select "number:29"
select select "number:15"
select select "number:19"
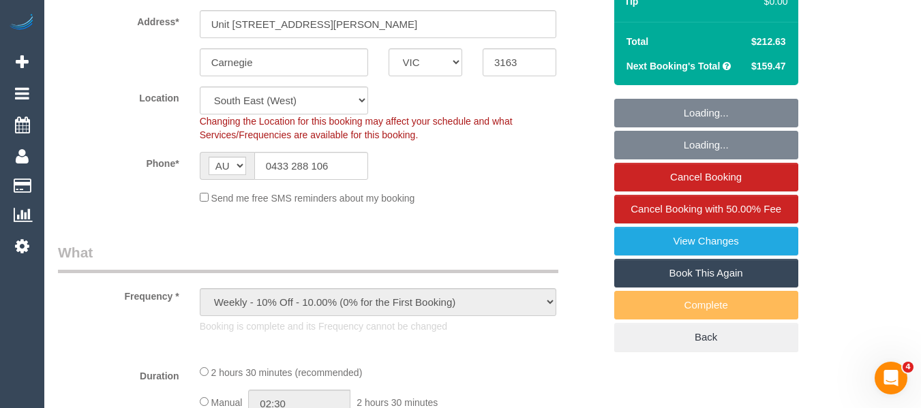
select select "number:24"
select select "number:33"
select select "number:11"
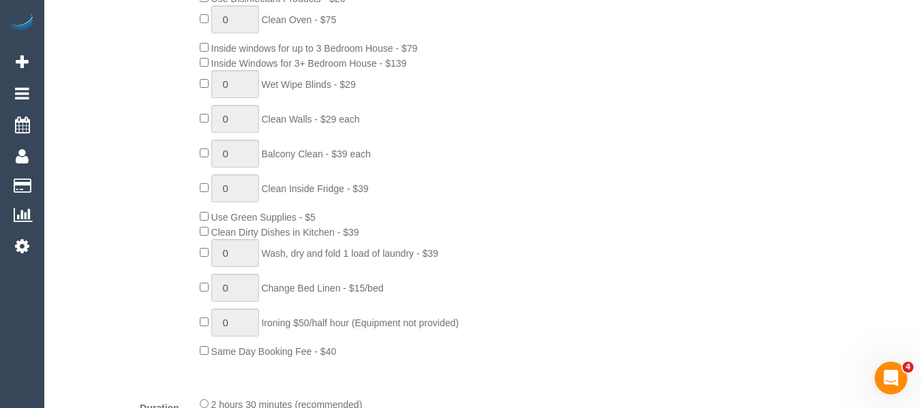
scroll to position [741, 0]
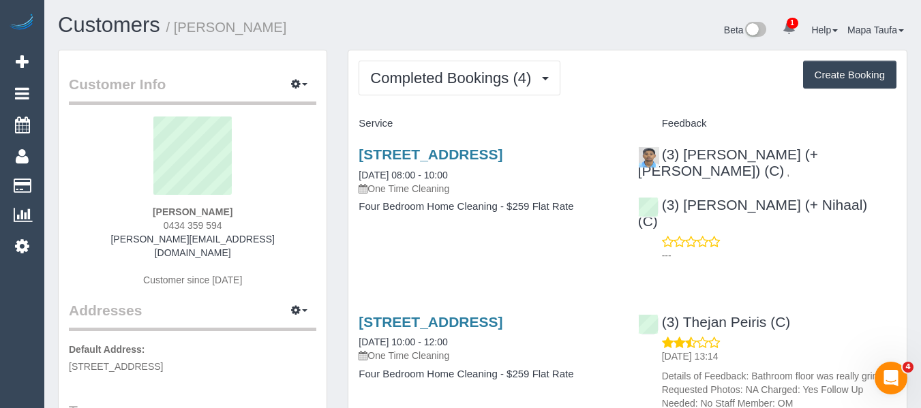
click at [331, 29] on h1 "Customers / Belinda Fehlberg" at bounding box center [265, 25] width 414 height 23
click at [412, 150] on link "644 Station St, Carlton North, VIC 3054" at bounding box center [430, 155] width 144 height 16
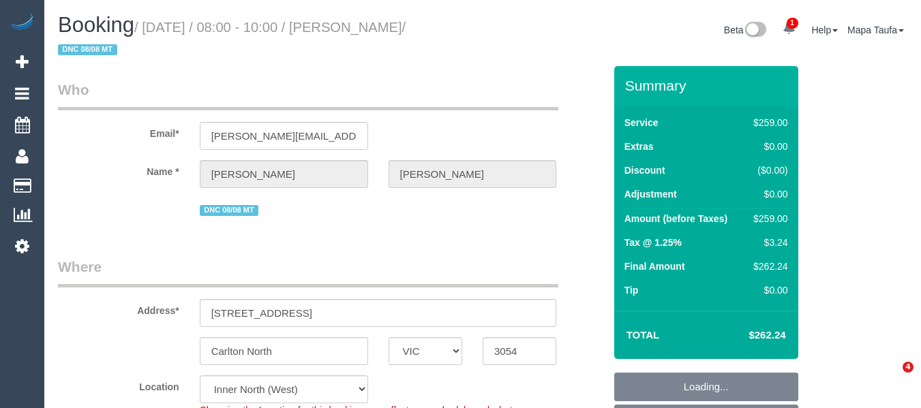
select select "VIC"
select select "string:stripe-pm_1Rprox2GScqysDRVQotaIkMi"
select select "number:27"
select select "number:14"
select select "number:19"
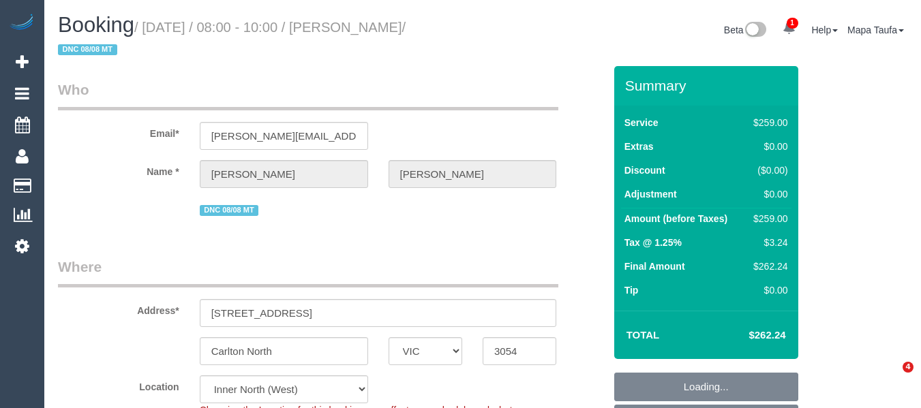
select select "number:24"
select select "number:11"
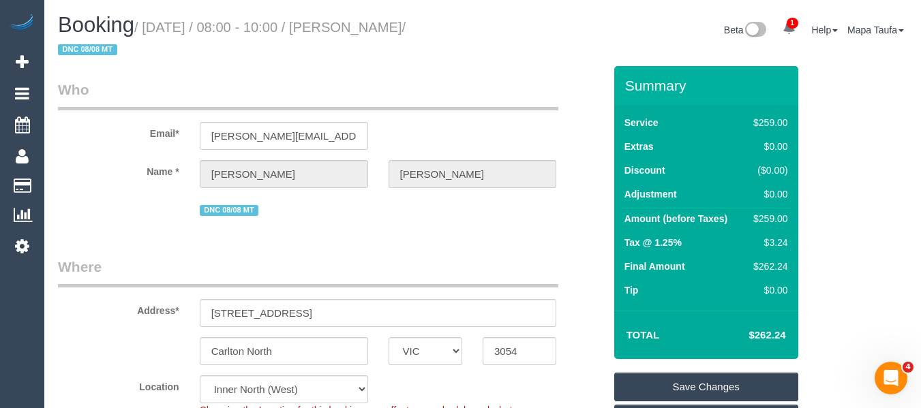
scroll to position [273, 0]
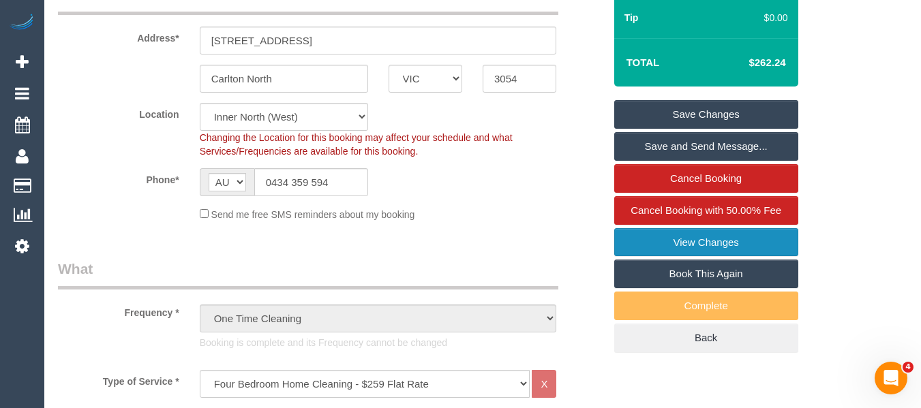
click at [706, 236] on link "View Changes" at bounding box center [706, 242] width 184 height 29
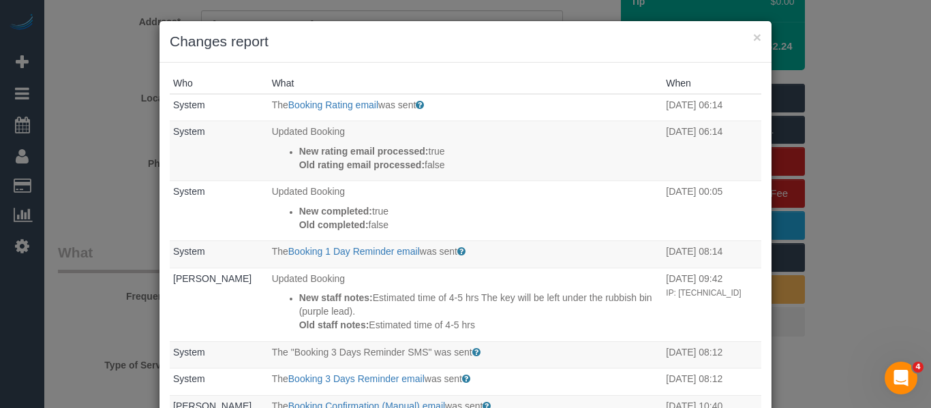
click at [756, 35] on div "× Changes report" at bounding box center [465, 42] width 612 height 42
click at [756, 39] on button "×" at bounding box center [757, 37] width 8 height 14
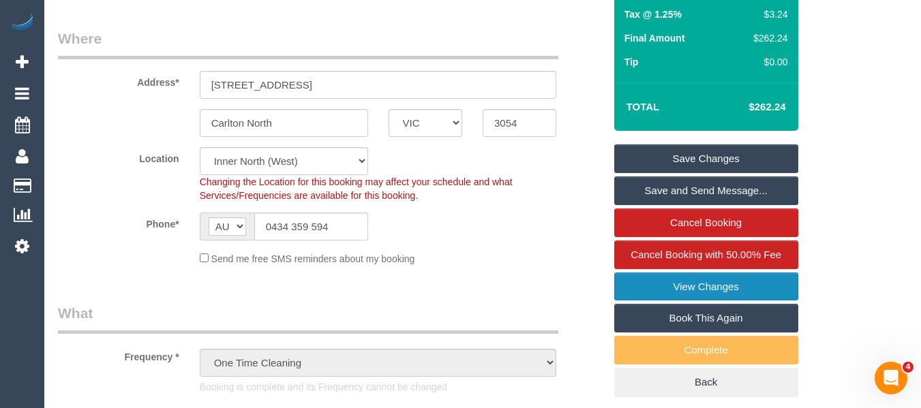
scroll to position [204, 0]
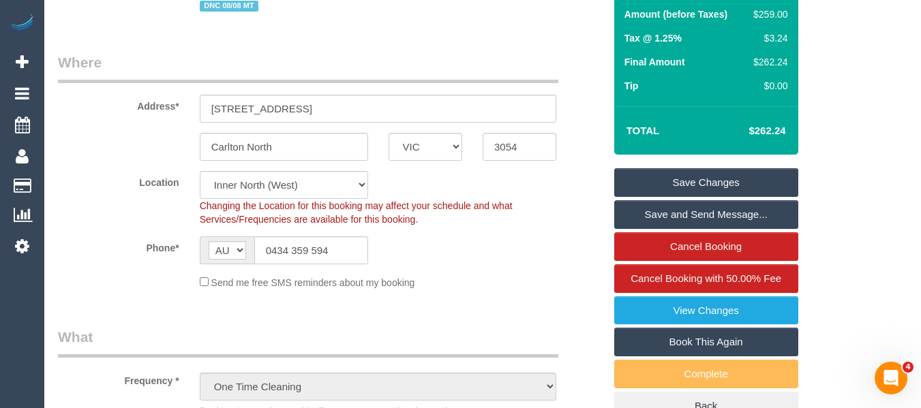
drag, startPoint x: 789, startPoint y: 129, endPoint x: 755, endPoint y: 125, distance: 34.2
click at [755, 125] on td "$262.24" at bounding box center [746, 131] width 89 height 34
copy h4 "262.24"
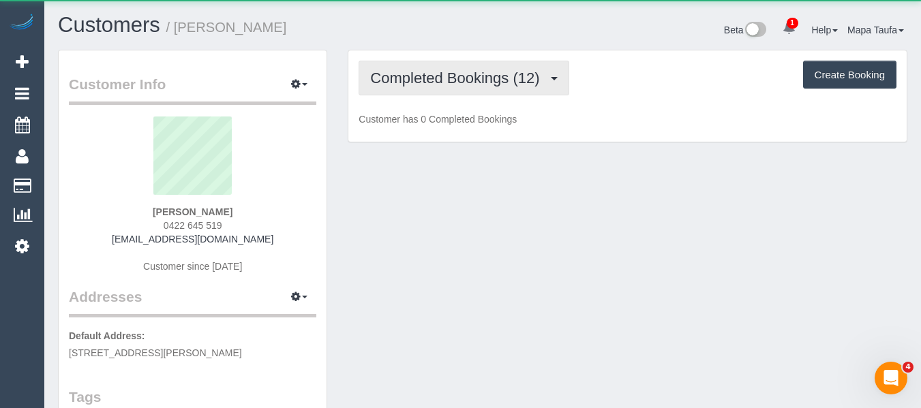
drag, startPoint x: 408, startPoint y: 74, endPoint x: 414, endPoint y: 99, distance: 26.0
click at [408, 74] on span "Completed Bookings (12)" at bounding box center [458, 78] width 176 height 17
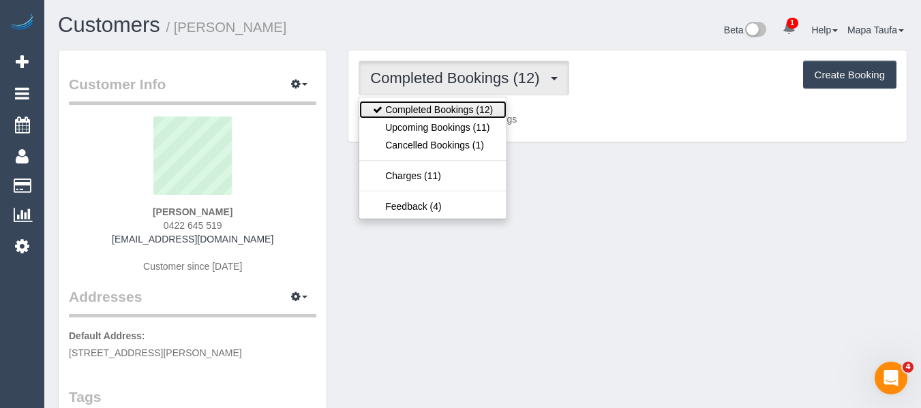
click at [415, 116] on link "Completed Bookings (12)" at bounding box center [432, 110] width 147 height 18
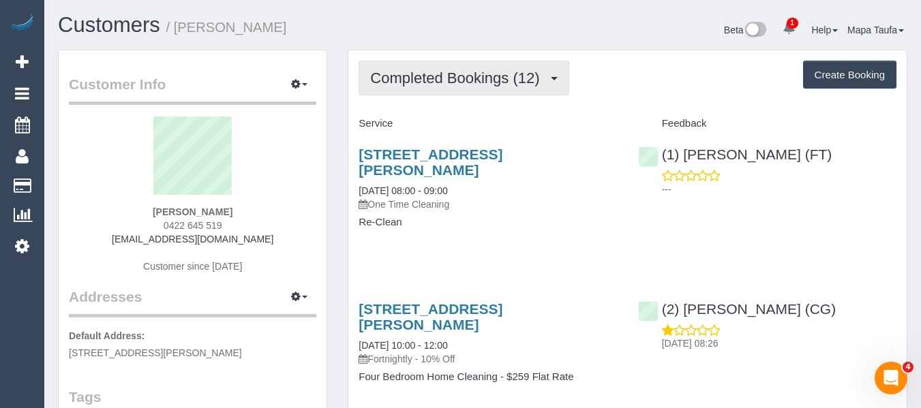
click at [435, 62] on button "Completed Bookings (12)" at bounding box center [463, 78] width 210 height 35
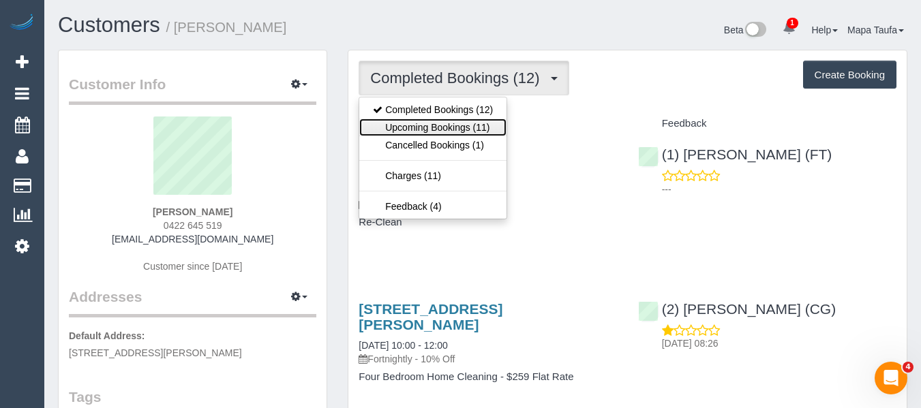
click at [444, 122] on link "Upcoming Bookings (11)" at bounding box center [432, 128] width 147 height 18
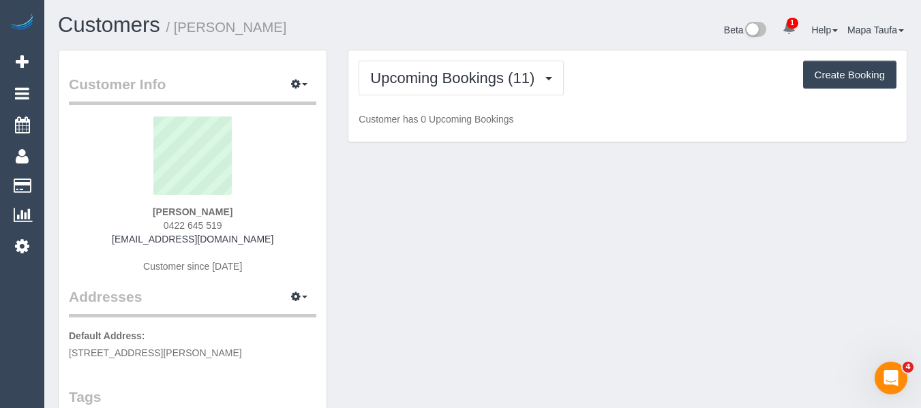
click at [470, 50] on div "Upcoming Bookings (11) Completed Bookings (12) Upcoming Bookings (11) Cancelled…" at bounding box center [627, 96] width 558 height 92
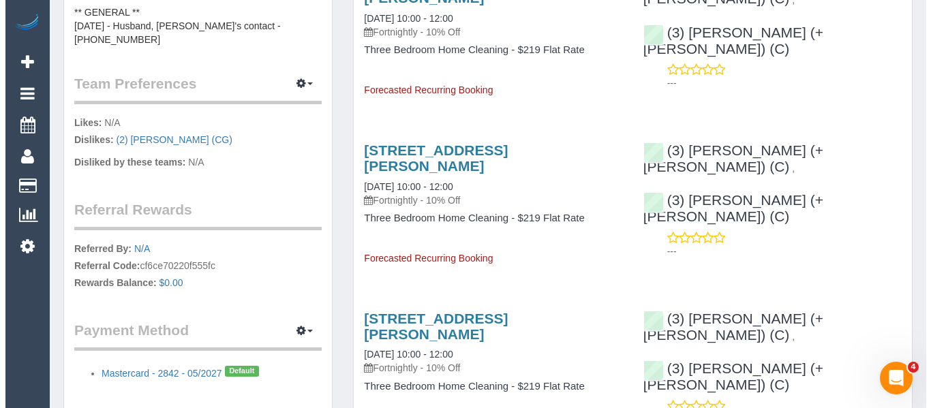
scroll to position [681, 0]
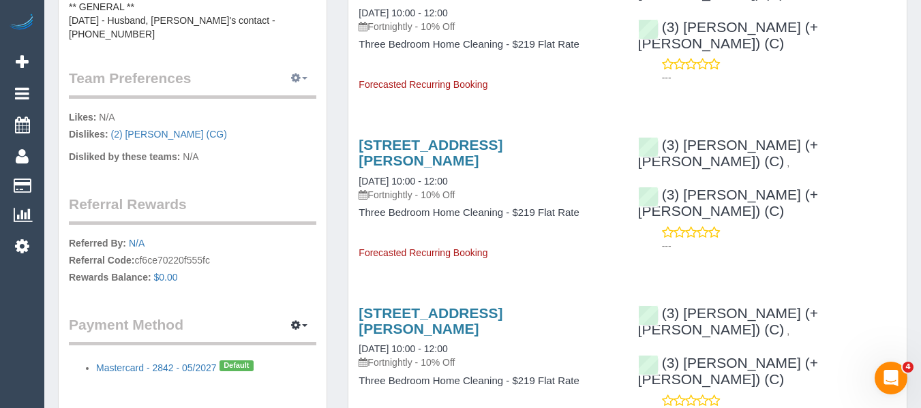
click at [284, 72] on button "button" at bounding box center [299, 78] width 34 height 21
click at [285, 95] on link "Manage Preferences" at bounding box center [258, 104] width 116 height 18
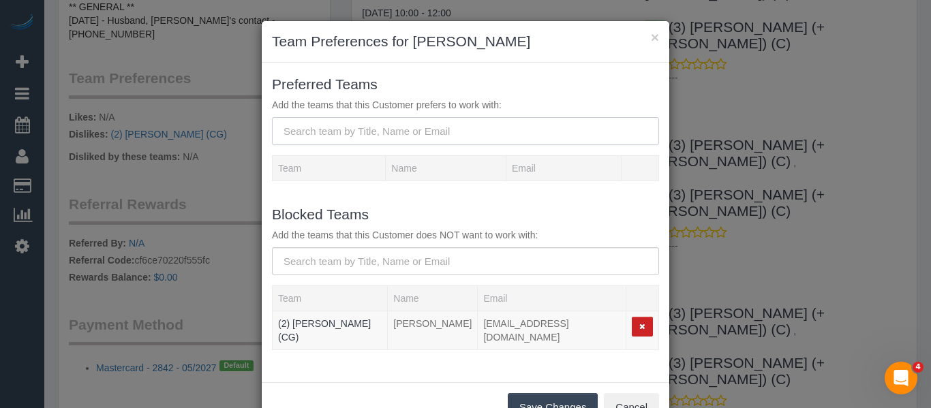
click at [310, 127] on input "text" at bounding box center [465, 131] width 387 height 28
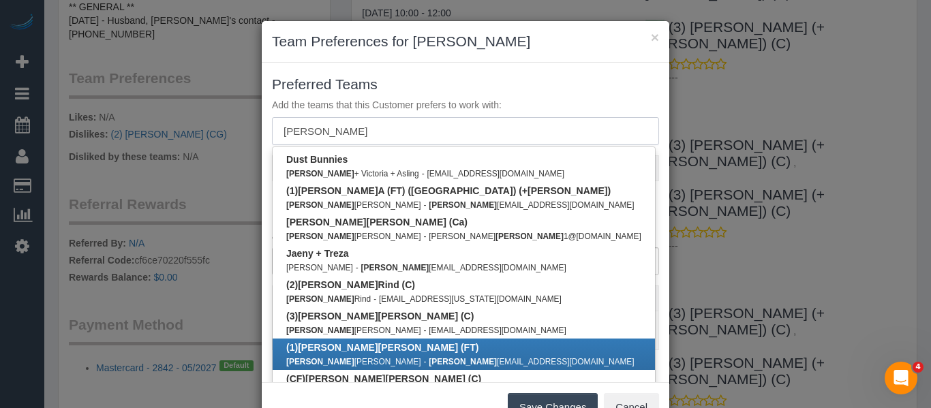
type input "sarah"
click at [351, 340] on link "(1) Sarah Slattery (FT) Sarah Slattery - sarah slattery222@yahoo.com" at bounding box center [464, 354] width 382 height 31
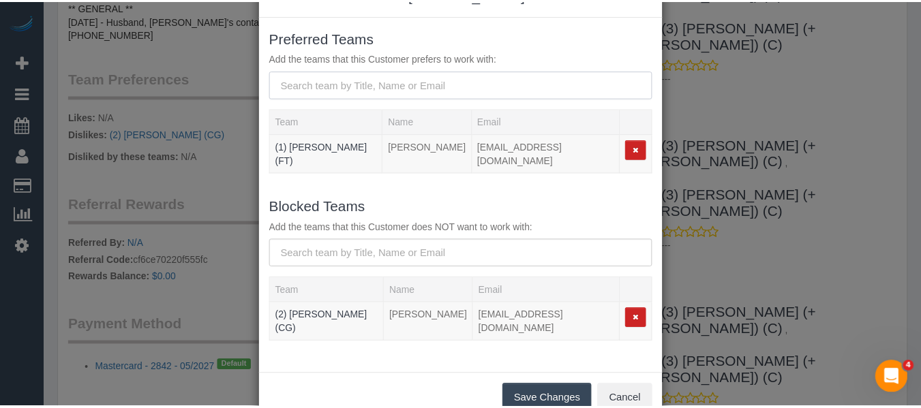
scroll to position [68, 0]
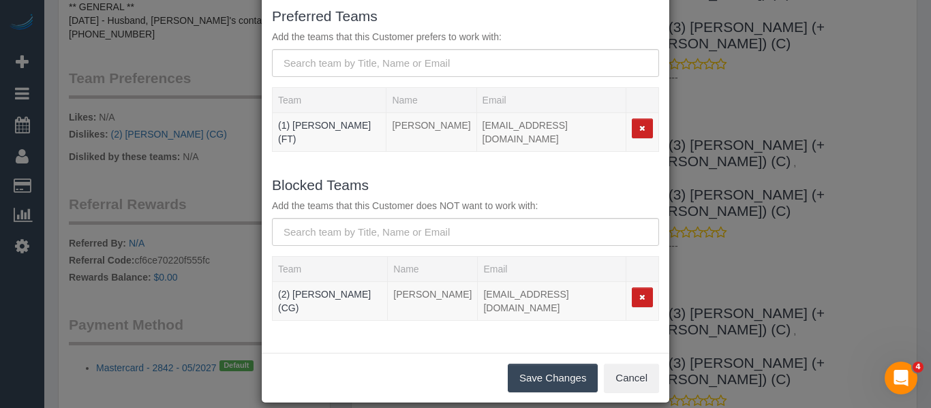
click at [524, 364] on button "Save Changes" at bounding box center [553, 378] width 90 height 29
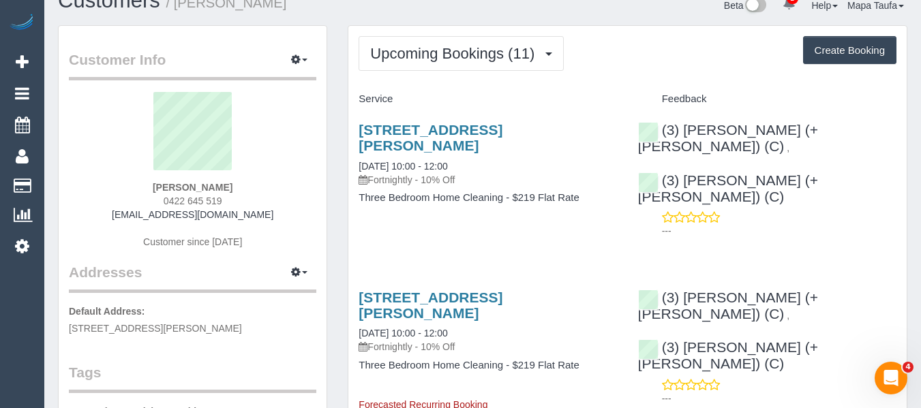
scroll to position [0, 0]
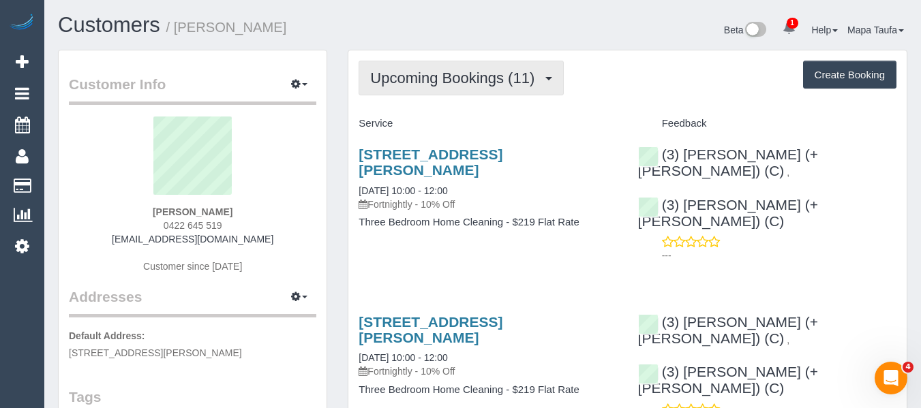
click at [412, 76] on span "Upcoming Bookings (11)" at bounding box center [455, 78] width 171 height 17
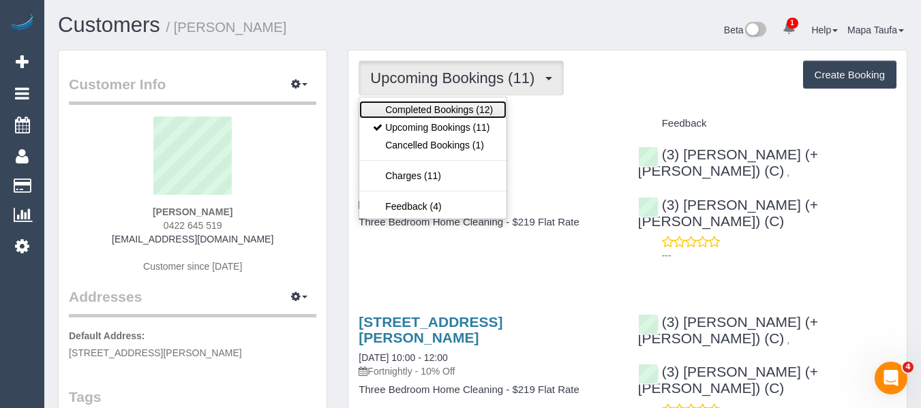
click at [407, 106] on link "Completed Bookings (12)" at bounding box center [432, 110] width 147 height 18
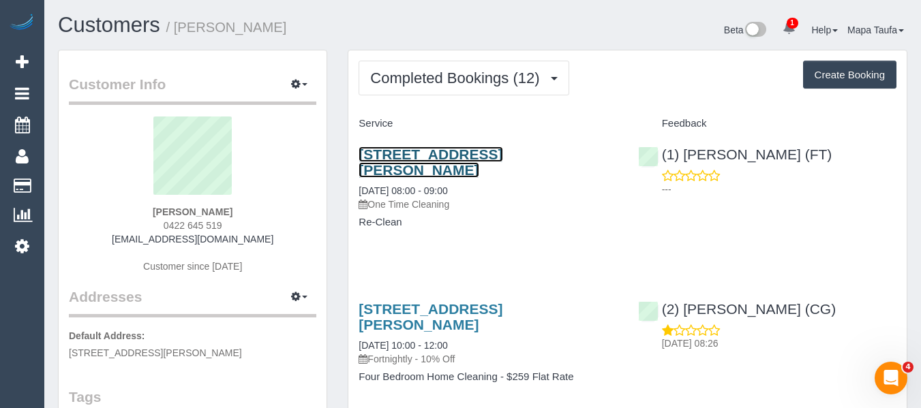
click at [399, 154] on link "24 Cuthbert Rd, Reservoir, VIC 3073" at bounding box center [430, 162] width 144 height 31
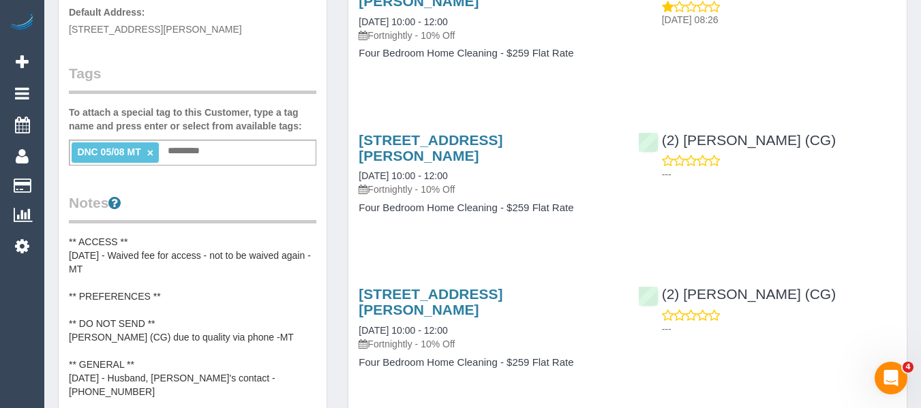
scroll to position [341, 0]
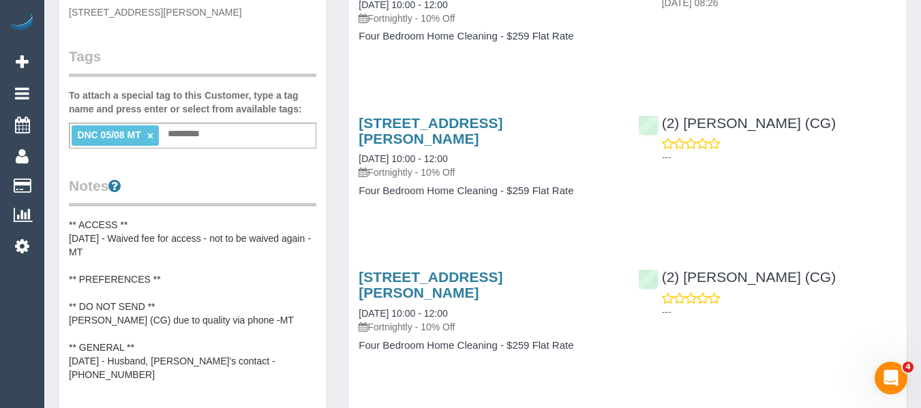
click at [151, 137] on link "×" at bounding box center [150, 136] width 6 height 12
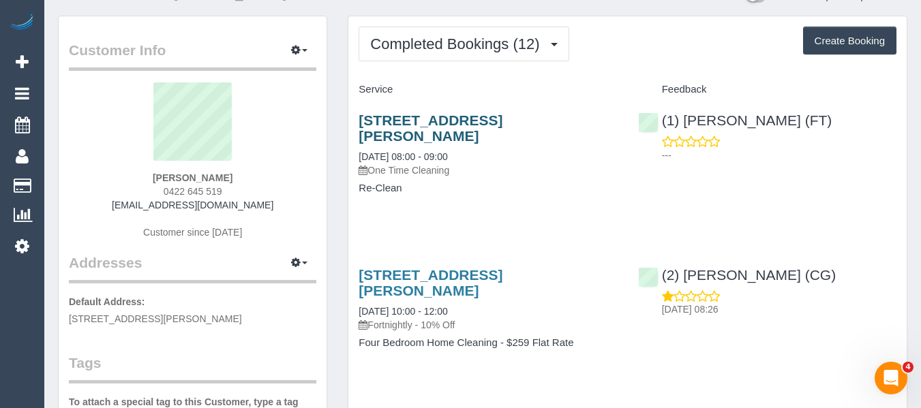
scroll to position [0, 0]
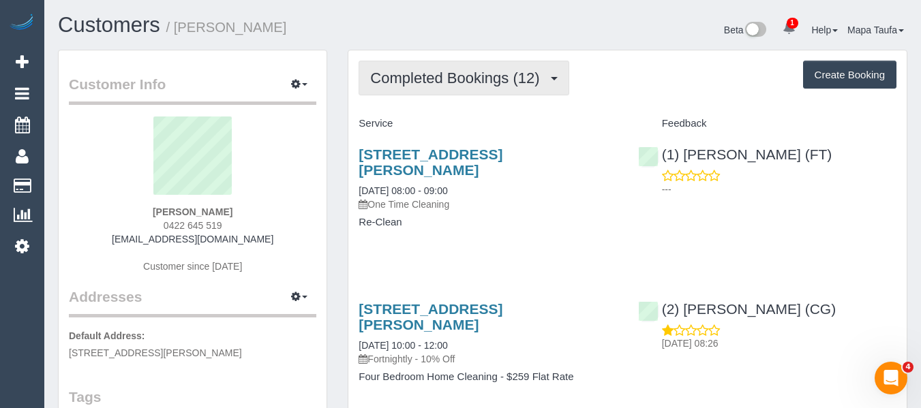
click at [419, 90] on button "Completed Bookings (12)" at bounding box center [463, 78] width 210 height 35
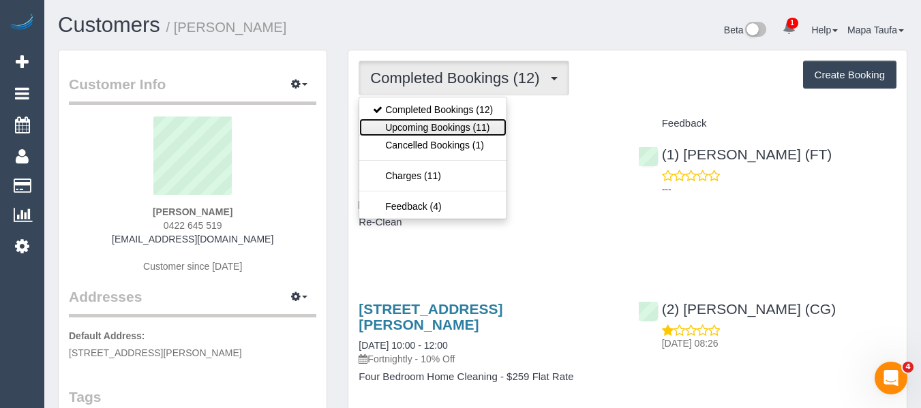
click at [409, 132] on link "Upcoming Bookings (11)" at bounding box center [432, 128] width 147 height 18
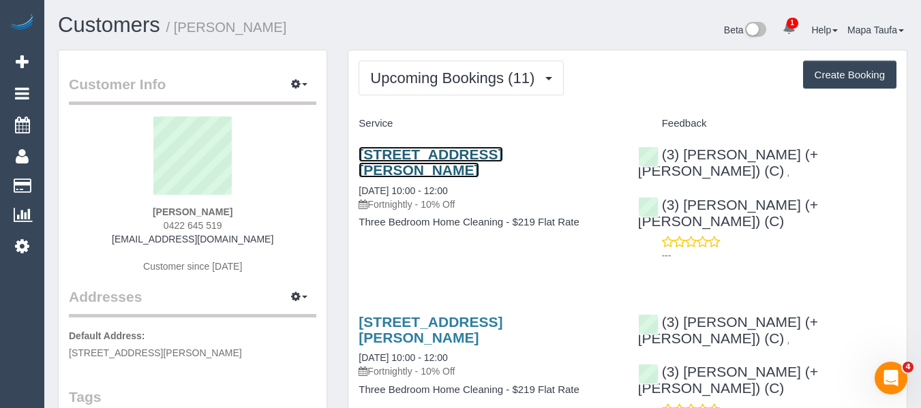
click at [406, 156] on link "24 Cuthbert Rd, Reservoir, VIC 3073" at bounding box center [430, 162] width 144 height 31
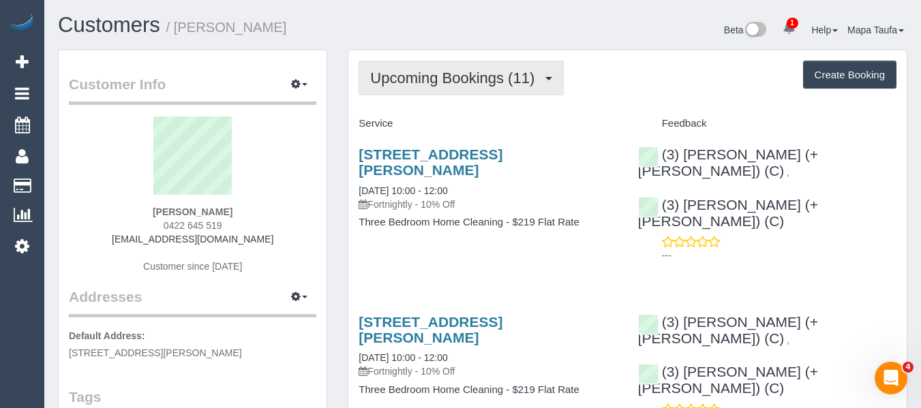
drag, startPoint x: 430, startPoint y: 63, endPoint x: 414, endPoint y: 87, distance: 28.5
click at [429, 63] on button "Upcoming Bookings (11)" at bounding box center [460, 78] width 205 height 35
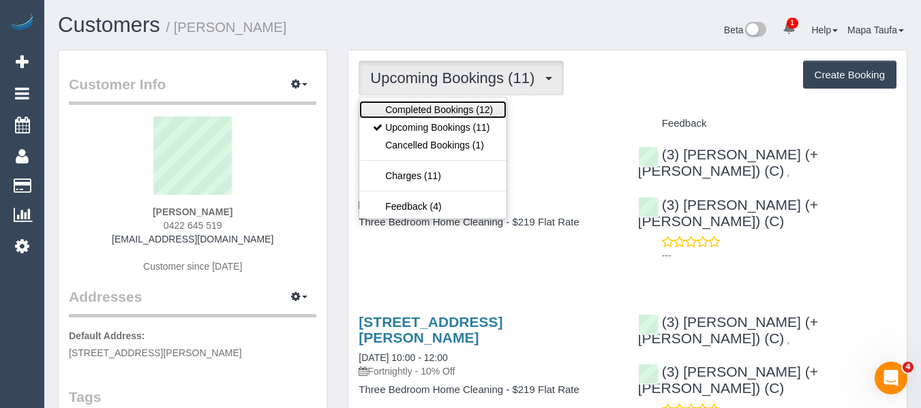
click at [412, 104] on link "Completed Bookings (12)" at bounding box center [432, 110] width 147 height 18
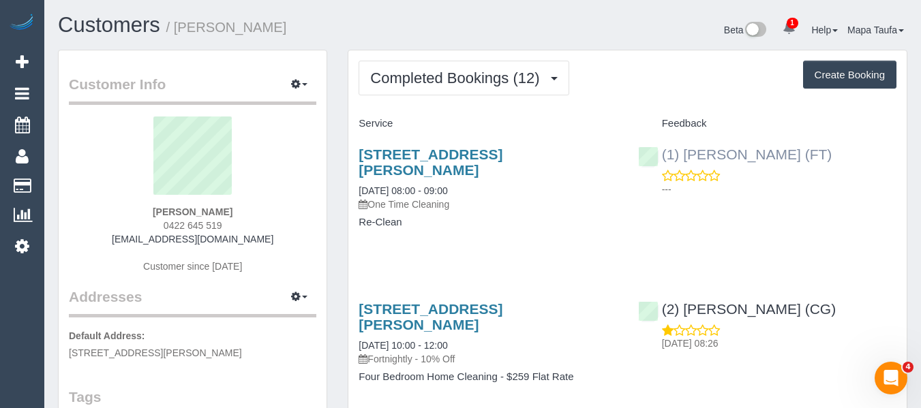
drag, startPoint x: 826, startPoint y: 159, endPoint x: 686, endPoint y: 150, distance: 140.0
click at [686, 150] on div "(1) Sarah Slattery (FT) ---" at bounding box center [767, 168] width 279 height 67
copy link "Sarah Slattery (FT)"
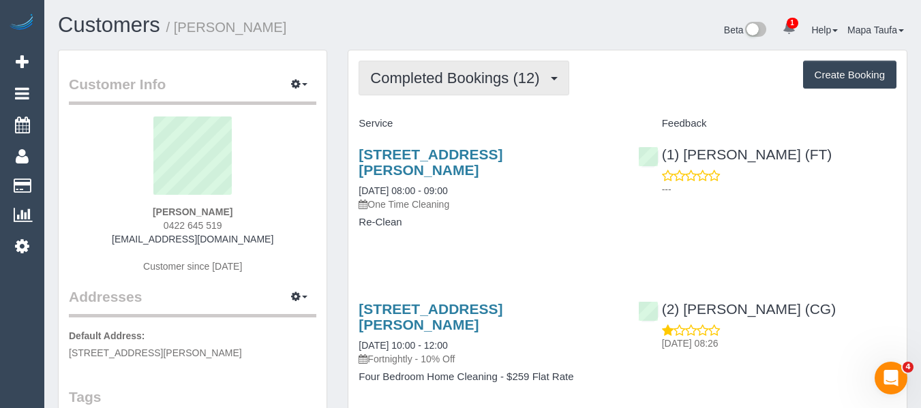
click at [388, 76] on span "Completed Bookings (12)" at bounding box center [458, 78] width 176 height 17
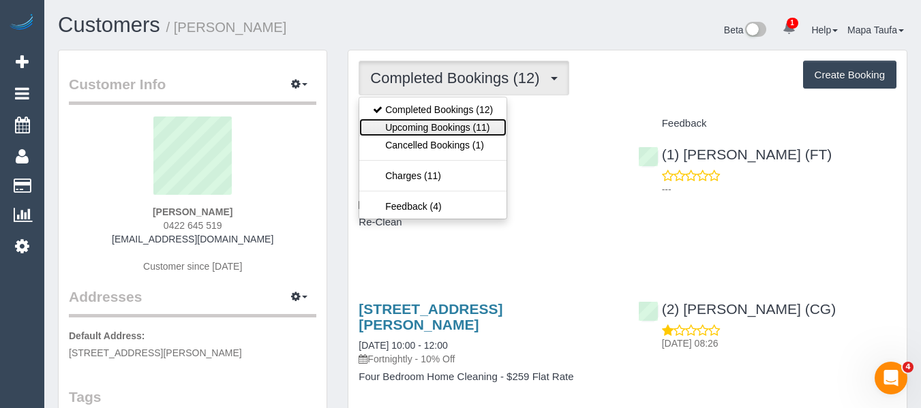
click at [403, 125] on link "Upcoming Bookings (11)" at bounding box center [432, 128] width 147 height 18
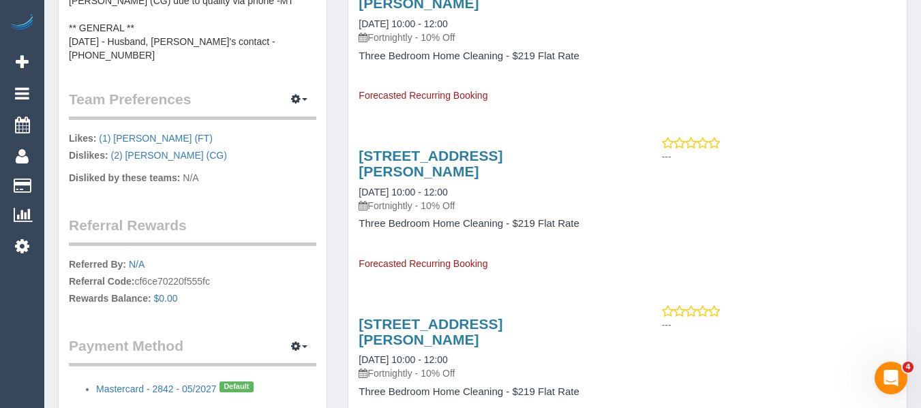
scroll to position [681, 0]
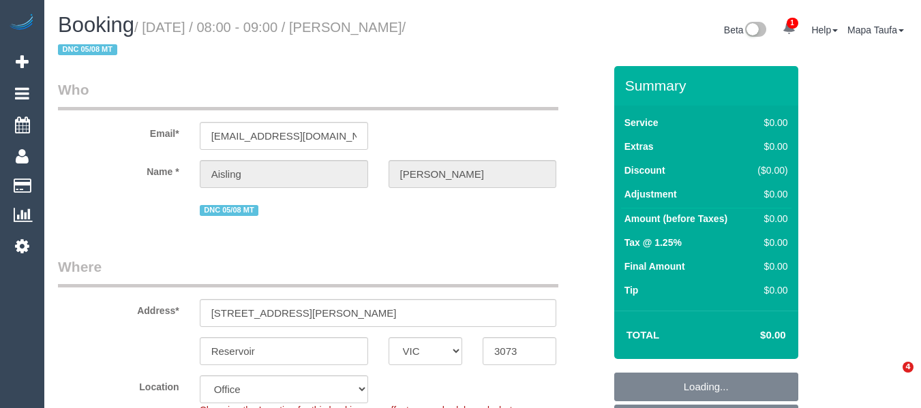
select select "VIC"
select select "number:28"
select select "number:14"
select select "number:18"
select select "number:24"
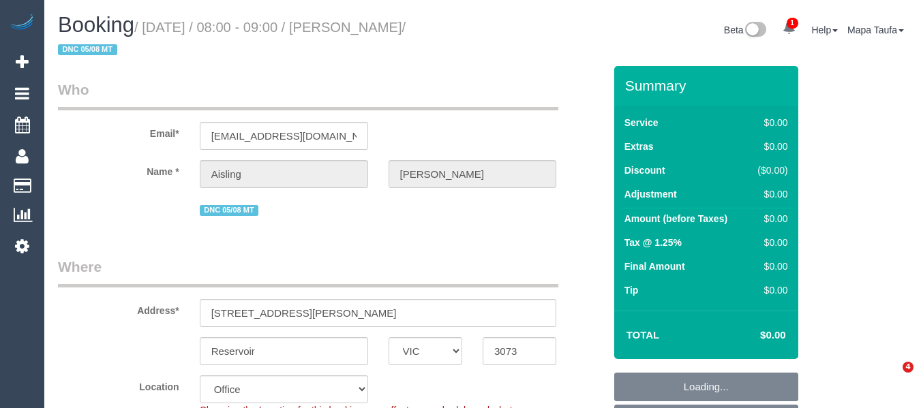
select select "number:34"
select select "number:11"
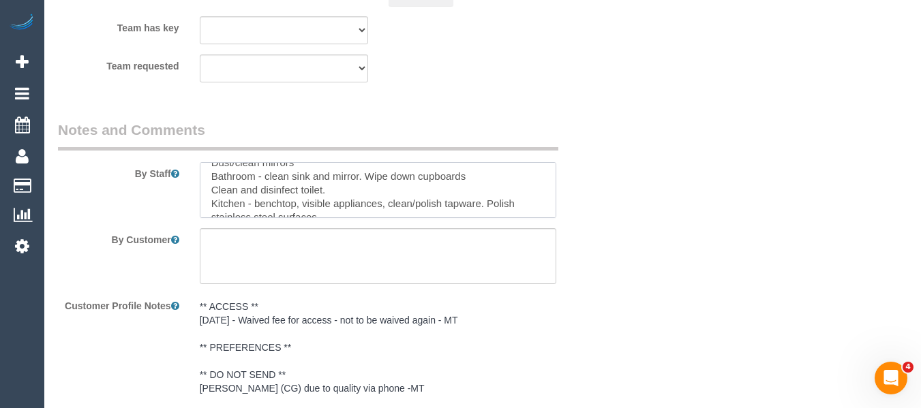
scroll to position [177, 0]
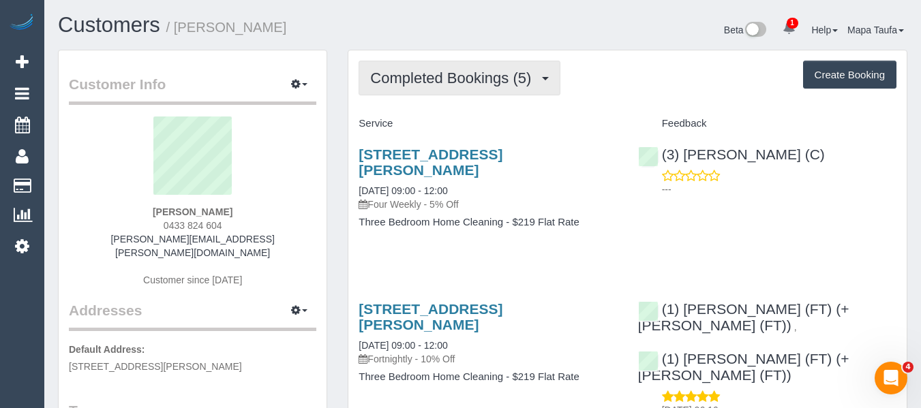
click at [478, 83] on span "Completed Bookings (5)" at bounding box center [454, 78] width 168 height 17
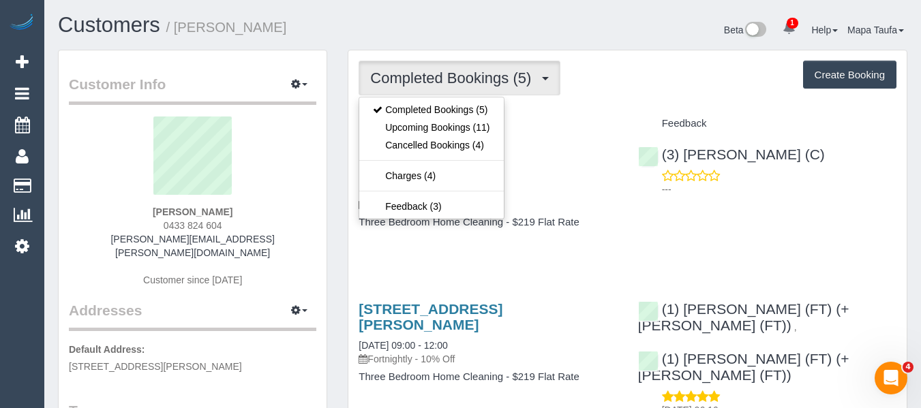
drag, startPoint x: 577, startPoint y: 93, endPoint x: 502, endPoint y: 149, distance: 93.0
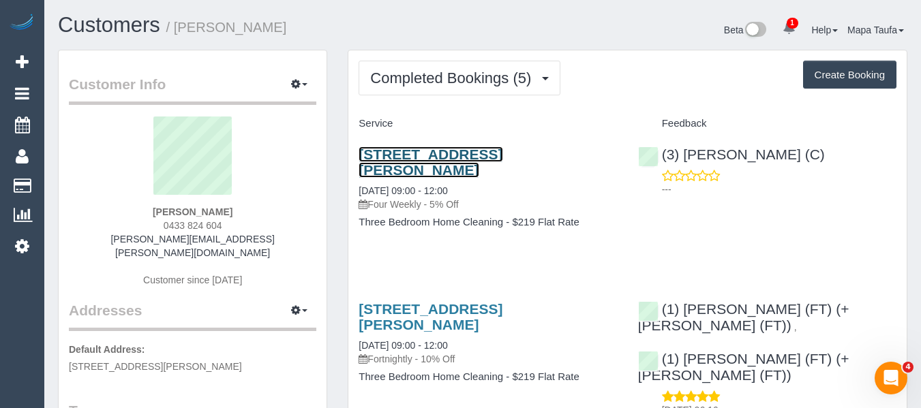
click at [502, 150] on link "68 Anderson St, Yarraville, VIC 3013" at bounding box center [430, 162] width 144 height 31
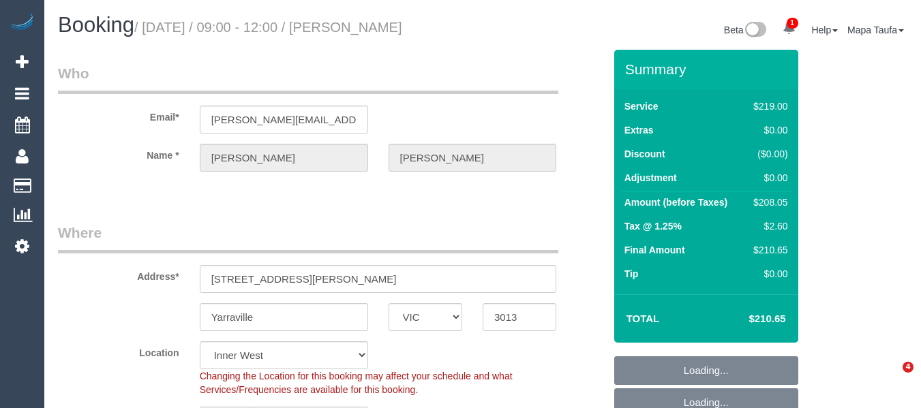
select select "VIC"
select select "number:30"
select select "number:16"
select select "number:19"
select select "number:22"
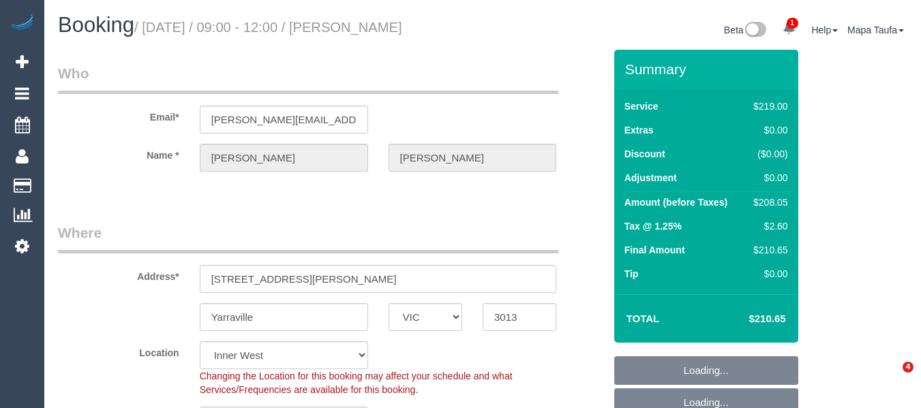
select select "number:34"
select select "number:13"
select select "object:1579"
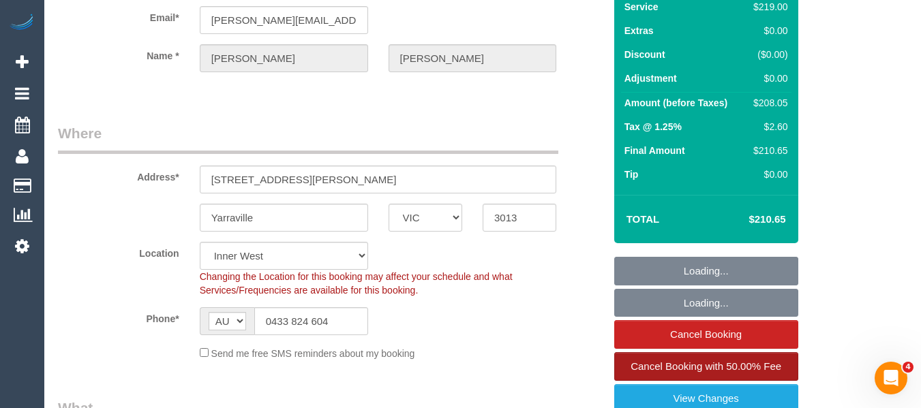
scroll to position [204, 0]
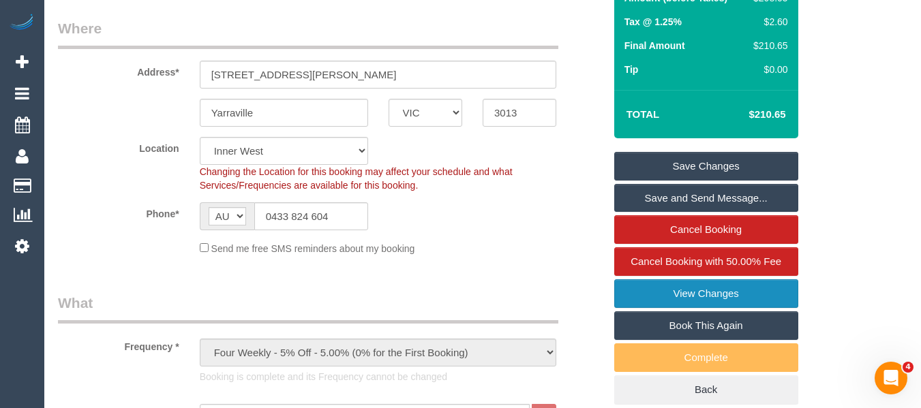
click at [737, 281] on link "View Changes" at bounding box center [706, 293] width 184 height 29
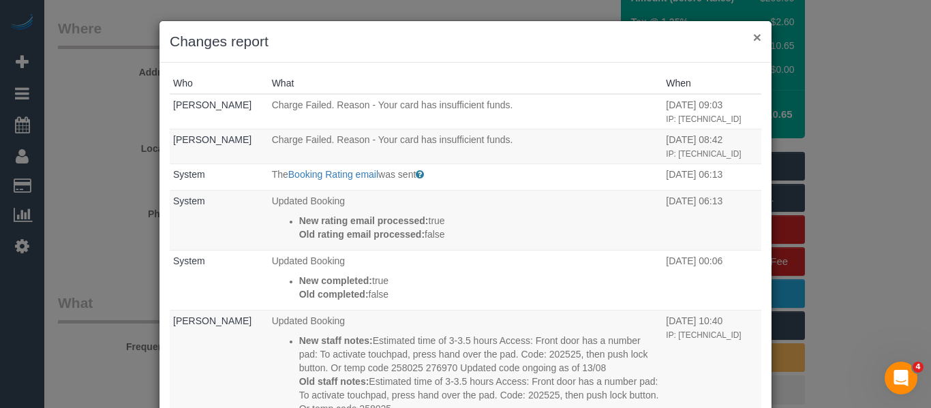
click at [754, 35] on button "×" at bounding box center [757, 37] width 8 height 14
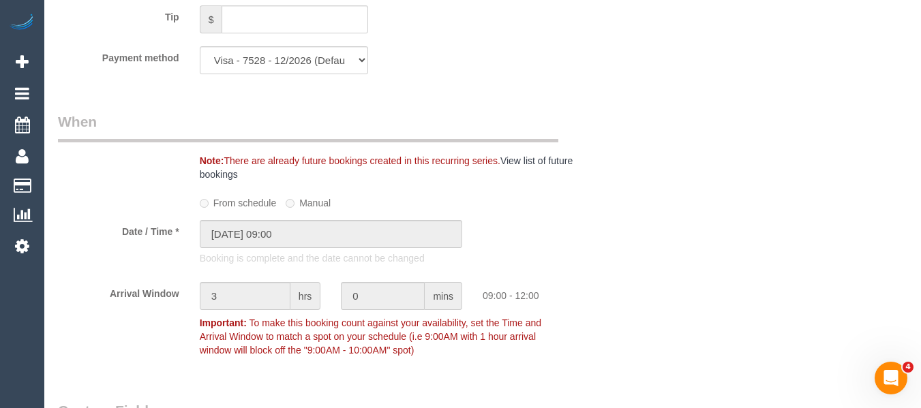
scroll to position [1421, 0]
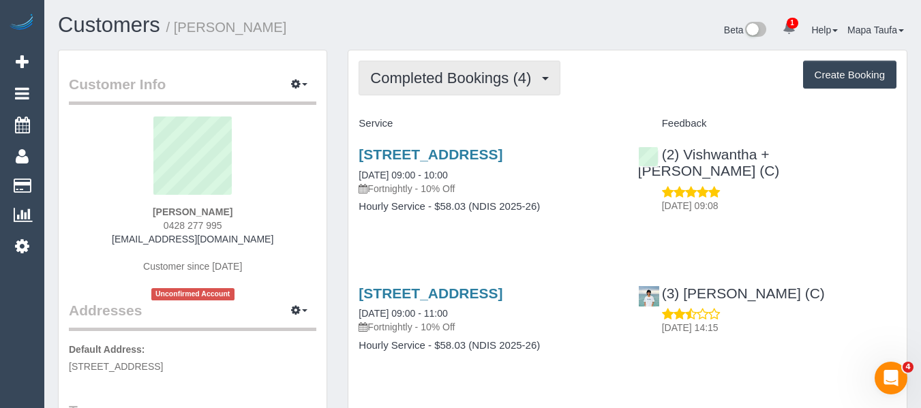
click at [427, 74] on span "Completed Bookings (4)" at bounding box center [454, 78] width 168 height 17
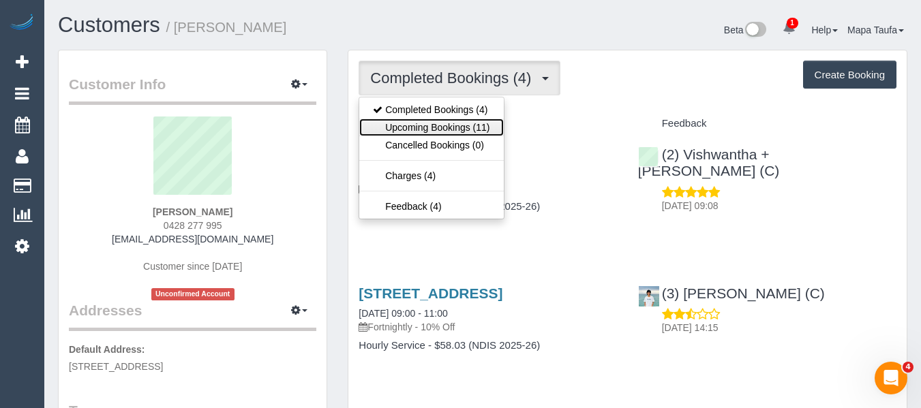
click at [421, 123] on link "Upcoming Bookings (11)" at bounding box center [431, 128] width 144 height 18
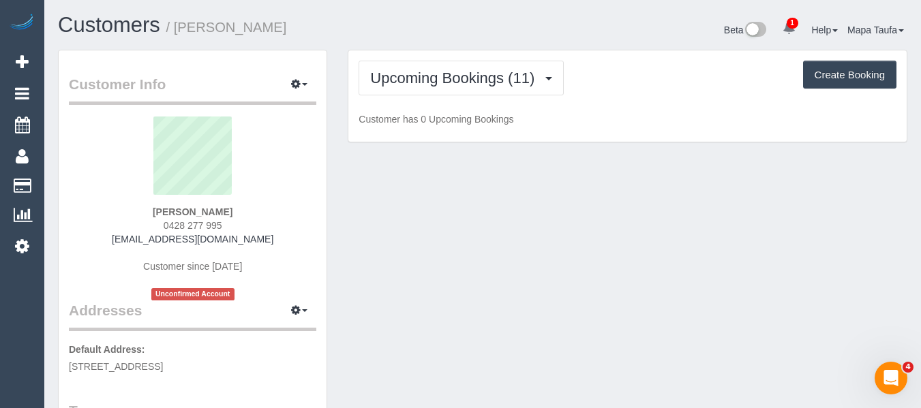
click at [391, 35] on h1 "Customers / Alison Graham" at bounding box center [265, 25] width 414 height 23
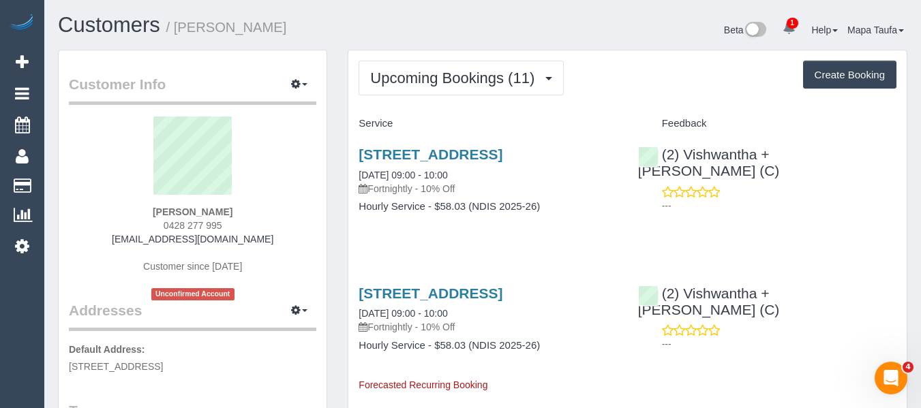
drag, startPoint x: 248, startPoint y: 226, endPoint x: 159, endPoint y: 224, distance: 89.3
click at [159, 224] on div "Alison Graham 0428 277 995 a_darmody@hotmail.com Customer since 2025 Unconfirme…" at bounding box center [192, 209] width 247 height 184
copy span "0428 277 995"
click at [291, 217] on div "Alison Graham 0428 277 995 a_darmody@hotmail.com Customer since 2025 Unconfirme…" at bounding box center [192, 209] width 247 height 184
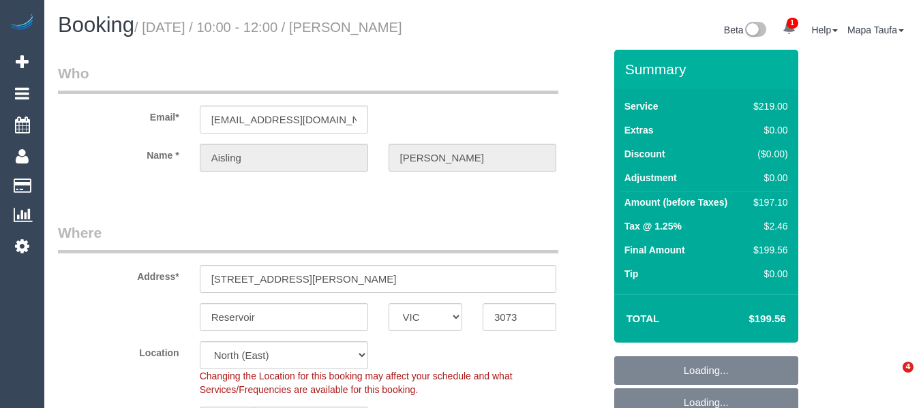
select select "VIC"
select select "number:28"
select select "number:14"
select select "number:18"
select select "number:24"
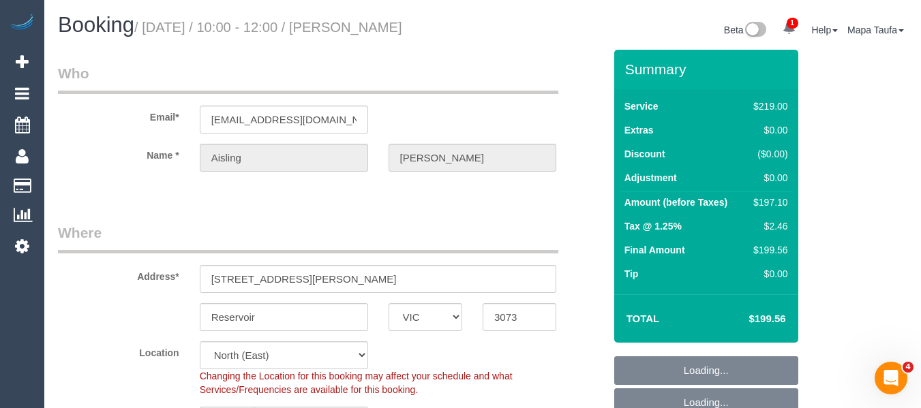
select select "number:34"
select select "number:11"
select select "object:1431"
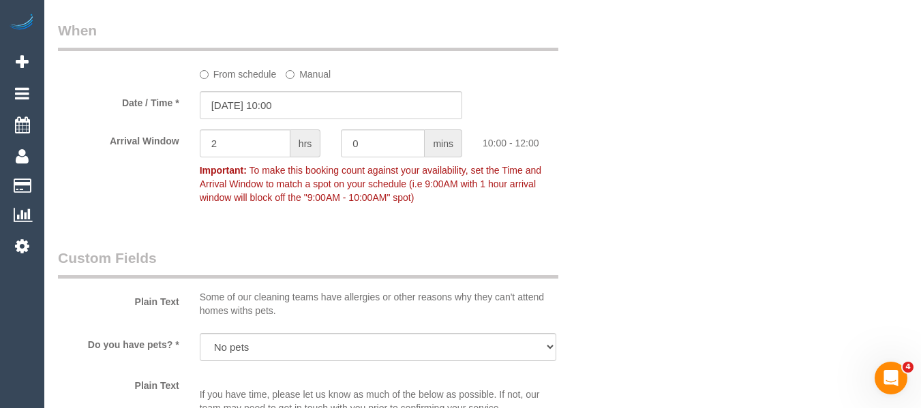
scroll to position [2603, 0]
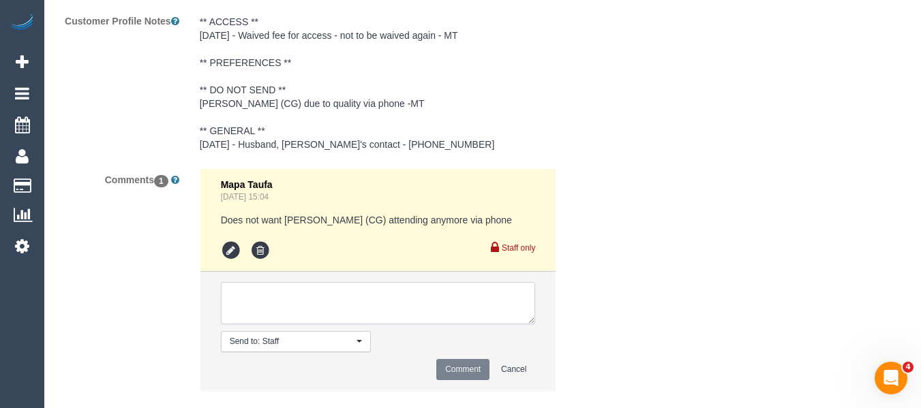
click at [371, 282] on textarea at bounding box center [378, 303] width 315 height 42
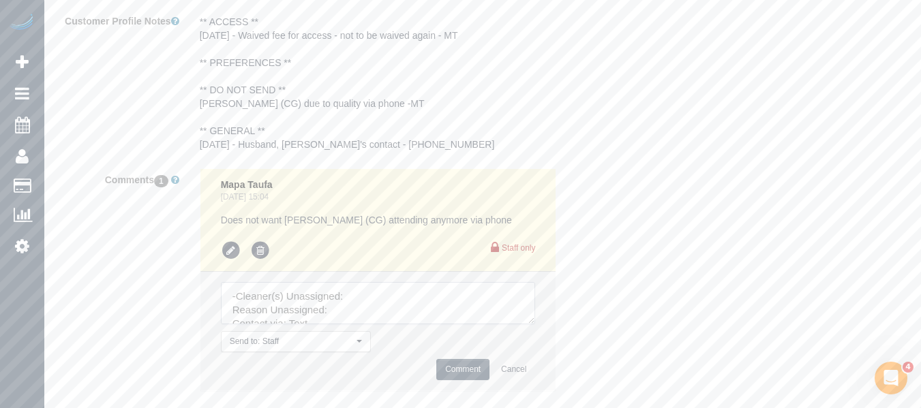
scroll to position [41, 0]
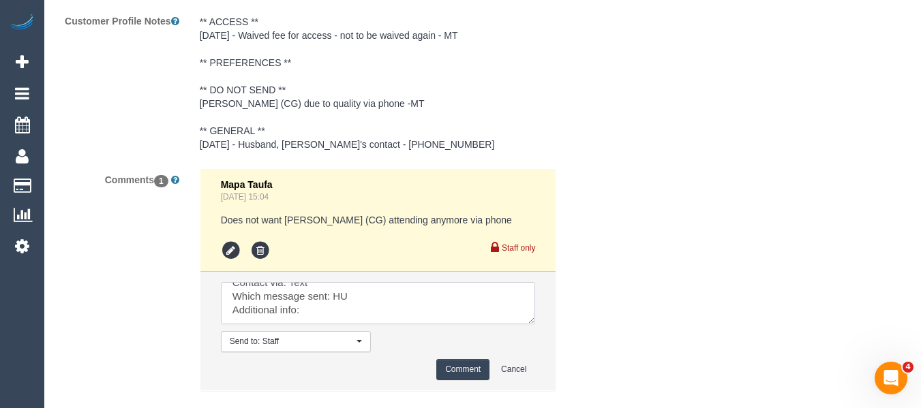
drag, startPoint x: 323, startPoint y: 285, endPoint x: 170, endPoint y: 207, distance: 171.3
click at [170, 207] on div "Comments 1 Mapa Taufa Aug 05, 2025 15:04 Does not want Mohd Che Manir (CG) atte…" at bounding box center [331, 286] width 566 height 236
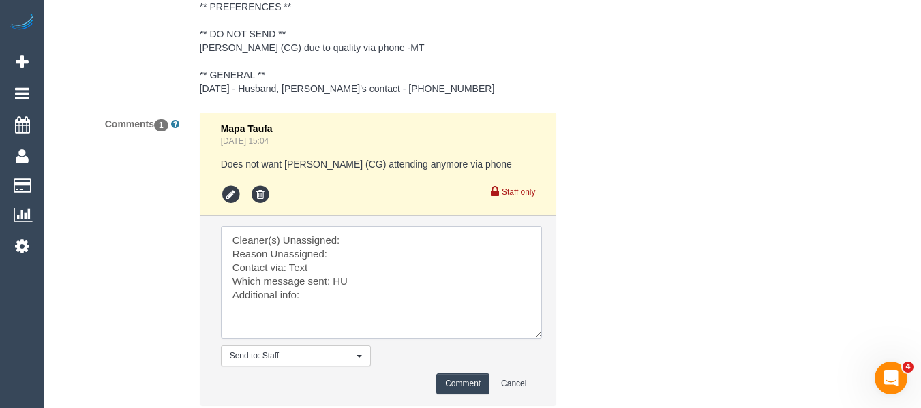
drag, startPoint x: 530, startPoint y: 236, endPoint x: 410, endPoint y: 322, distance: 147.9
click at [542, 339] on textarea at bounding box center [381, 282] width 321 height 112
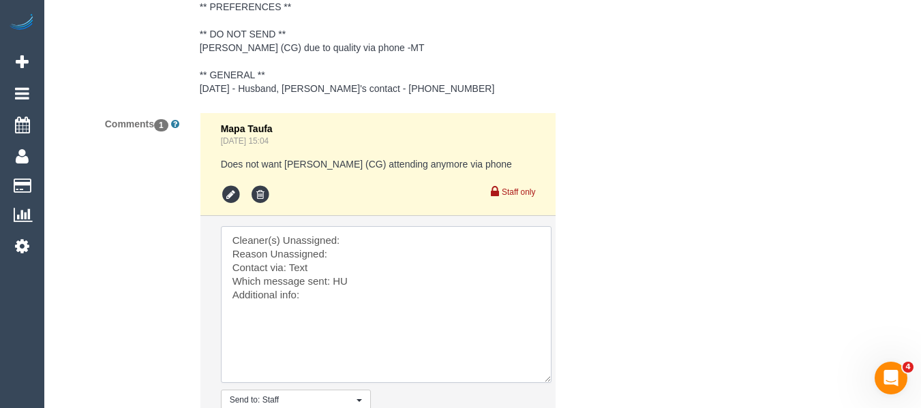
drag, startPoint x: 231, startPoint y: 213, endPoint x: 192, endPoint y: 188, distance: 46.5
click at [192, 188] on div "Mapa Taufa Aug 05, 2025 15:04 Does not want Mohd Che Manir (CG) attending anymo…" at bounding box center [378, 287] width 378 height 351
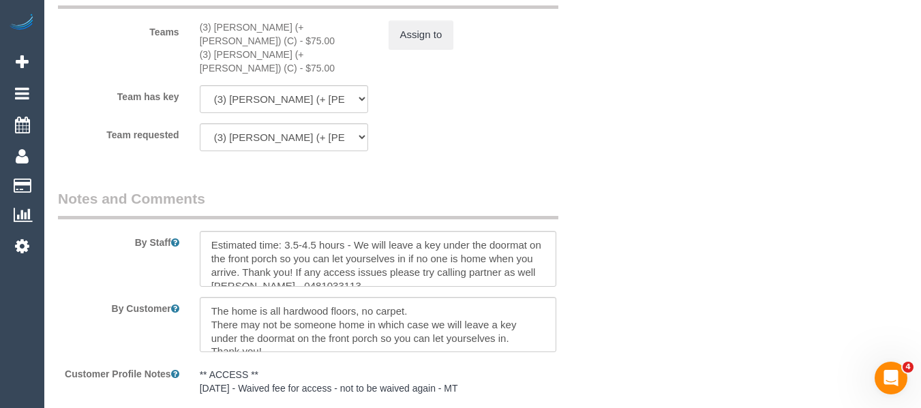
scroll to position [2046, 0]
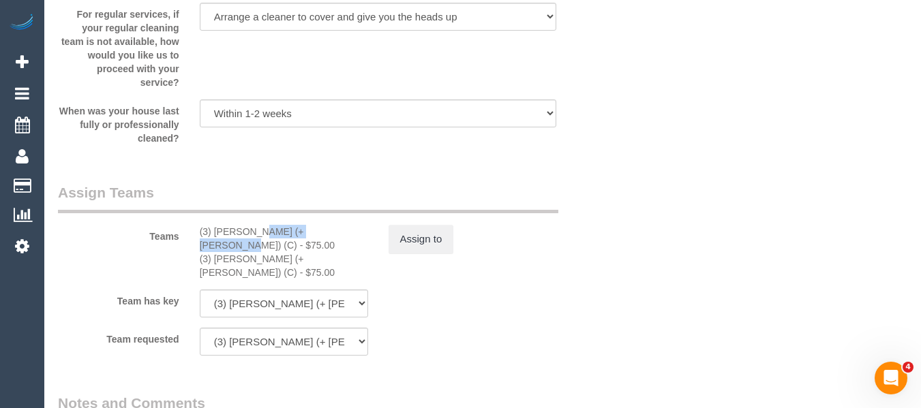
drag, startPoint x: 284, startPoint y: 232, endPoint x: 216, endPoint y: 232, distance: 67.5
click at [216, 232] on div "(3) Liz (+ Tony) (C) - $75.00" at bounding box center [284, 238] width 168 height 27
copy div "Liz (+ Tony) (C) -"
click at [416, 237] on button "Assign to" at bounding box center [420, 239] width 65 height 29
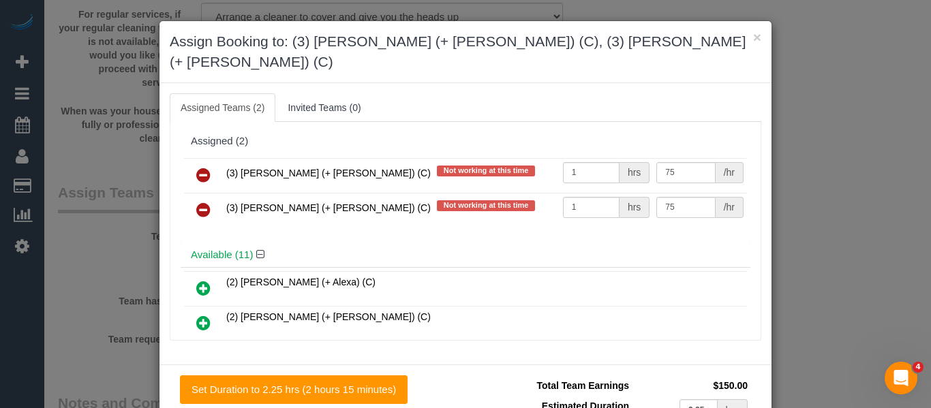
click at [198, 167] on icon at bounding box center [203, 175] width 14 height 16
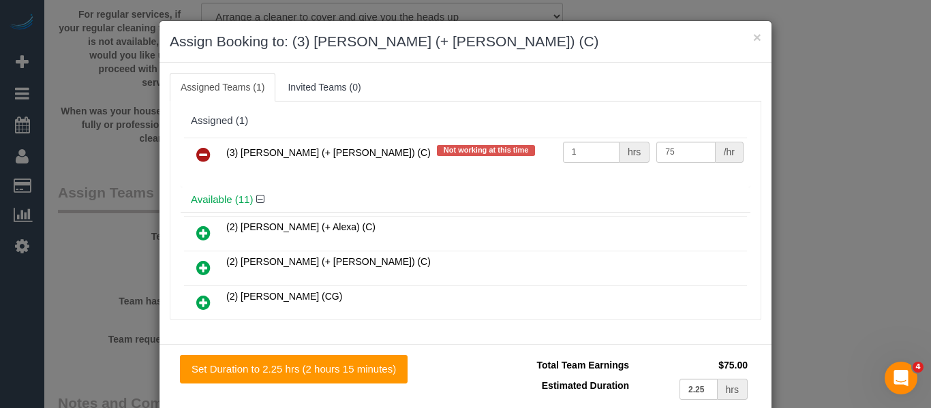
click at [198, 152] on icon at bounding box center [203, 155] width 14 height 16
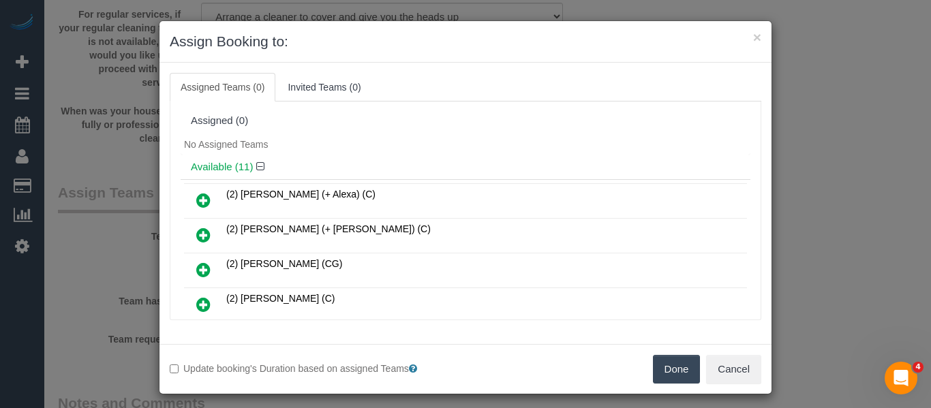
click at [659, 365] on button "Done" at bounding box center [677, 369] width 48 height 29
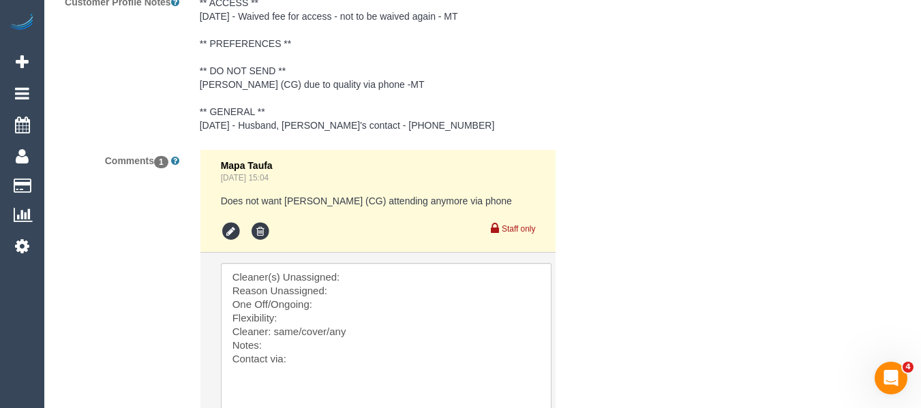
scroll to position [2774, 0]
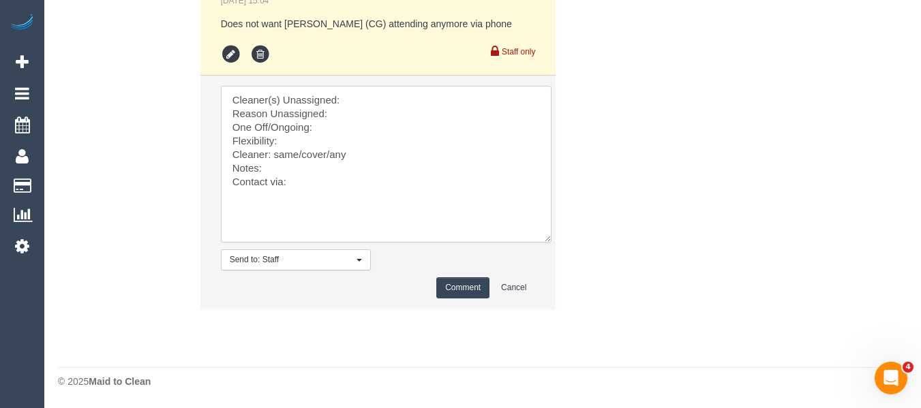
click at [359, 95] on textarea at bounding box center [386, 164] width 331 height 157
paste textarea "Liz (+ Tony) (C) -"
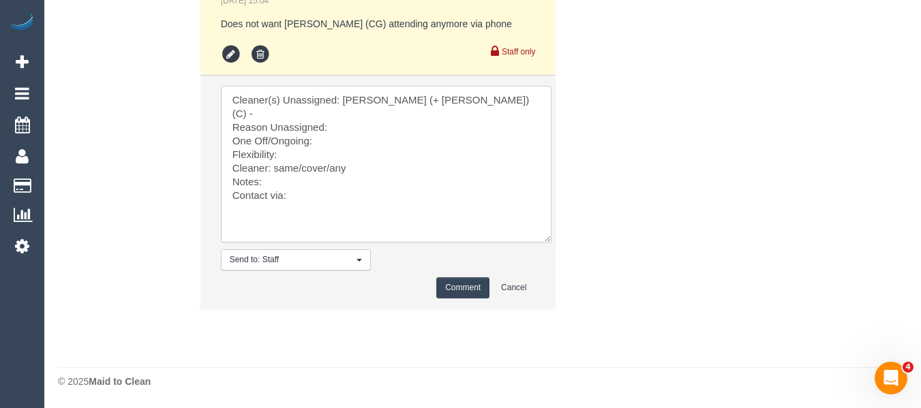
click at [343, 119] on textarea at bounding box center [386, 164] width 331 height 157
click at [335, 132] on textarea at bounding box center [386, 164] width 331 height 157
click at [303, 147] on textarea at bounding box center [386, 164] width 331 height 157
drag, startPoint x: 362, startPoint y: 151, endPoint x: 276, endPoint y: 148, distance: 85.9
click at [276, 148] on textarea at bounding box center [386, 164] width 331 height 157
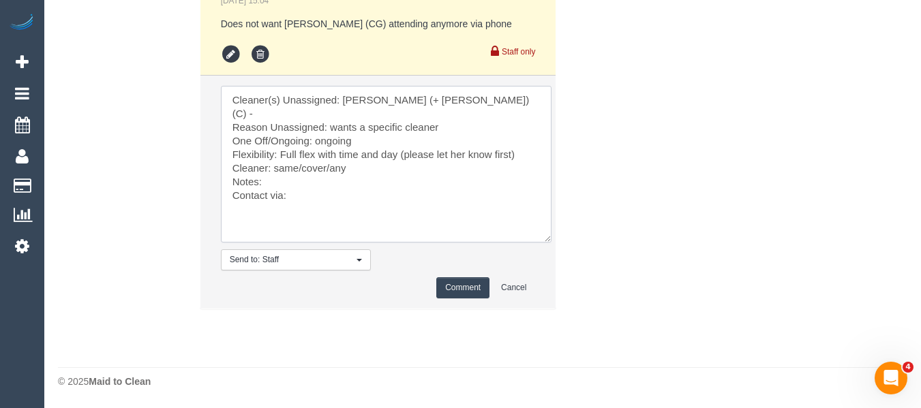
paste textarea "Sarah Slattery (FT)"
click at [314, 177] on textarea at bounding box center [386, 164] width 331 height 157
click at [358, 182] on textarea at bounding box center [386, 164] width 331 height 157
paste textarea "cnv_q3coya7"
type textarea "Cleaner(s) Unassigned: Liz (+ Tony) (C) - Reason Unassigned: wants a specific c…"
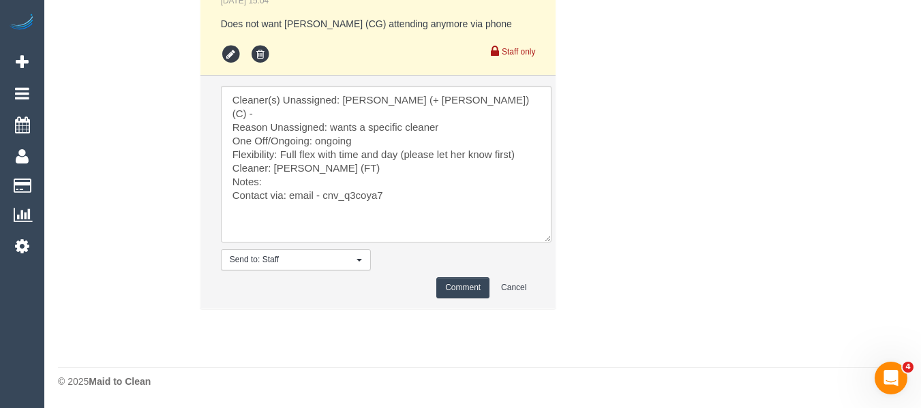
click at [459, 277] on button "Comment" at bounding box center [462, 287] width 53 height 21
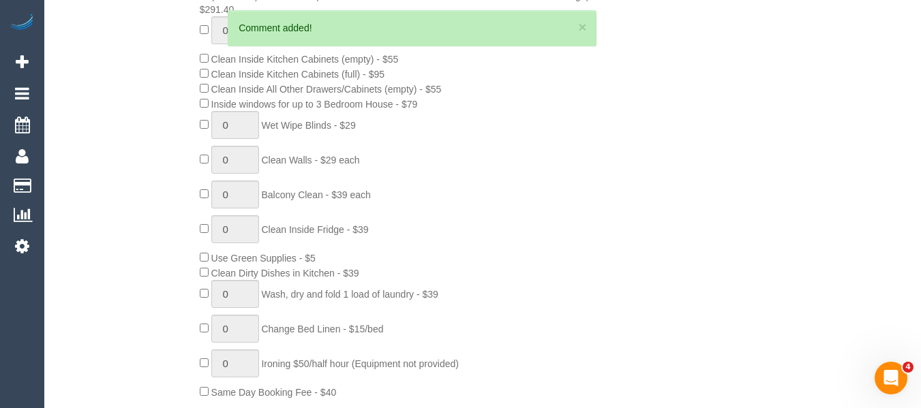
scroll to position [150, 0]
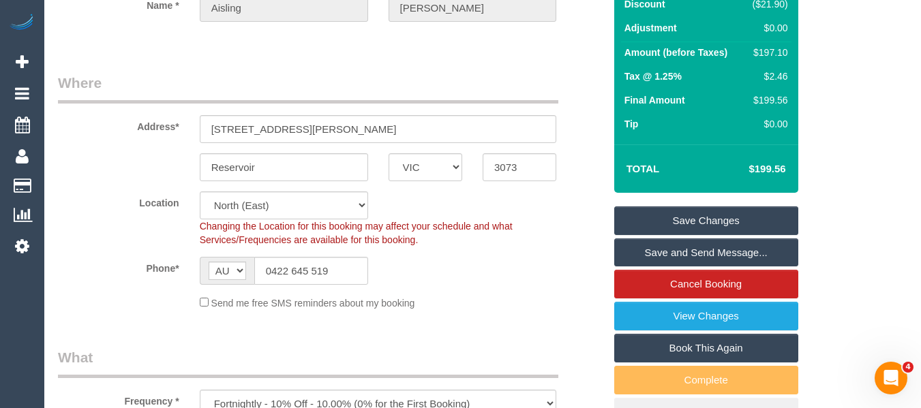
click at [675, 215] on link "Save Changes" at bounding box center [706, 220] width 184 height 29
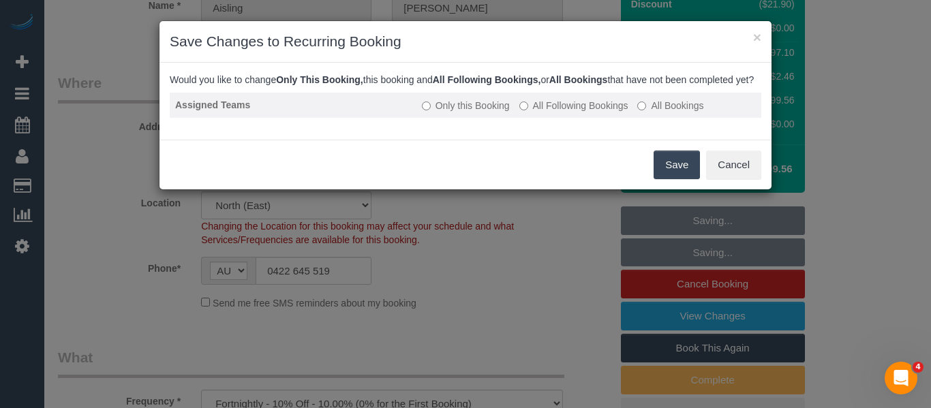
click at [534, 112] on label "All Following Bookings" at bounding box center [573, 106] width 109 height 14
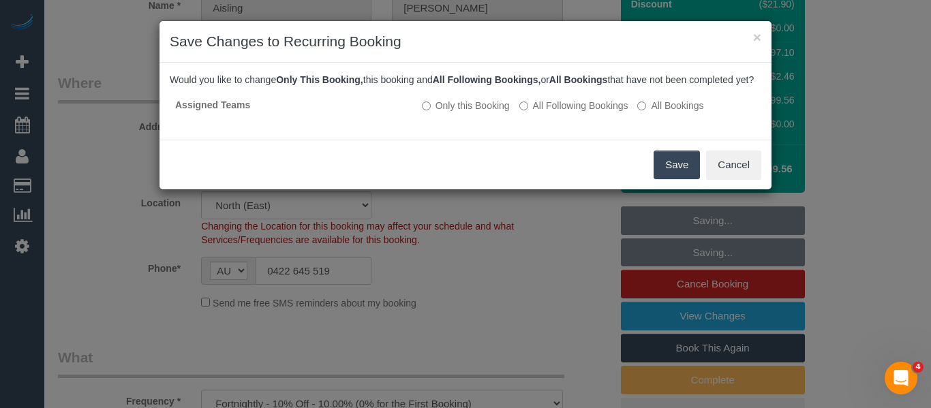
click at [662, 172] on button "Save" at bounding box center [677, 165] width 46 height 29
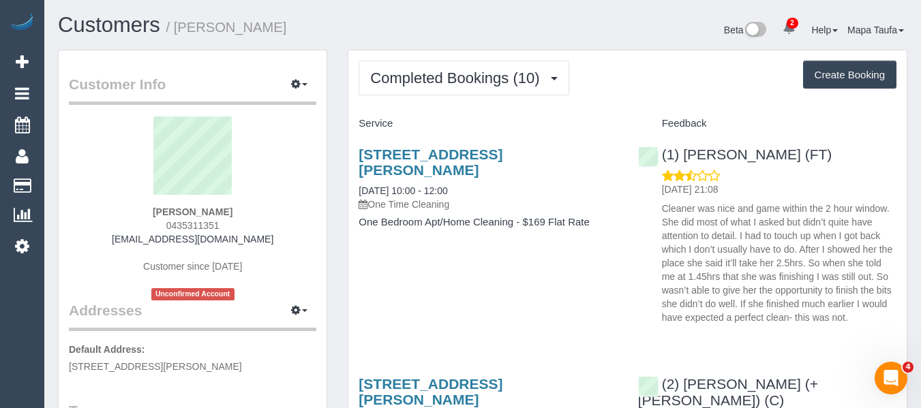
click at [309, 228] on div "[PERSON_NAME] 0435311351 [EMAIL_ADDRESS][DOMAIN_NAME] Customer since [DATE] Unc…" at bounding box center [192, 209] width 247 height 184
click at [425, 157] on link "[STREET_ADDRESS][PERSON_NAME]" at bounding box center [430, 162] width 144 height 31
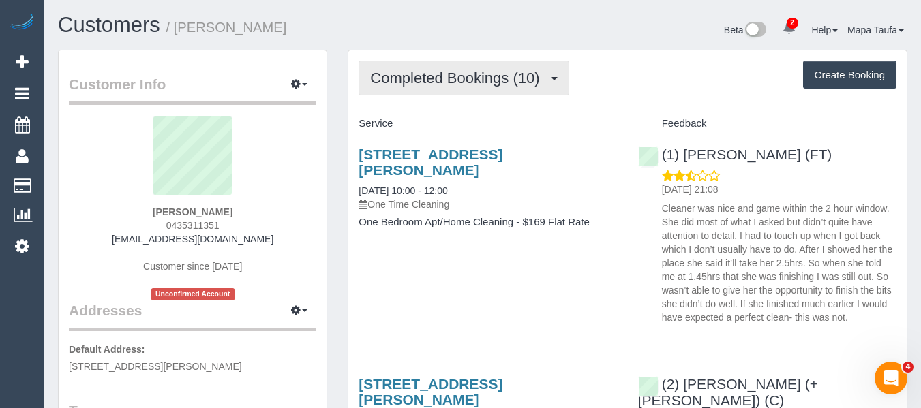
click at [404, 64] on button "Completed Bookings (10)" at bounding box center [463, 78] width 210 height 35
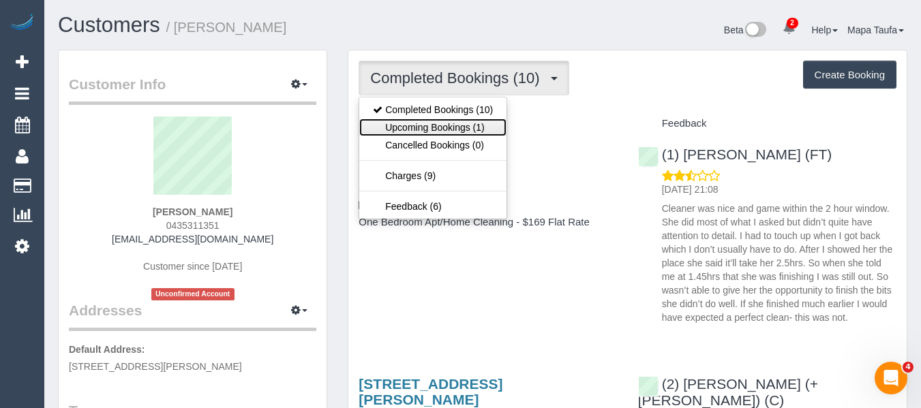
click at [444, 119] on link "Upcoming Bookings (1)" at bounding box center [432, 128] width 147 height 18
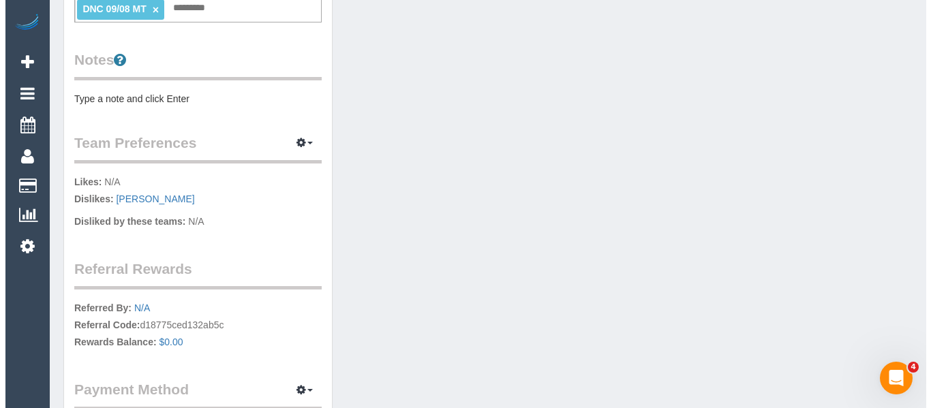
scroll to position [477, 0]
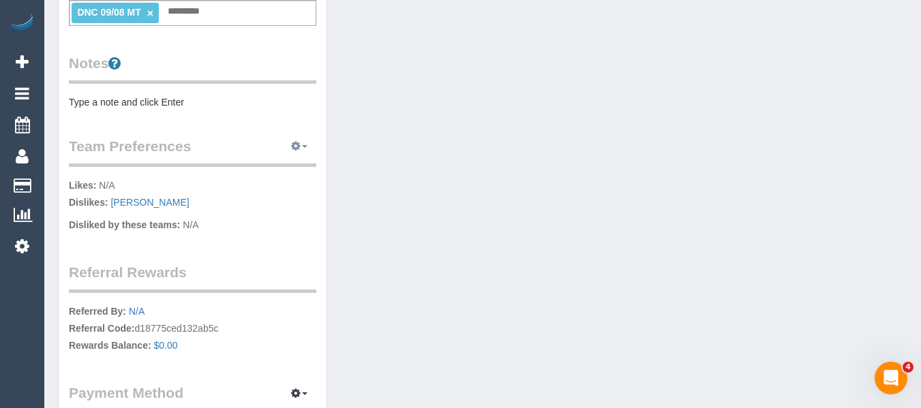
click at [293, 149] on icon "button" at bounding box center [296, 146] width 10 height 8
click at [284, 172] on link "Manage Preferences" at bounding box center [258, 172] width 116 height 18
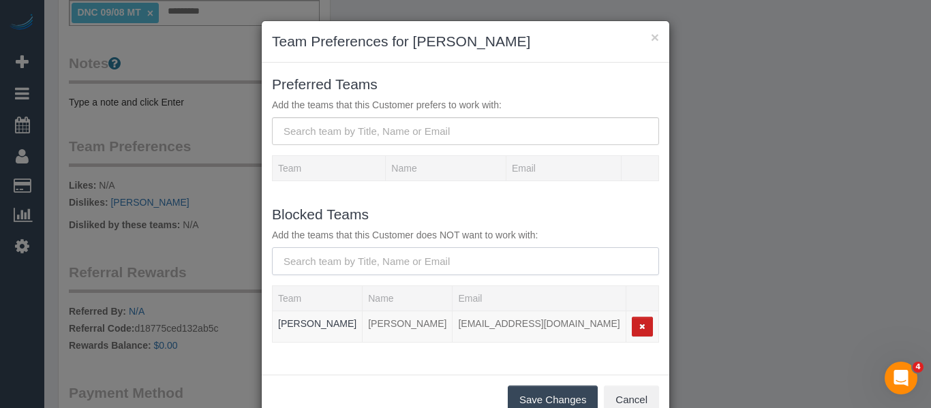
click at [392, 266] on input "text" at bounding box center [465, 261] width 387 height 28
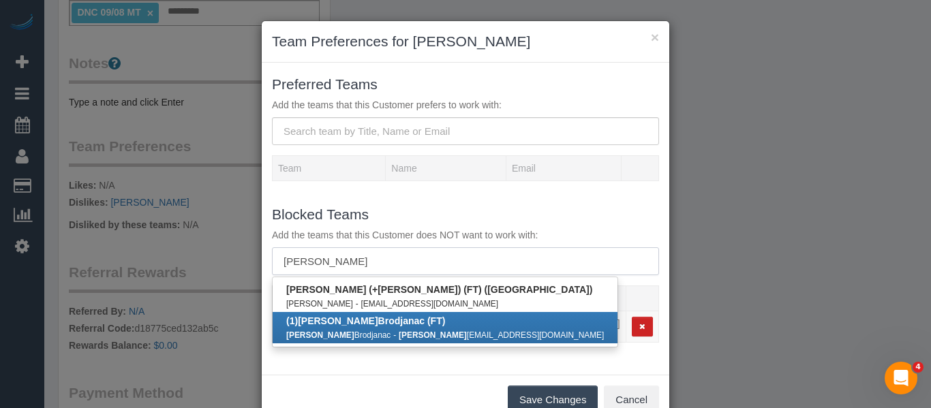
type input "debbie"
click at [347, 317] on b "(1) Debbie Brodjanac (FT)" at bounding box center [365, 321] width 159 height 11
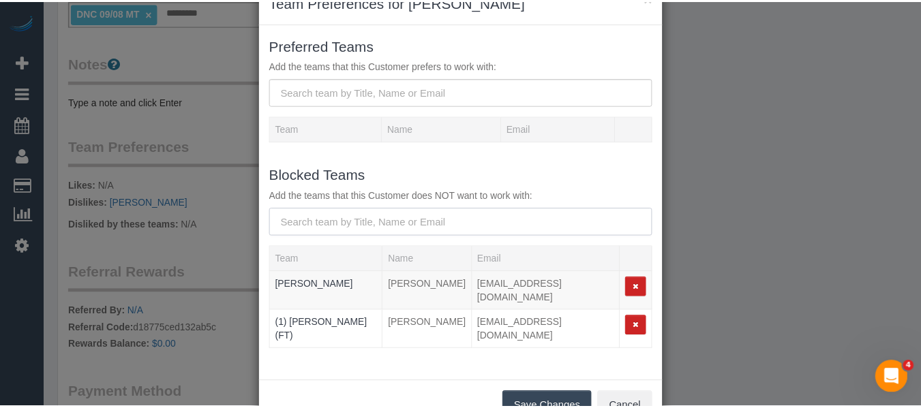
scroll to position [76, 0]
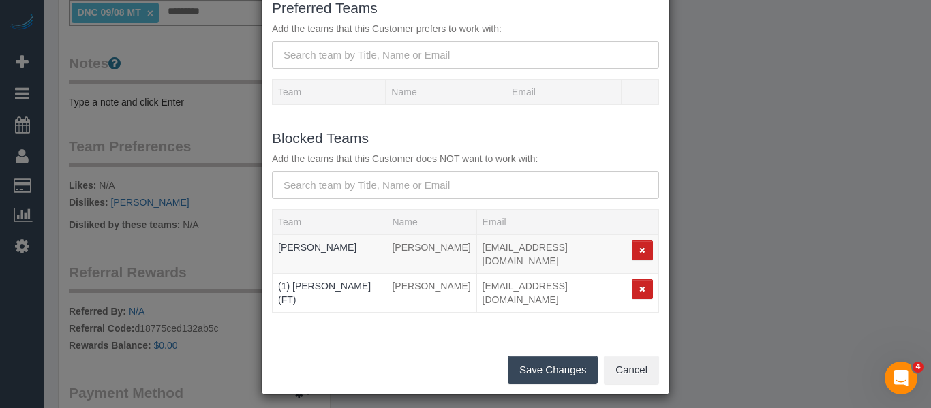
click at [527, 358] on button "Save Changes" at bounding box center [553, 370] width 90 height 29
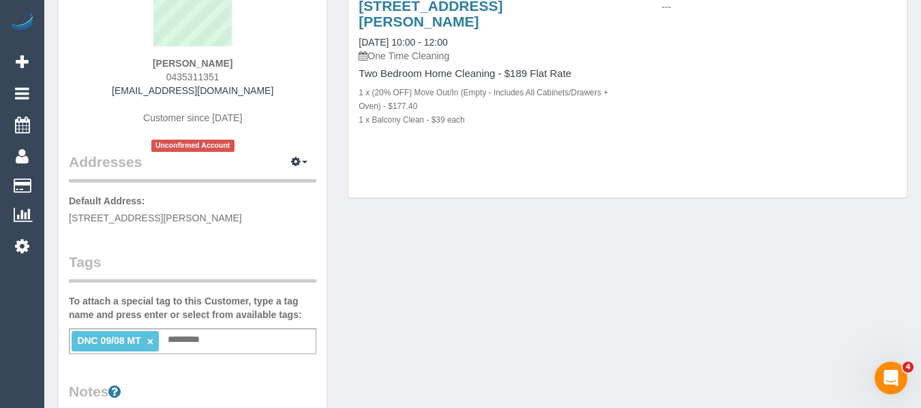
scroll to position [273, 0]
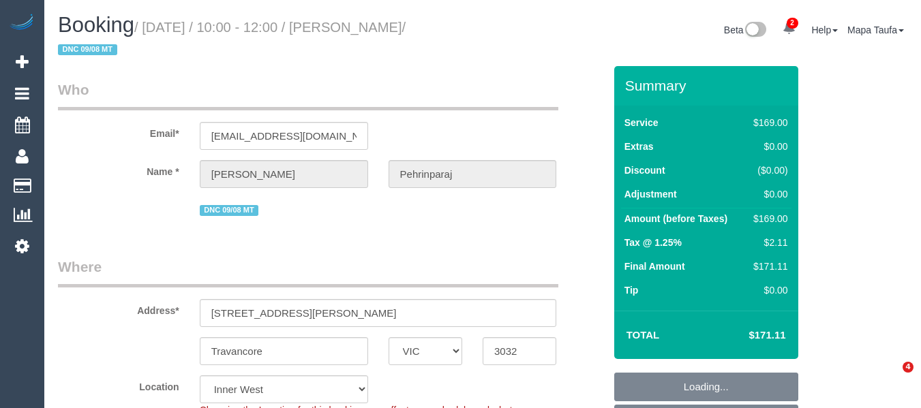
select select "VIC"
select select "string:stripe-pm_1RrtQB2GScqysDRVc6Vy64rN"
select select "spot1"
select select "number:28"
select select "number:14"
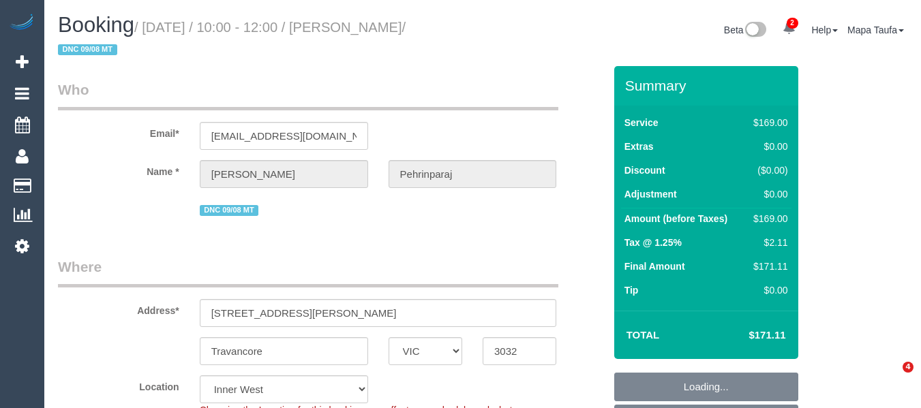
select select "number:21"
select select "number:24"
select select "number:13"
drag, startPoint x: 791, startPoint y: 333, endPoint x: 754, endPoint y: 333, distance: 36.8
click at [754, 333] on td "$171.11" at bounding box center [746, 335] width 89 height 34
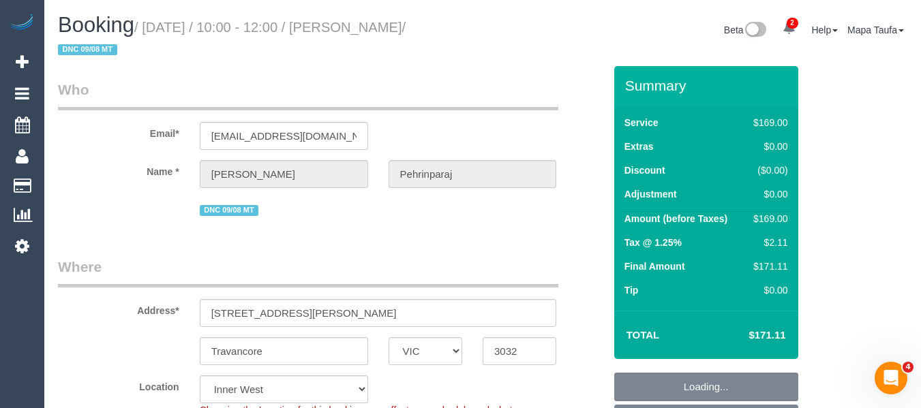
copy h4 "171.11"
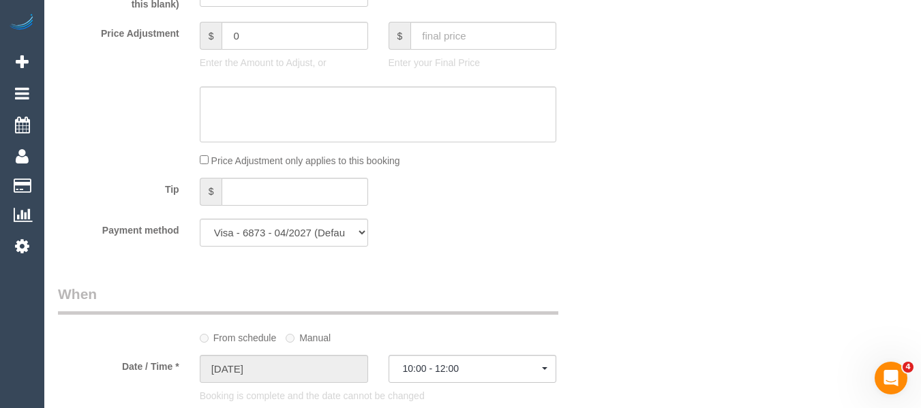
scroll to position [1196, 0]
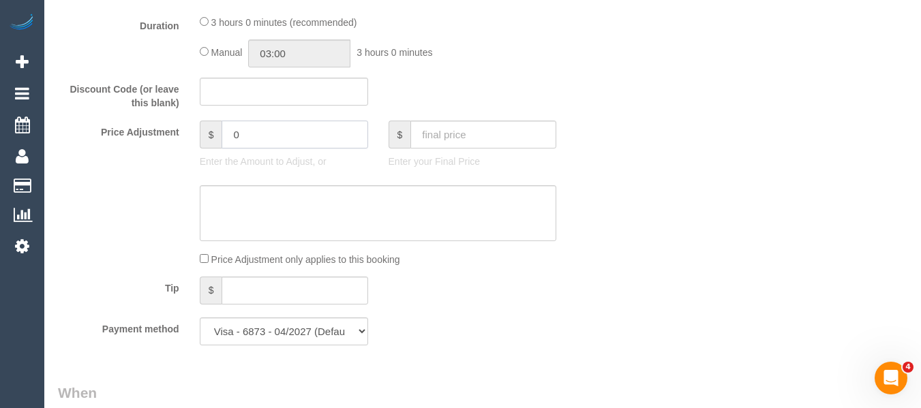
drag, startPoint x: 316, startPoint y: 132, endPoint x: 174, endPoint y: 128, distance: 141.8
click at [174, 128] on div "Price Adjustment $ 0 Enter the Amount to Adjust, or $ Enter your Final Price" at bounding box center [331, 148] width 566 height 55
type input "-34"
click at [239, 201] on textarea at bounding box center [378, 213] width 357 height 56
type textarea "discount for complaint - MT"
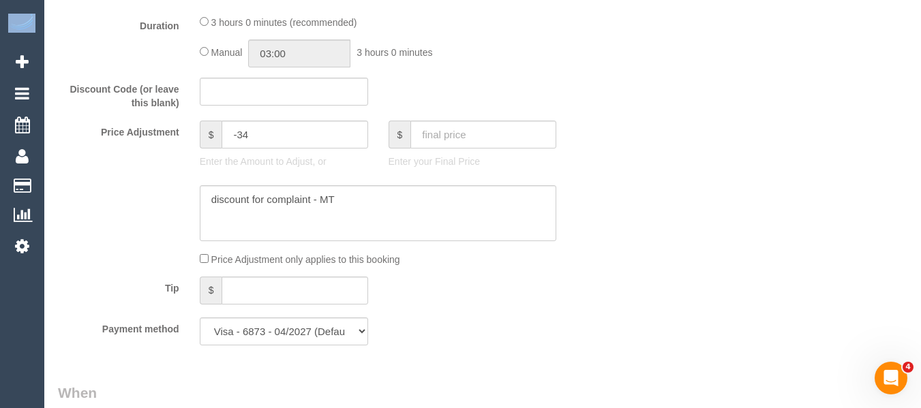
drag, startPoint x: 919, startPoint y: 211, endPoint x: 927, endPoint y: 117, distance: 95.0
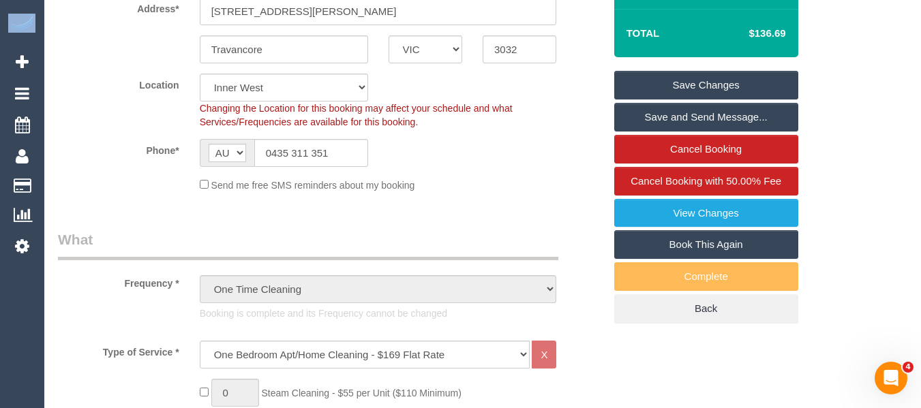
scroll to position [187, 0]
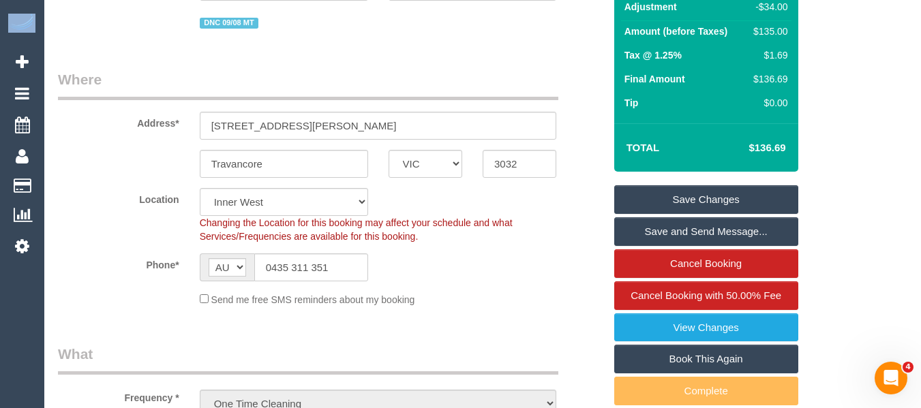
click at [764, 192] on link "Save Changes" at bounding box center [706, 199] width 184 height 29
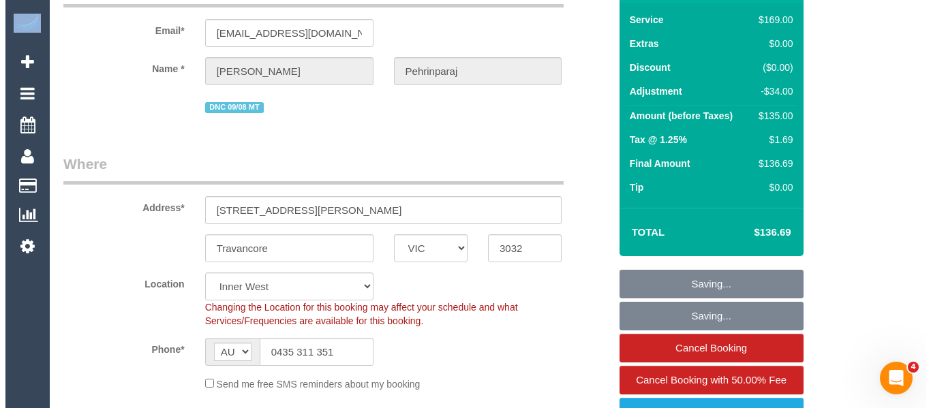
scroll to position [0, 0]
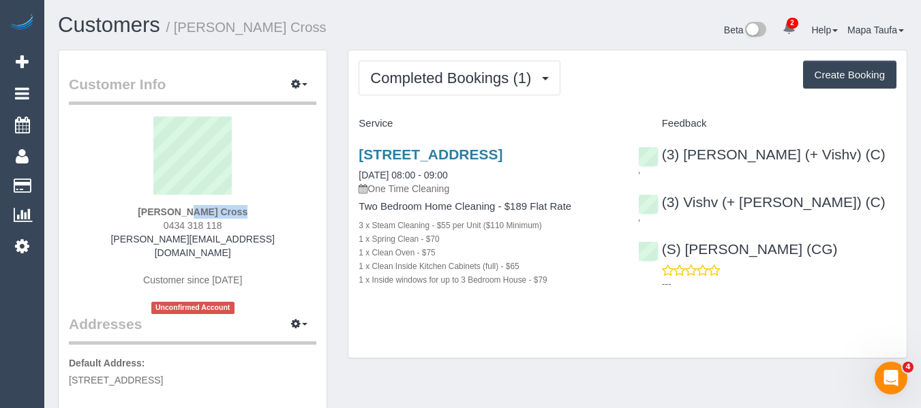
drag, startPoint x: 236, startPoint y: 211, endPoint x: 152, endPoint y: 209, distance: 84.5
click at [151, 206] on div "Kane Cross 0434 318 118 j.kamaruddin@basscare.org.au Customer since 2025 Unconf…" at bounding box center [192, 216] width 247 height 198
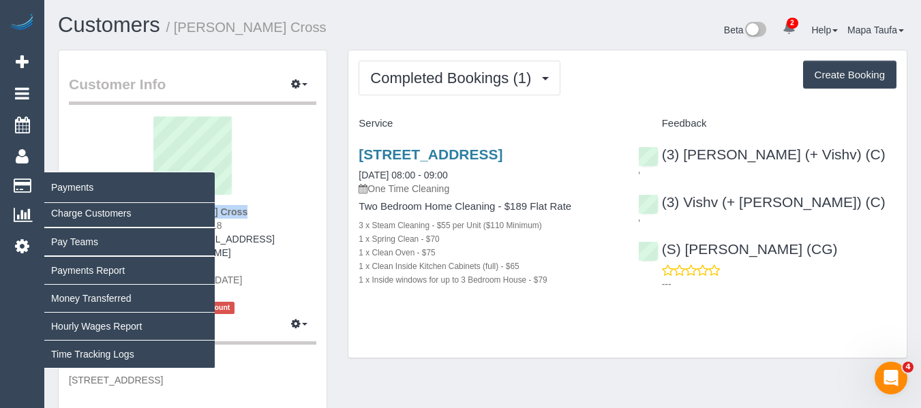
copy strong "Kane Cross"
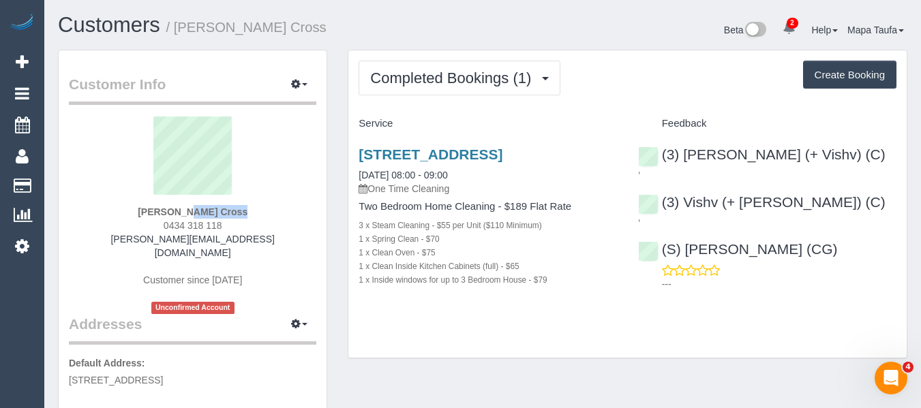
click at [242, 208] on div "Kane Cross 0434 318 118 j.kamaruddin@basscare.org.au Customer since 2025 Unconf…" at bounding box center [192, 216] width 247 height 198
drag, startPoint x: 206, startPoint y: 210, endPoint x: 162, endPoint y: 208, distance: 44.3
click at [162, 208] on div "Kane Cross 0434 318 118 j.kamaruddin@basscare.org.au Customer since 2025 Unconf…" at bounding box center [192, 216] width 247 height 198
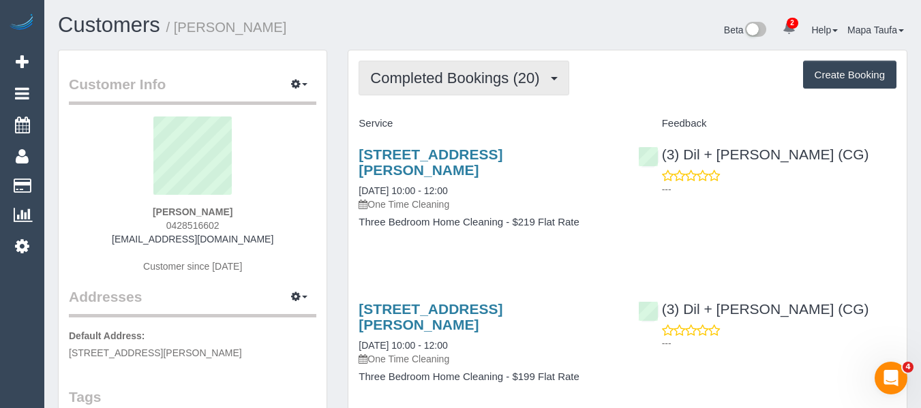
click at [447, 70] on span "Completed Bookings (20)" at bounding box center [458, 78] width 176 height 17
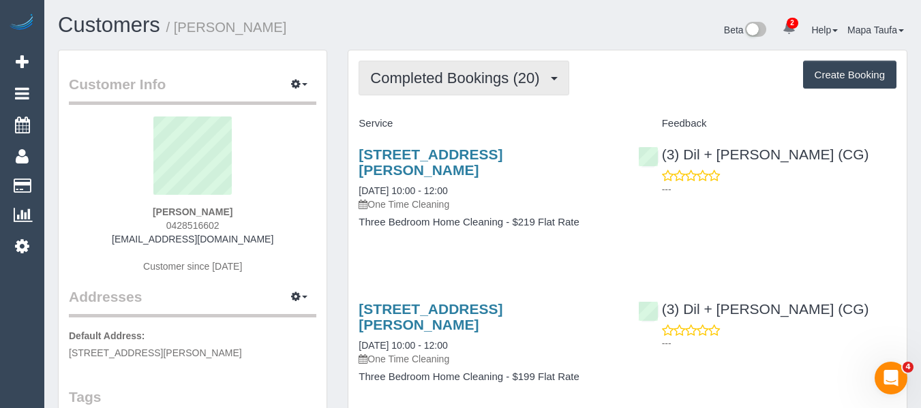
drag, startPoint x: 502, startPoint y: 81, endPoint x: 468, endPoint y: 114, distance: 47.7
click at [501, 81] on span "Completed Bookings (20)" at bounding box center [458, 78] width 176 height 17
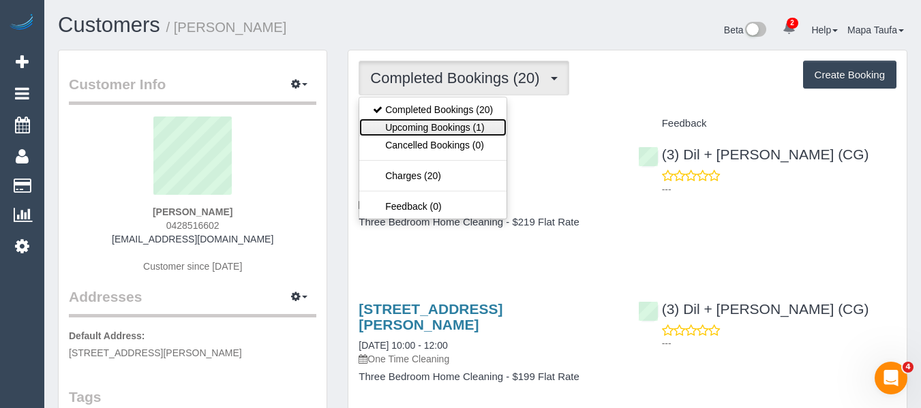
click at [462, 119] on link "Upcoming Bookings (1)" at bounding box center [432, 128] width 147 height 18
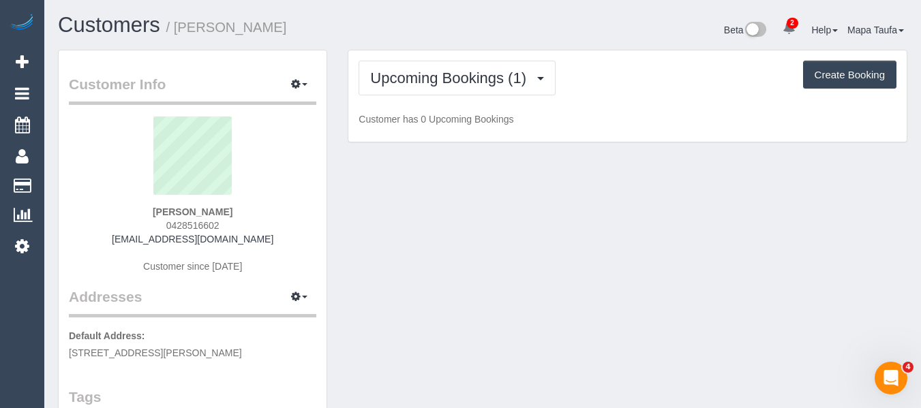
click at [617, 74] on div "Upcoming Bookings (1) Completed Bookings (20) Upcoming Bookings (1) Cancelled B…" at bounding box center [627, 78] width 538 height 35
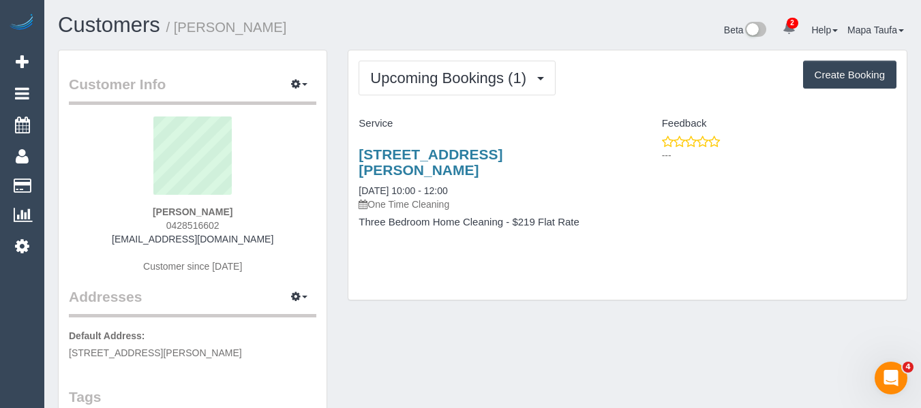
drag, startPoint x: 418, startPoint y: 171, endPoint x: 348, endPoint y: 149, distance: 73.7
click at [348, 149] on div "Upcoming Bookings (1) Completed Bookings (20) Upcoming Bookings (1) Cancelled B…" at bounding box center [628, 175] width 560 height 251
click at [671, 187] on div "[STREET_ADDRESS][PERSON_NAME] [DATE] 10:00 - 12:00 One Time Cleaning Three Bedr…" at bounding box center [627, 195] width 558 height 121
click at [502, 161] on link "[STREET_ADDRESS][PERSON_NAME]" at bounding box center [430, 162] width 144 height 31
drag, startPoint x: 290, startPoint y: 243, endPoint x: 543, endPoint y: 5, distance: 347.1
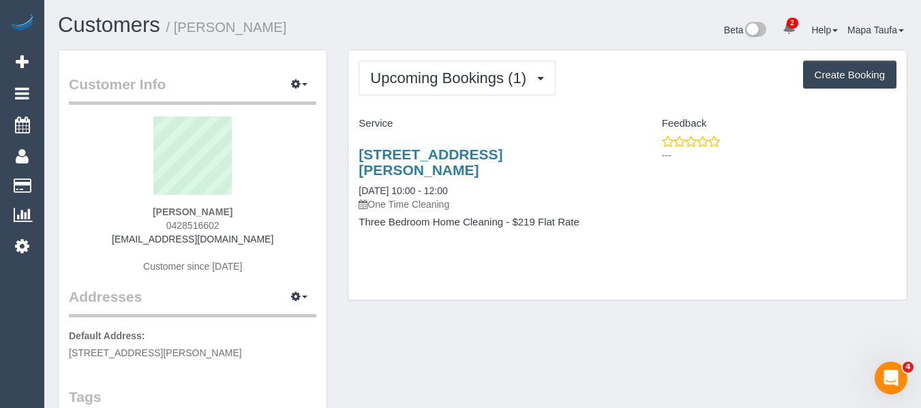
click at [127, 239] on div "[PERSON_NAME] 0428516602 [EMAIL_ADDRESS][DOMAIN_NAME] Customer since [DATE]" at bounding box center [192, 202] width 247 height 170
click at [271, 132] on sui-profile-pic at bounding box center [192, 161] width 227 height 89
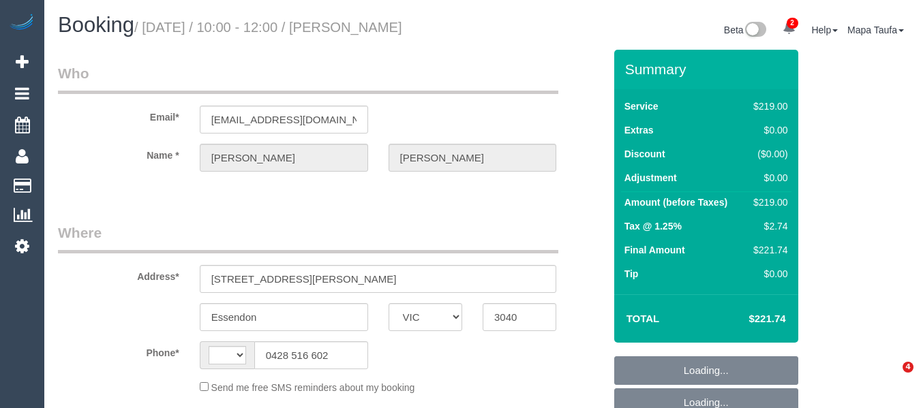
select select "VIC"
select select "string:stripe-pm_1NKv4u2GScqysDRVfz6gOe8I"
select select "number:28"
select select "number:14"
select select "number:19"
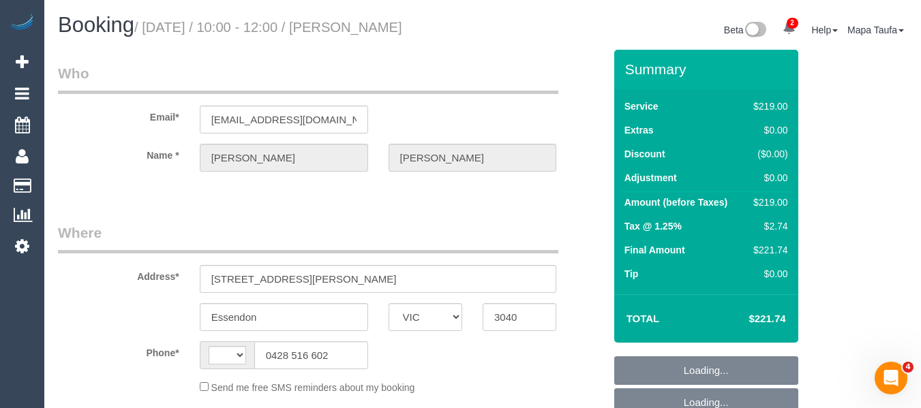
select select "number:22"
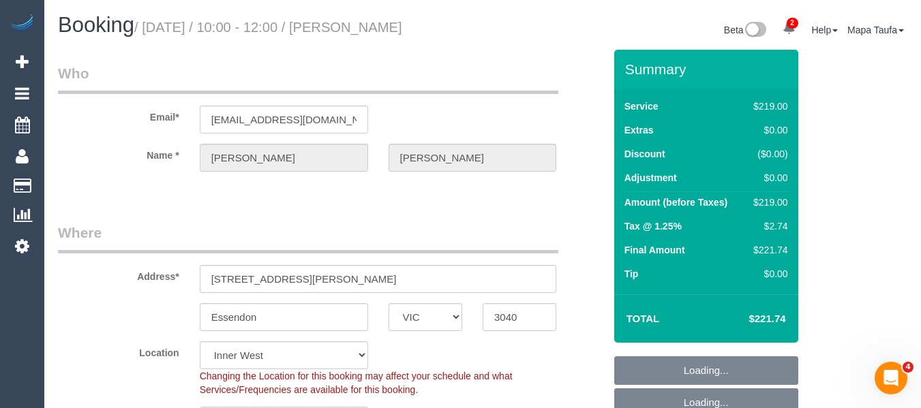
select select "object:542"
select select "string:AU"
select select "spot3"
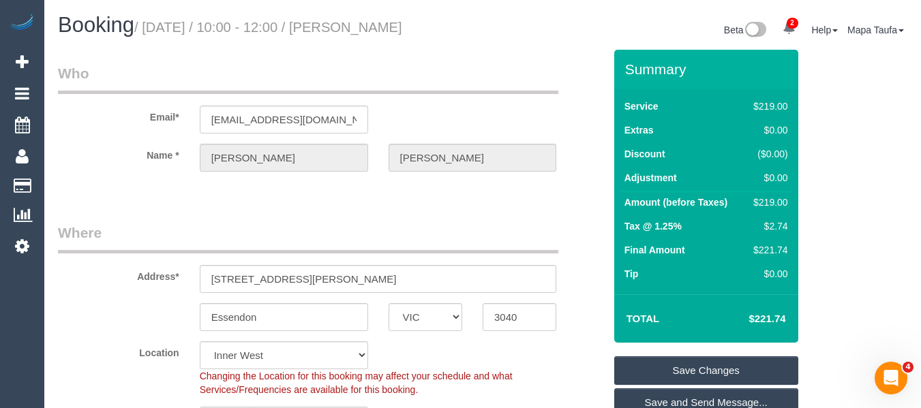
drag, startPoint x: 502, startPoint y: 221, endPoint x: 673, endPoint y: 148, distance: 185.3
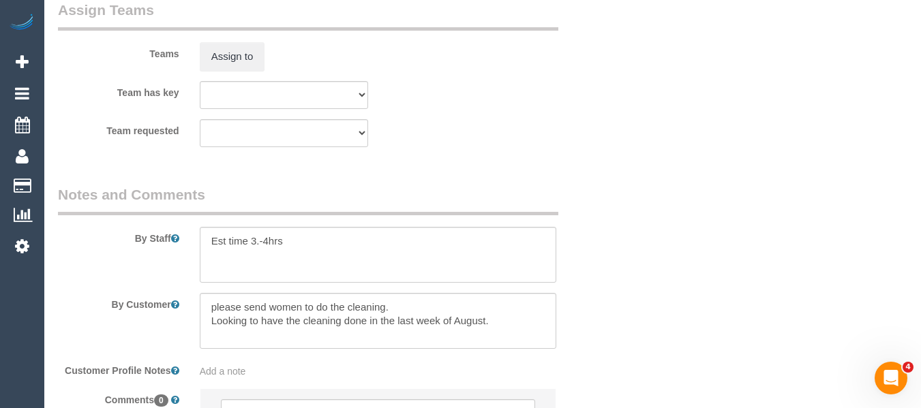
scroll to position [2283, 0]
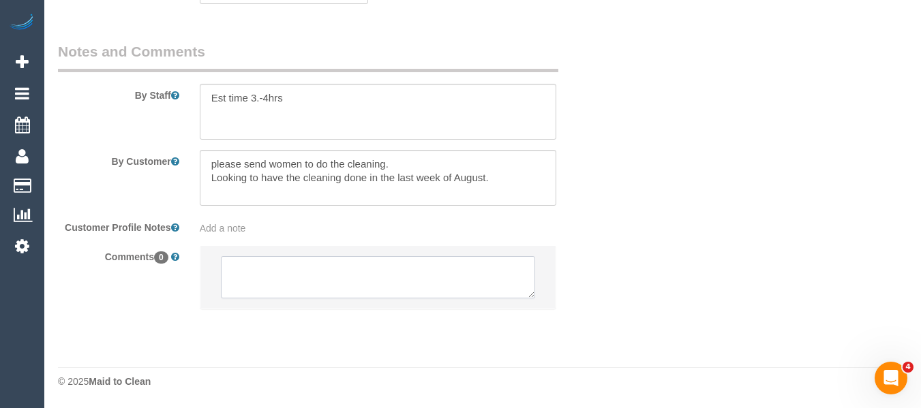
click at [420, 290] on textarea at bounding box center [378, 277] width 315 height 42
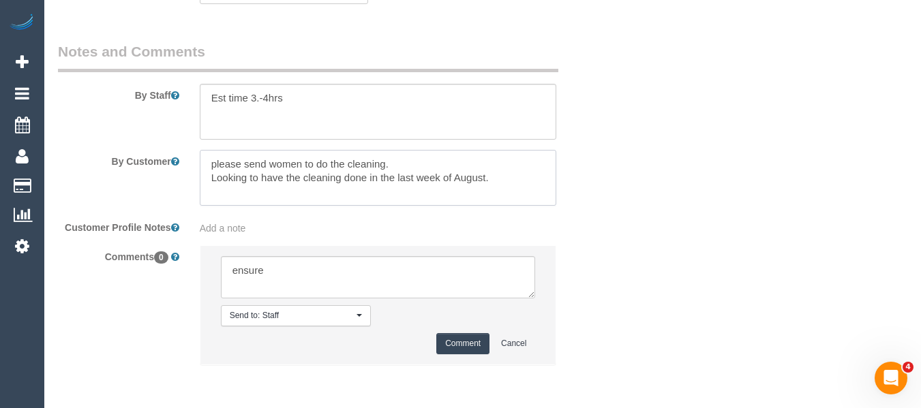
drag, startPoint x: 396, startPoint y: 162, endPoint x: 204, endPoint y: 163, distance: 192.2
click at [204, 163] on textarea at bounding box center [378, 178] width 357 height 56
click at [294, 264] on textarea at bounding box center [378, 277] width 315 height 42
click at [243, 281] on textarea at bounding box center [378, 277] width 315 height 42
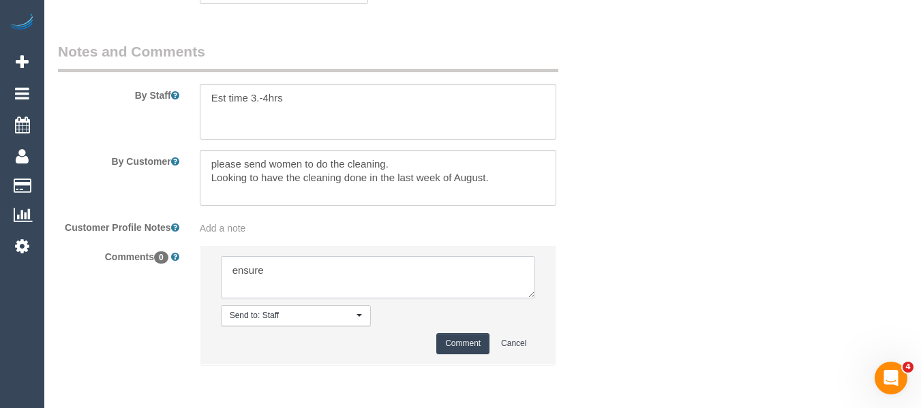
scroll to position [0, 0]
click at [322, 290] on textarea at bounding box center [378, 277] width 315 height 42
click at [324, 281] on textarea at bounding box center [378, 277] width 315 height 42
click at [281, 270] on textarea at bounding box center [378, 277] width 315 height 42
click at [231, 286] on textarea at bounding box center [378, 277] width 315 height 42
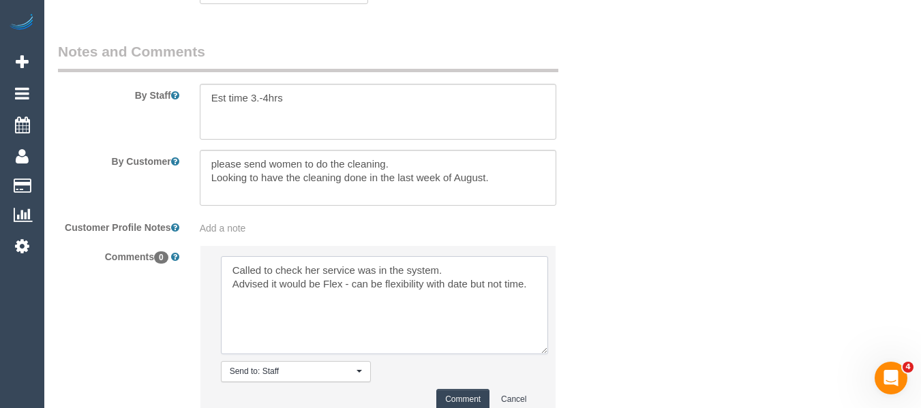
drag, startPoint x: 527, startPoint y: 297, endPoint x: 455, endPoint y: 369, distance: 101.7
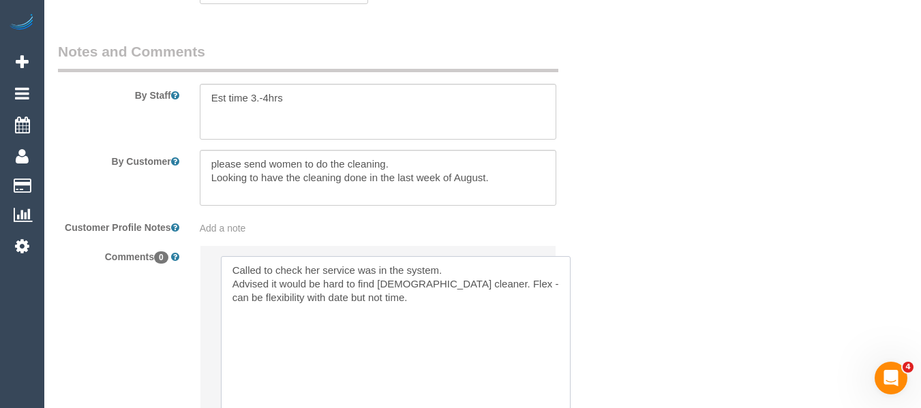
click at [344, 298] on textarea at bounding box center [396, 336] width 350 height 161
drag, startPoint x: 357, startPoint y: 307, endPoint x: 353, endPoint y: 297, distance: 10.4
drag, startPoint x: 529, startPoint y: 284, endPoint x: 625, endPoint y: 288, distance: 96.2
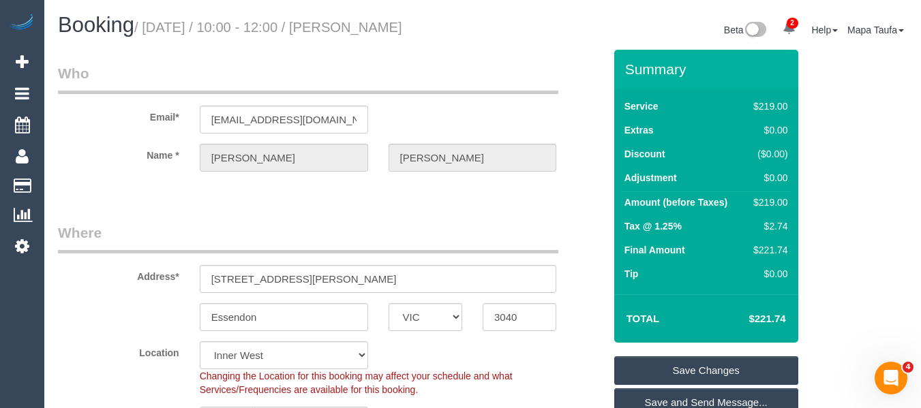
type textarea "Called to check her service was in the system. Advised it would be hard to find…"
click at [692, 359] on link "Save Changes" at bounding box center [706, 370] width 184 height 29
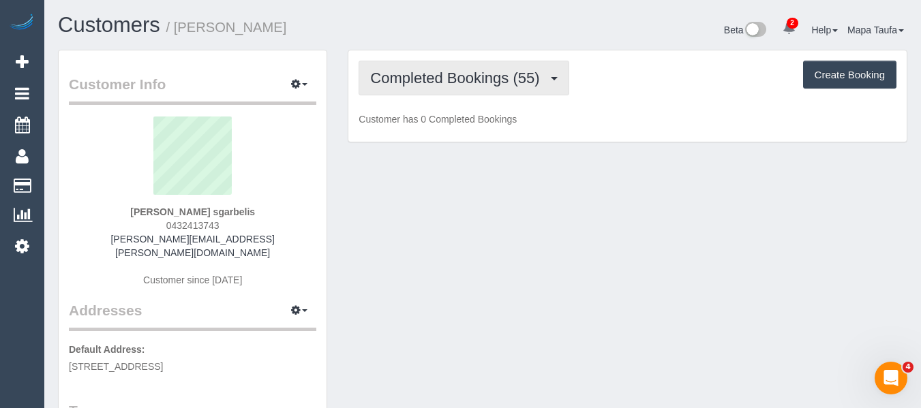
click at [449, 74] on span "Completed Bookings (55)" at bounding box center [458, 78] width 176 height 17
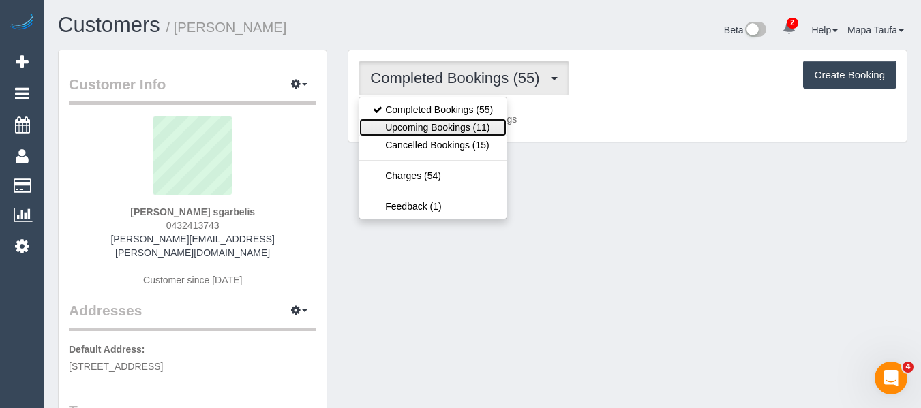
click at [442, 127] on link "Upcoming Bookings (11)" at bounding box center [432, 128] width 147 height 18
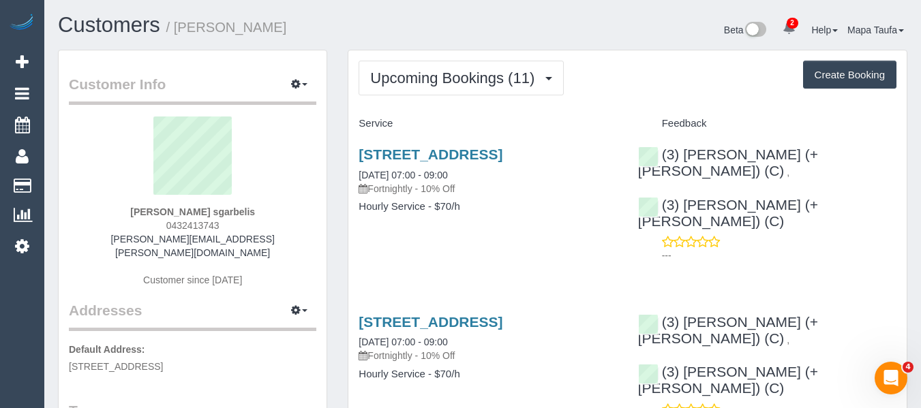
click at [499, 44] on div "Beta 2 Your Notifications You have 0 alerts × You have 1 to charge for [DATE] ×…" at bounding box center [700, 32] width 435 height 36
click at [502, 155] on link "[STREET_ADDRESS]" at bounding box center [430, 155] width 144 height 16
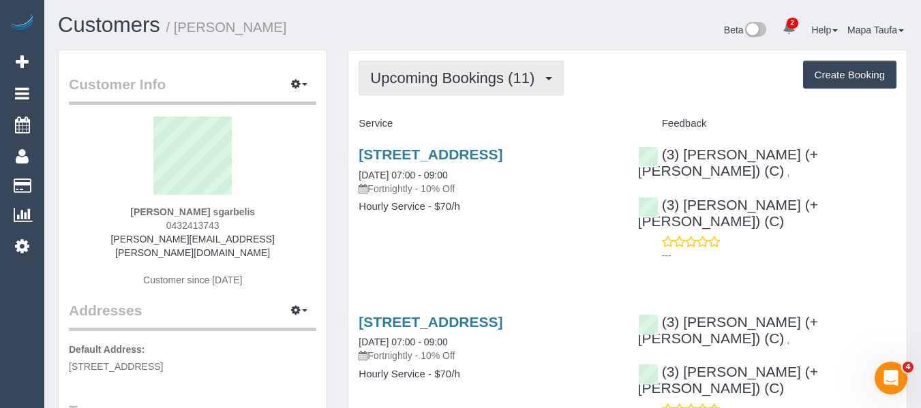
click at [469, 85] on span "Upcoming Bookings (11)" at bounding box center [455, 78] width 171 height 17
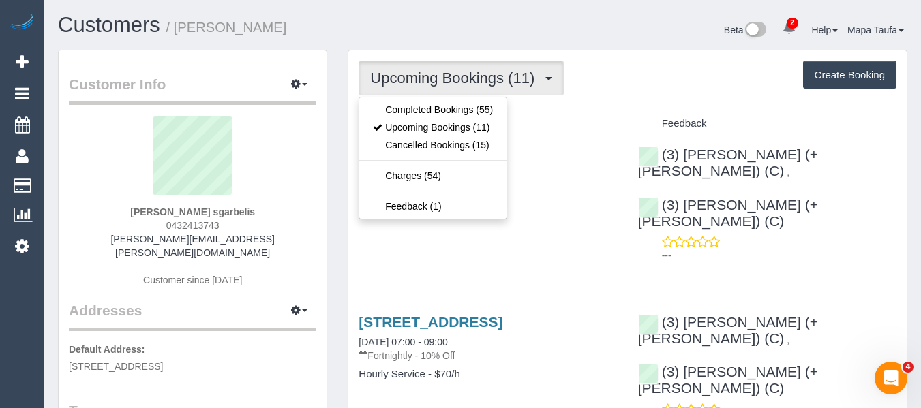
click at [566, 27] on div "Beta 2 Your Notifications You have 0 alerts × You have 1 to charge for 15/08/20…" at bounding box center [700, 32] width 435 height 36
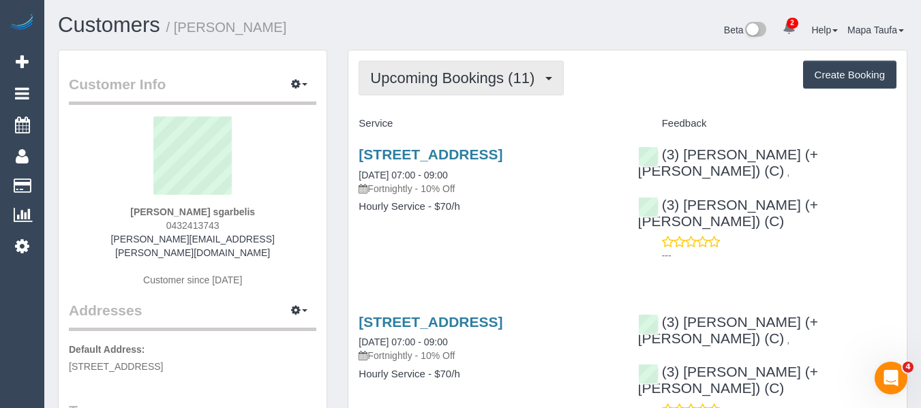
click at [458, 87] on button "Upcoming Bookings (11)" at bounding box center [460, 78] width 205 height 35
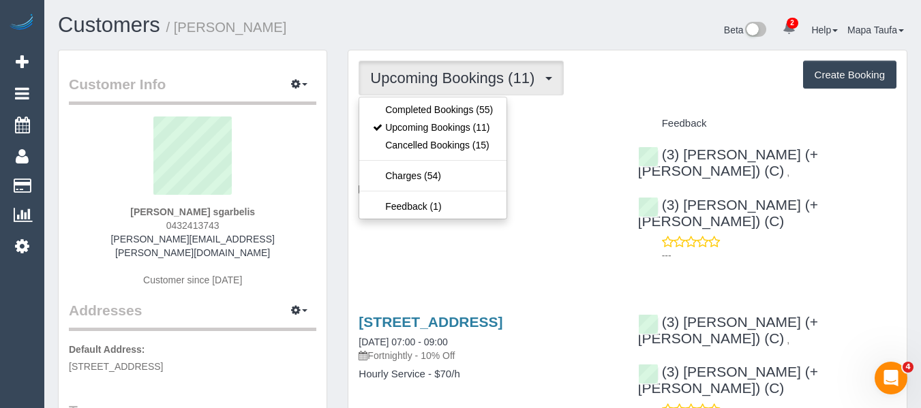
click at [450, 97] on ul "Completed Bookings (55) Upcoming Bookings (11) Cancelled Bookings (15) Charges …" at bounding box center [432, 158] width 149 height 123
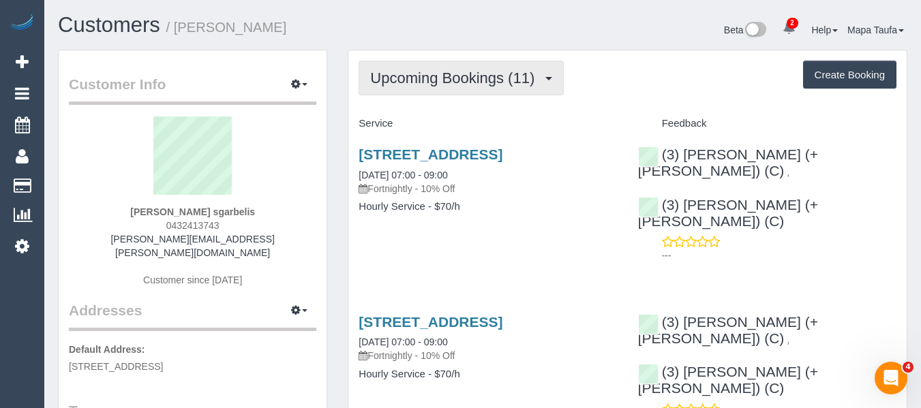
click at [450, 91] on button "Upcoming Bookings (11)" at bounding box center [460, 78] width 205 height 35
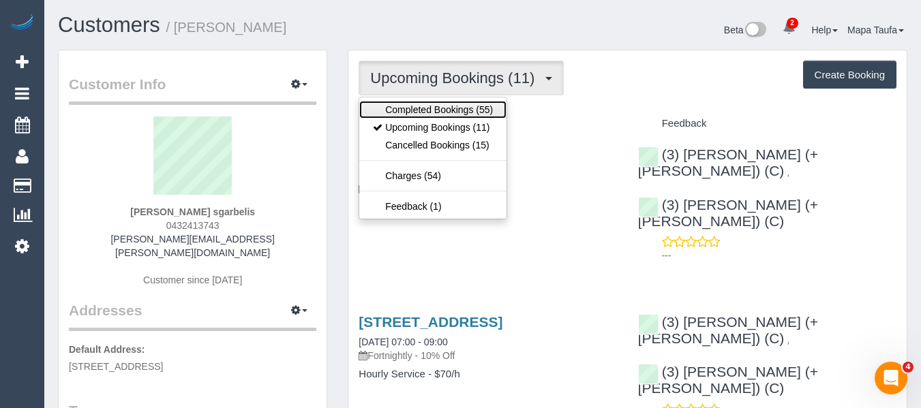
click at [453, 116] on link "Completed Bookings (55)" at bounding box center [432, 110] width 147 height 18
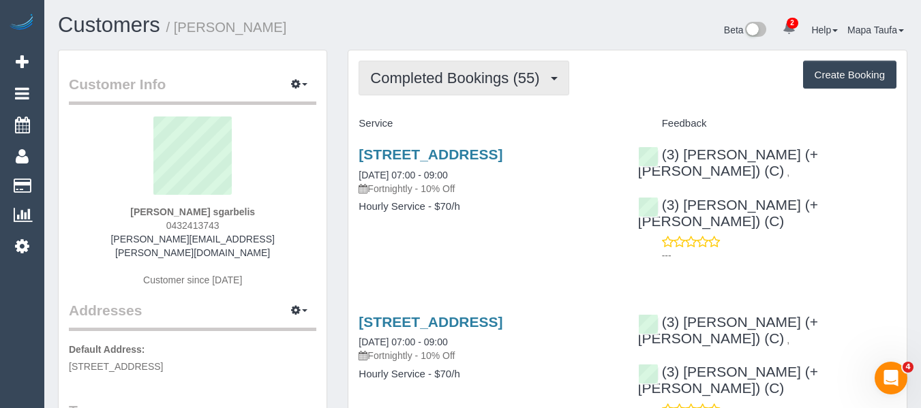
click at [434, 65] on button "Completed Bookings (55)" at bounding box center [463, 78] width 210 height 35
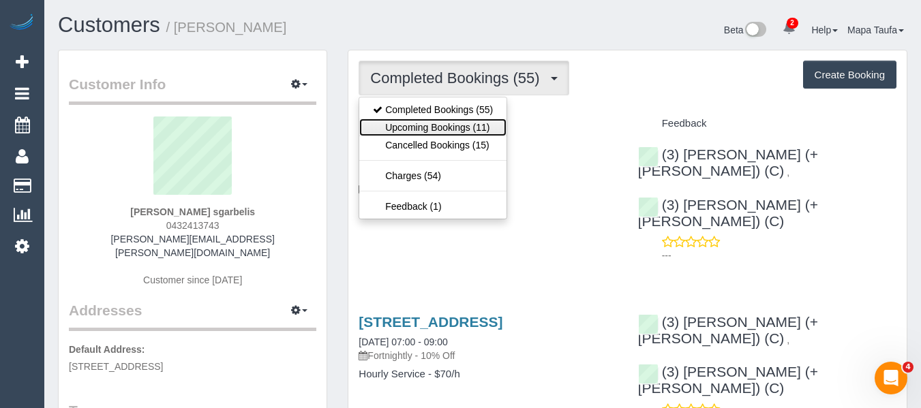
click at [420, 119] on link "Upcoming Bookings (11)" at bounding box center [432, 128] width 147 height 18
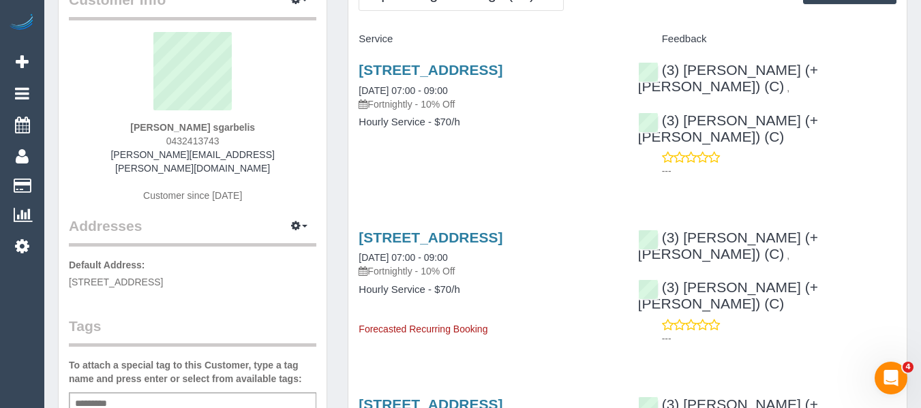
scroll to position [204, 0]
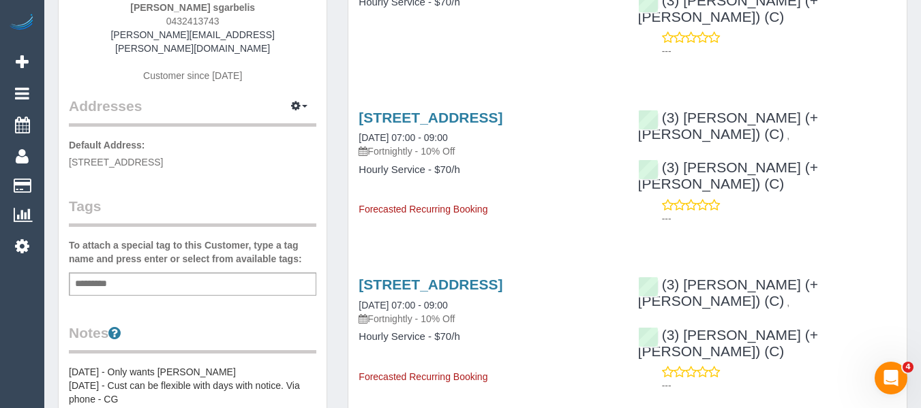
click at [162, 273] on div "Add a tag" at bounding box center [192, 284] width 247 height 23
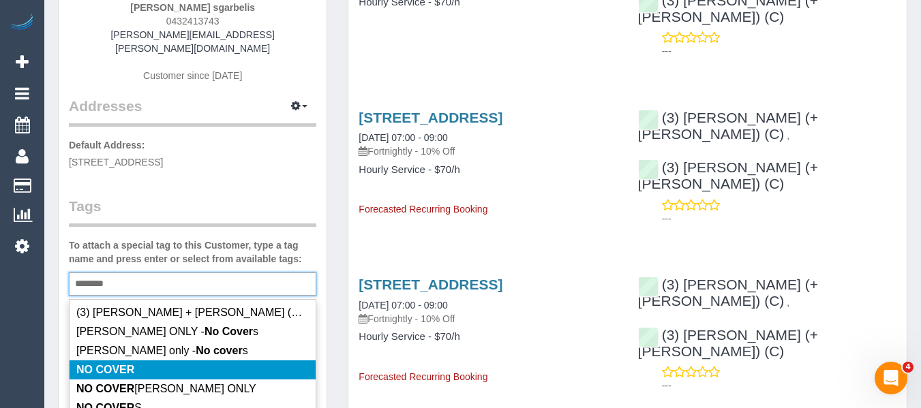
type input "********"
click at [153, 361] on li "NO COVER" at bounding box center [193, 370] width 246 height 19
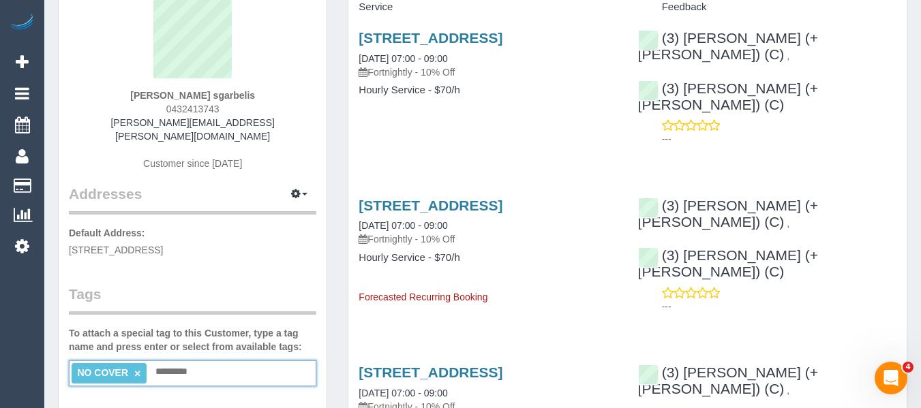
scroll to position [0, 0]
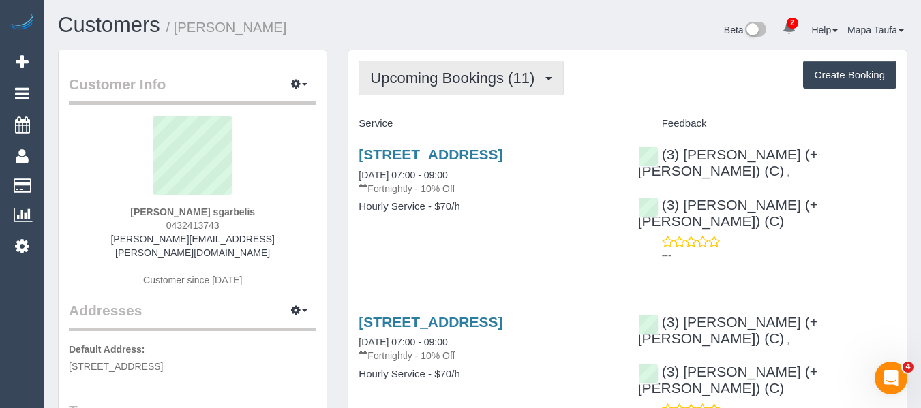
click at [430, 71] on span "Upcoming Bookings (11)" at bounding box center [455, 78] width 171 height 17
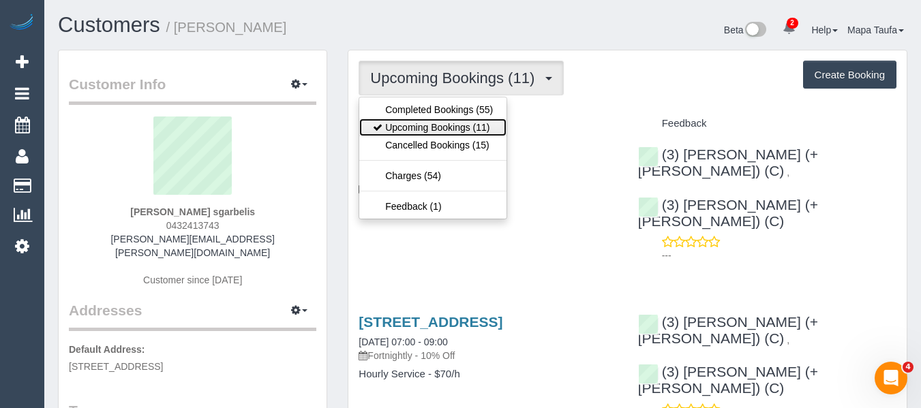
click at [420, 133] on link "Upcoming Bookings (11)" at bounding box center [432, 128] width 147 height 18
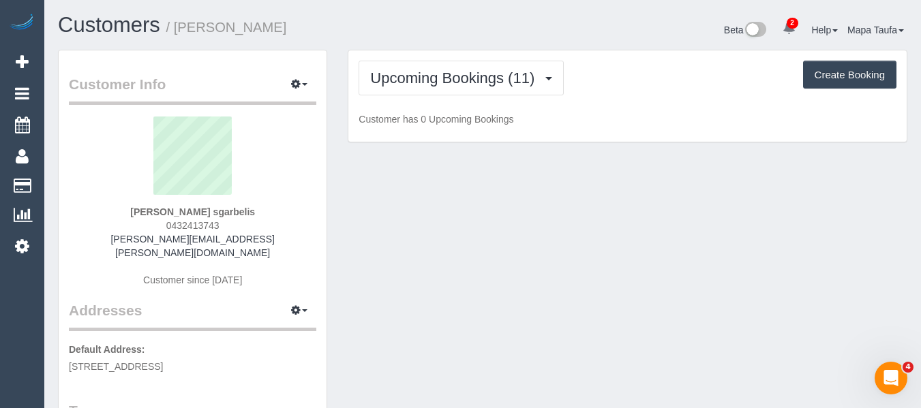
click at [494, 29] on div "Beta 2 Your Notifications You have 0 alerts × You have 1 to charge for 15/08/20…" at bounding box center [700, 32] width 435 height 36
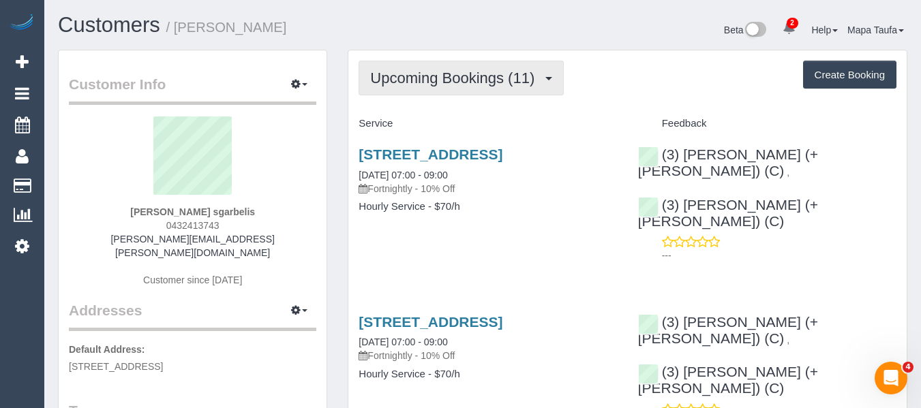
drag, startPoint x: 476, startPoint y: 80, endPoint x: 468, endPoint y: 85, distance: 9.3
click at [476, 81] on span "Upcoming Bookings (11)" at bounding box center [455, 78] width 171 height 17
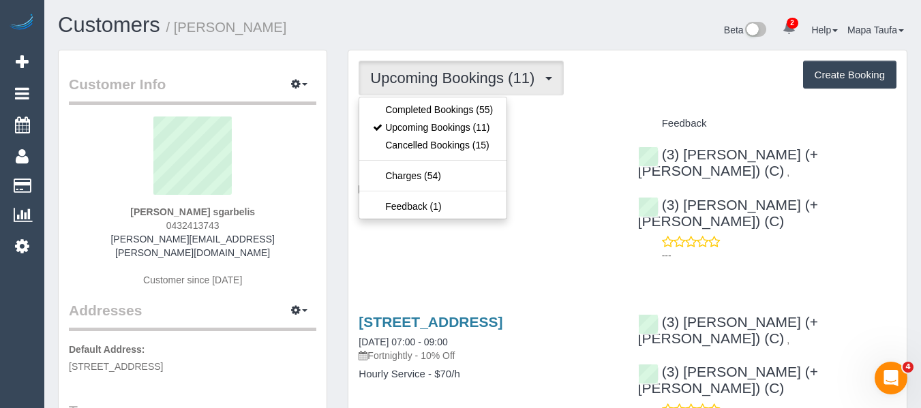
drag, startPoint x: 389, startPoint y: 26, endPoint x: 311, endPoint y: 15, distance: 78.5
click at [378, 26] on h1 "Customers / Kyriakos sgarbelis" at bounding box center [265, 25] width 414 height 23
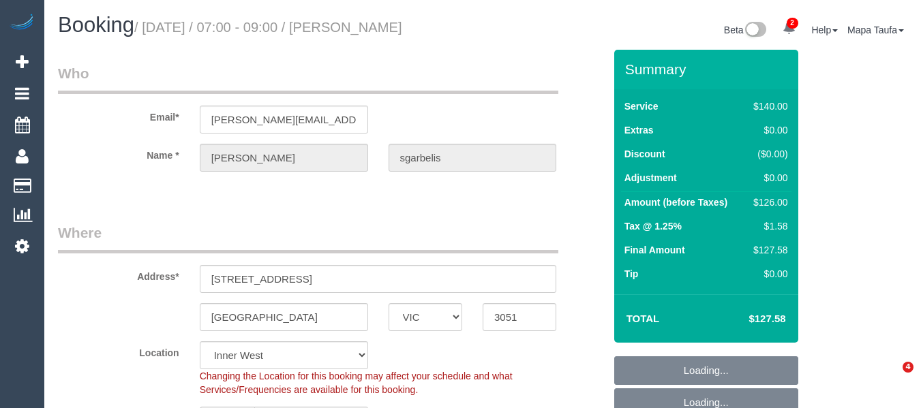
select select "VIC"
select select "number:28"
select select "number:14"
select select "number:19"
select select "number:36"
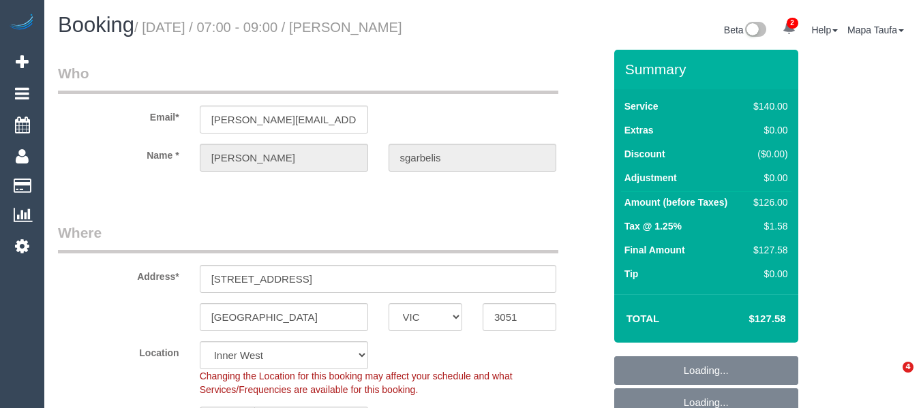
select select "number:35"
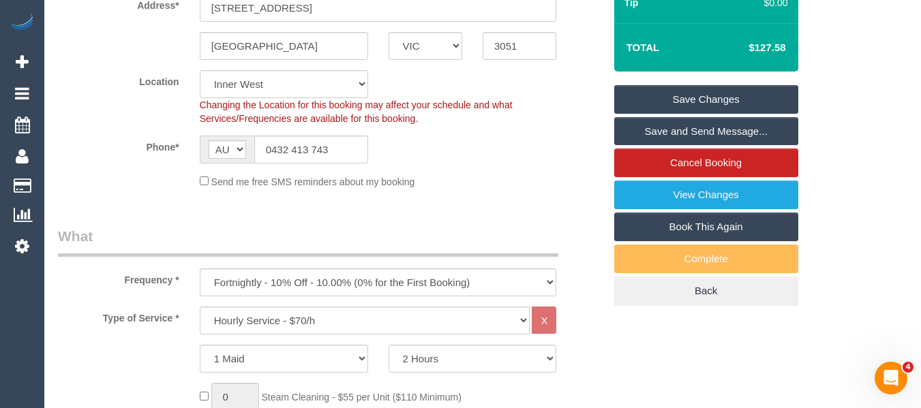
scroll to position [200, 0]
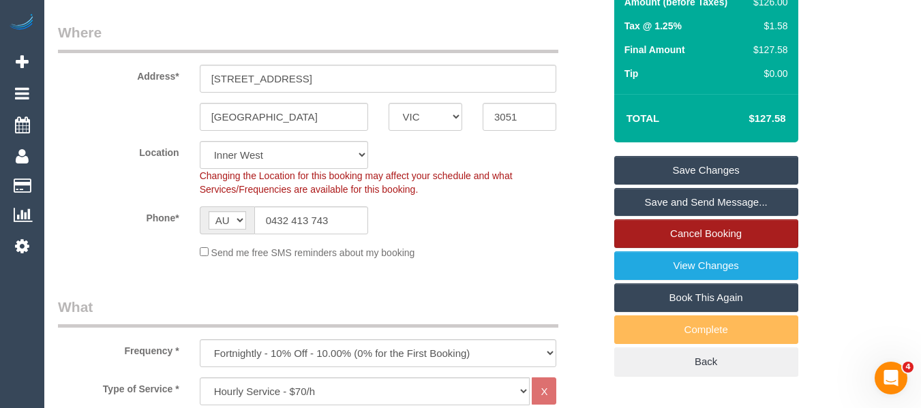
click at [719, 235] on link "Cancel Booking" at bounding box center [706, 233] width 184 height 29
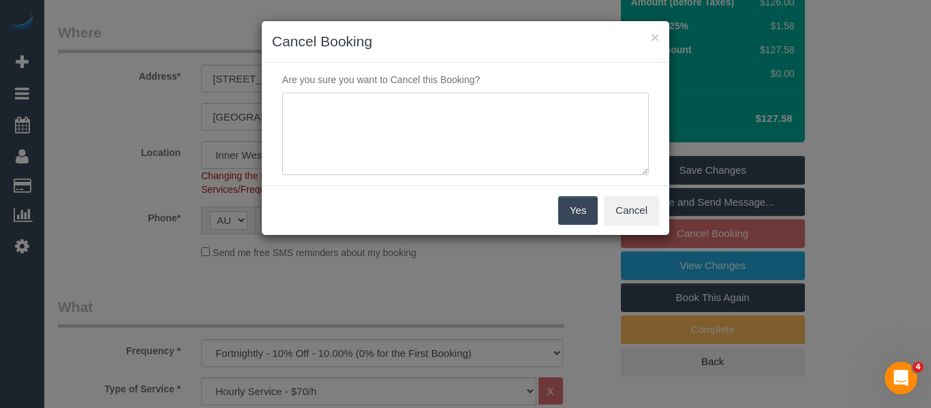
click at [506, 133] on textarea at bounding box center [465, 134] width 367 height 83
type textarea "service not needed via phone - MT"
click at [574, 212] on button "Yes" at bounding box center [578, 210] width 40 height 29
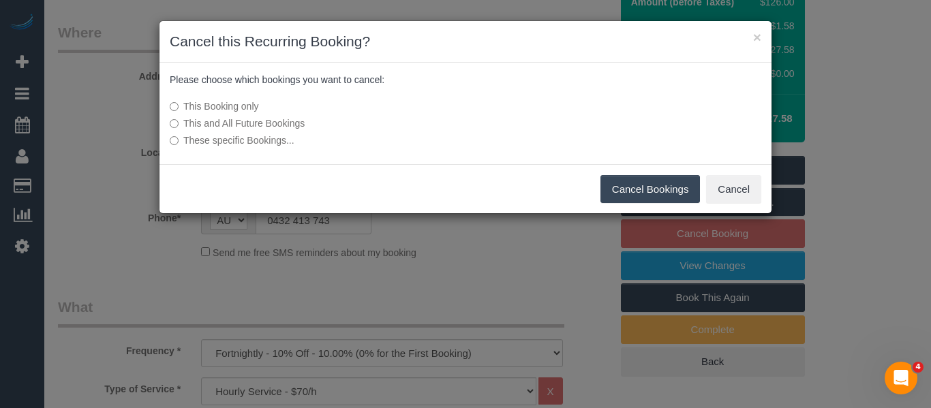
click at [620, 181] on button "Cancel Bookings" at bounding box center [650, 189] width 100 height 29
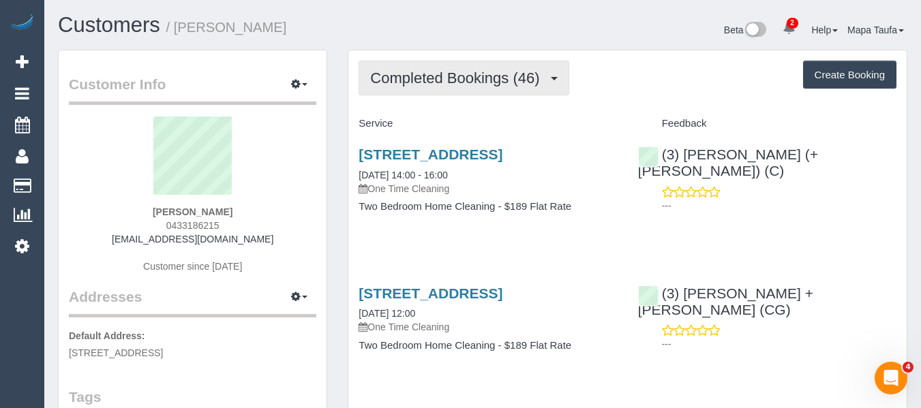
click at [489, 68] on button "Completed Bookings (46)" at bounding box center [463, 78] width 210 height 35
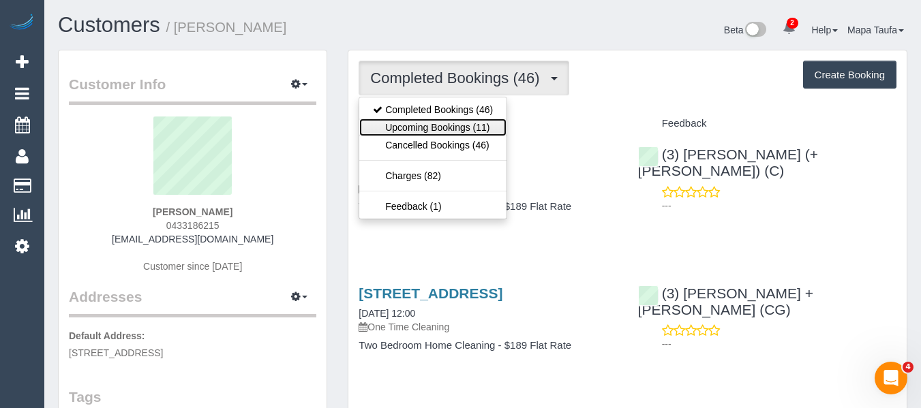
click at [446, 129] on link "Upcoming Bookings (11)" at bounding box center [432, 128] width 147 height 18
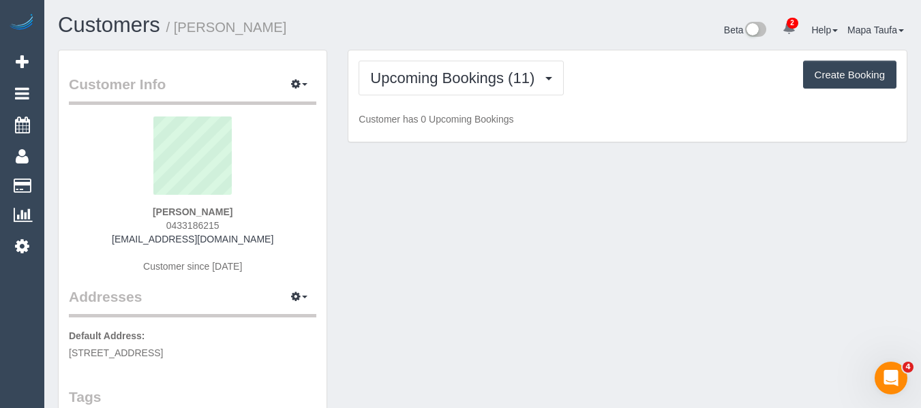
click at [528, 34] on div "Beta 2 Your Notifications You have 0 alerts × You have 3 to charge for 15/08/20…" at bounding box center [700, 32] width 435 height 36
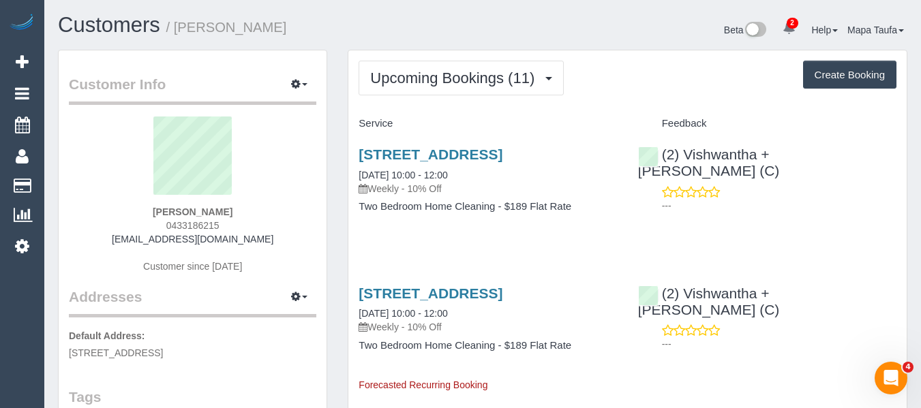
drag, startPoint x: 431, startPoint y: 96, endPoint x: 423, endPoint y: 112, distance: 17.4
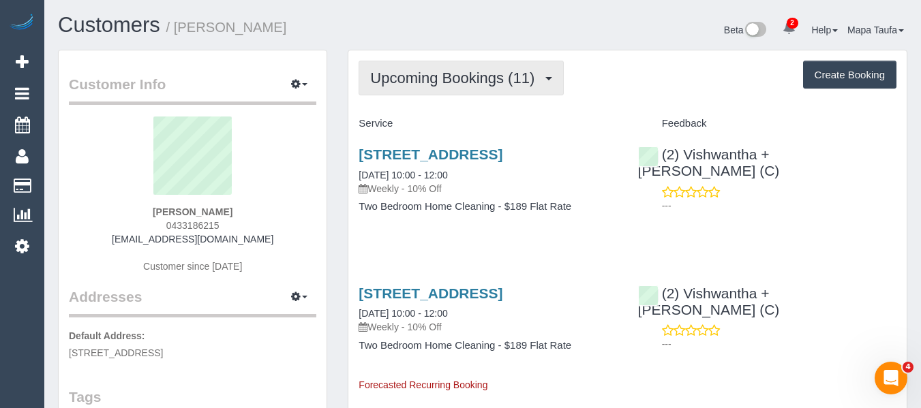
click at [433, 85] on span "Upcoming Bookings (11)" at bounding box center [455, 78] width 171 height 17
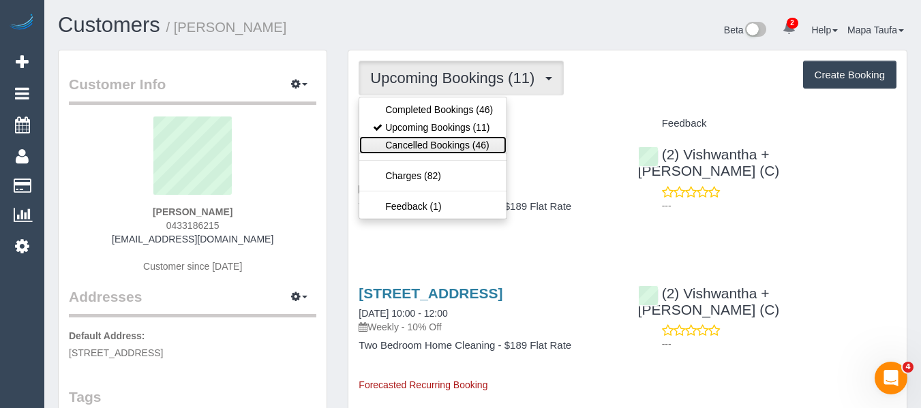
click at [429, 143] on link "Cancelled Bookings (46)" at bounding box center [432, 145] width 147 height 18
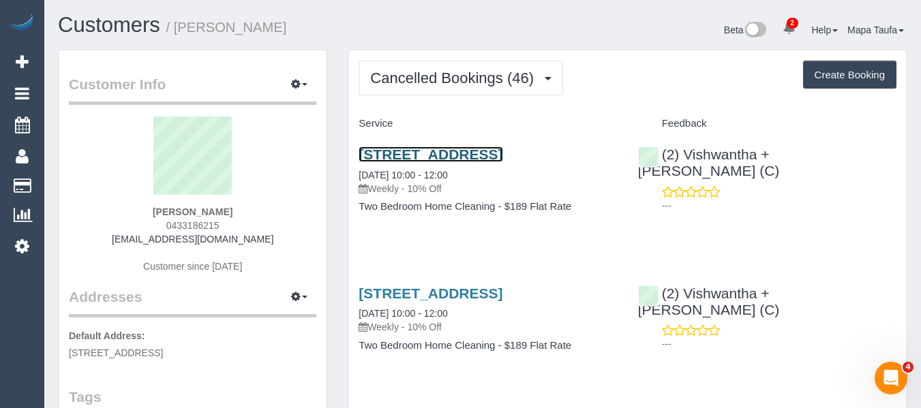
click at [487, 148] on link "18 Coppin St, 605, Richmond, VIC 3121" at bounding box center [430, 155] width 144 height 16
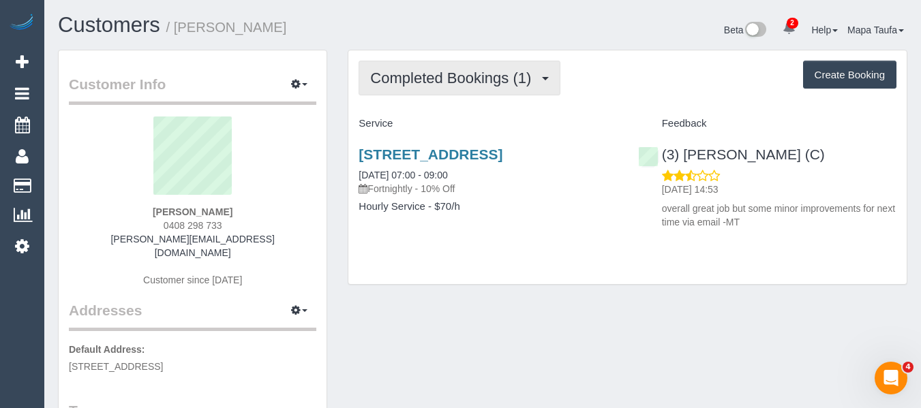
click at [467, 80] on span "Completed Bookings (1)" at bounding box center [454, 78] width 168 height 17
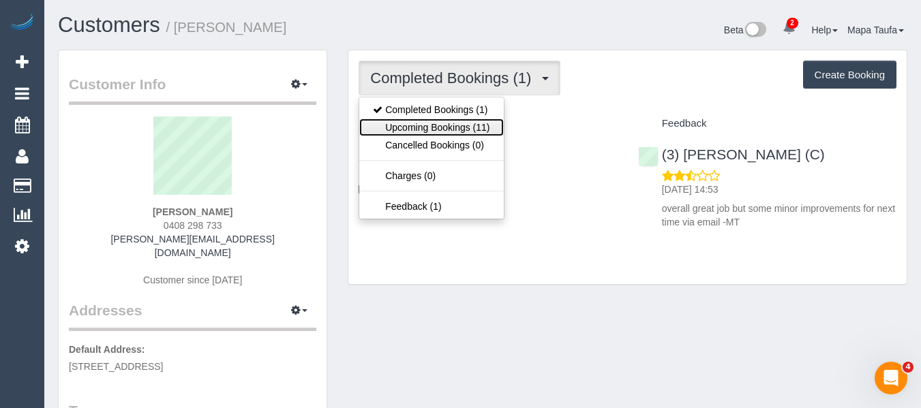
click at [463, 121] on link "Upcoming Bookings (11)" at bounding box center [431, 128] width 144 height 18
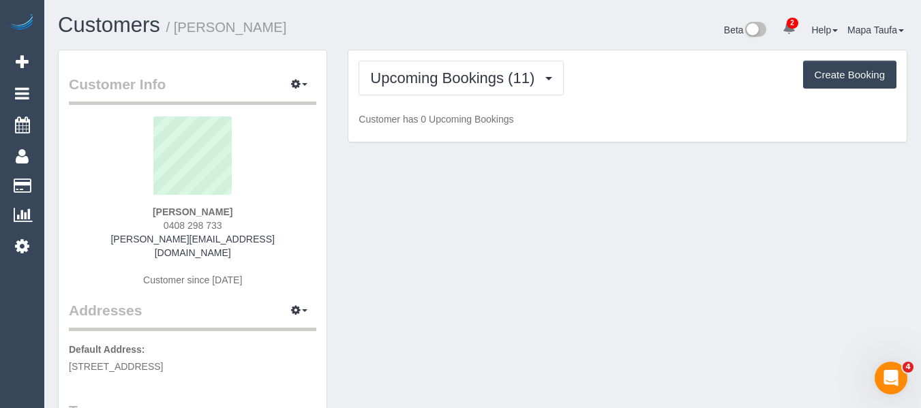
click at [459, 39] on div "Customers / [PERSON_NAME]" at bounding box center [265, 28] width 435 height 29
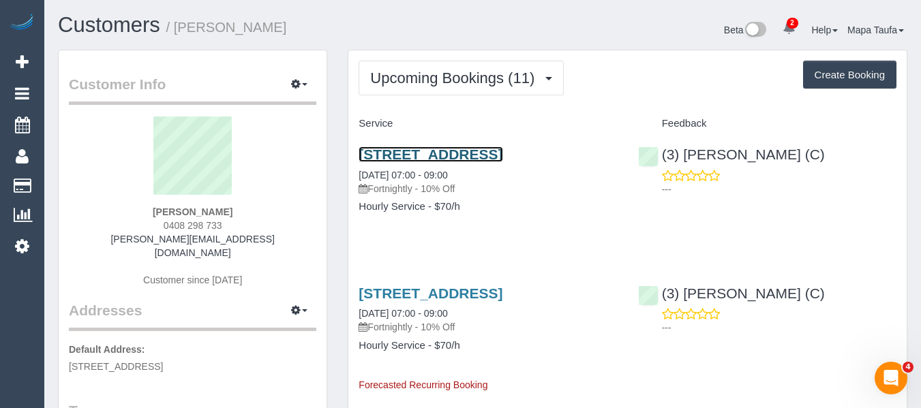
click at [363, 153] on link "[STREET_ADDRESS]" at bounding box center [430, 155] width 144 height 16
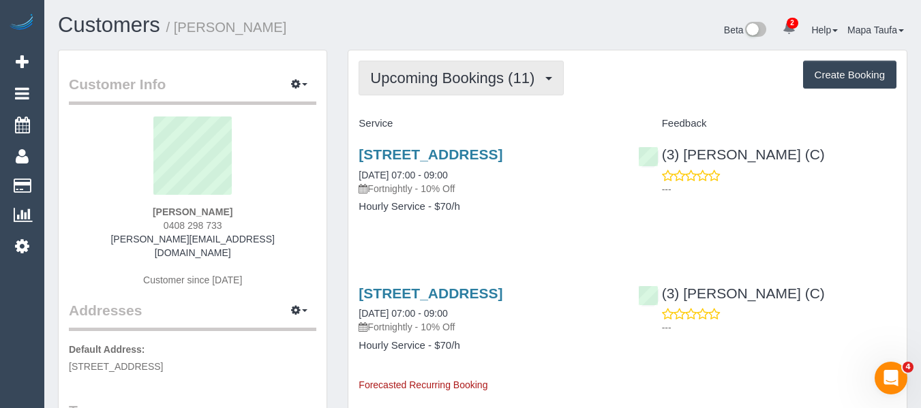
click at [398, 74] on span "Upcoming Bookings (11)" at bounding box center [455, 78] width 171 height 17
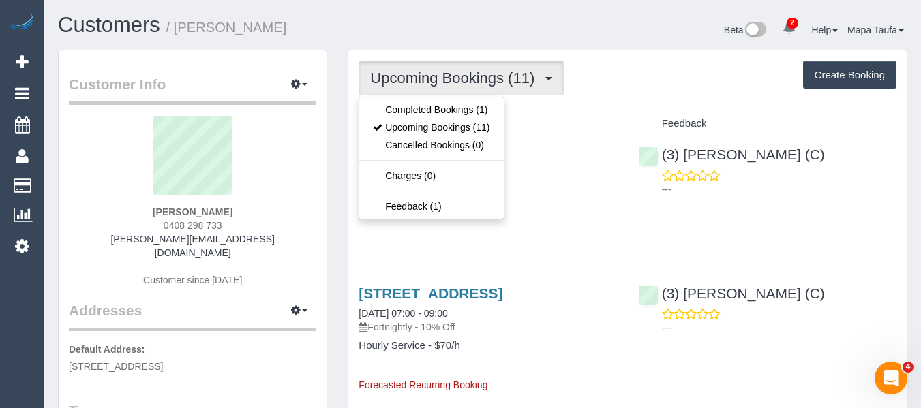
click at [400, 99] on ul "Completed Bookings (1) Upcoming Bookings (11) Cancelled Bookings (0) Charges (0…" at bounding box center [430, 158] width 145 height 123
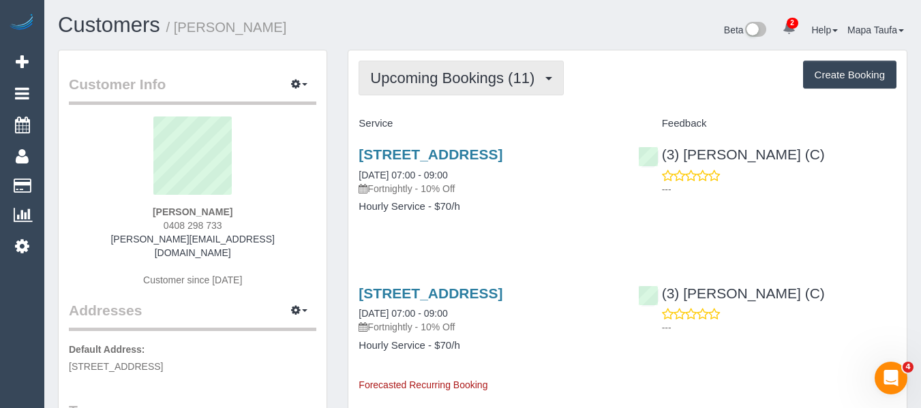
click at [400, 91] on button "Upcoming Bookings (11)" at bounding box center [460, 78] width 205 height 35
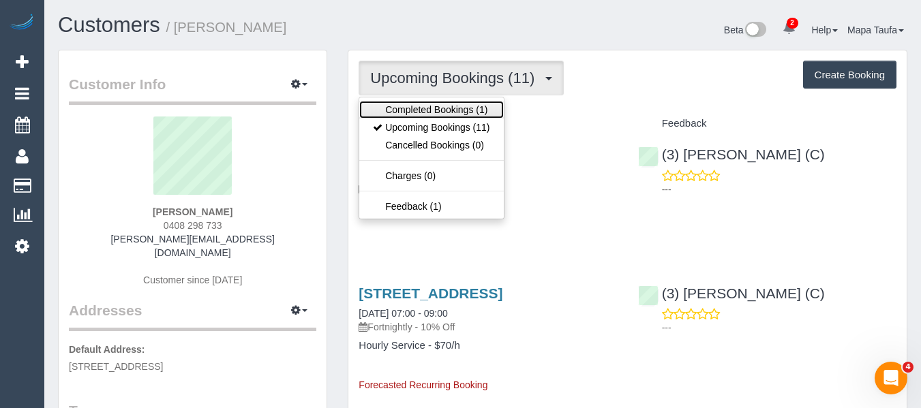
click at [400, 108] on link "Completed Bookings (1)" at bounding box center [431, 110] width 144 height 18
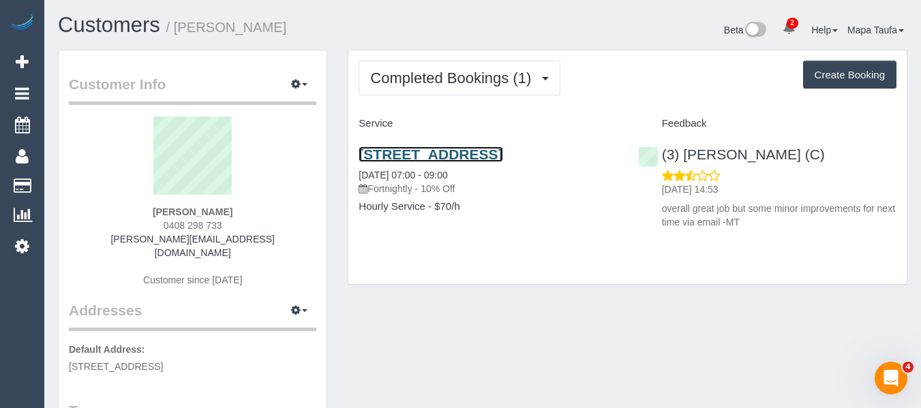
click at [415, 157] on link "[STREET_ADDRESS]" at bounding box center [430, 155] width 144 height 16
click at [421, 144] on div "[STREET_ADDRESS] [DATE] 07:00 - 09:00 Fortnightly - 10% Off Hourly Service - $7…" at bounding box center [487, 187] width 279 height 105
click at [418, 154] on link "[STREET_ADDRESS]" at bounding box center [430, 155] width 144 height 16
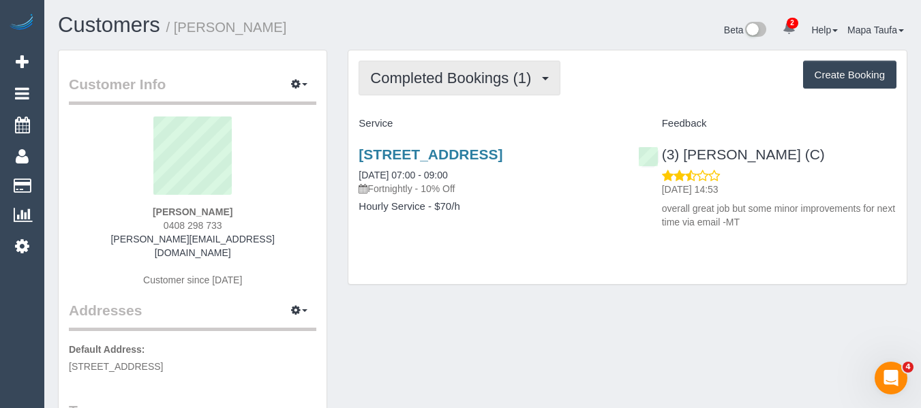
click at [424, 63] on button "Completed Bookings (1)" at bounding box center [459, 78] width 202 height 35
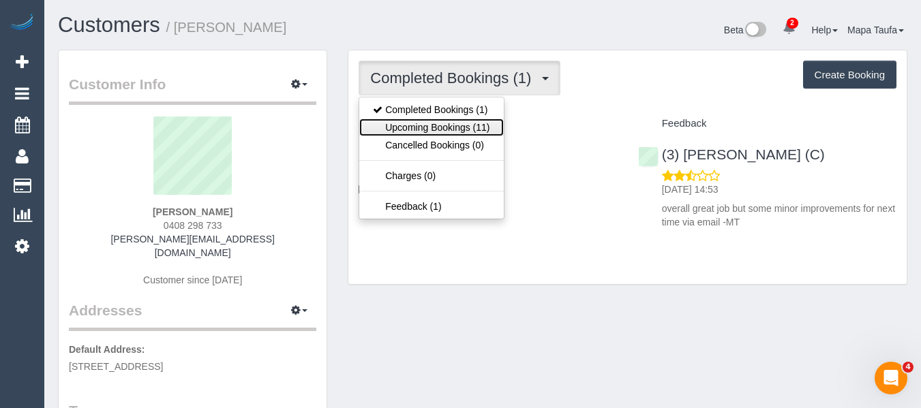
click at [415, 127] on link "Upcoming Bookings (11)" at bounding box center [431, 128] width 144 height 18
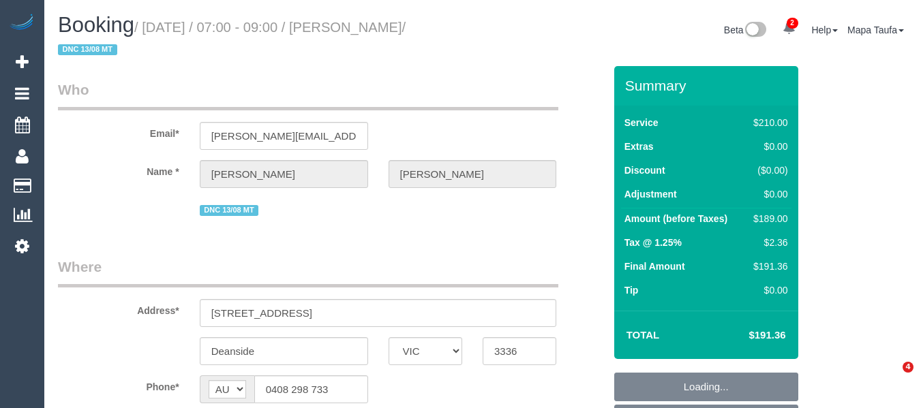
select select "VIC"
select select "string:stripe-pm_1Rtirs2GScqysDRVX7B13LOd"
select select "object:872"
select select "180"
select select "number:27"
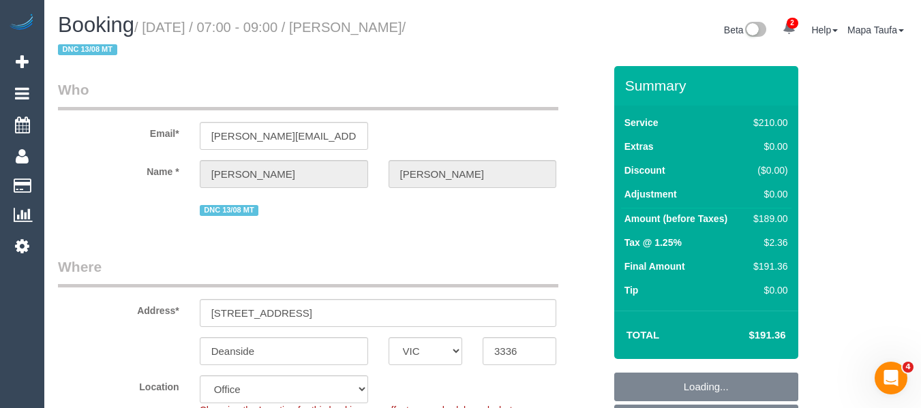
select select "number:14"
select select "number:18"
select select "number:25"
select select "number:34"
select select "number:13"
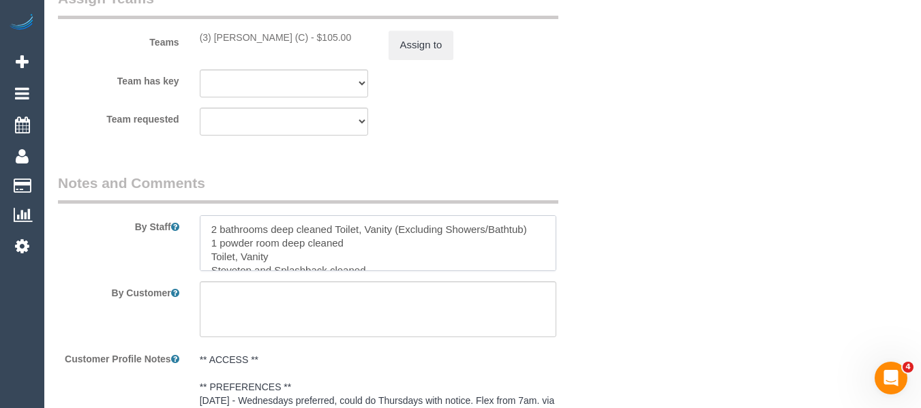
drag, startPoint x: 403, startPoint y: 265, endPoint x: 183, endPoint y: 185, distance: 233.7
click at [183, 185] on fieldset "Notes and Comments By Staff By Customer Customer Profile Notes ** ACCESS ** ** …" at bounding box center [331, 404] width 546 height 462
paste textarea "Bathrooms: Deep clean 2 bathrooms (toilets, vanities) — excluding the bathtub a…"
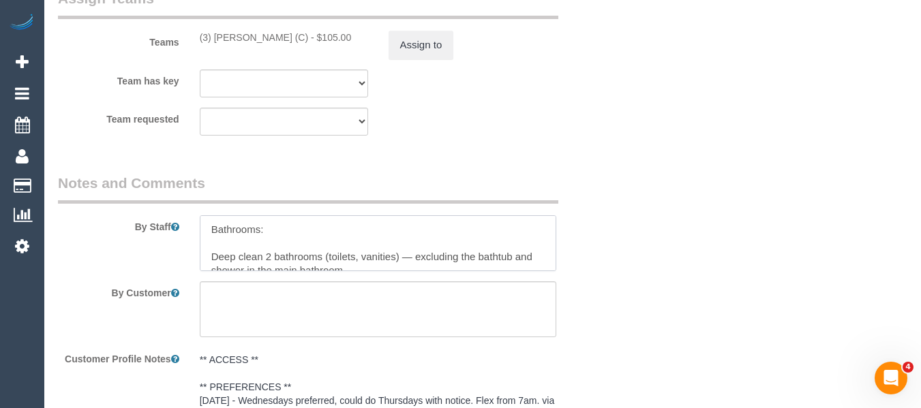
click at [256, 245] on textarea at bounding box center [378, 243] width 357 height 56
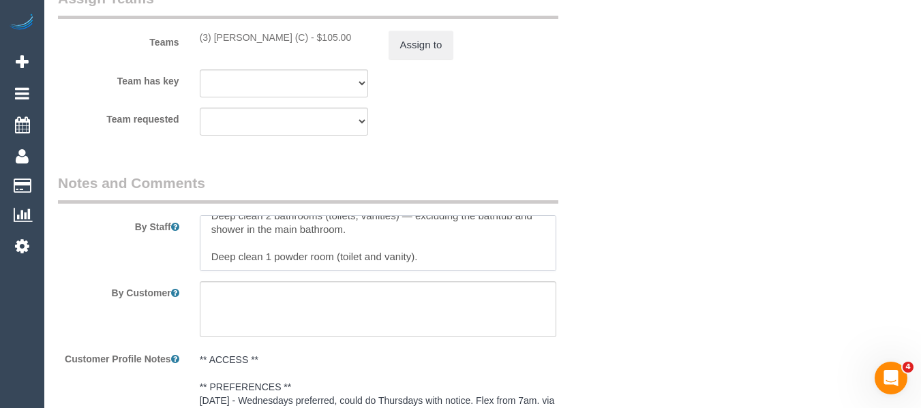
click at [335, 245] on textarea at bounding box center [378, 243] width 357 height 56
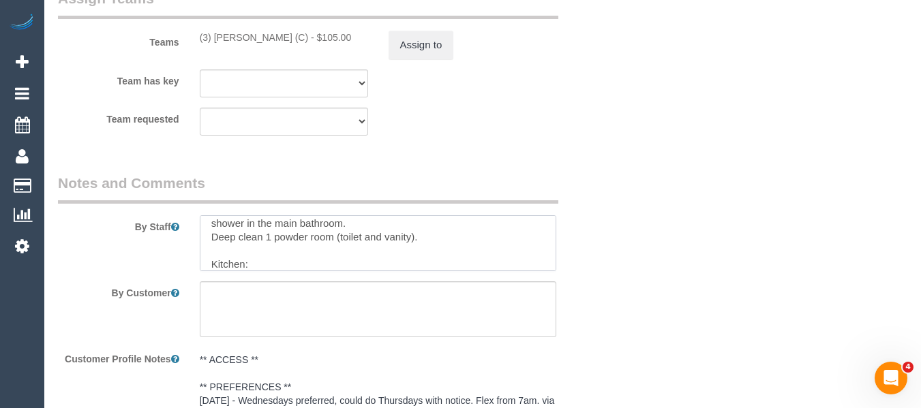
scroll to position [41, 0]
click at [341, 262] on textarea at bounding box center [378, 243] width 357 height 56
click at [302, 247] on textarea at bounding box center [378, 243] width 357 height 56
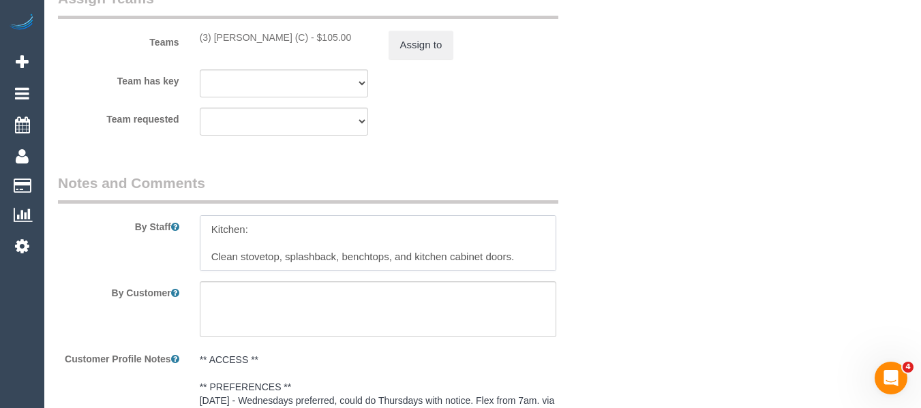
click at [264, 247] on textarea at bounding box center [378, 243] width 357 height 56
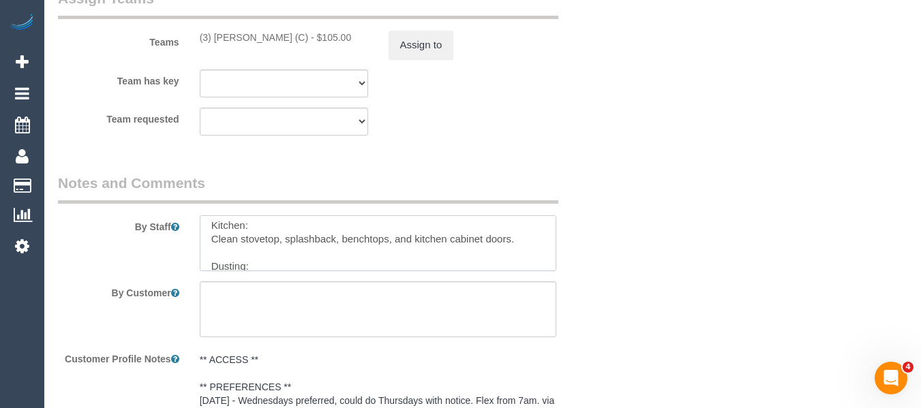
scroll to position [82, 0]
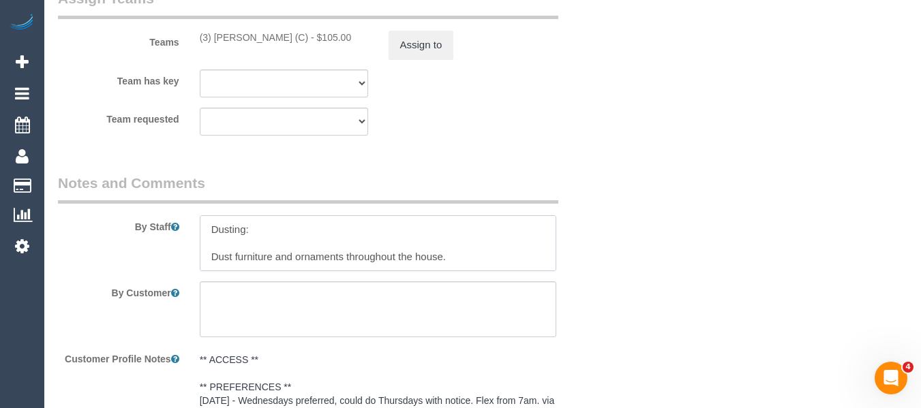
click at [266, 242] on textarea at bounding box center [378, 243] width 357 height 56
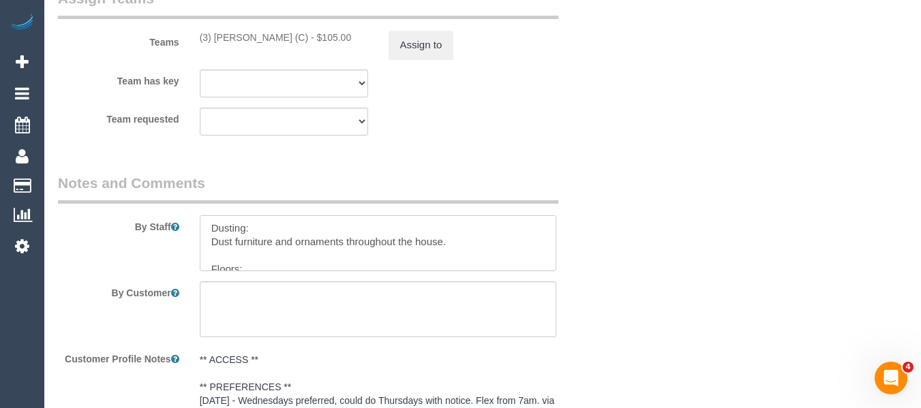
scroll to position [123, 0]
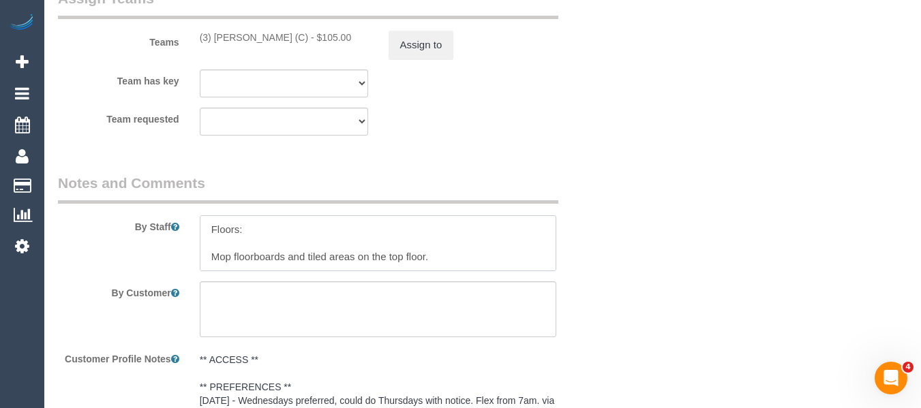
click at [273, 241] on textarea at bounding box center [378, 243] width 357 height 56
click at [256, 242] on textarea at bounding box center [378, 243] width 357 height 56
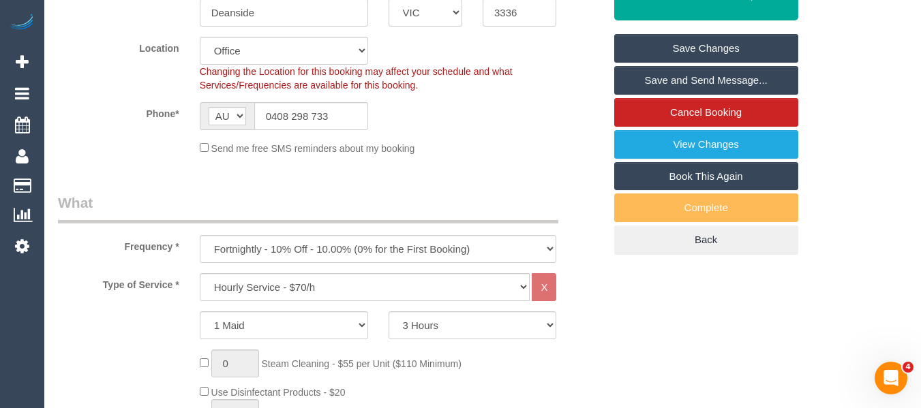
scroll to position [318, 0]
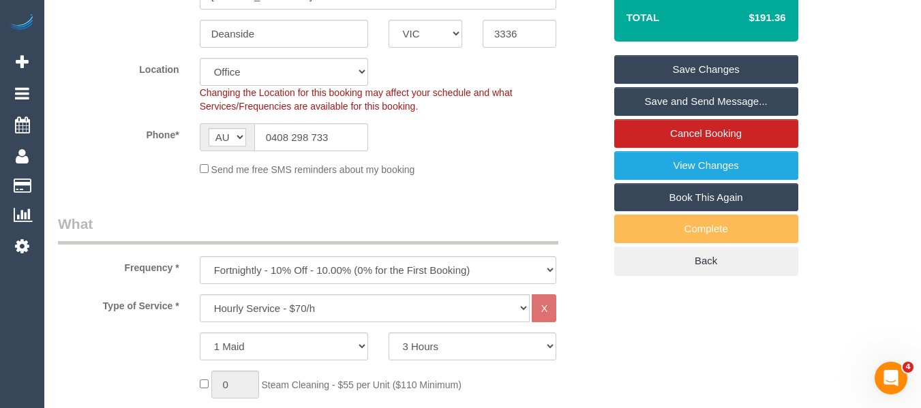
type textarea "Bathrooms: Deep clean 2 bathrooms (toilets, vanities) — excluding the bathtub a…"
click at [688, 67] on link "Save Changes" at bounding box center [706, 69] width 184 height 29
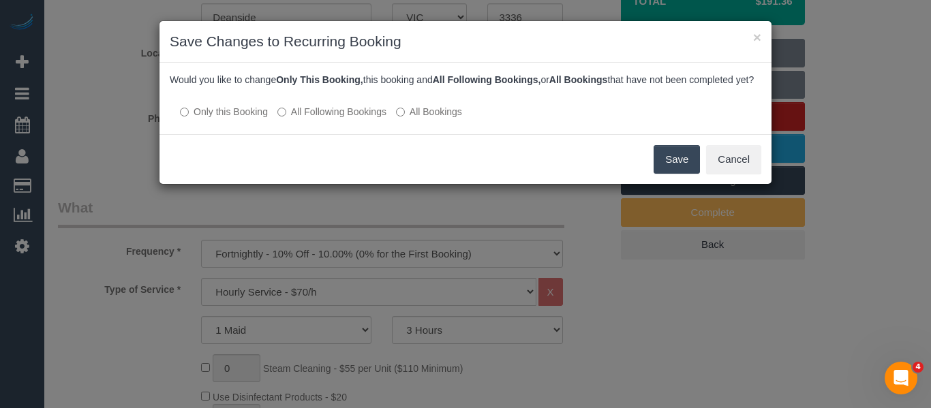
click at [662, 168] on button "Save" at bounding box center [677, 159] width 46 height 29
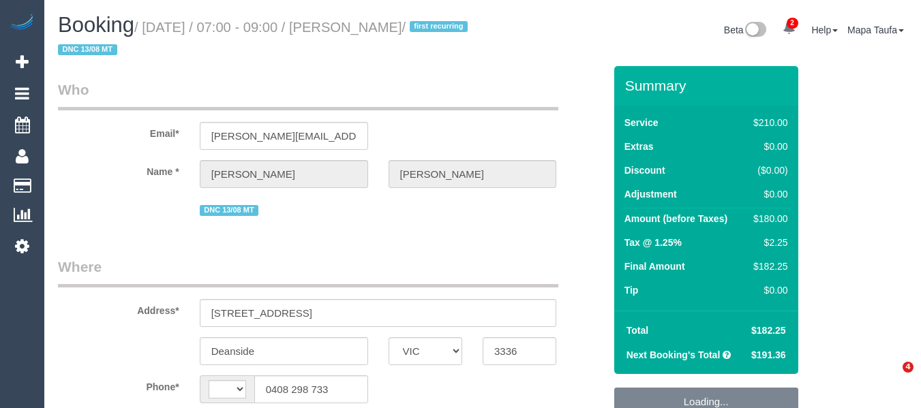
select select "VIC"
select select "string:stripe-pm_1Rtirs2GScqysDRVX7B13LOd"
select select "180"
select select "number:27"
select select "number:14"
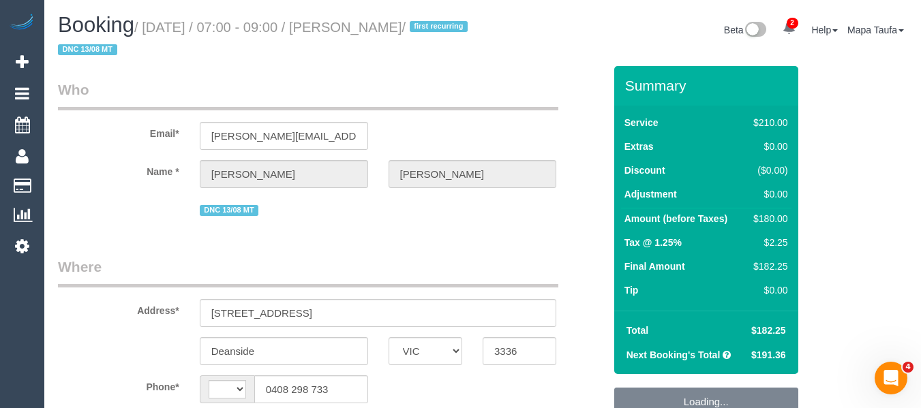
select select "number:18"
select select "number:25"
select select "number:34"
select select "number:13"
select select "object:907"
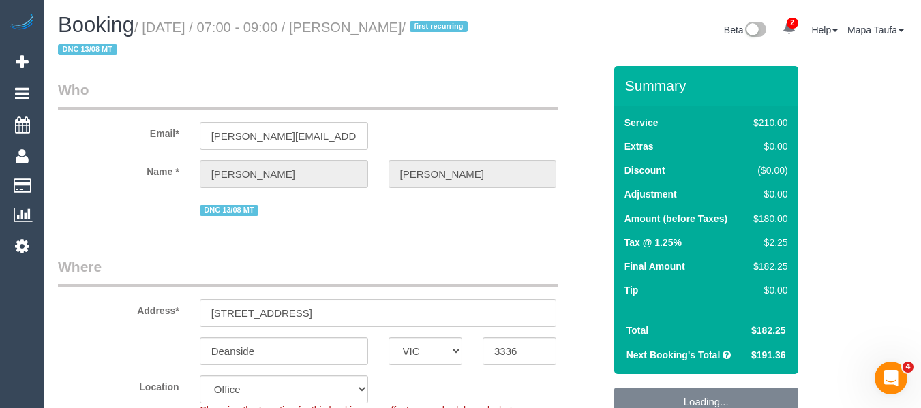
select select "string:AU"
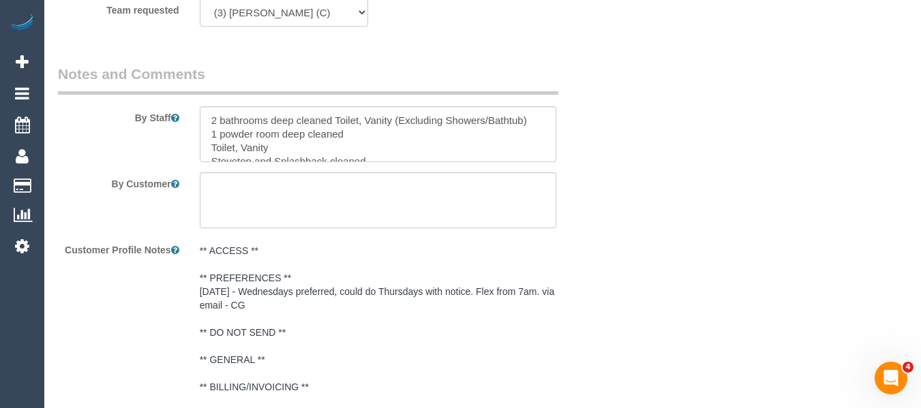
scroll to position [2303, 0]
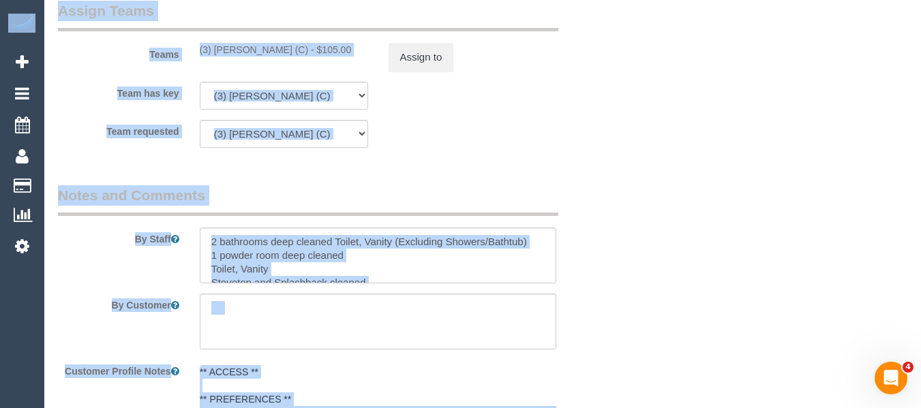
drag, startPoint x: 919, startPoint y: 317, endPoint x: 930, endPoint y: 221, distance: 96.7
drag, startPoint x: 917, startPoint y: 231, endPoint x: 927, endPoint y: 249, distance: 20.7
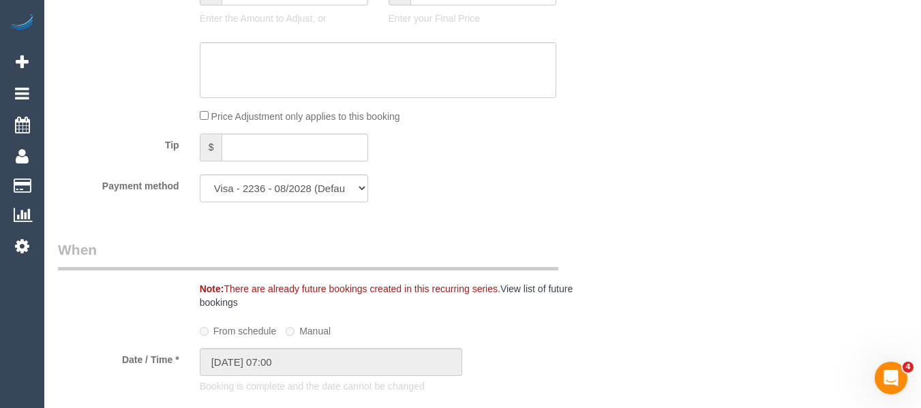
scroll to position [1188, 0]
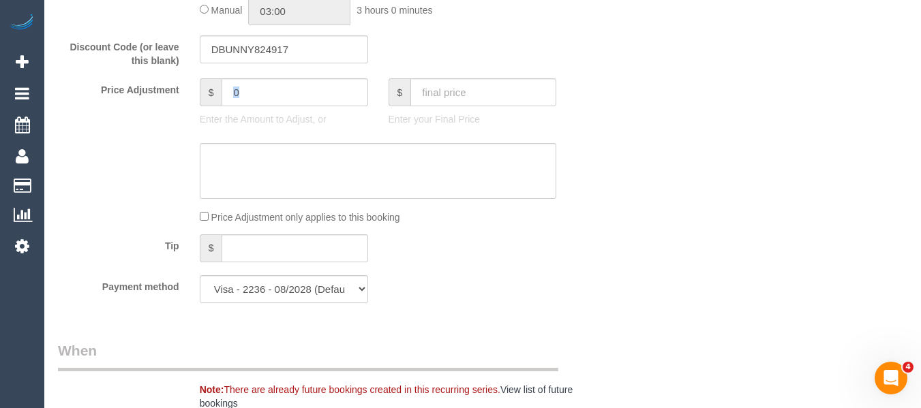
drag, startPoint x: 271, startPoint y: 107, endPoint x: 187, endPoint y: 78, distance: 88.6
click at [187, 78] on div "Price Adjustment $ 0 Enter the Amount to Adjust, or $ Enter your Final Price" at bounding box center [331, 105] width 566 height 55
click at [311, 104] on input "0" at bounding box center [294, 92] width 146 height 28
type input "-30"
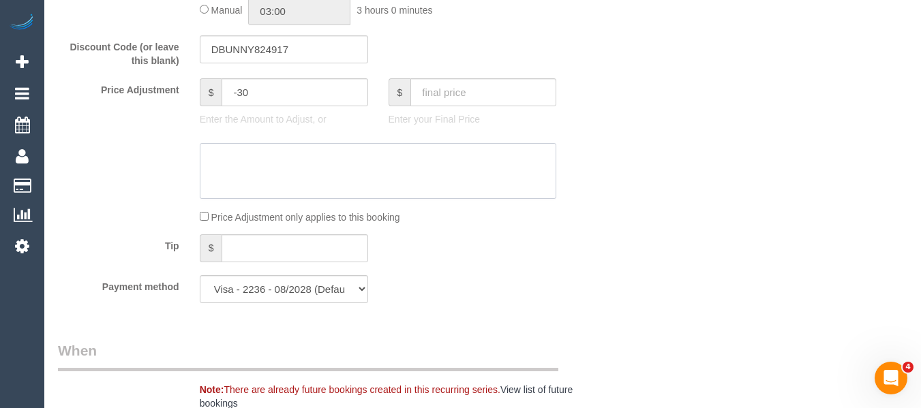
click at [234, 168] on textarea at bounding box center [378, 171] width 357 height 56
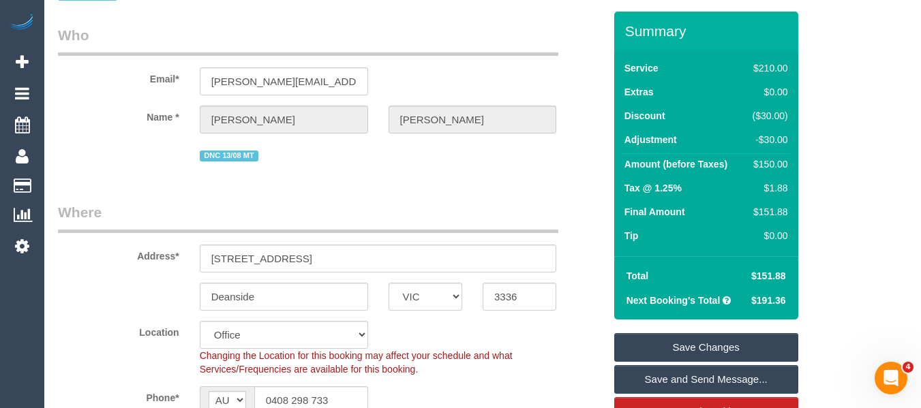
scroll to position [123, 0]
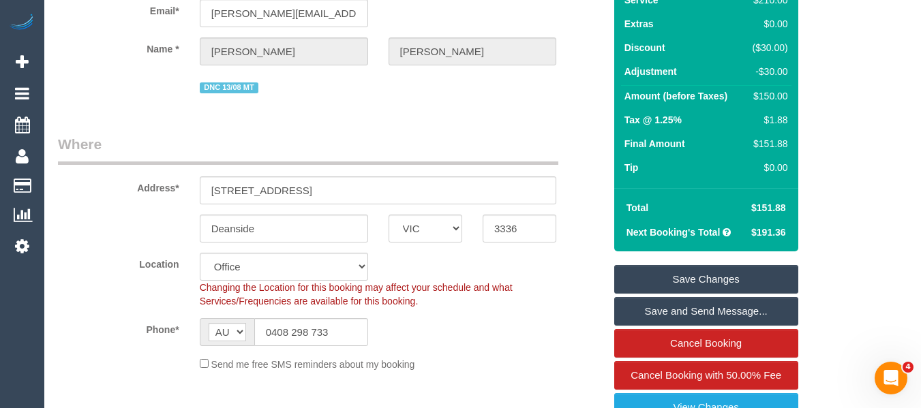
type textarea "discount for complaint -MT"
click at [741, 268] on link "Save Changes" at bounding box center [706, 279] width 184 height 29
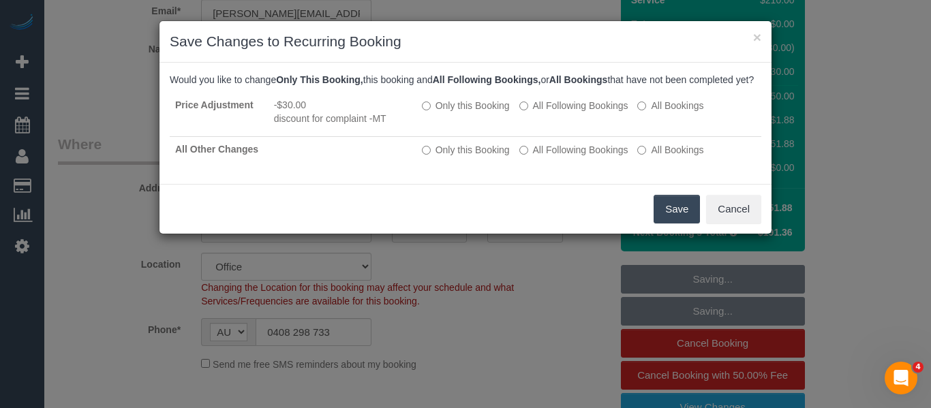
click at [677, 224] on button "Save" at bounding box center [677, 209] width 46 height 29
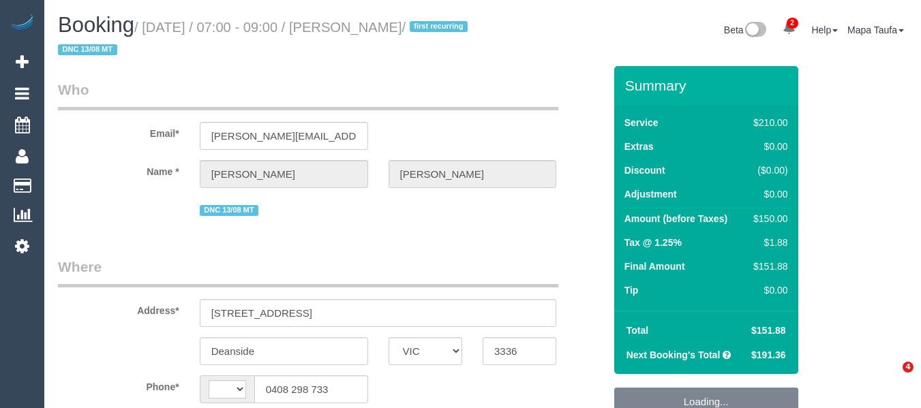
select select "VIC"
select select "string:AU"
select select "object:902"
select select "string:stripe-pm_1Rtirs2GScqysDRVX7B13LOd"
select select "180"
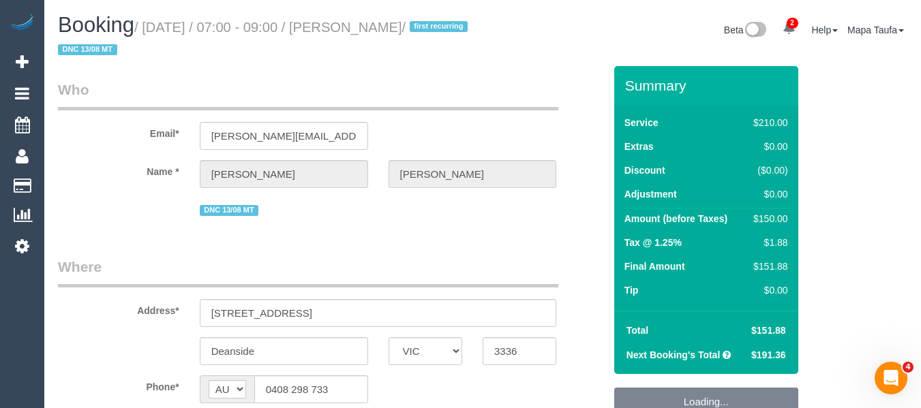
select select "number:27"
select select "number:14"
select select "number:18"
select select "number:25"
select select "number:34"
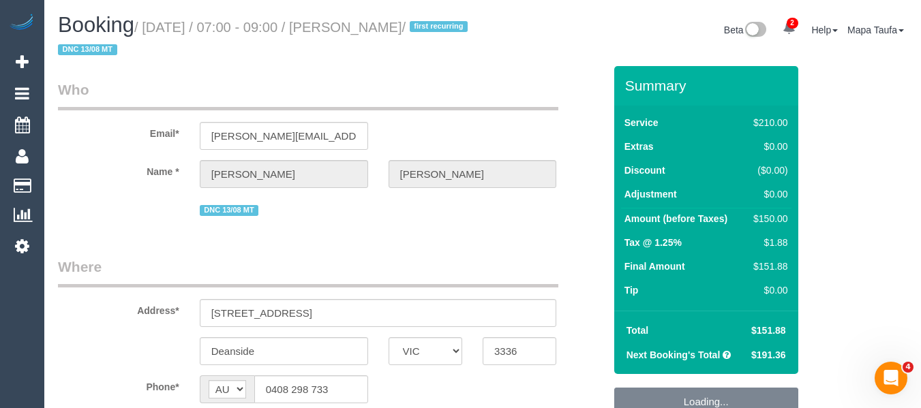
select select "number:13"
select select "object:2196"
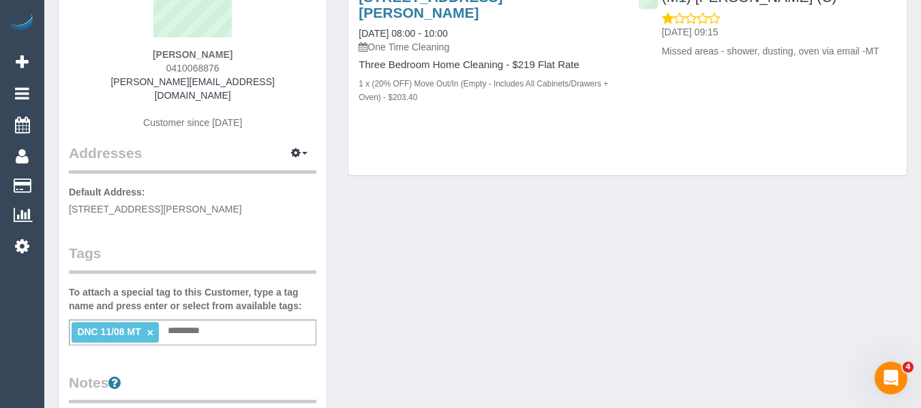
scroll to position [273, 0]
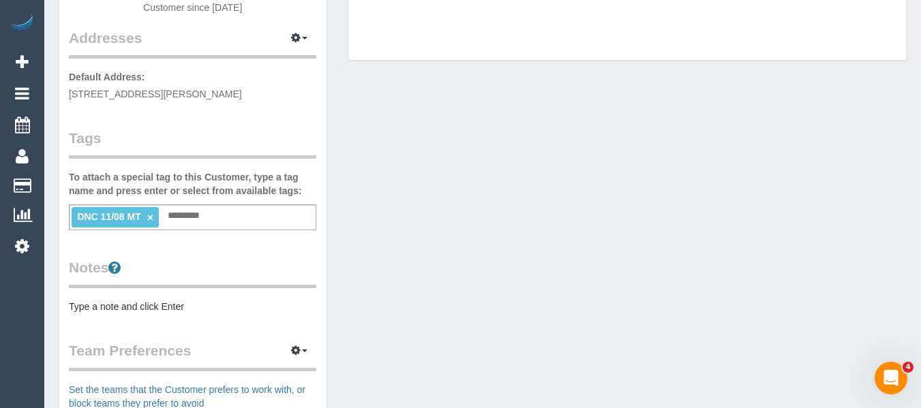
click at [151, 212] on link "×" at bounding box center [150, 218] width 6 height 12
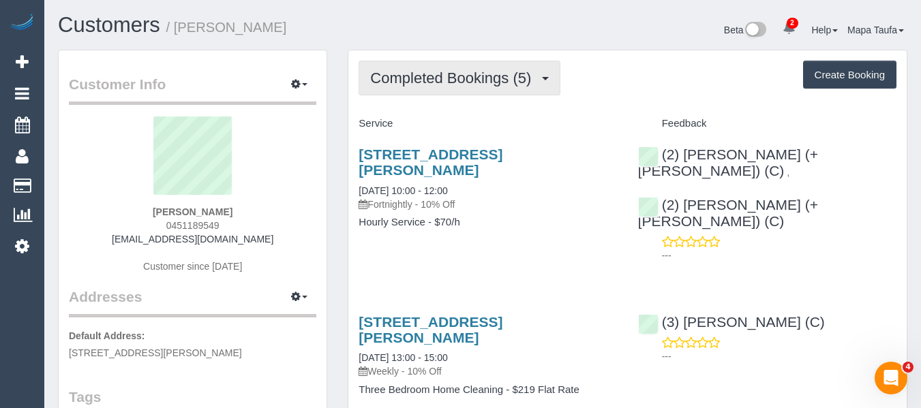
click at [411, 81] on span "Completed Bookings (5)" at bounding box center [454, 78] width 168 height 17
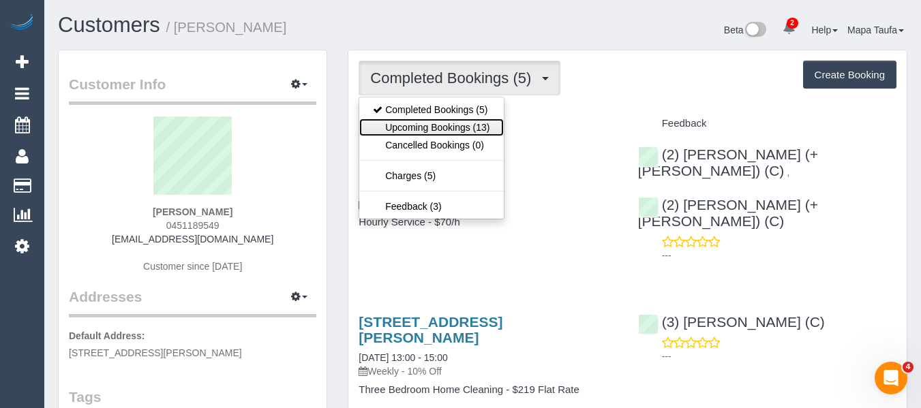
drag, startPoint x: 415, startPoint y: 125, endPoint x: 433, endPoint y: 104, distance: 27.1
click at [415, 125] on link "Upcoming Bookings (13)" at bounding box center [431, 128] width 144 height 18
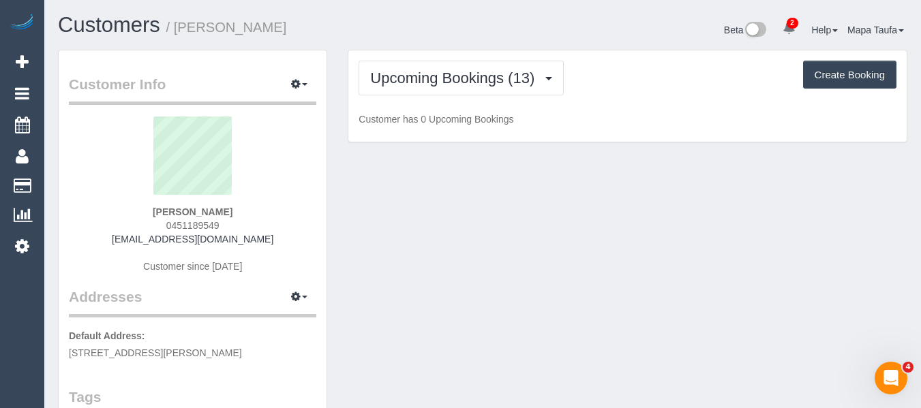
click at [478, 57] on div "Upcoming Bookings (13) Completed Bookings (5) Upcoming Bookings (13) Cancelled …" at bounding box center [627, 96] width 558 height 92
